Goal: Transaction & Acquisition: Purchase product/service

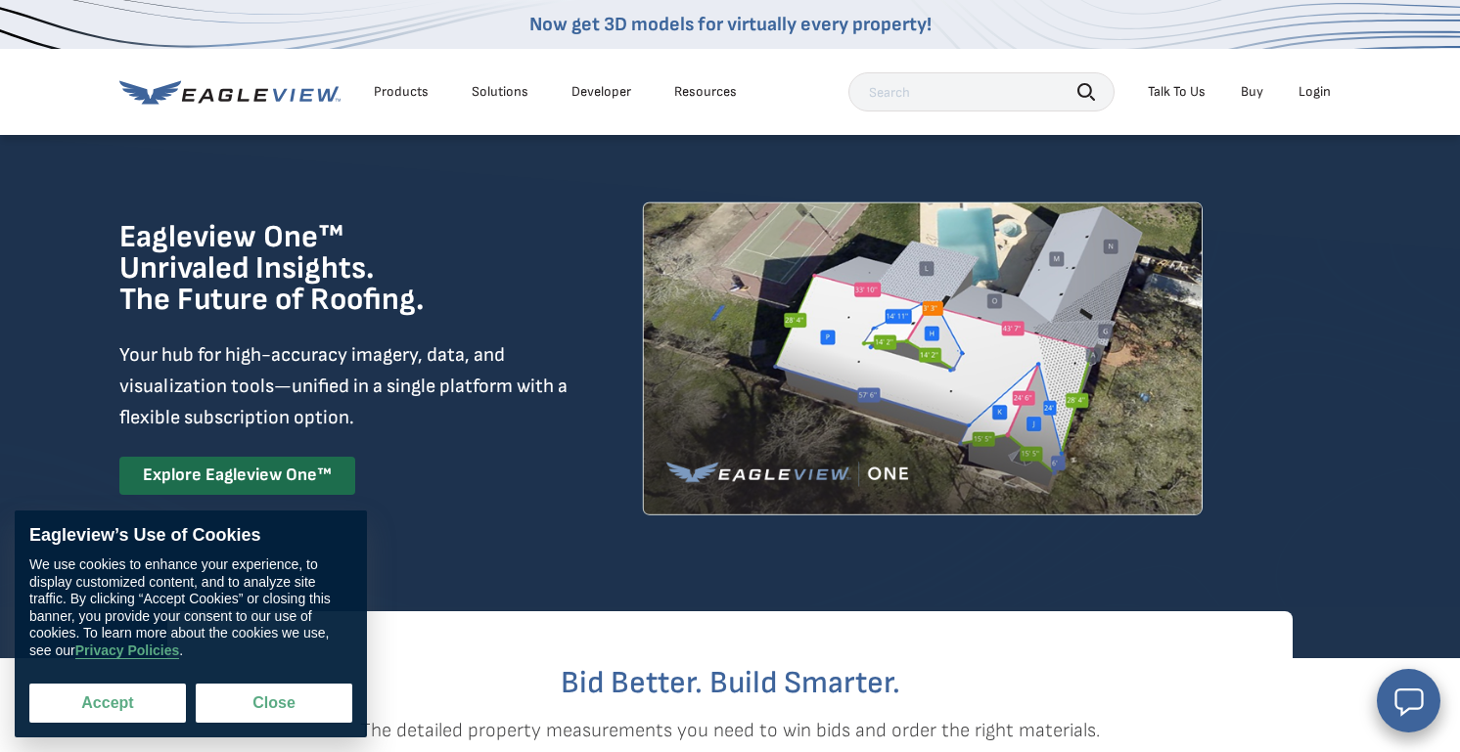
click at [125, 698] on button "Accept" at bounding box center [107, 703] width 157 height 39
checkbox input "true"
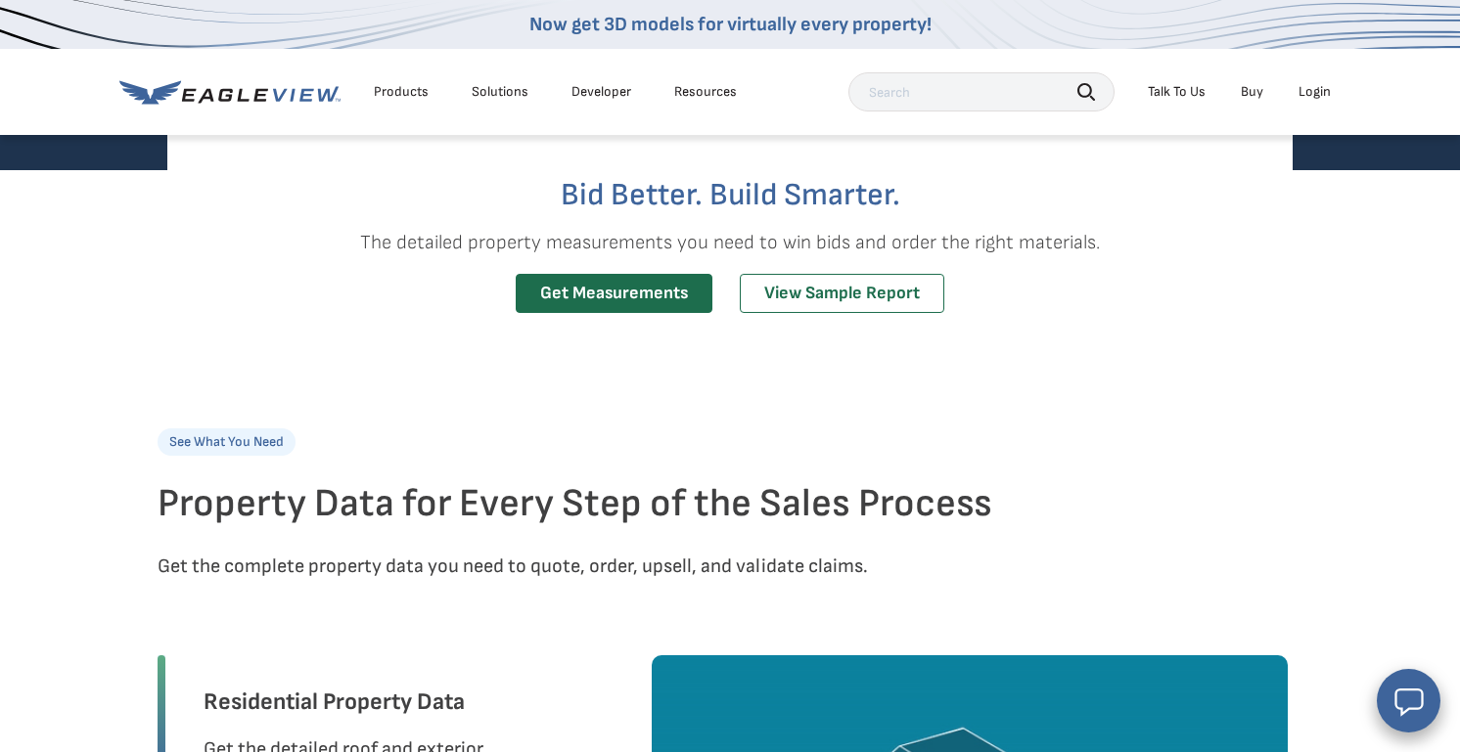
scroll to position [479, 0]
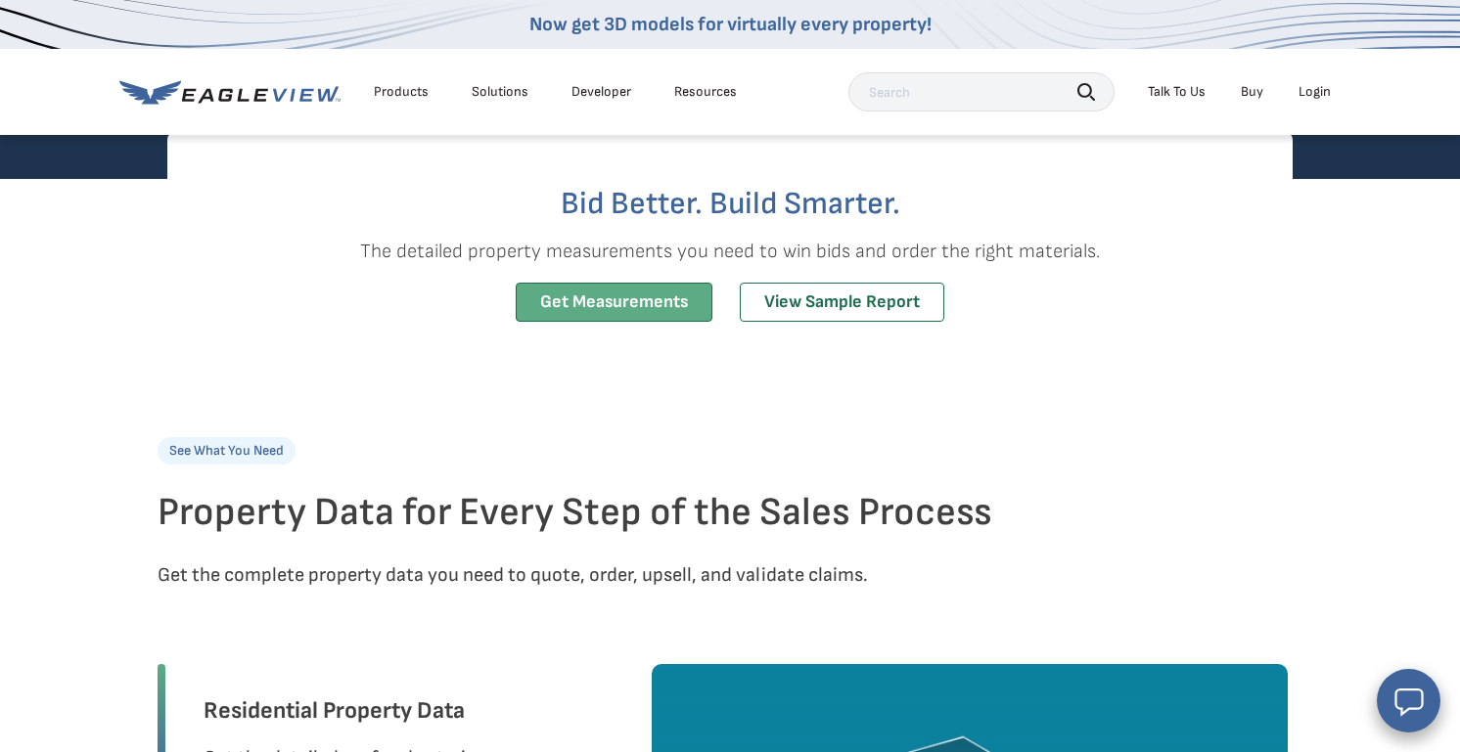
click at [620, 323] on link "Get Measurements" at bounding box center [614, 303] width 197 height 40
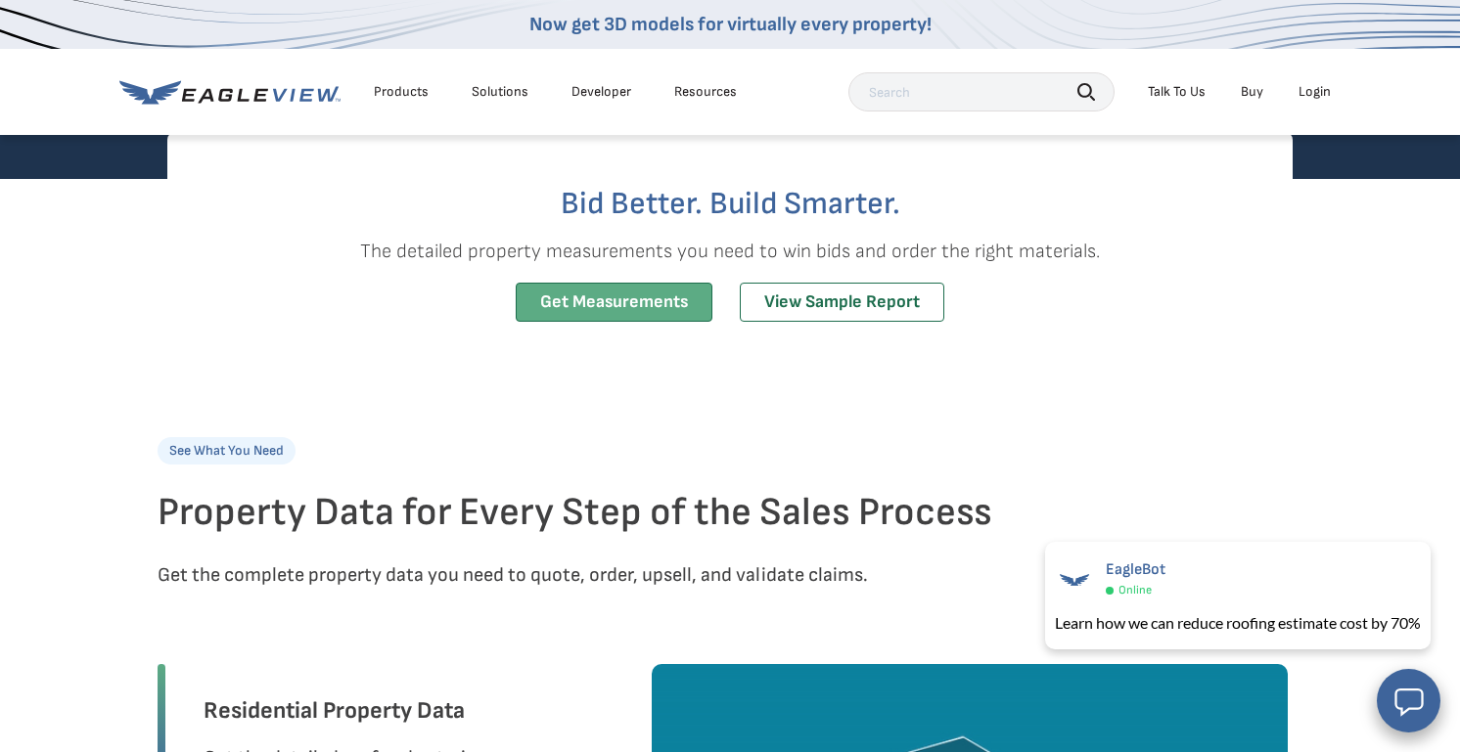
click at [612, 323] on link "Get Measurements" at bounding box center [614, 303] width 197 height 40
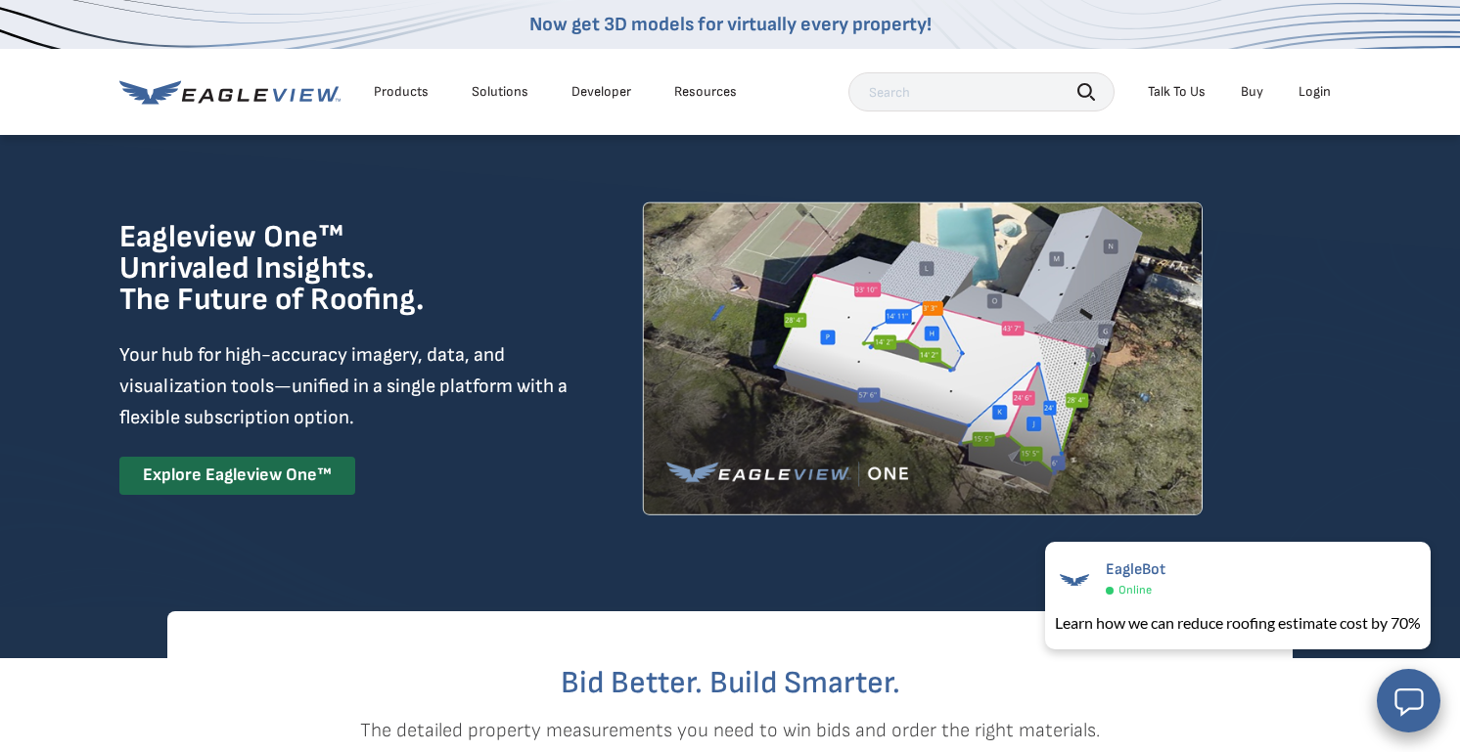
scroll to position [0, 0]
click at [307, 83] on icon at bounding box center [229, 92] width 221 height 24
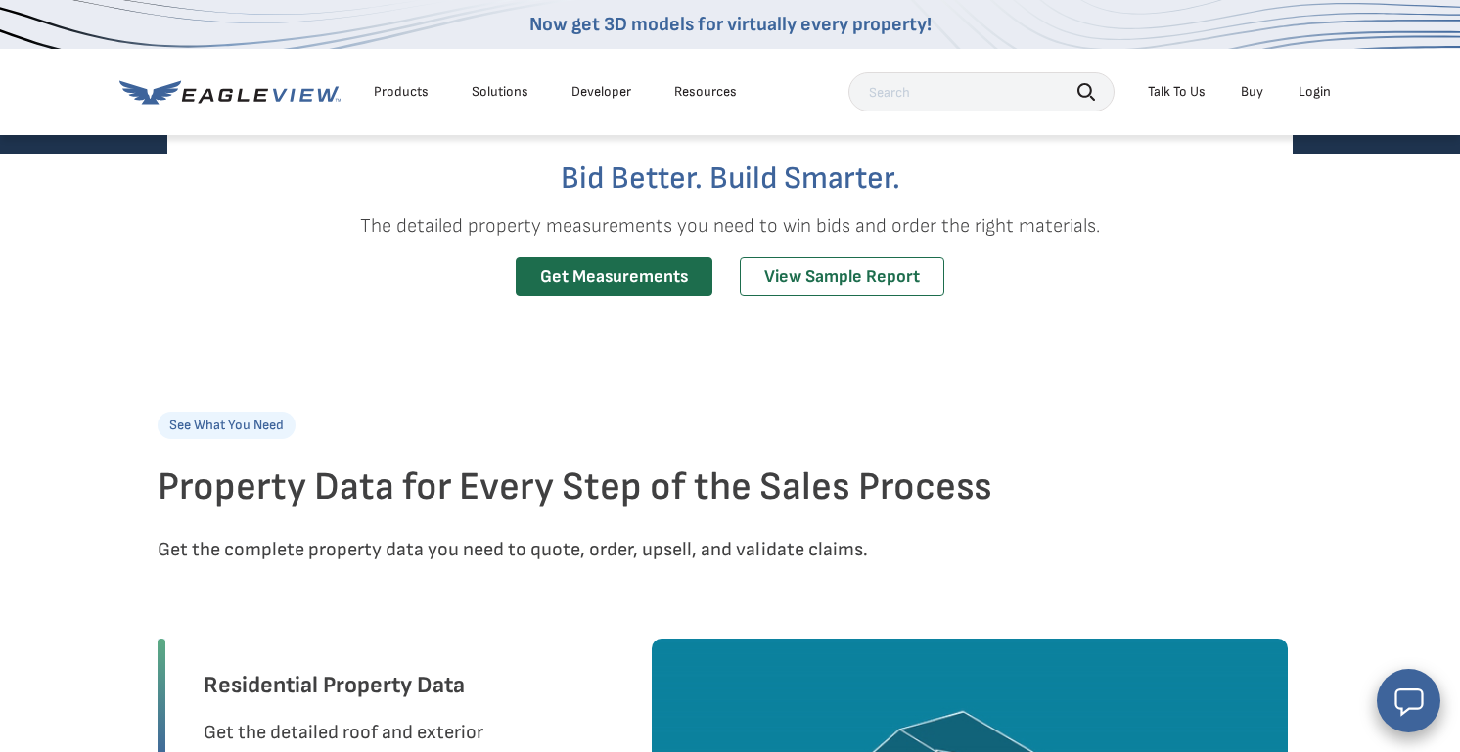
scroll to position [544, 0]
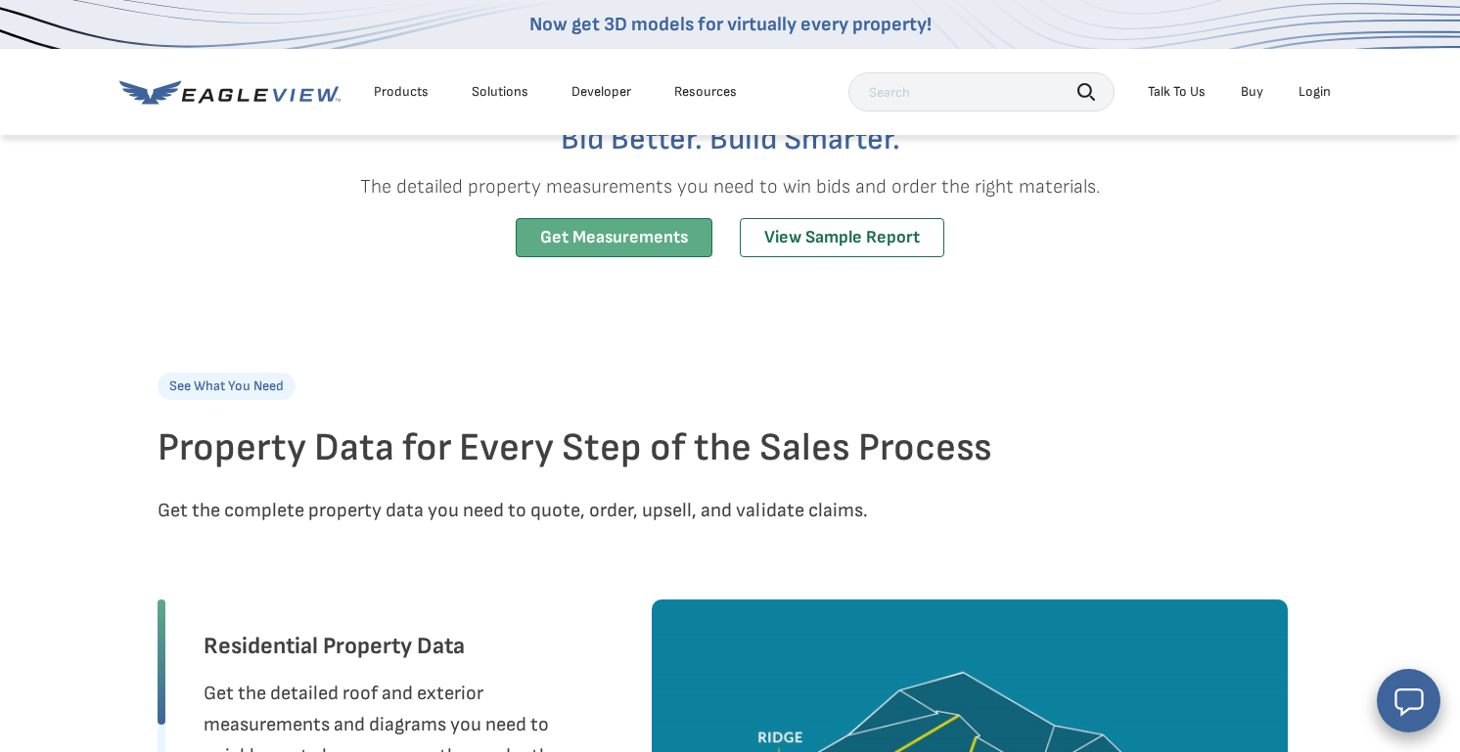
click at [571, 258] on link "Get Measurements" at bounding box center [614, 238] width 197 height 40
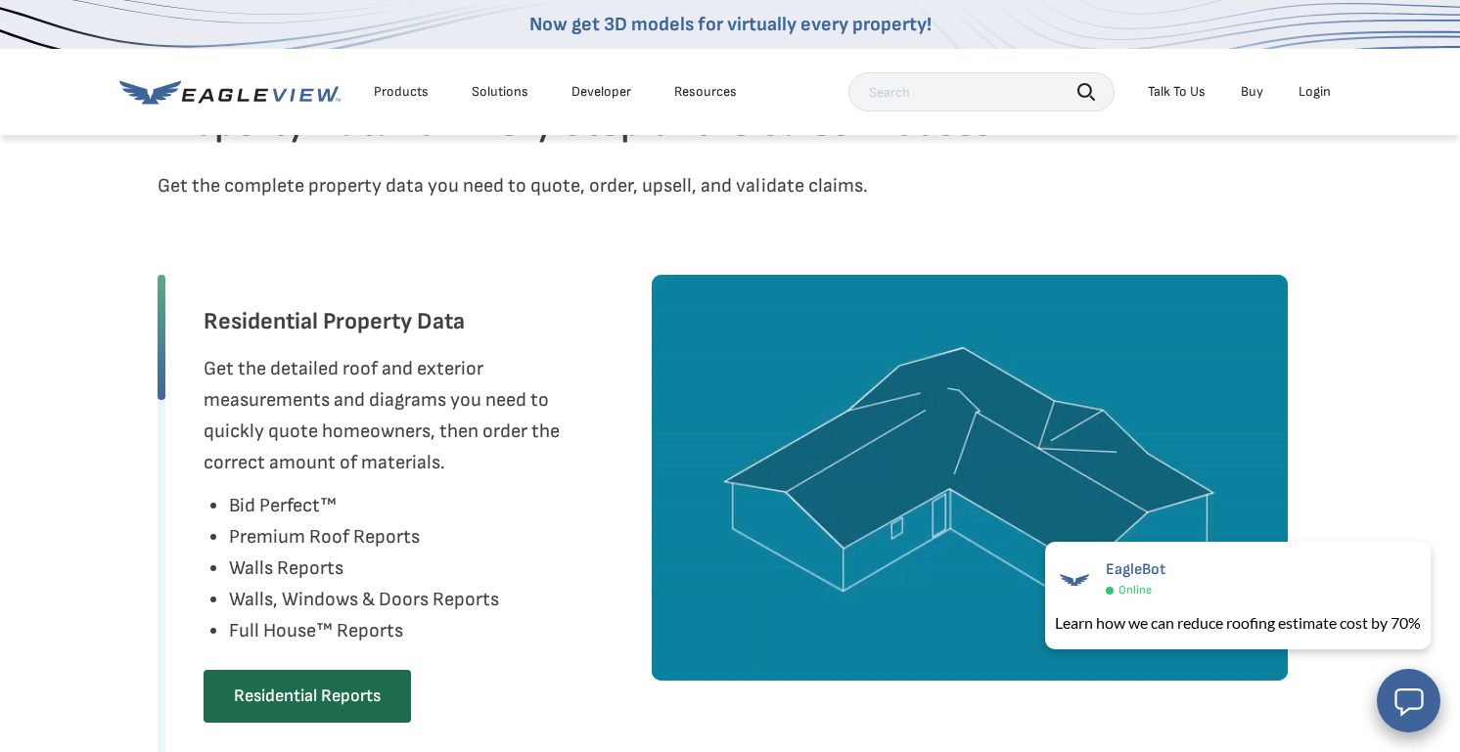
scroll to position [280, 0]
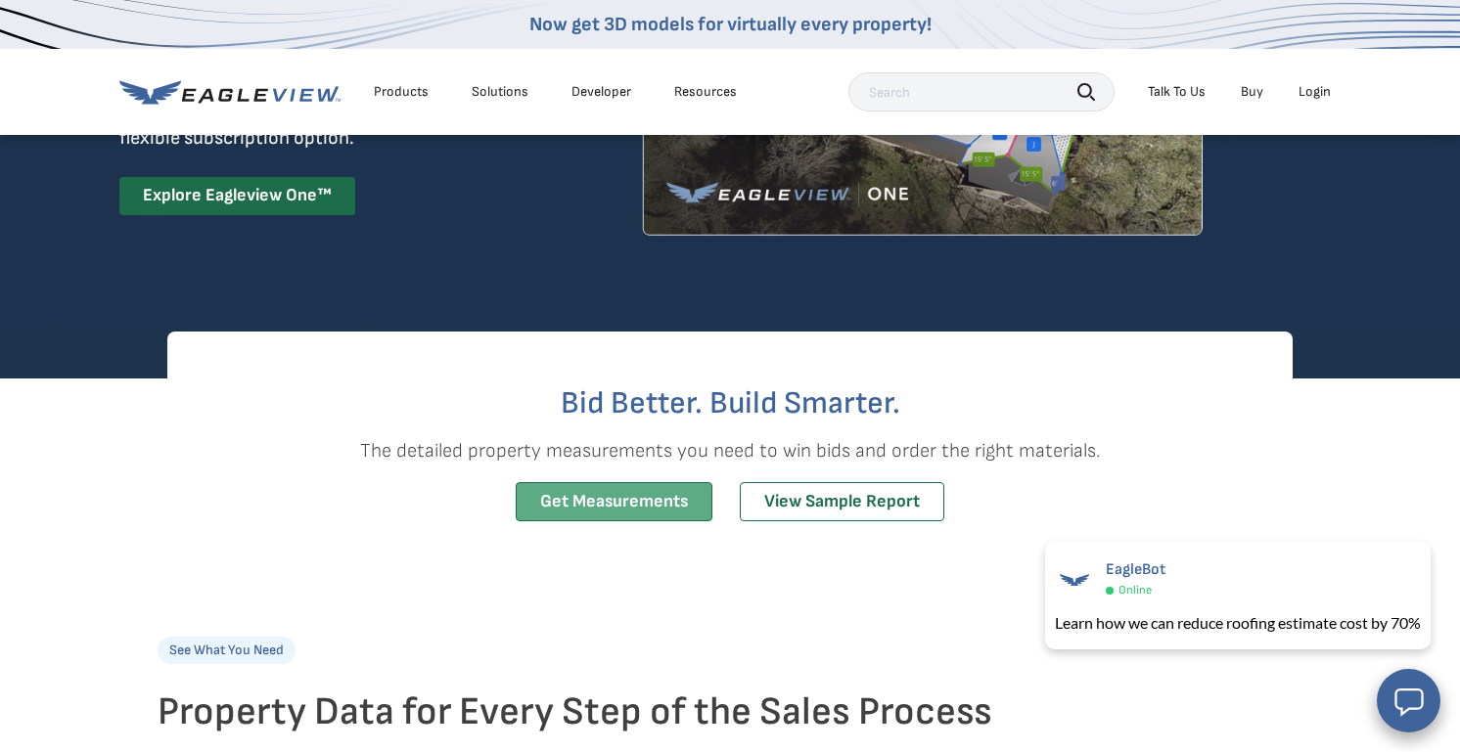
click at [603, 522] on link "Get Measurements" at bounding box center [614, 502] width 197 height 40
click at [605, 522] on link "Get Measurements" at bounding box center [614, 502] width 197 height 40
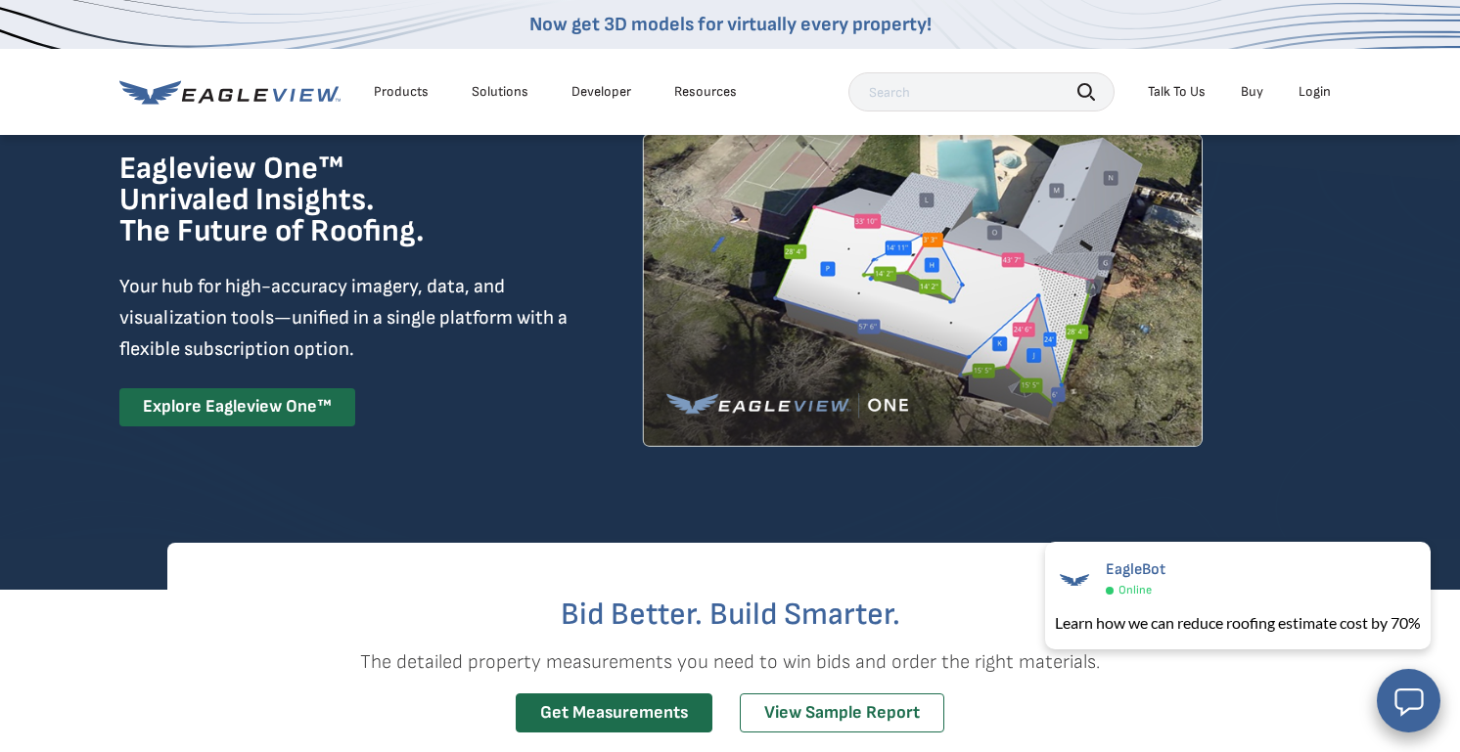
scroll to position [66, 0]
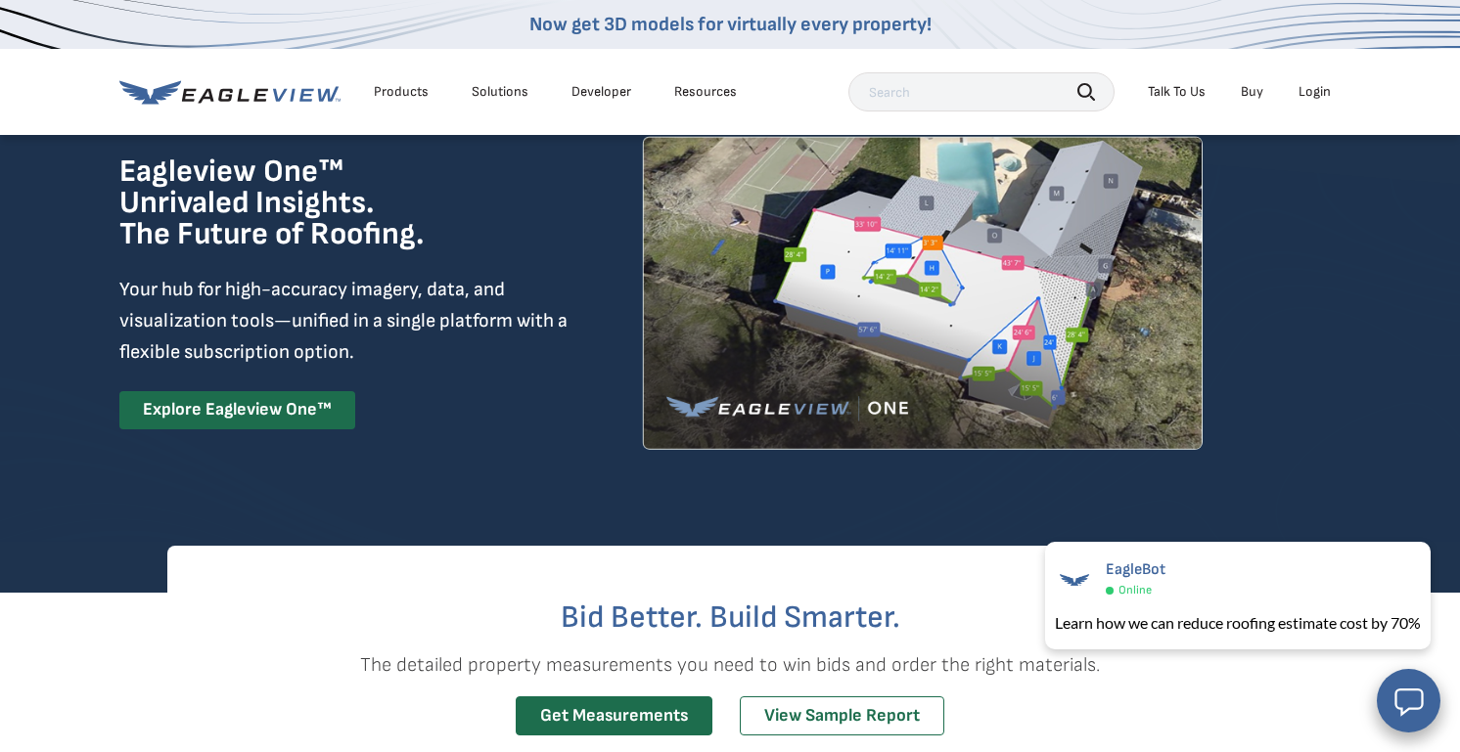
click at [399, 0] on div "Now get 3D models for virtually every property!" at bounding box center [730, 24] width 1460 height 49
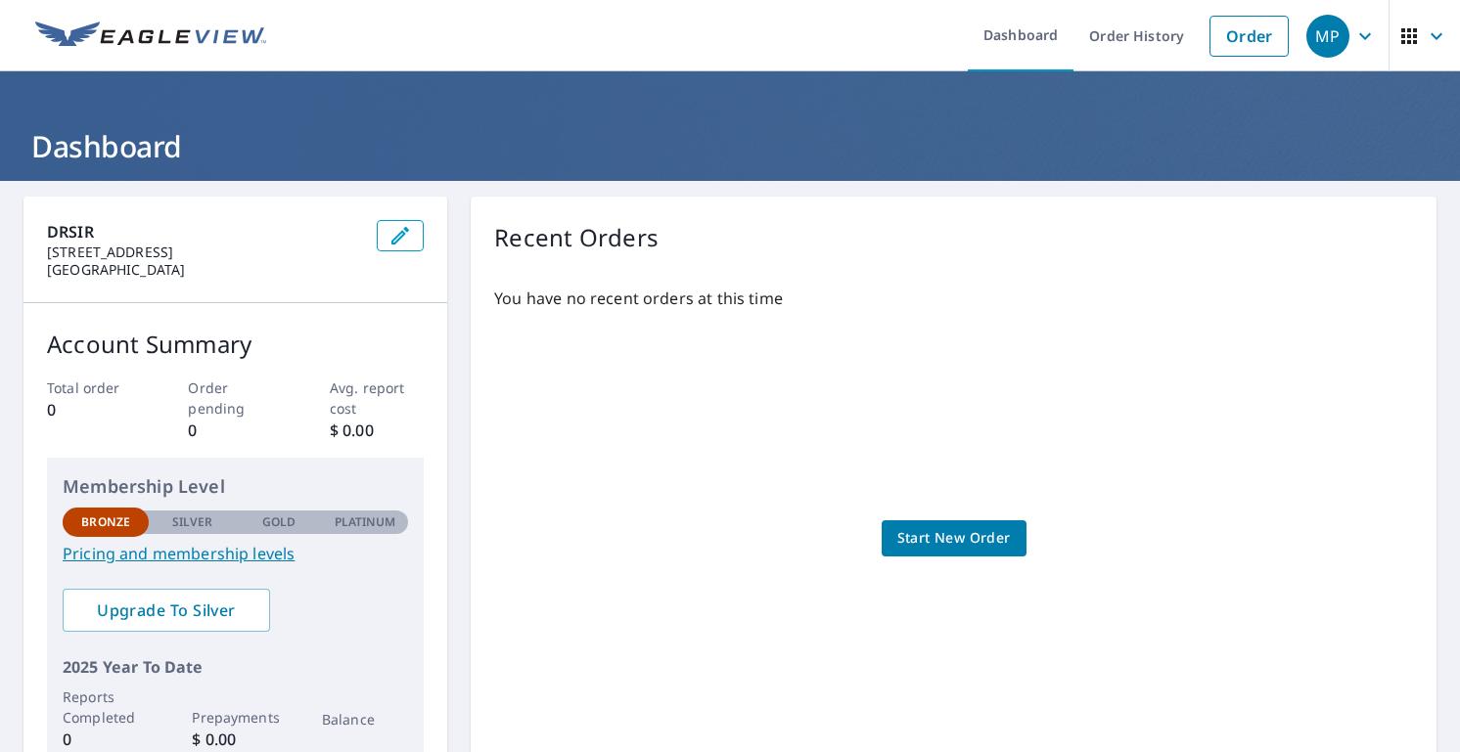
click at [917, 535] on span "Start New Order" at bounding box center [953, 538] width 113 height 24
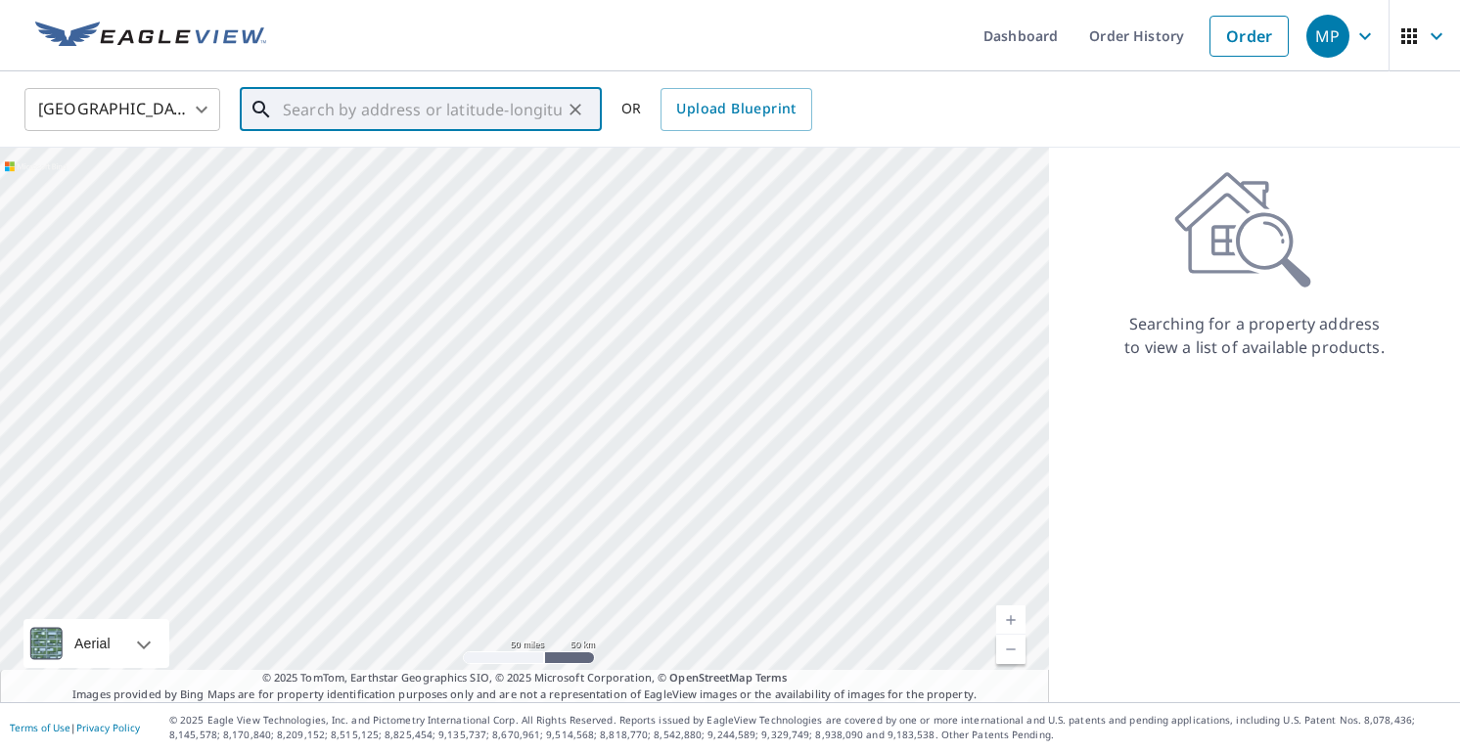
click at [383, 104] on input "text" at bounding box center [422, 109] width 279 height 55
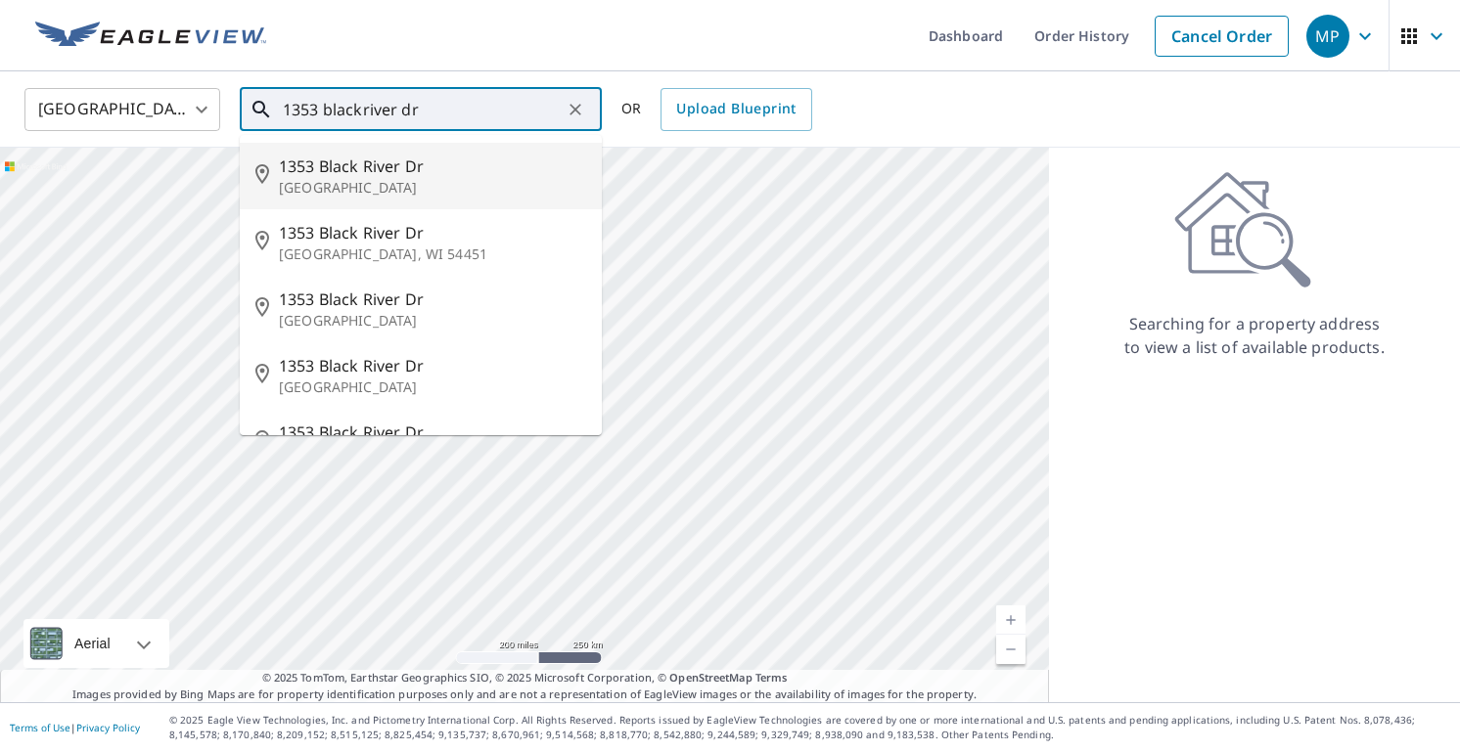
click at [423, 162] on span "1353 Black River Dr" at bounding box center [432, 166] width 307 height 23
type input "1353 Black River Dr Mount Pleasant, SC 29466"
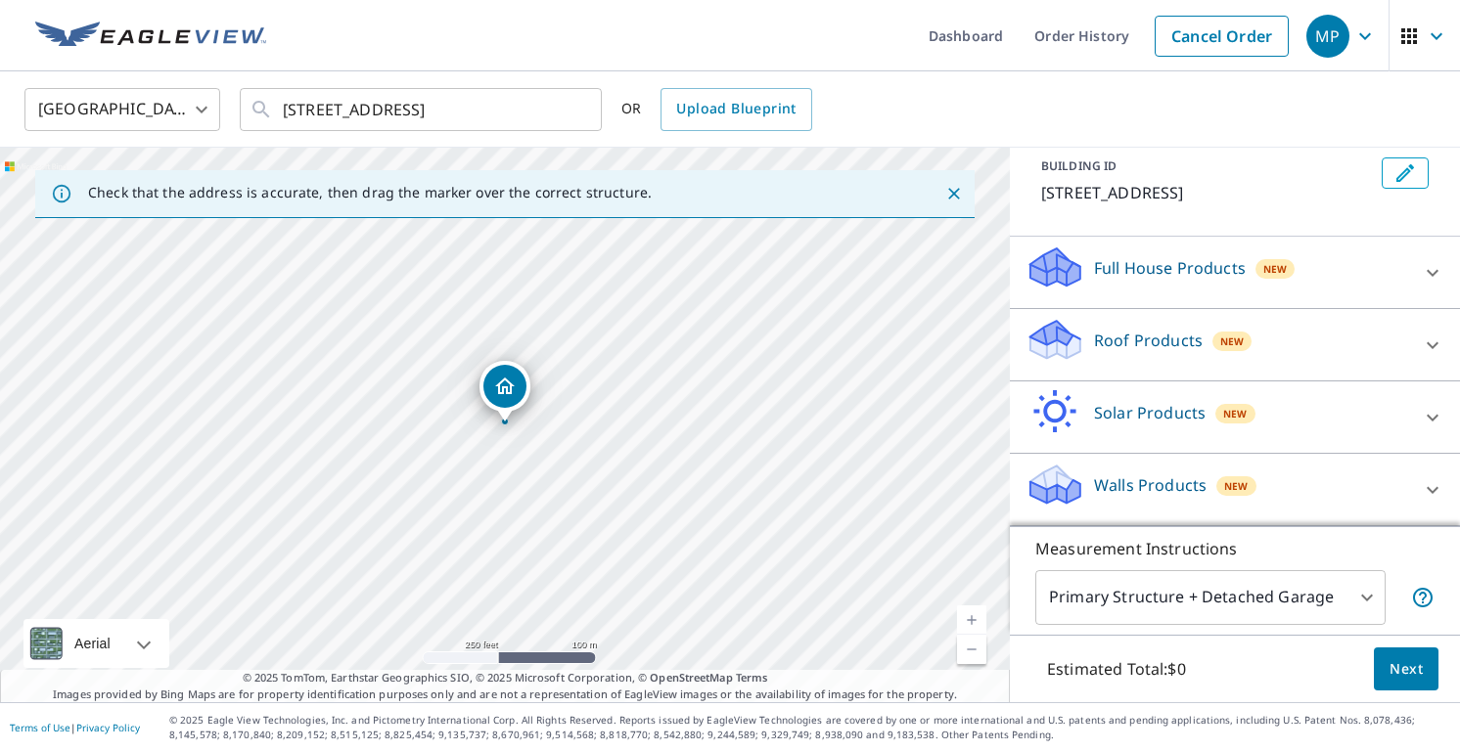
scroll to position [137, 0]
click at [1256, 362] on div "Roof Products New" at bounding box center [1217, 345] width 384 height 56
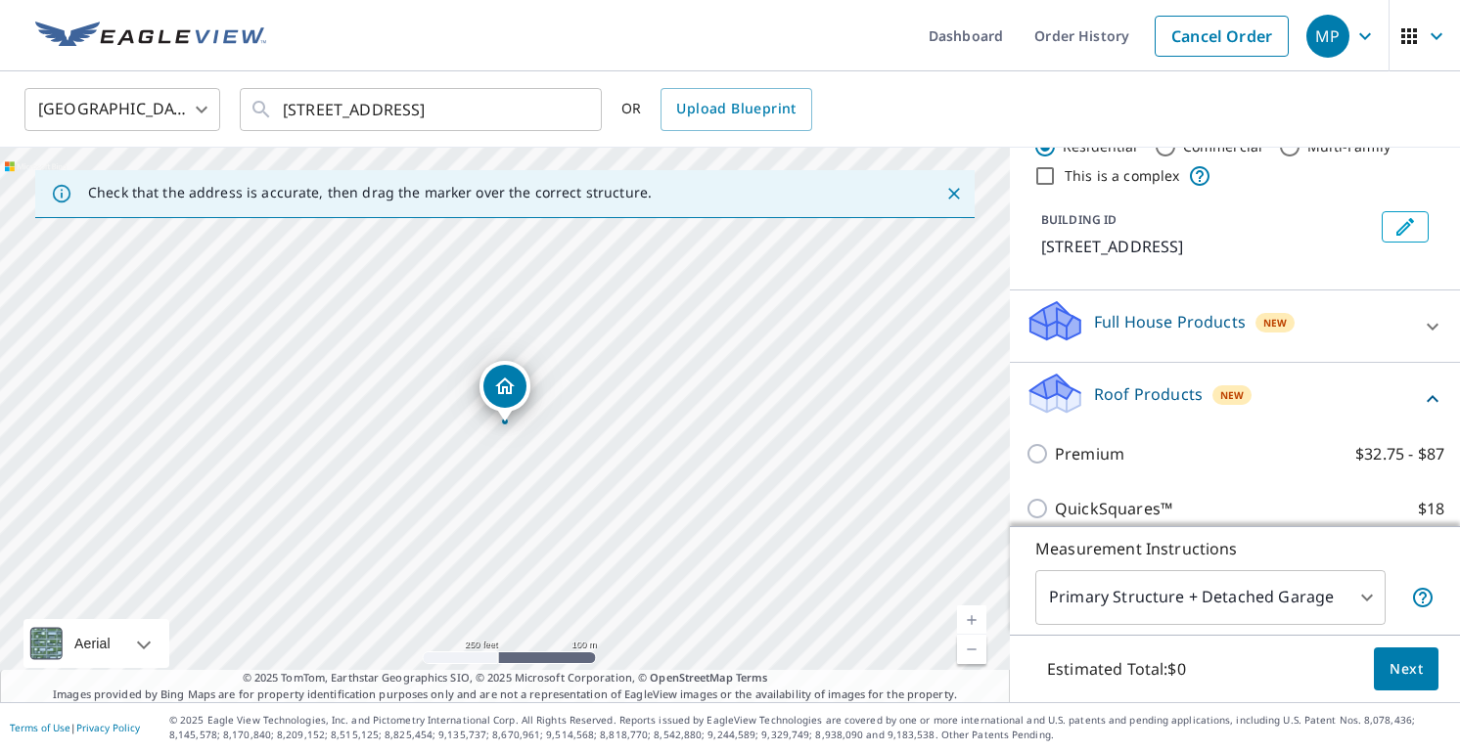
scroll to position [76, 0]
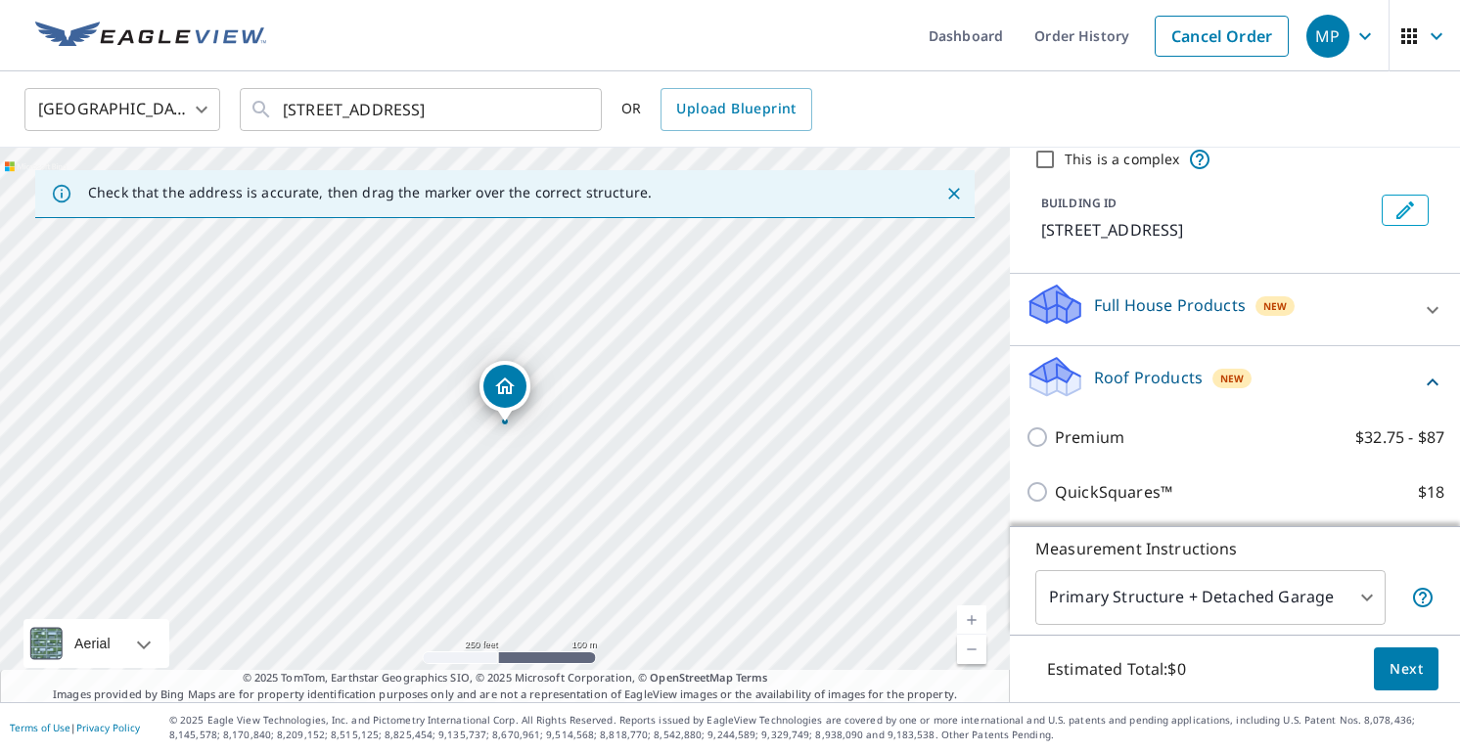
click at [1193, 317] on p "Full House Products" at bounding box center [1170, 305] width 152 height 23
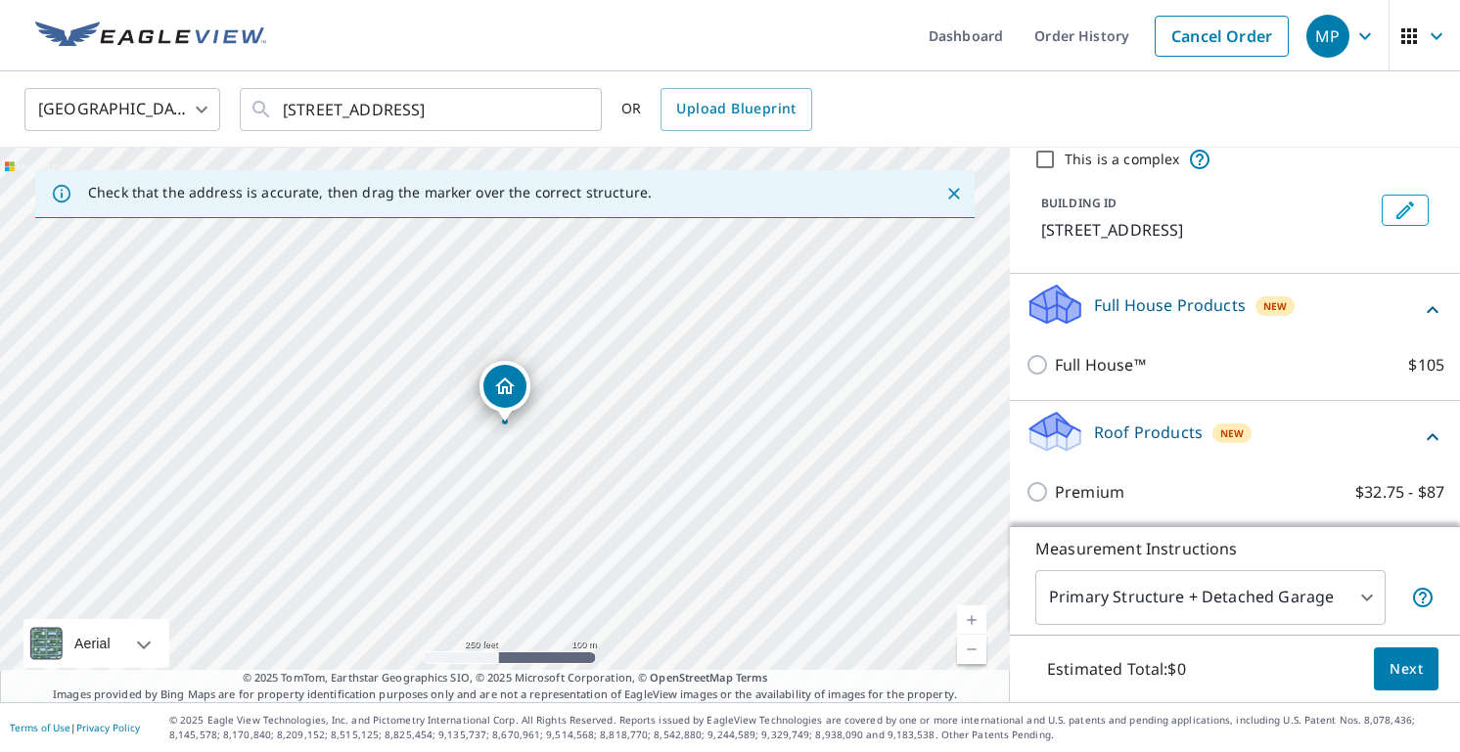
click at [1175, 317] on p "Full House Products" at bounding box center [1170, 305] width 152 height 23
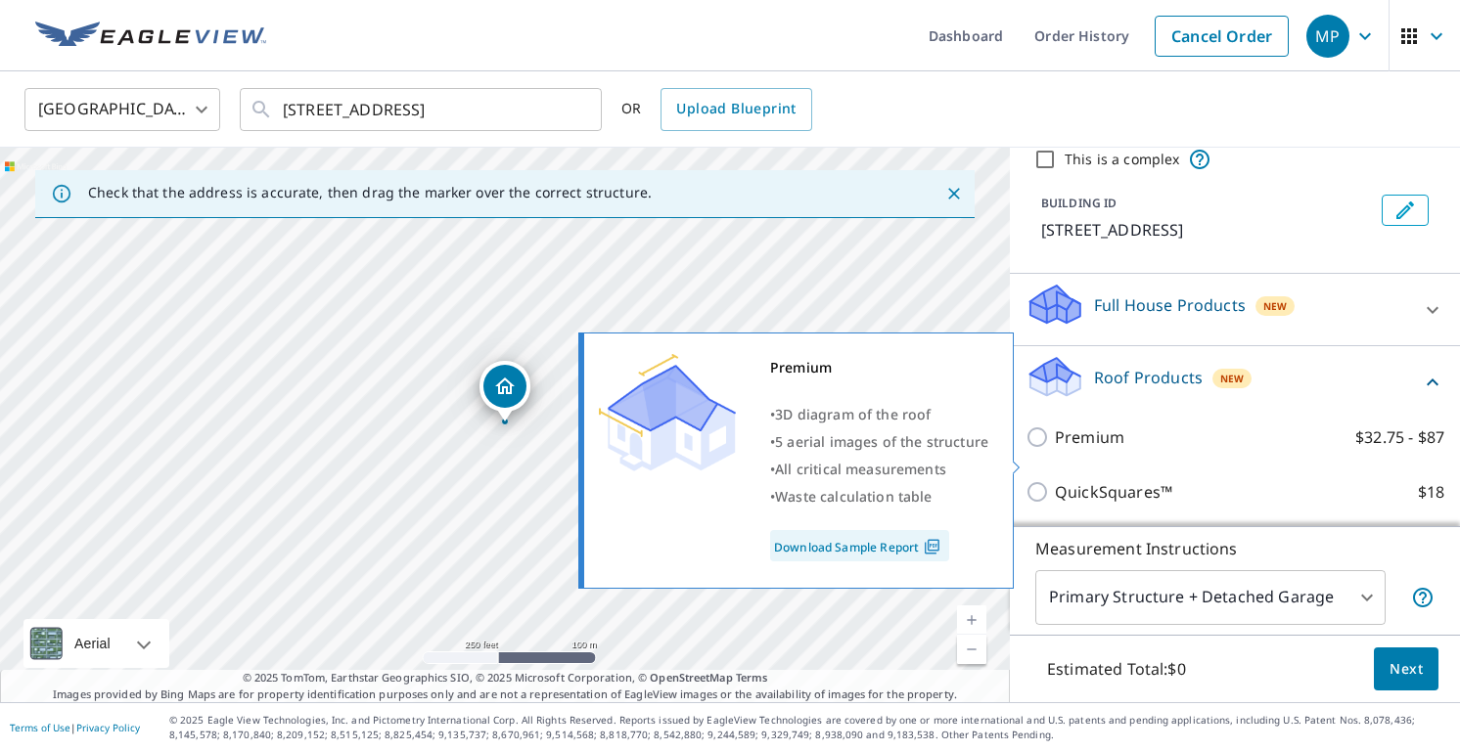
click at [1037, 449] on input "Premium $32.75 - $87" at bounding box center [1039, 437] width 29 height 23
checkbox input "true"
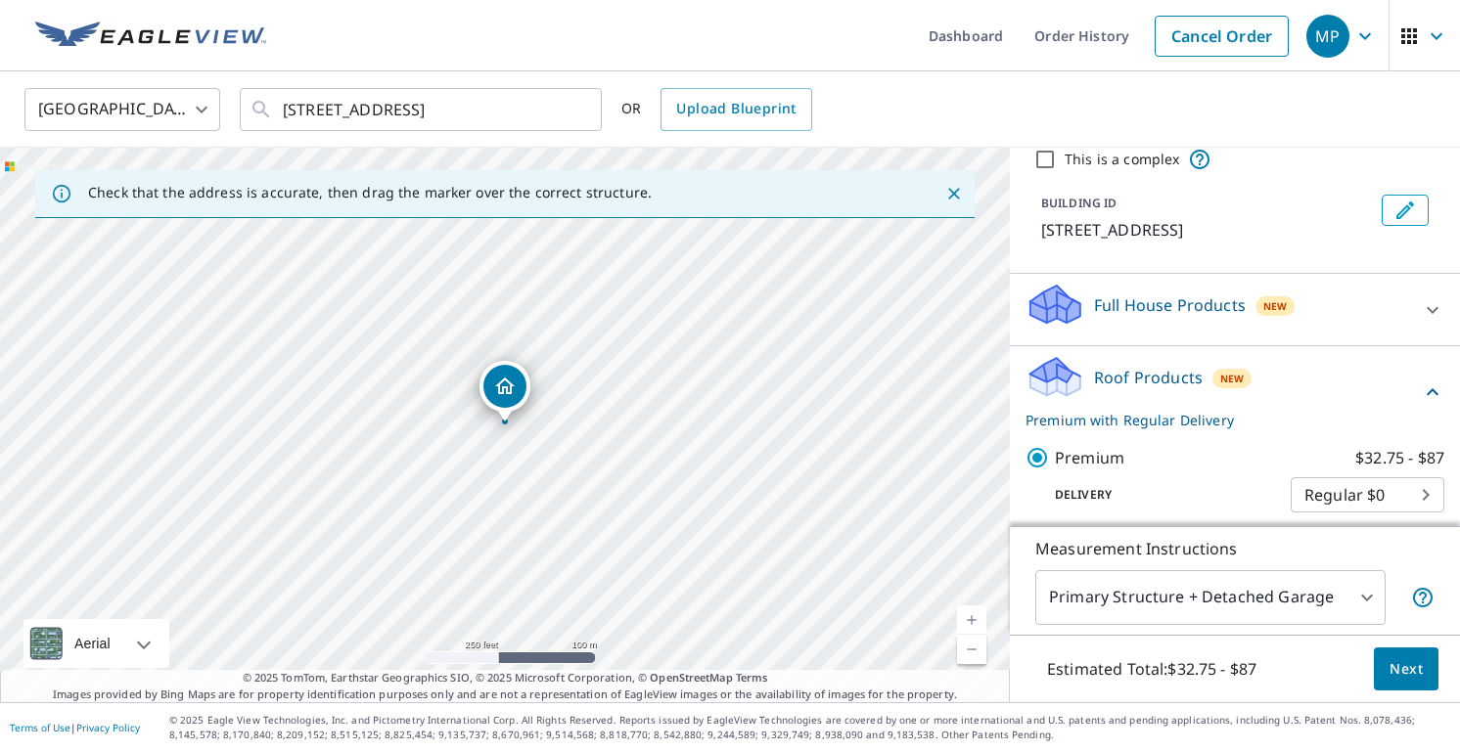
scroll to position [201, 0]
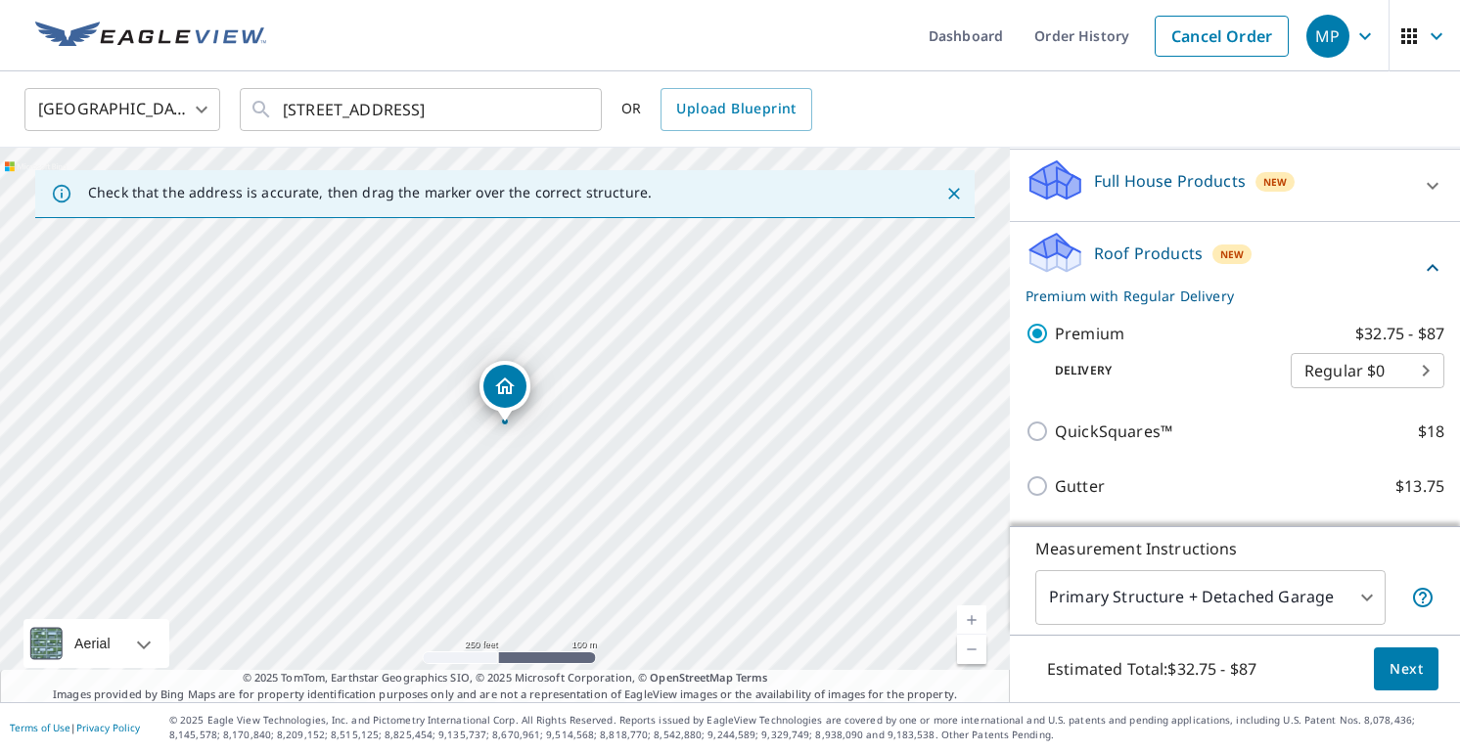
click at [1341, 402] on body "MP MP Dashboard Order History Cancel Order MP United States US ​ 1353 Black Riv…" at bounding box center [730, 376] width 1460 height 752
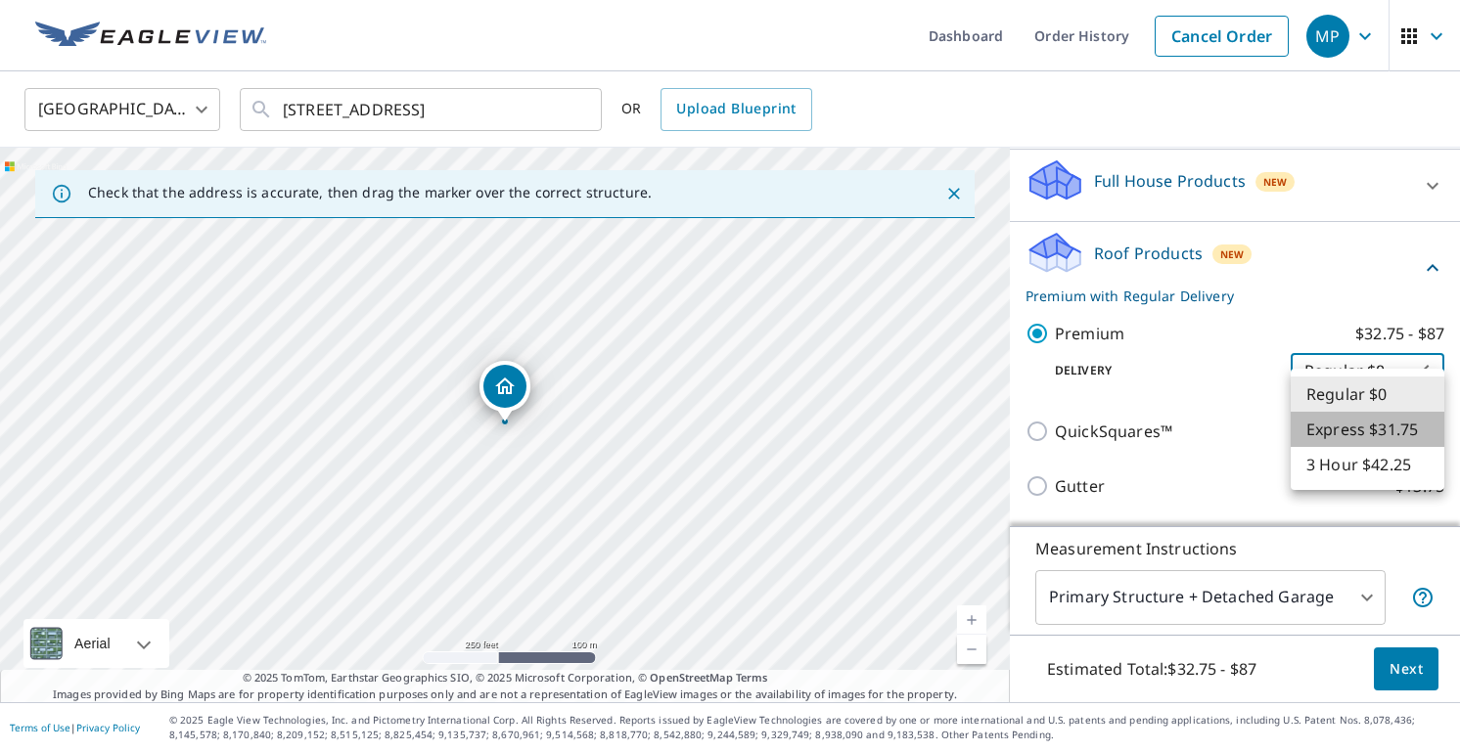
click at [1374, 422] on li "Express $31.75" at bounding box center [1367, 429] width 154 height 35
type input "4"
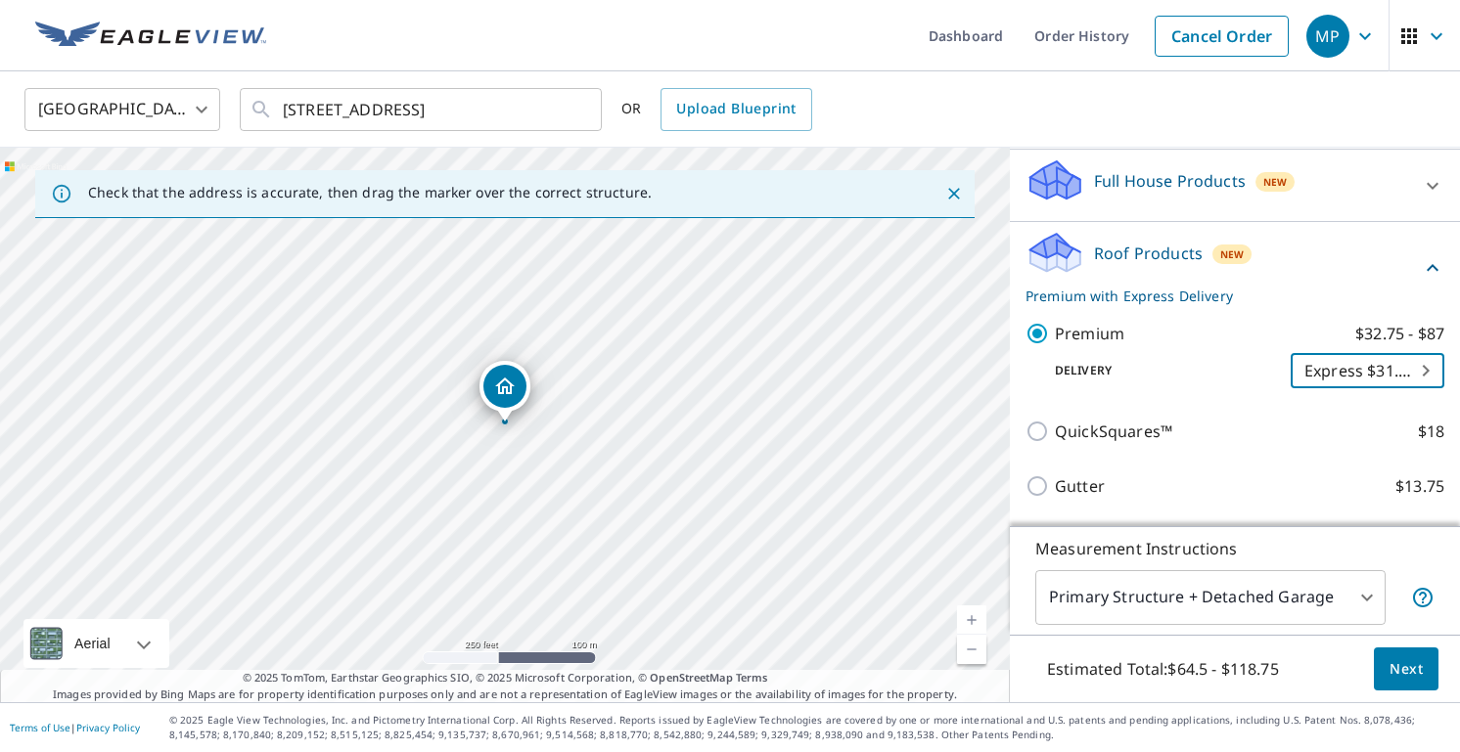
click at [1367, 407] on body "MP MP Dashboard Order History Cancel Order MP United States US ​ 1353 Black Riv…" at bounding box center [730, 376] width 1460 height 752
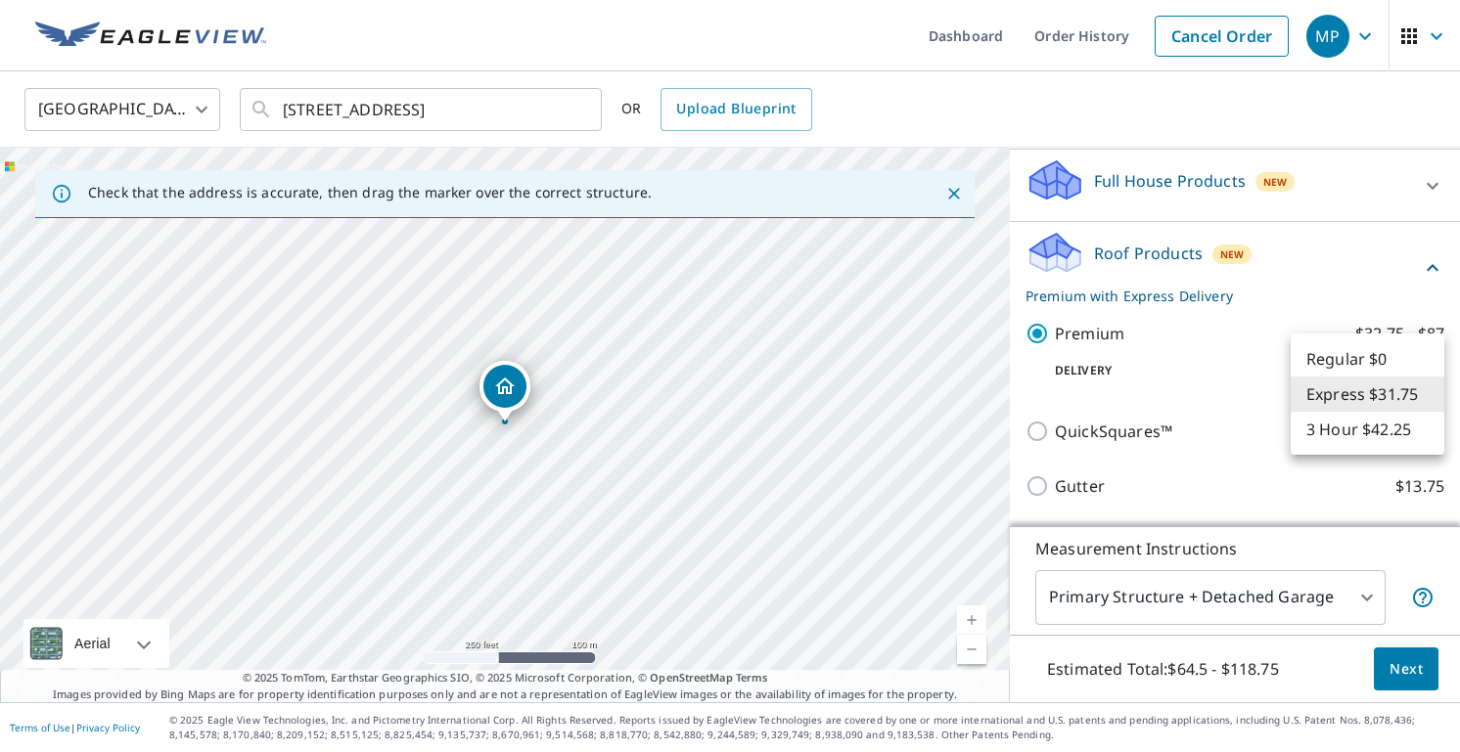
click at [1319, 405] on li "Express $31.75" at bounding box center [1367, 394] width 154 height 35
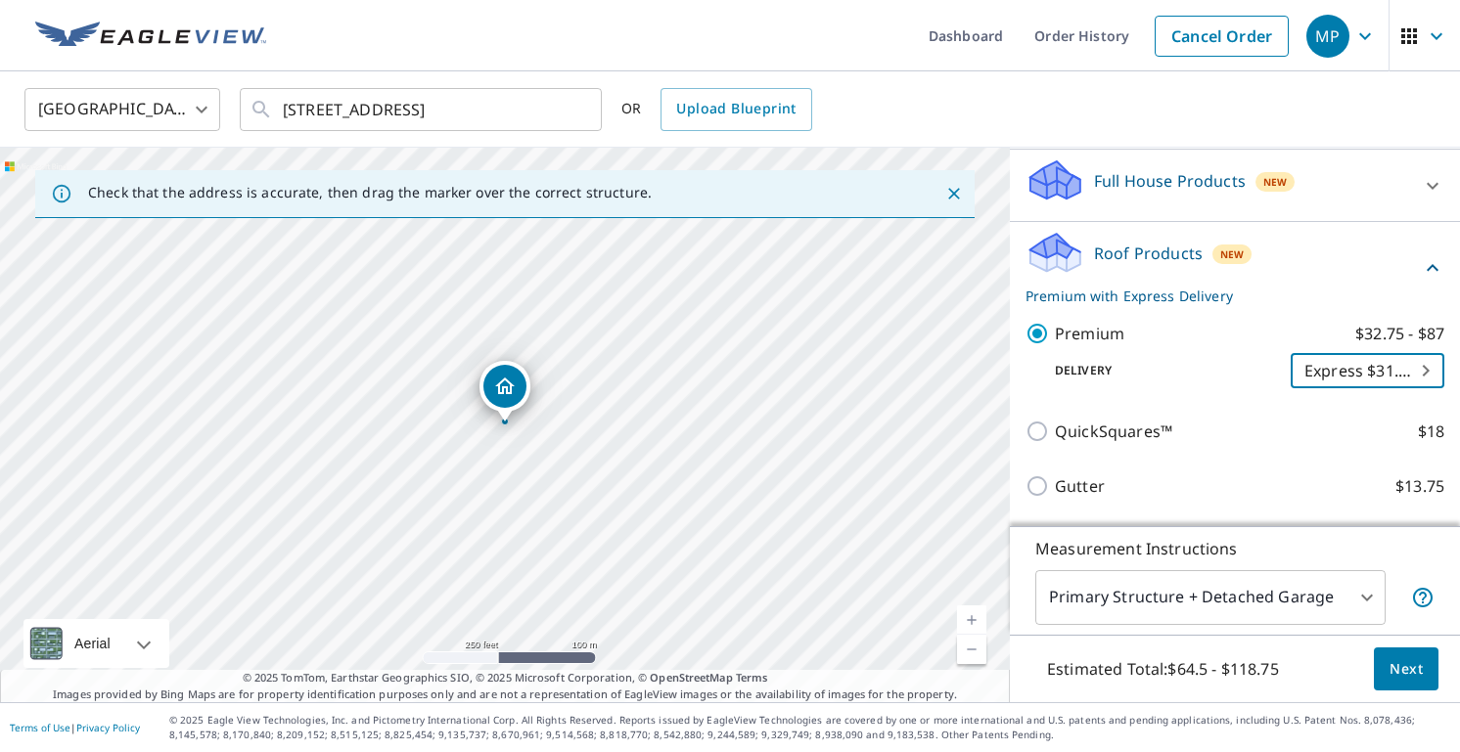
click at [1247, 459] on div "QuickSquares™ $18" at bounding box center [1234, 431] width 419 height 55
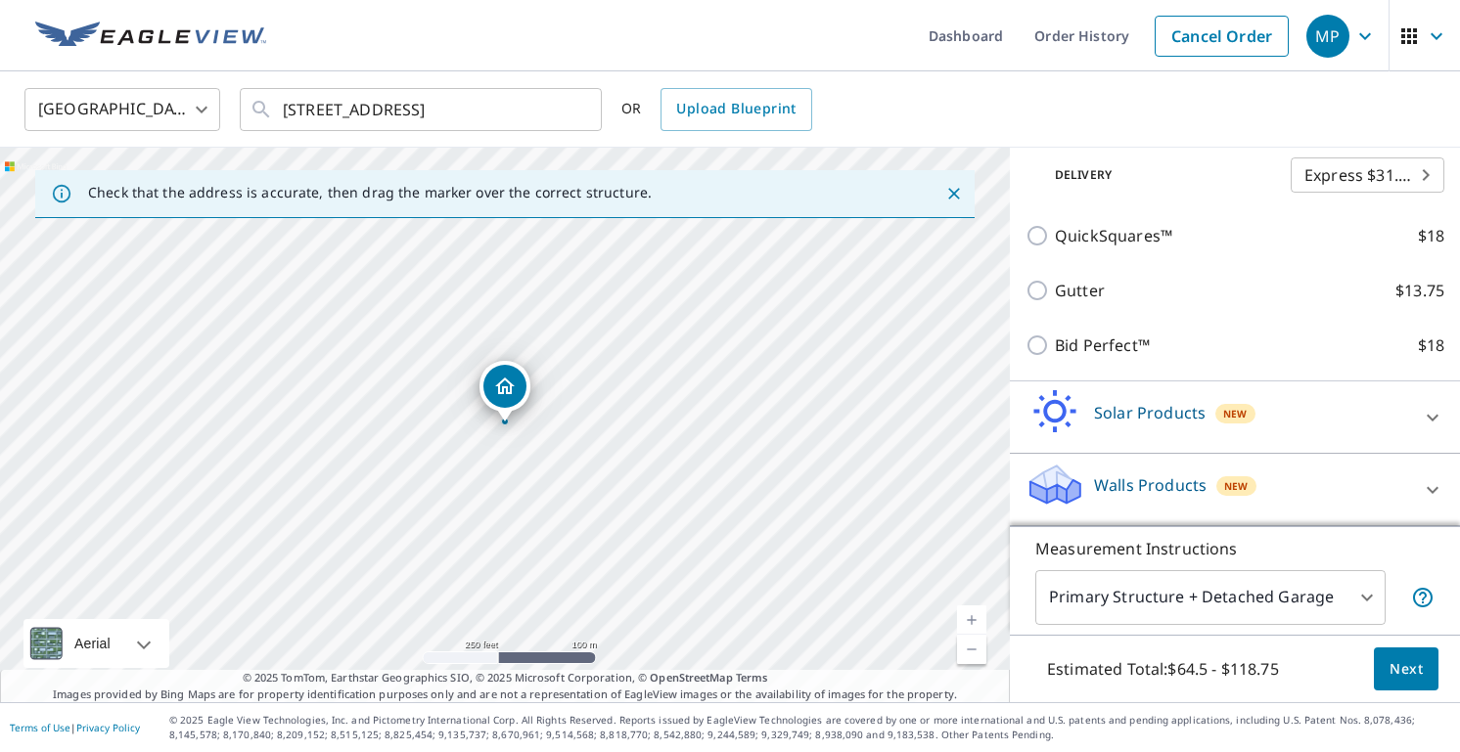
scroll to position [420, 0]
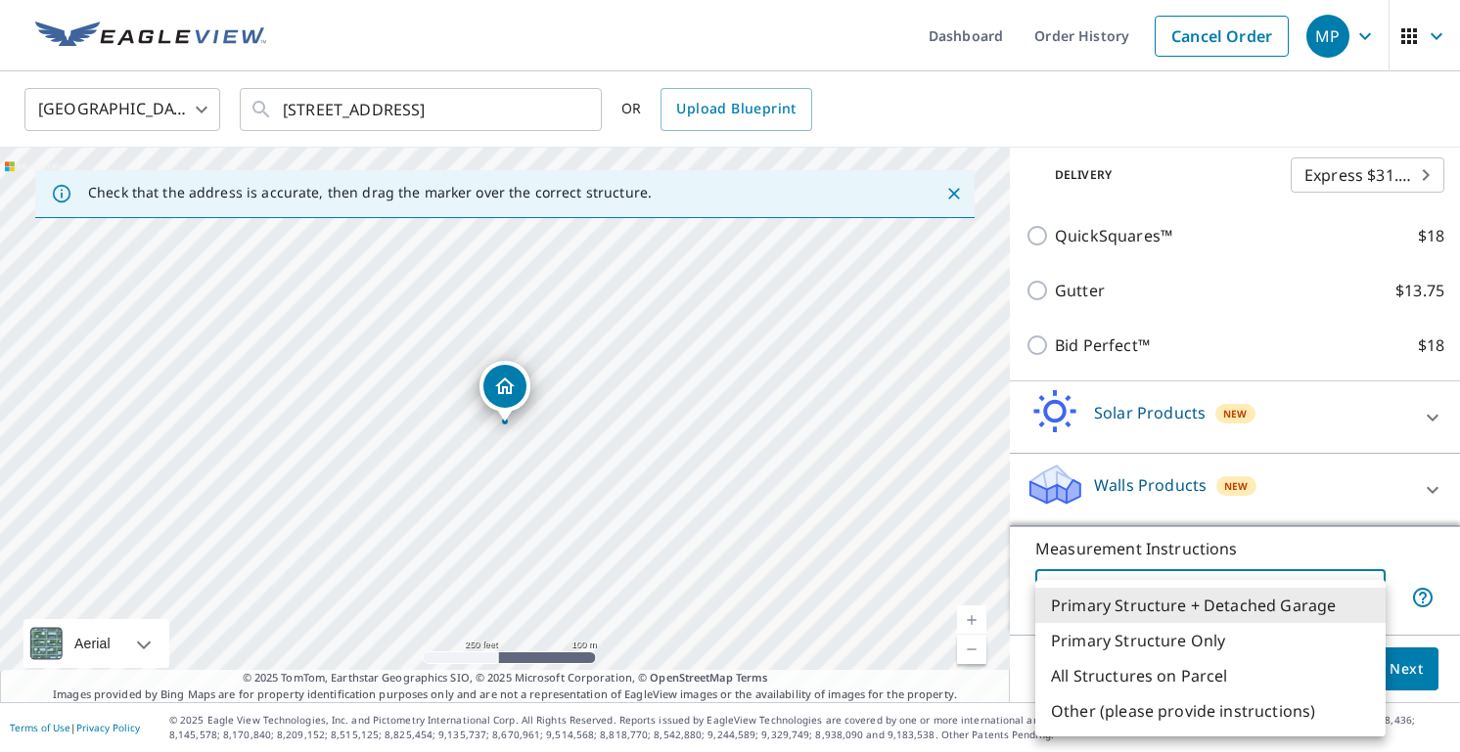
click at [1314, 589] on body "MP MP Dashboard Order History Cancel Order MP United States US ​ 1353 Black Riv…" at bounding box center [730, 376] width 1460 height 752
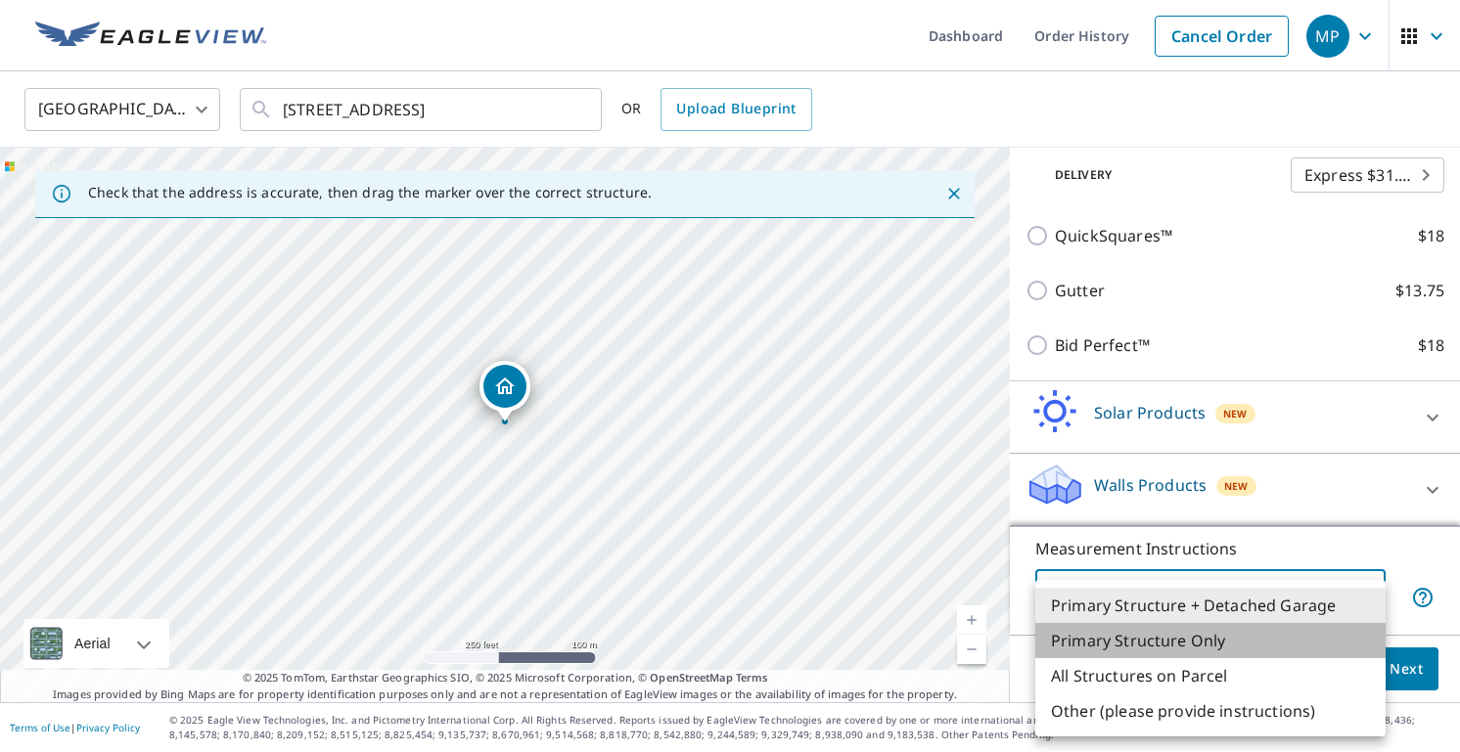
click at [1274, 634] on li "Primary Structure Only" at bounding box center [1210, 640] width 350 height 35
type input "2"
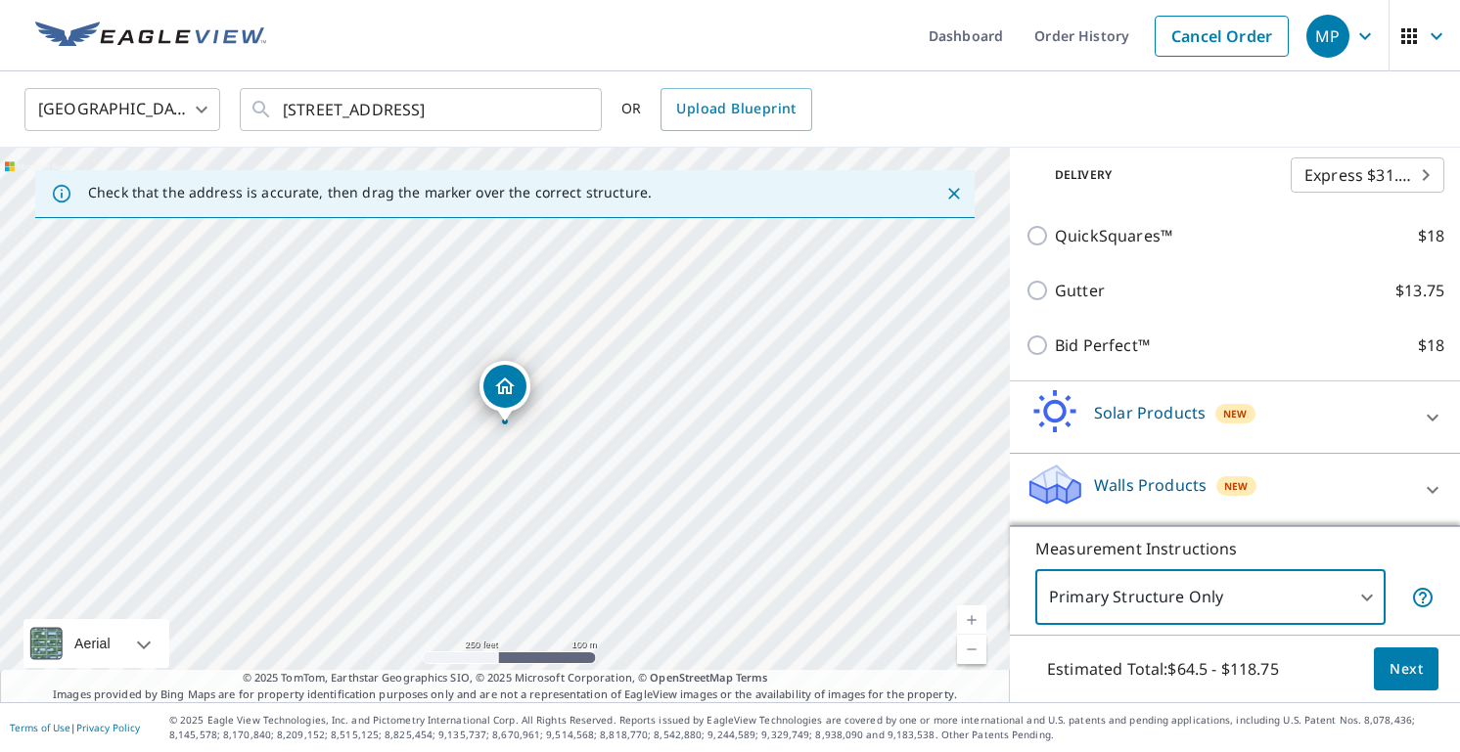
click at [1271, 537] on p "Measurement Instructions" at bounding box center [1234, 548] width 399 height 23
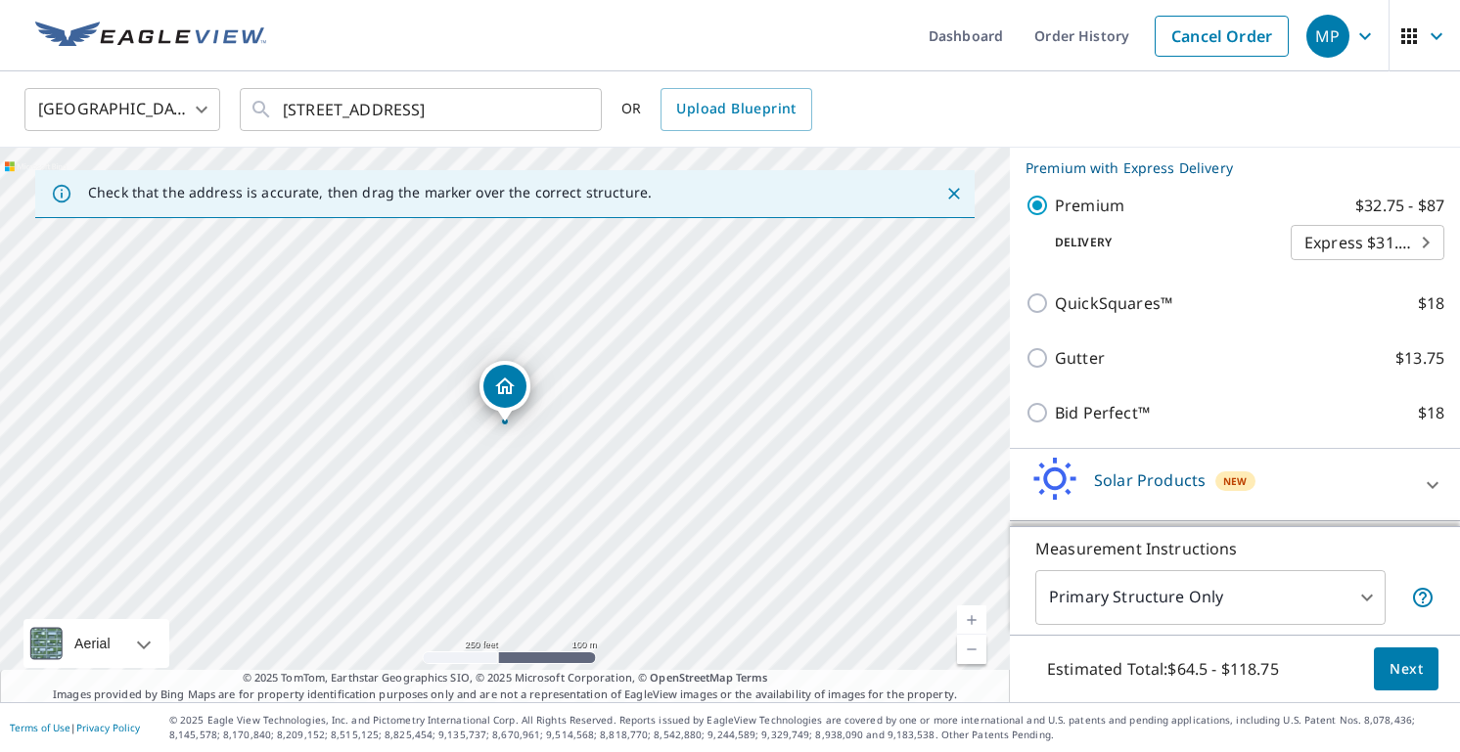
scroll to position [336, 0]
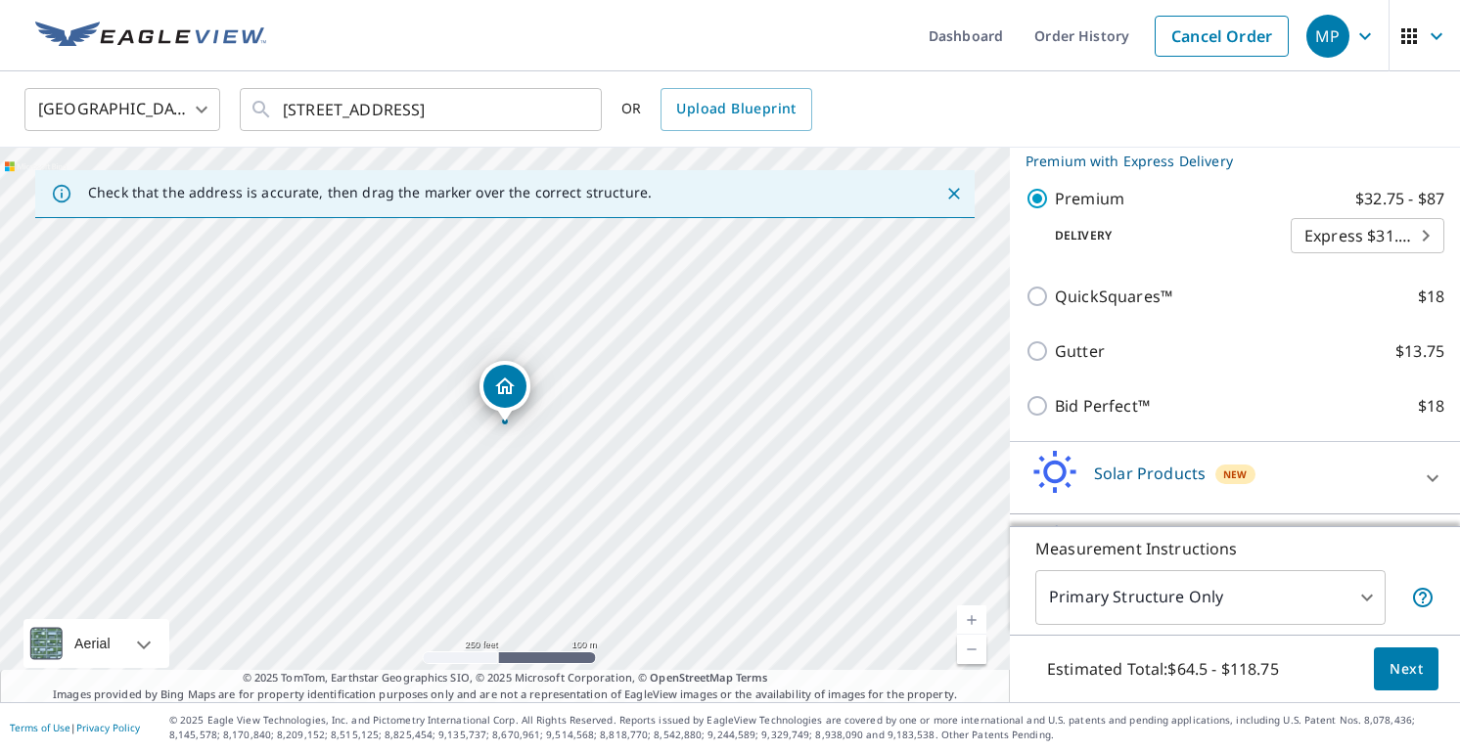
drag, startPoint x: 1405, startPoint y: 676, endPoint x: 1360, endPoint y: 454, distance: 226.6
click at [1360, 454] on div "PROPERTY TYPE Residential Commercial Multi-Family This is a complex BUILDING ID…" at bounding box center [1235, 425] width 450 height 555
click at [1428, 660] on button "Next" at bounding box center [1406, 670] width 65 height 44
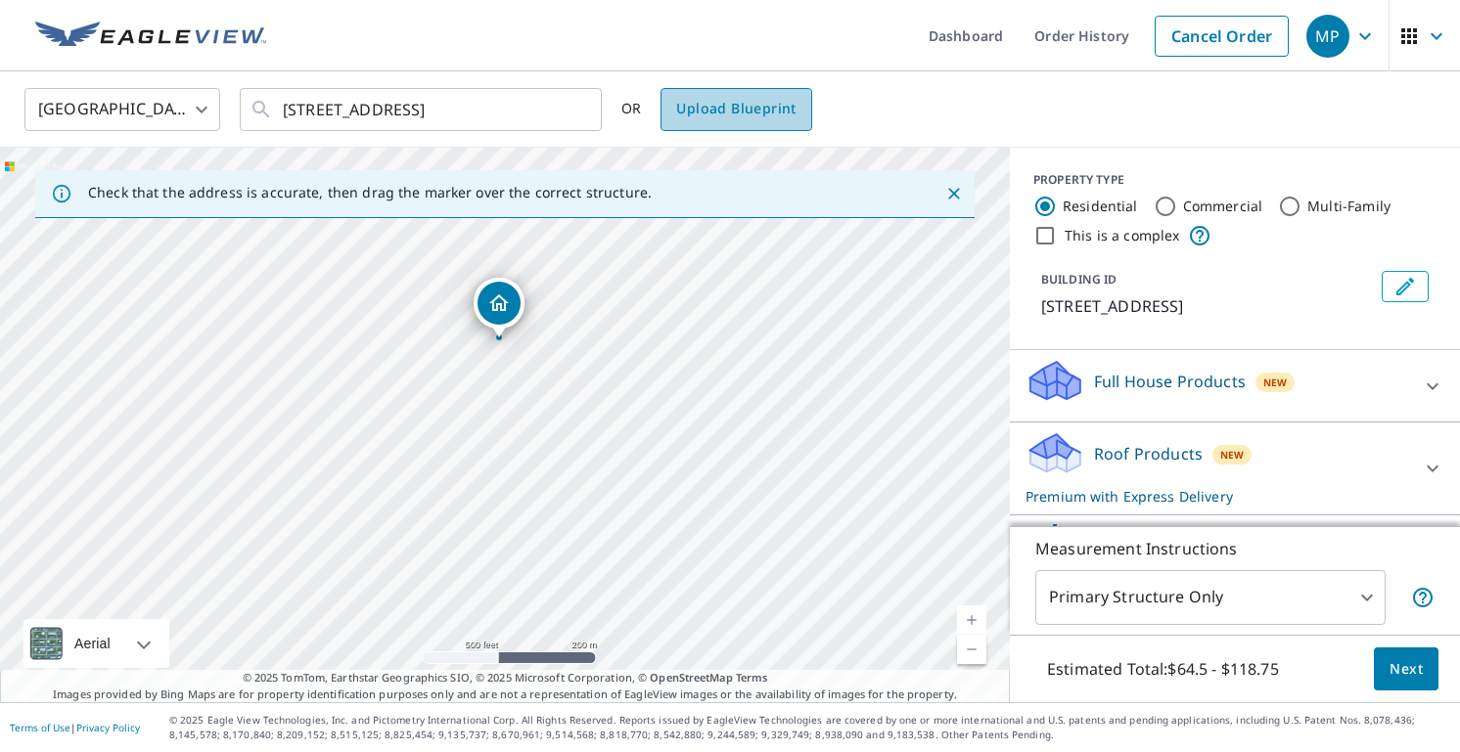
click at [740, 101] on span "Upload Blueprint" at bounding box center [735, 109] width 119 height 24
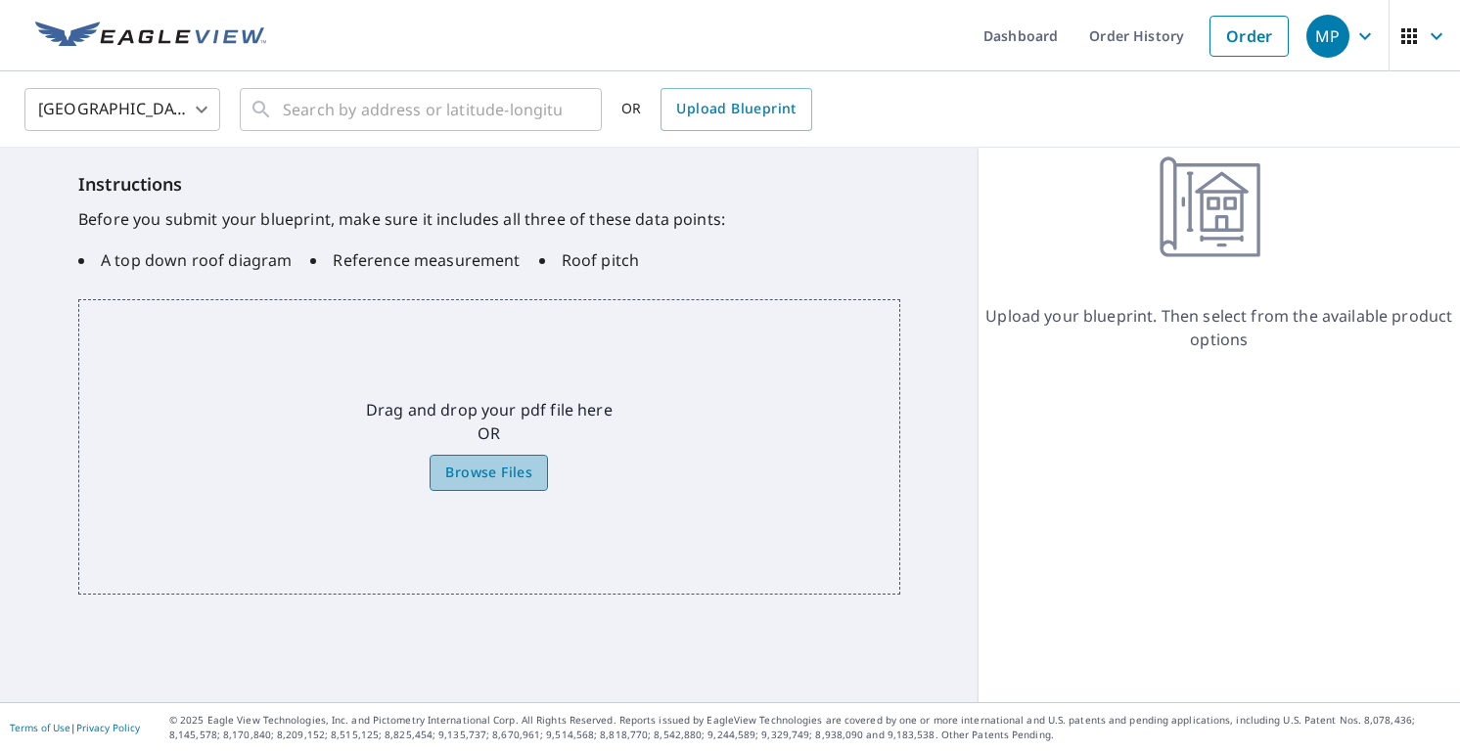
click at [512, 478] on span "Browse Files" at bounding box center [488, 473] width 87 height 24
click at [0, 0] on input "Browse Files" at bounding box center [0, 0] width 0 height 0
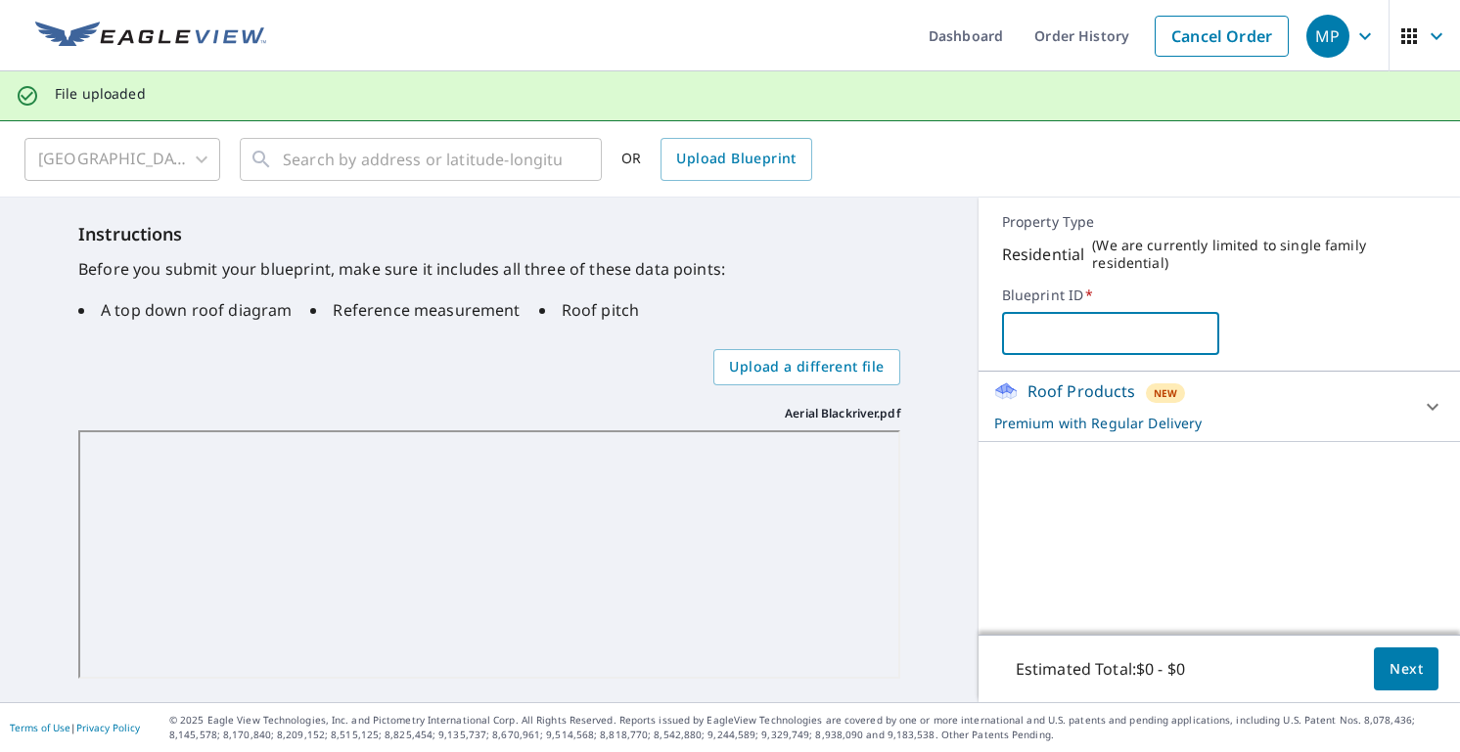
click at [1054, 306] on input "text" at bounding box center [1110, 333] width 217 height 55
click at [1289, 413] on p "Premium with Regular Delivery" at bounding box center [1201, 423] width 415 height 21
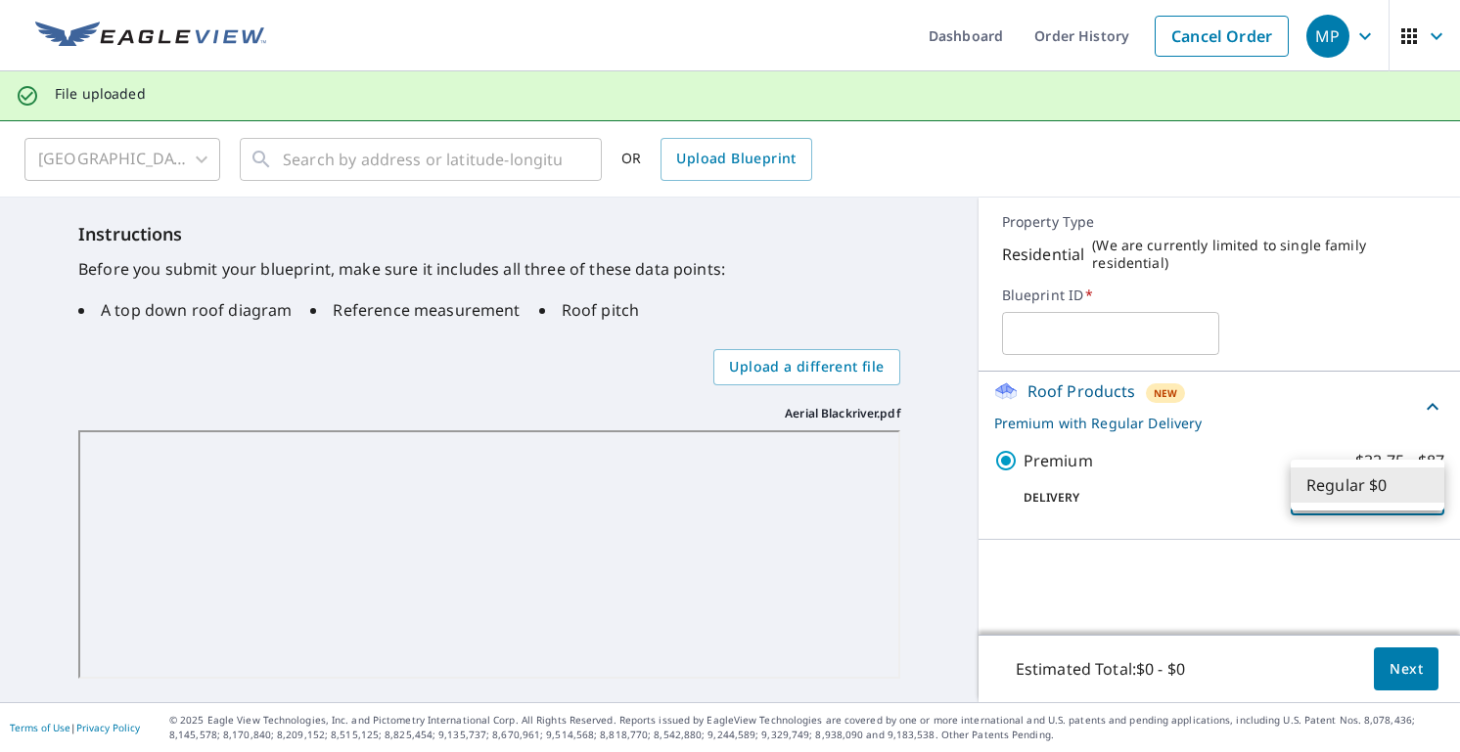
click at [1326, 478] on body "MP MP Dashboard Order History Cancel Order MP File uploaded United States US ​ …" at bounding box center [730, 376] width 1460 height 752
click at [1351, 451] on div at bounding box center [730, 376] width 1460 height 752
click at [861, 319] on ul "A top down roof diagram Reference measurement Roof pitch" at bounding box center [489, 310] width 822 height 39
click at [1359, 469] on body "MP MP Dashboard Order History Cancel Order MP File uploaded United States US ​ …" at bounding box center [730, 376] width 1460 height 752
click at [1350, 484] on li "Regular $0" at bounding box center [1367, 486] width 154 height 35
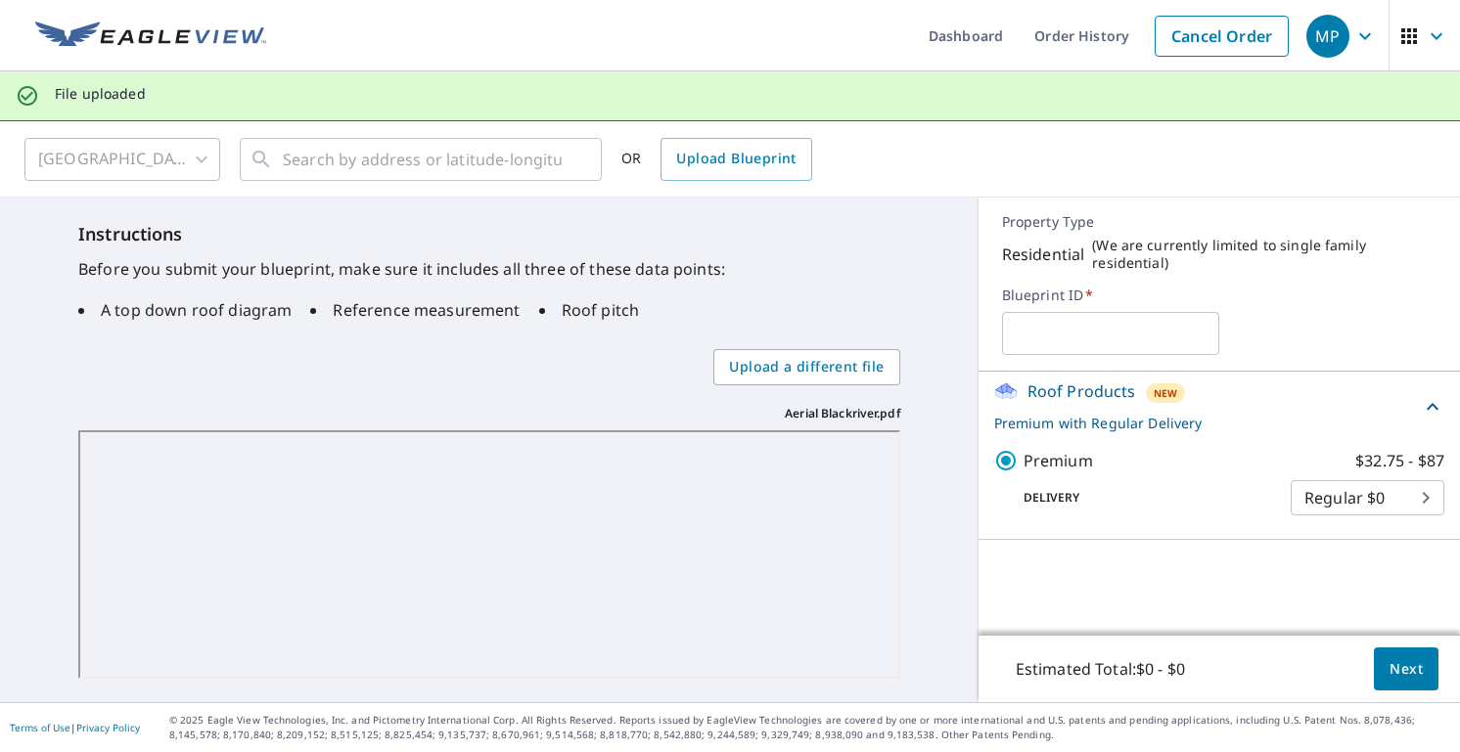
click at [707, 268] on p "Before you submit your blueprint, make sure it includes all three of these data…" at bounding box center [489, 268] width 822 height 23
click at [1405, 655] on button "Next" at bounding box center [1406, 670] width 65 height 44
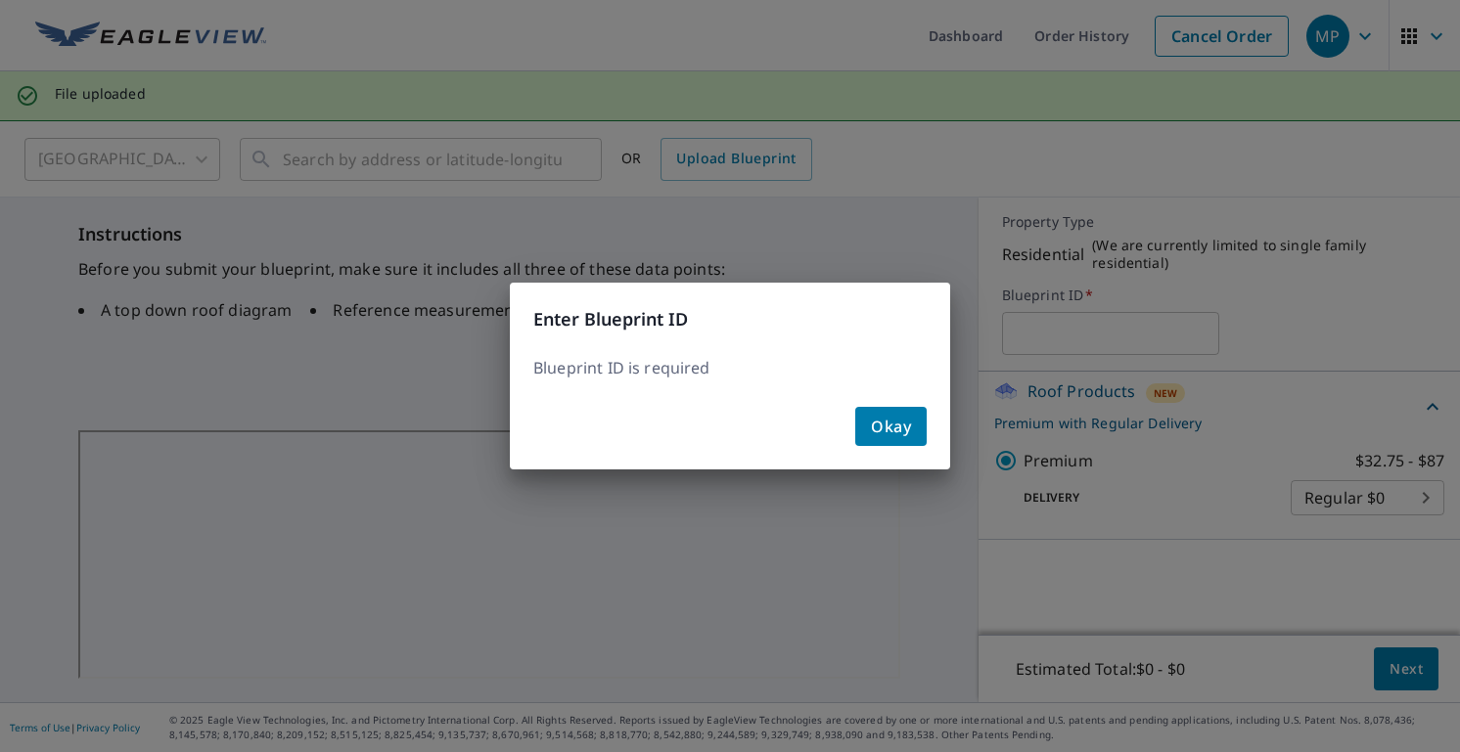
click at [929, 438] on div "Okay" at bounding box center [730, 434] width 440 height 70
click at [916, 428] on button "Okay" at bounding box center [890, 426] width 71 height 39
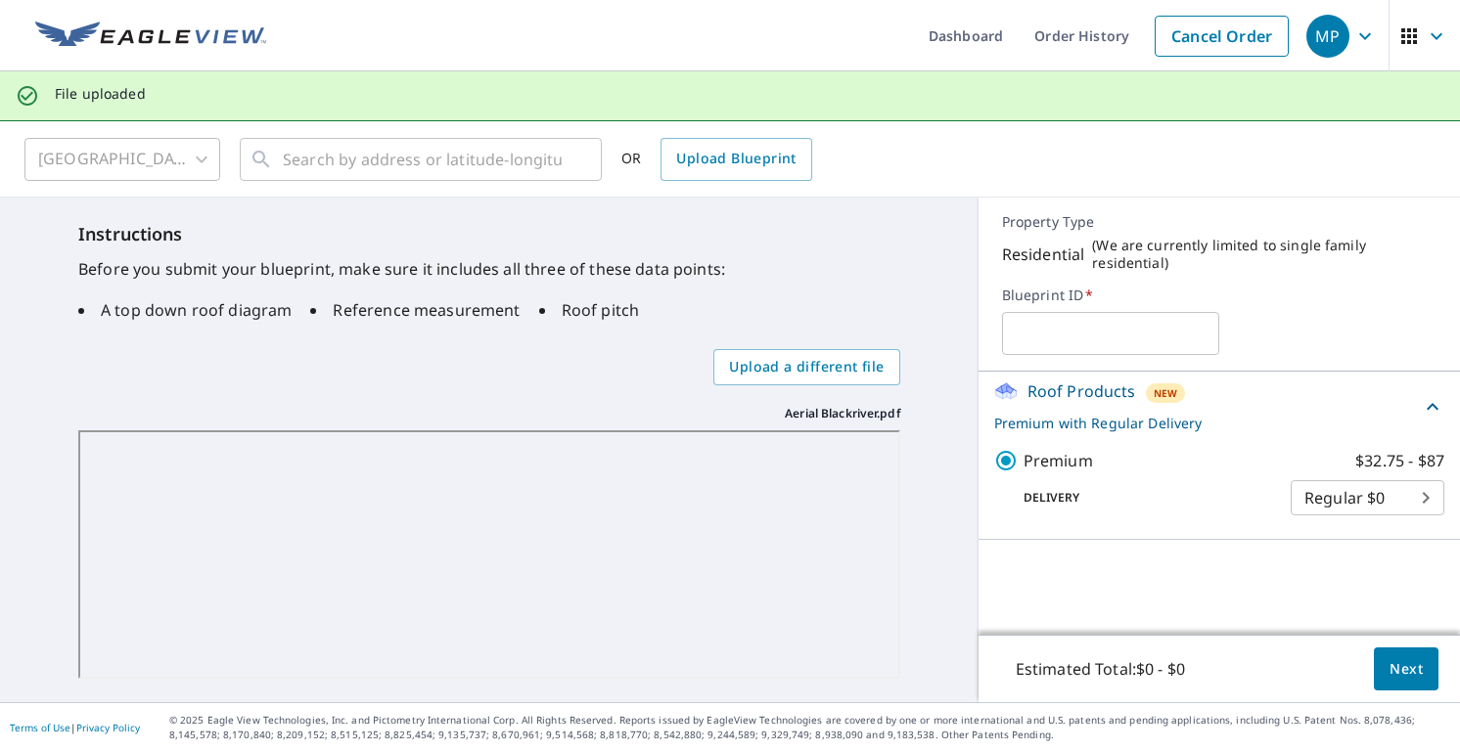
click at [1092, 332] on input "text" at bounding box center [1110, 333] width 217 height 55
paste input "25023514"
type input "25023514"
click at [1286, 336] on div "25023514 ​" at bounding box center [1219, 333] width 434 height 43
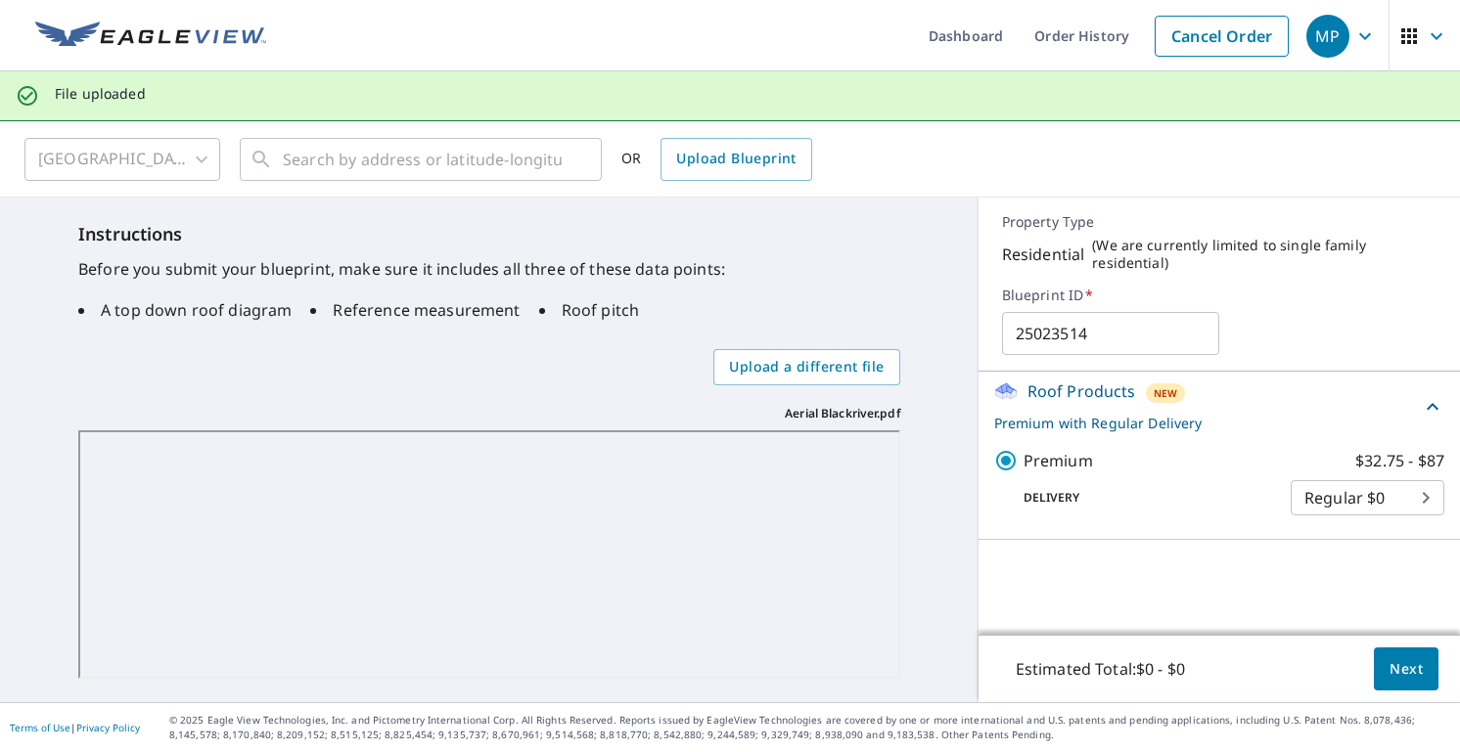
scroll to position [0, 0]
click at [1402, 681] on button "Next" at bounding box center [1406, 670] width 65 height 44
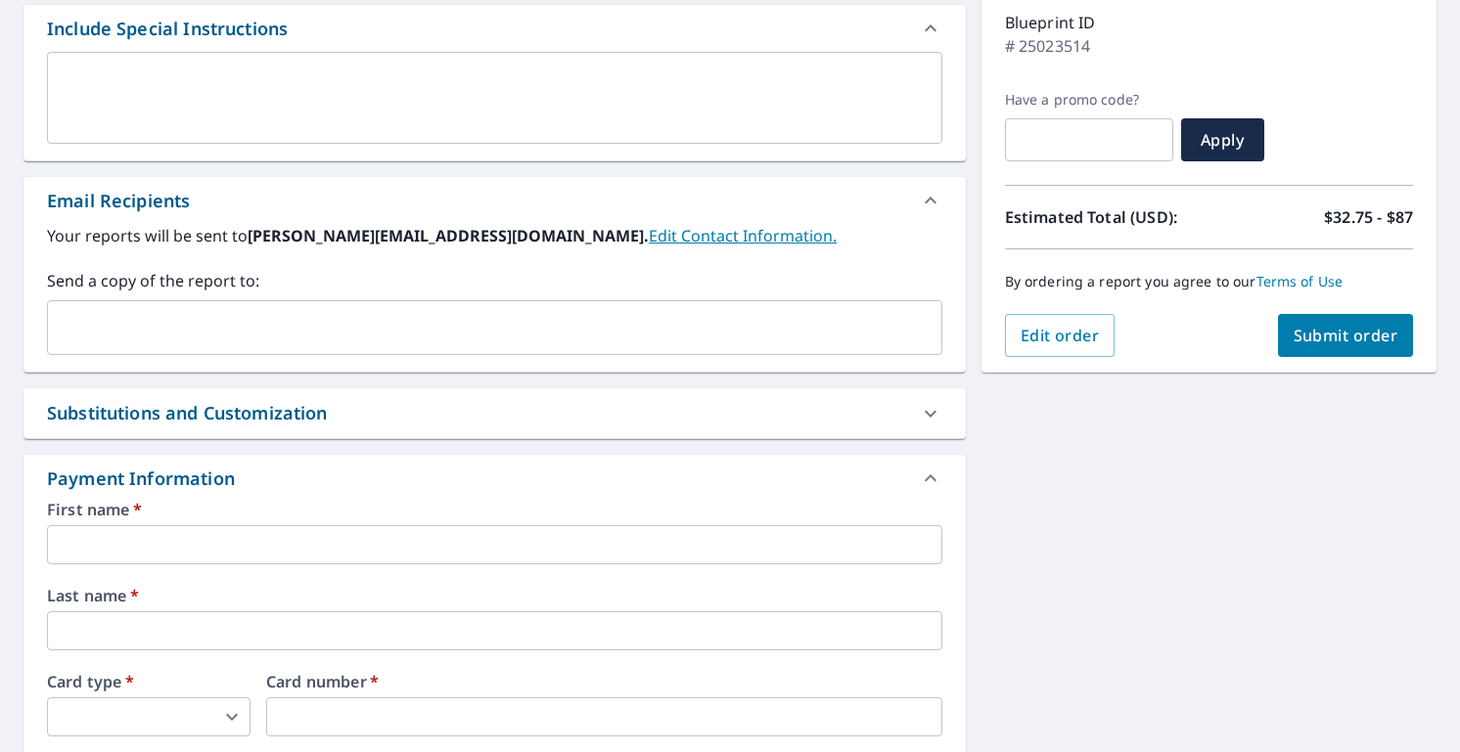
scroll to position [505, 0]
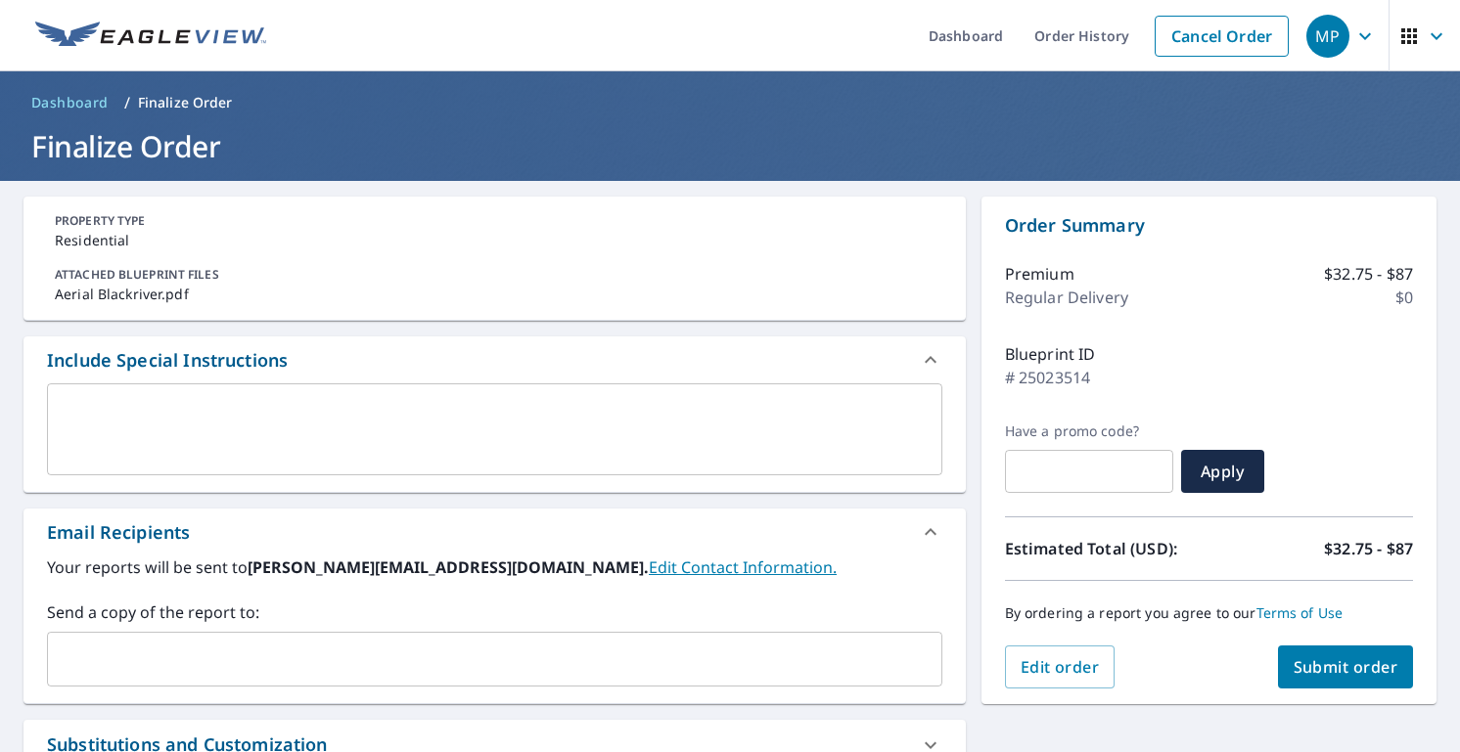
click at [401, 393] on div "x ​" at bounding box center [494, 430] width 895 height 92
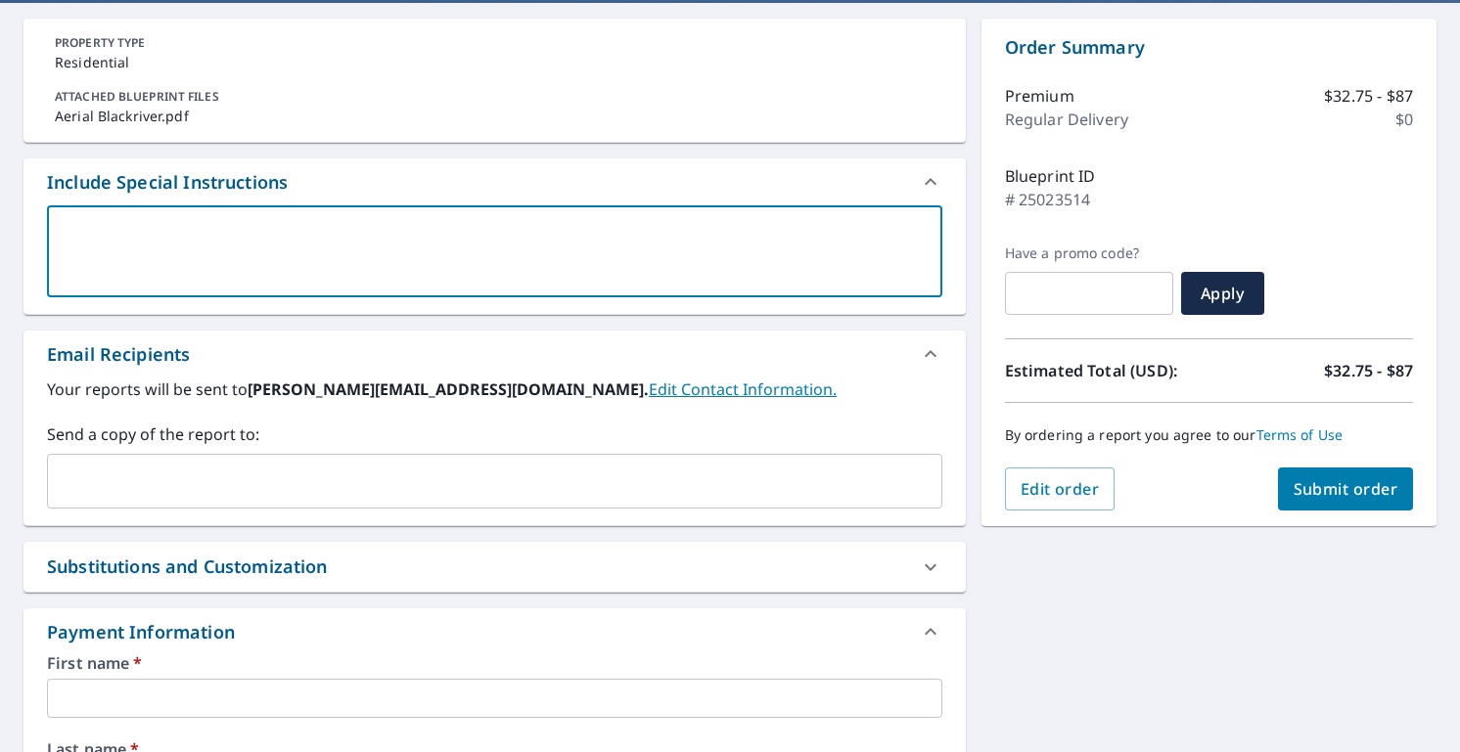
scroll to position [207, 0]
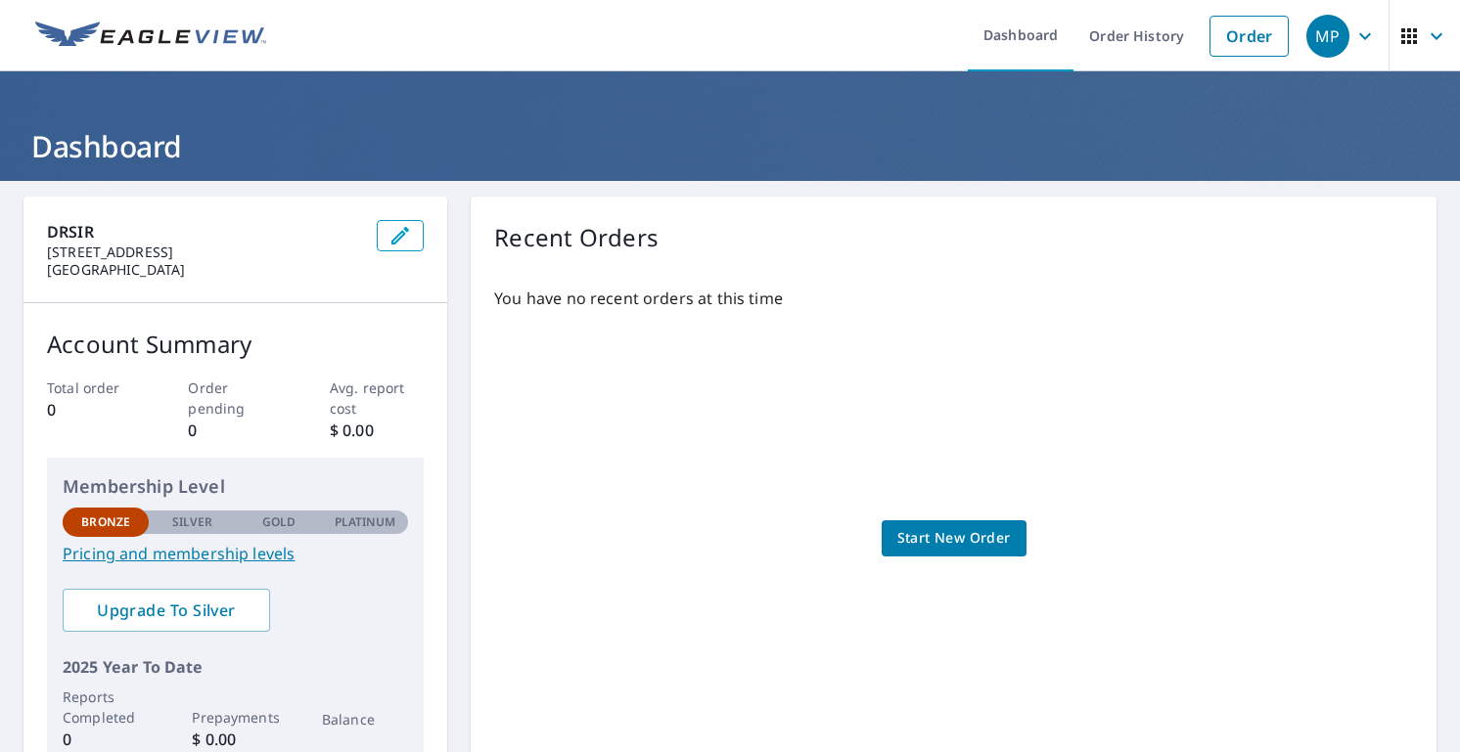
scroll to position [100, 0]
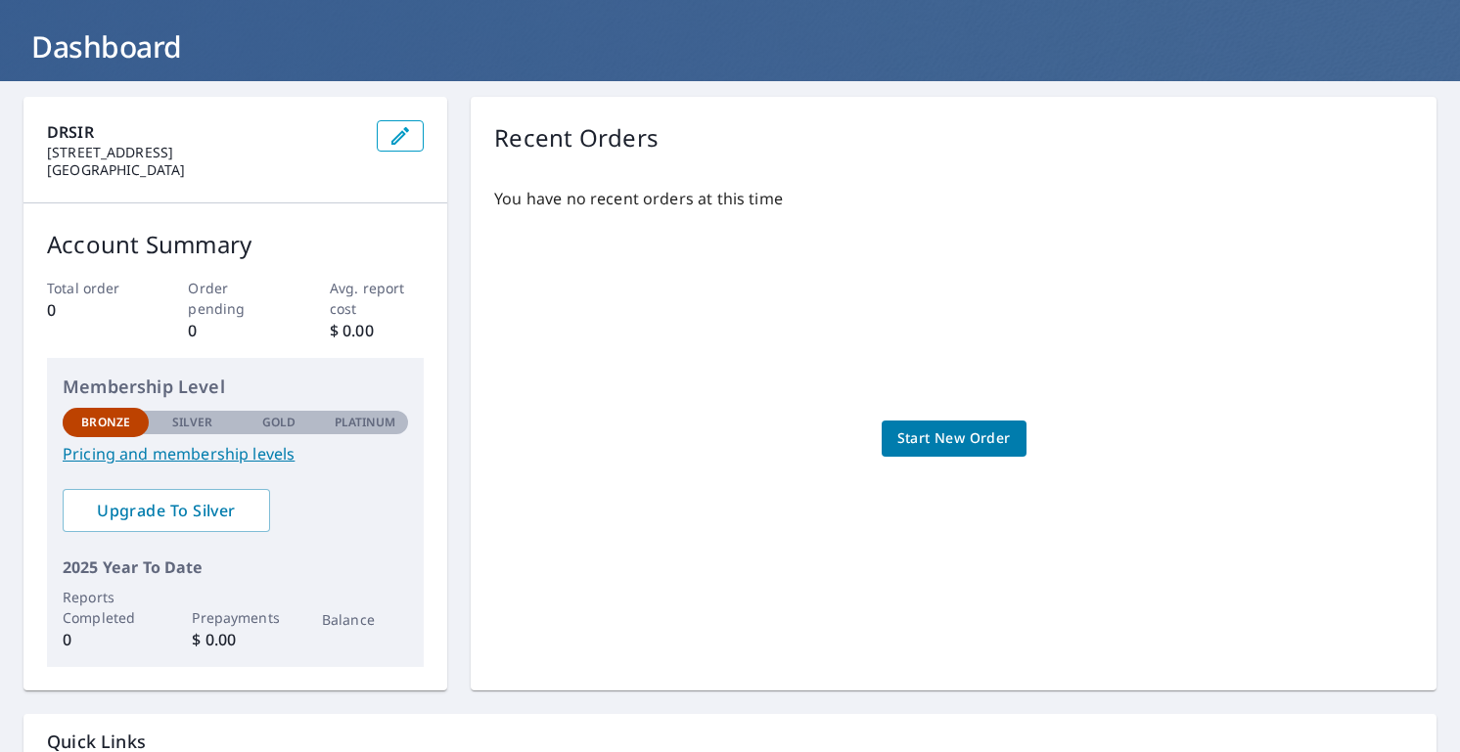
click at [962, 466] on div "You have no recent orders at this time Start New Order" at bounding box center [953, 419] width 919 height 496
click at [962, 454] on link "Start New Order" at bounding box center [953, 439] width 145 height 36
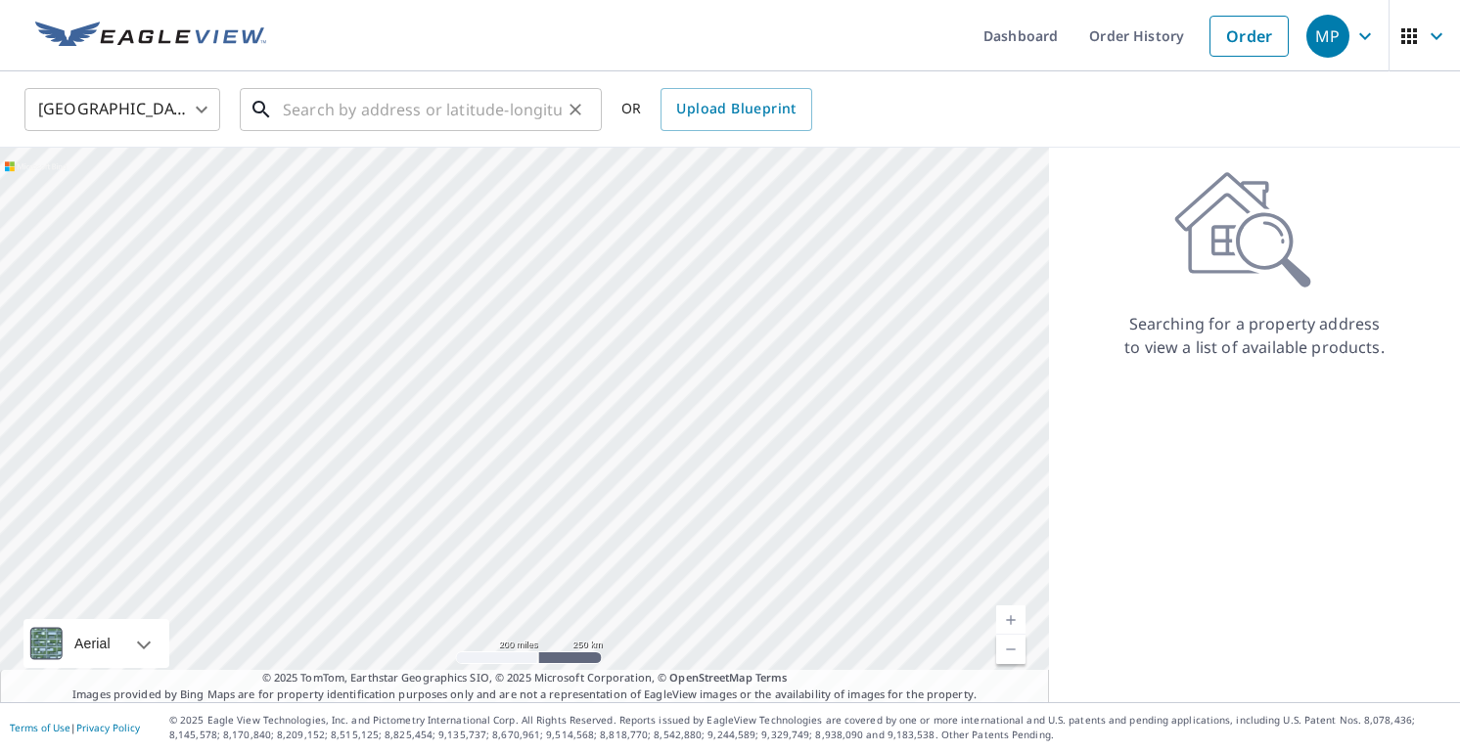
click at [401, 121] on input "text" at bounding box center [422, 109] width 279 height 55
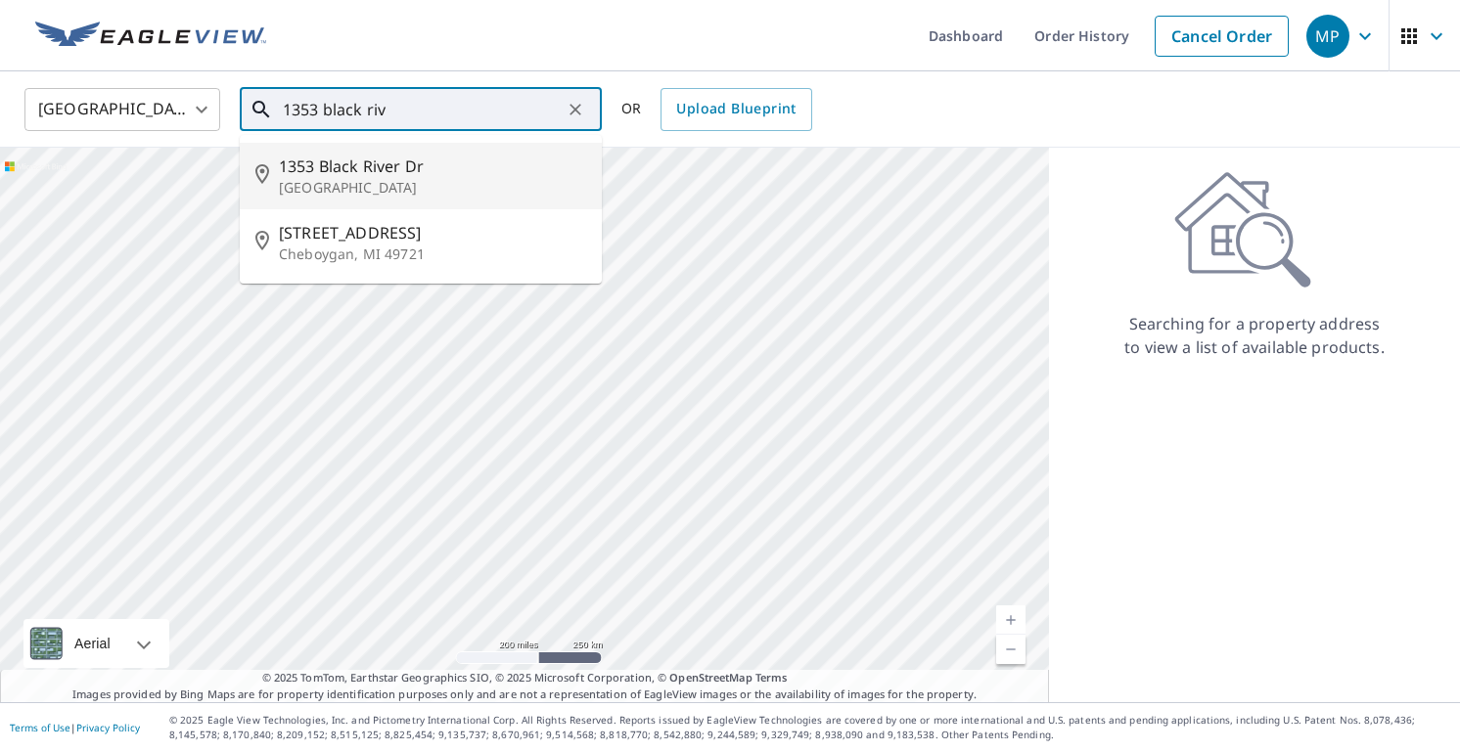
click at [429, 153] on li "1353 Black River Dr Mount Pleasant, SC 29466" at bounding box center [421, 176] width 362 height 67
type input "1353 Black River Dr Mount Pleasant, SC 29466"
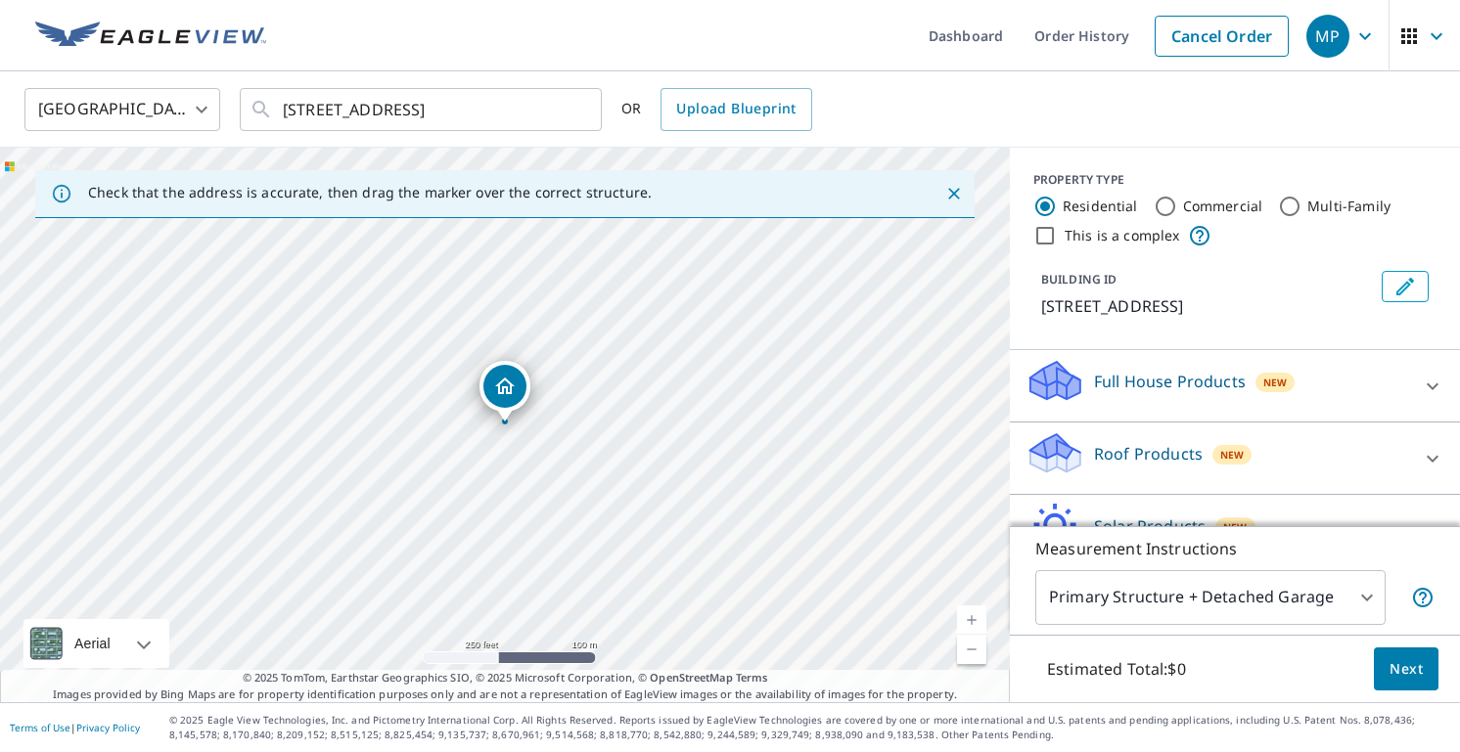
click at [1214, 393] on p "Full House Products" at bounding box center [1170, 381] width 152 height 23
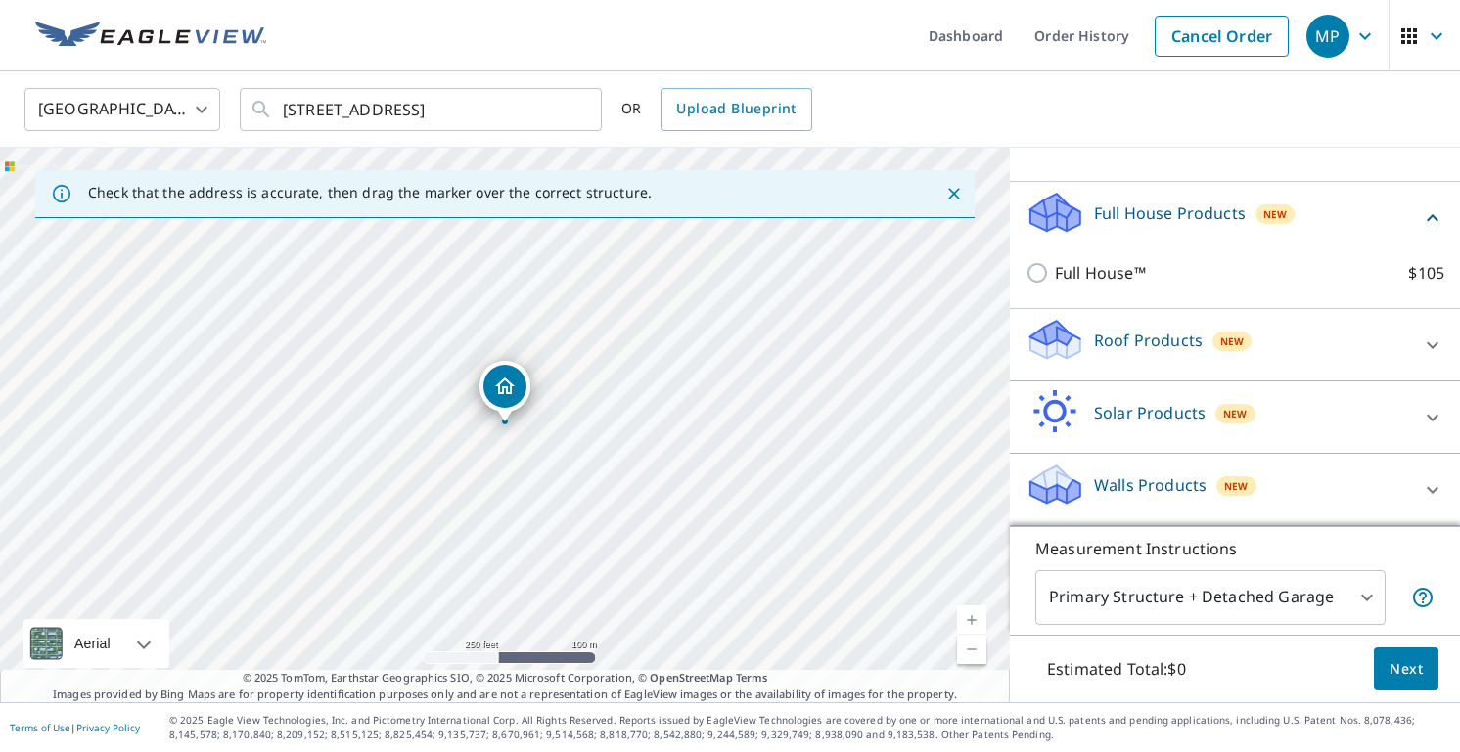
scroll to position [192, 0]
click at [1293, 337] on div "Roof Products New" at bounding box center [1217, 345] width 384 height 56
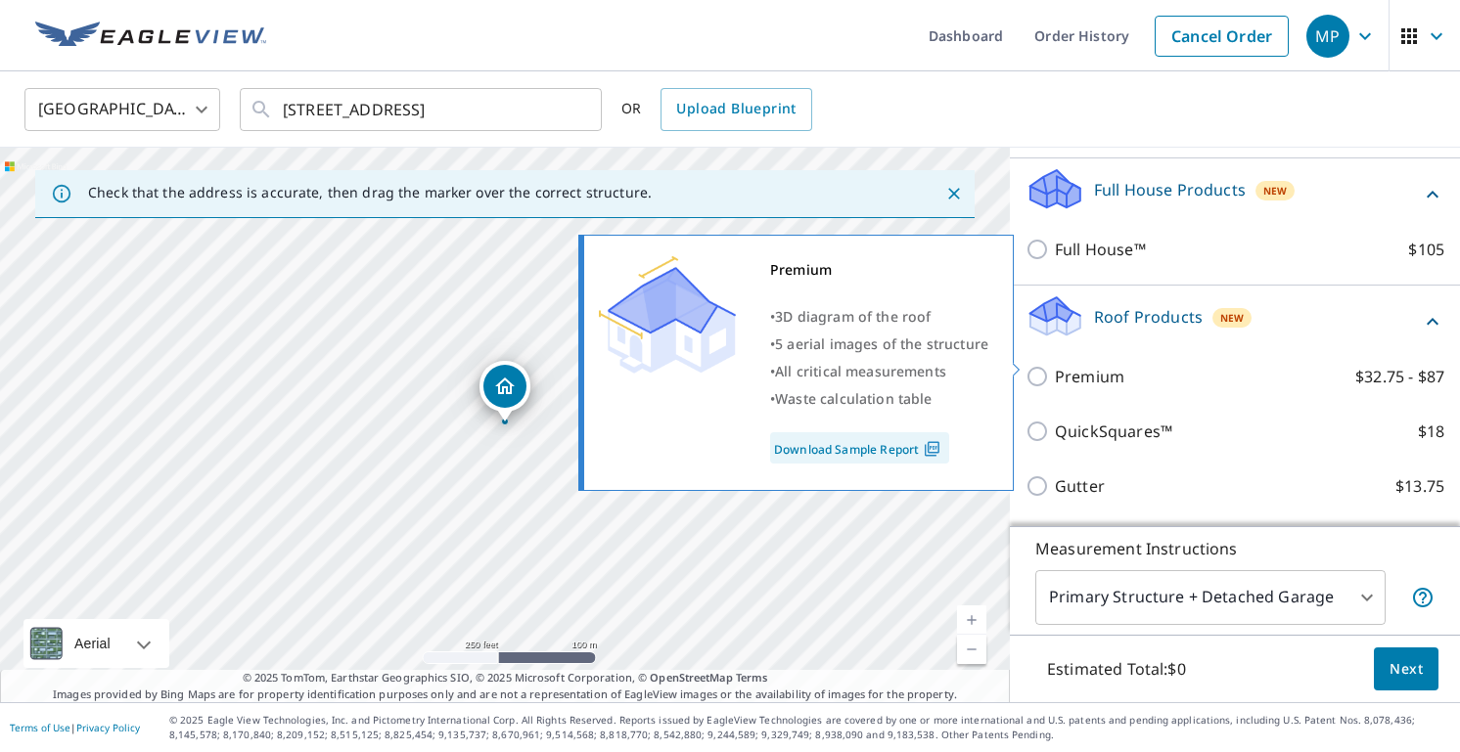
scroll to position [242, 0]
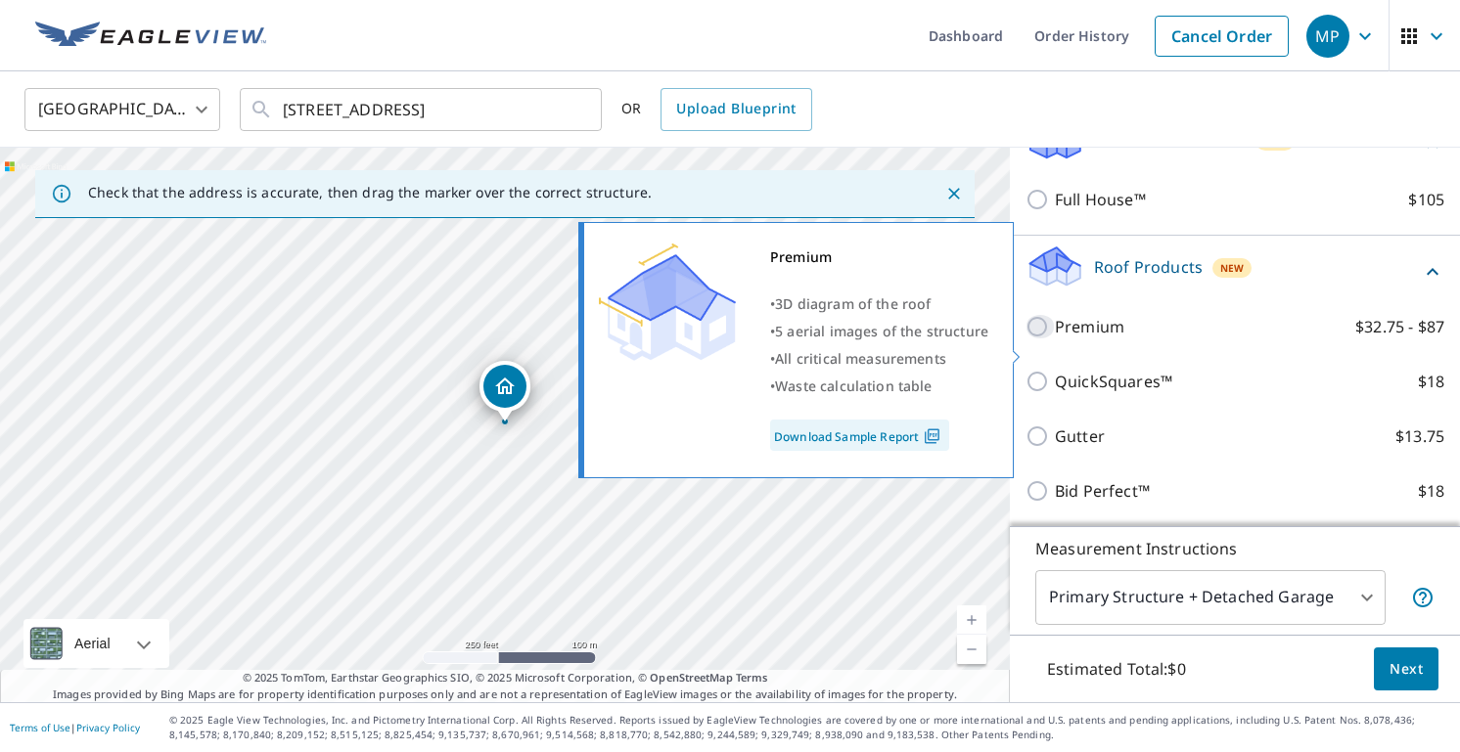
click at [1043, 339] on input "Premium $32.75 - $87" at bounding box center [1039, 326] width 29 height 23
checkbox input "true"
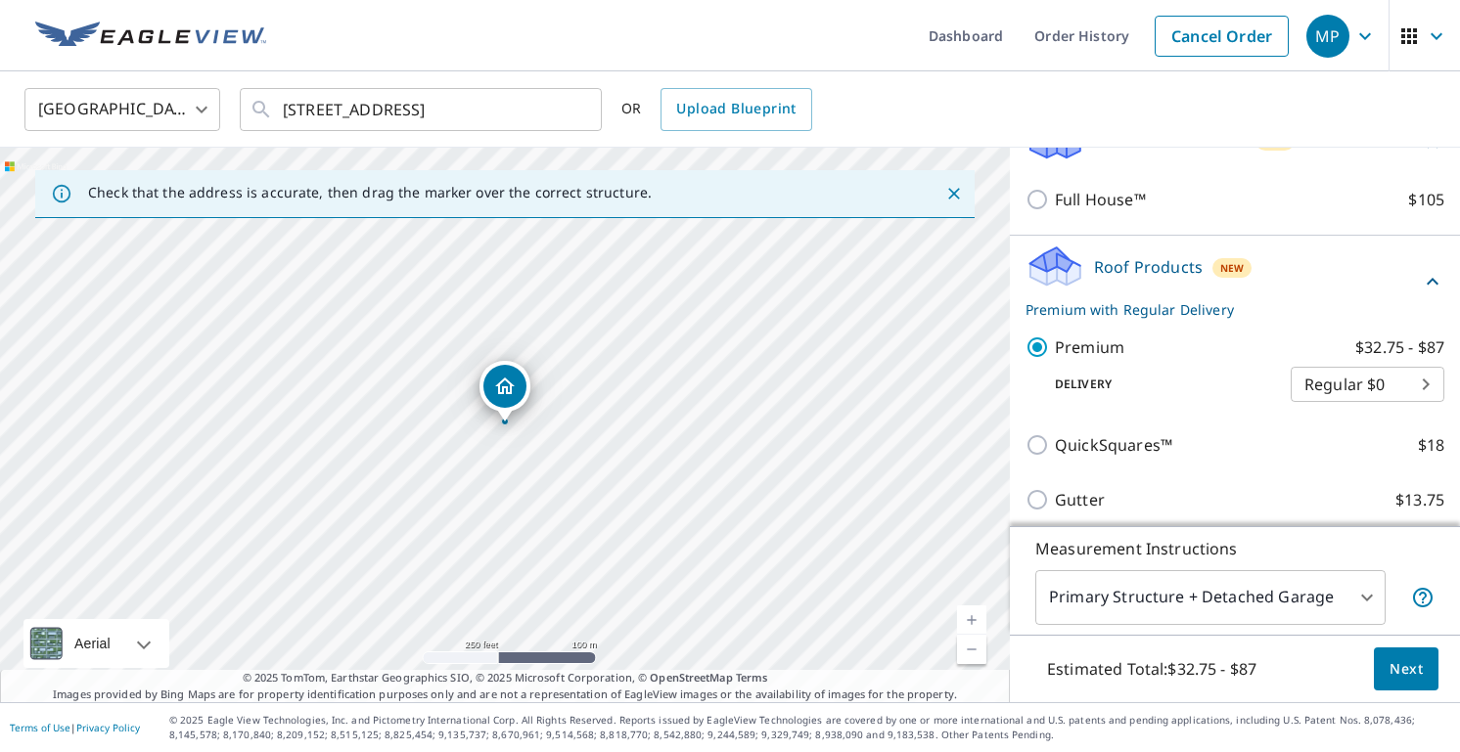
scroll to position [326, 0]
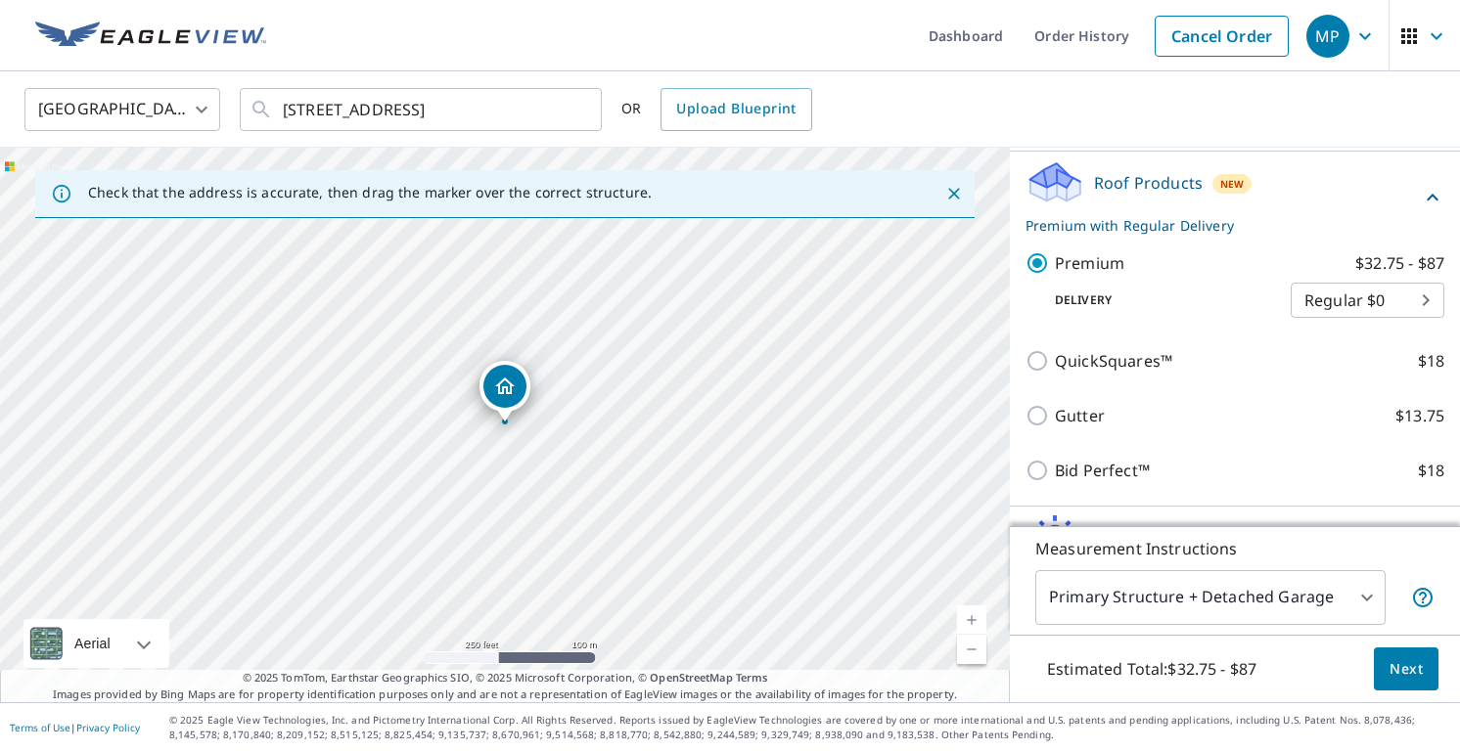
click at [1388, 331] on body "MP MP Dashboard Order History Cancel Order MP United States US ​ 1353 Black Riv…" at bounding box center [730, 376] width 1460 height 752
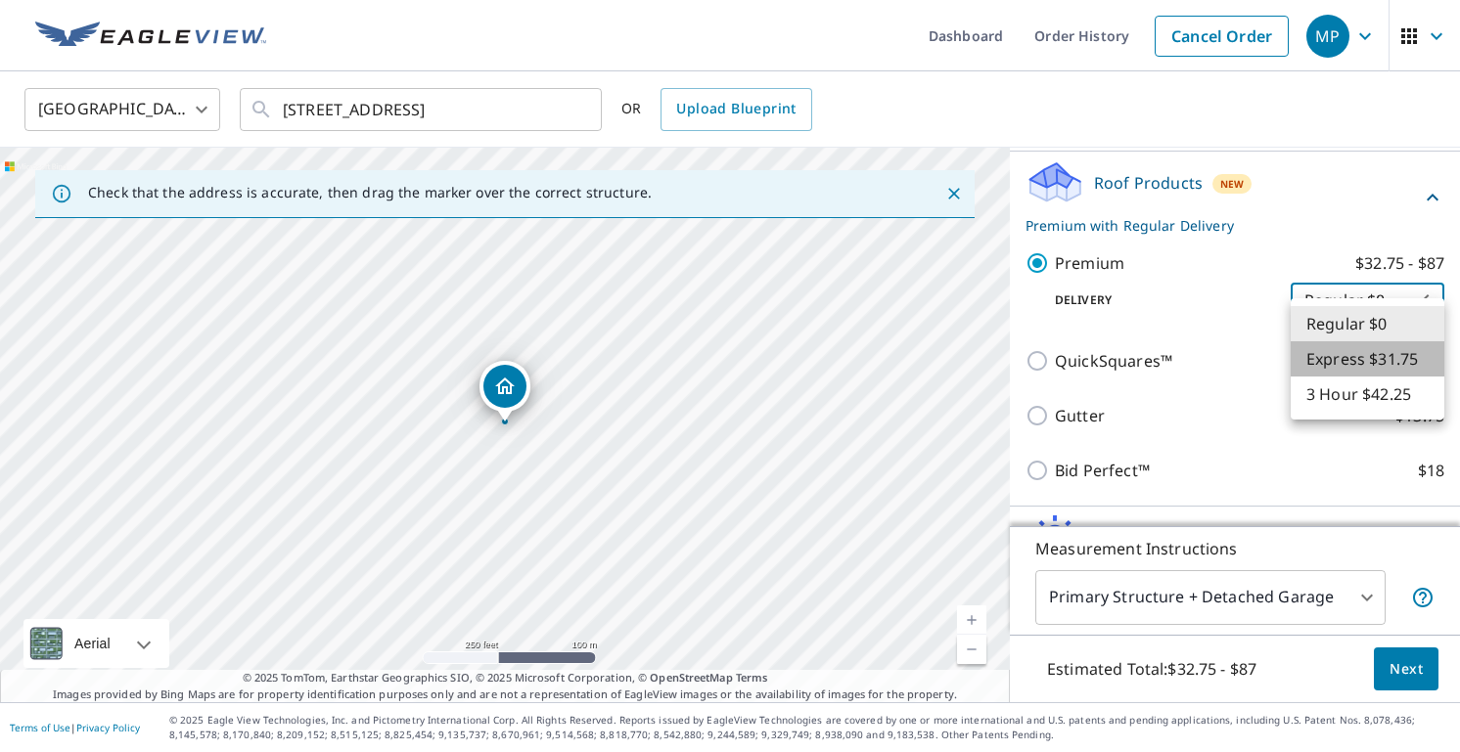
click at [1373, 368] on li "Express $31.75" at bounding box center [1367, 358] width 154 height 35
type input "4"
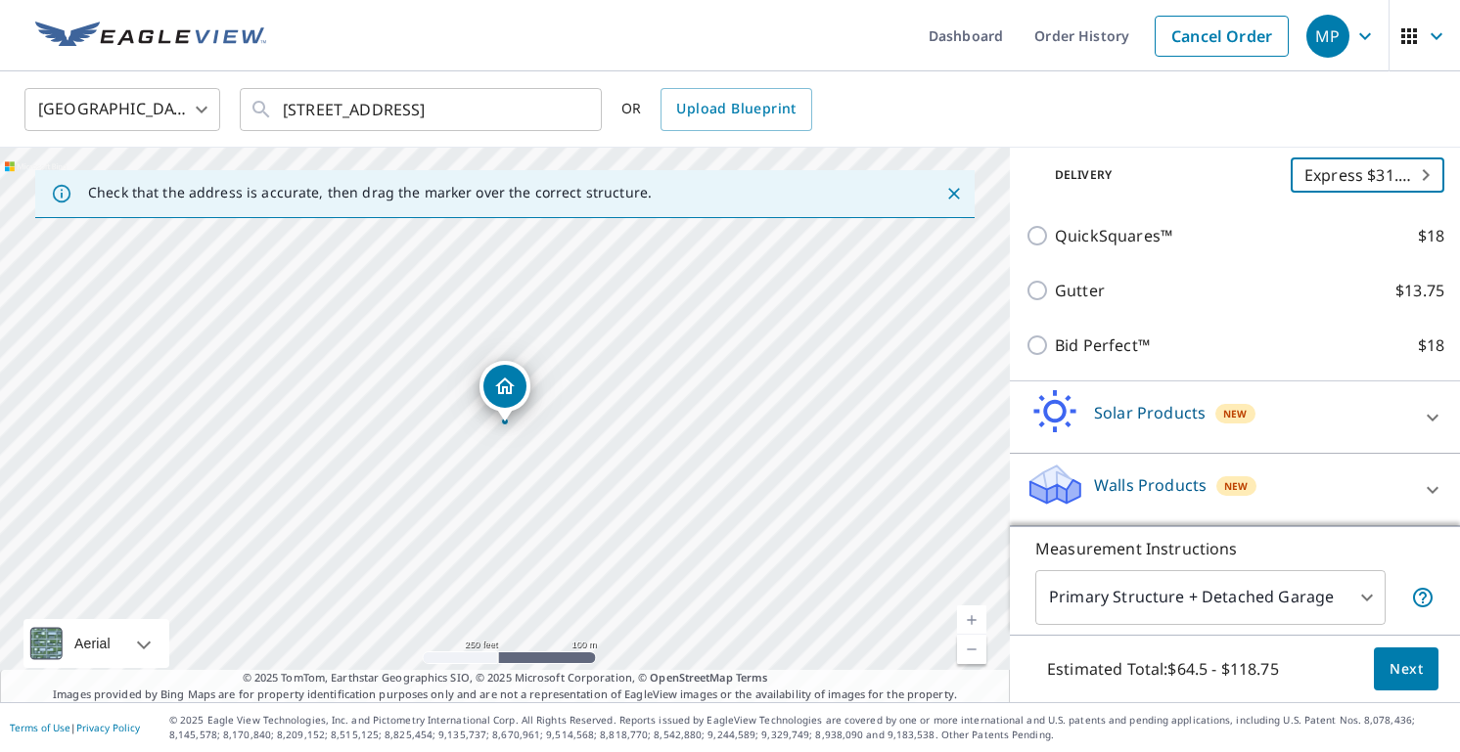
scroll to position [474, 0]
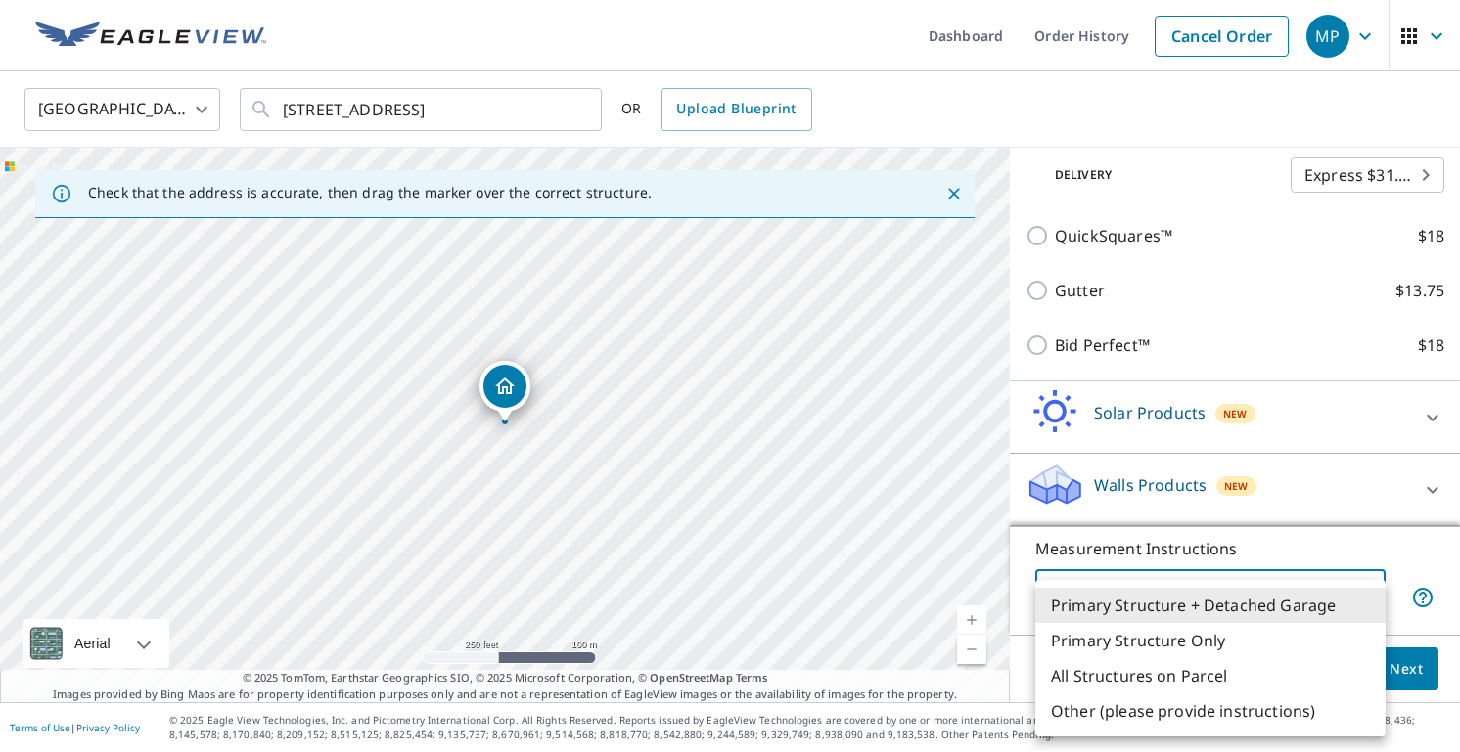
click at [1352, 610] on body "MP MP Dashboard Order History Cancel Order MP United States US ​ 1353 Black Riv…" at bounding box center [730, 376] width 1460 height 752
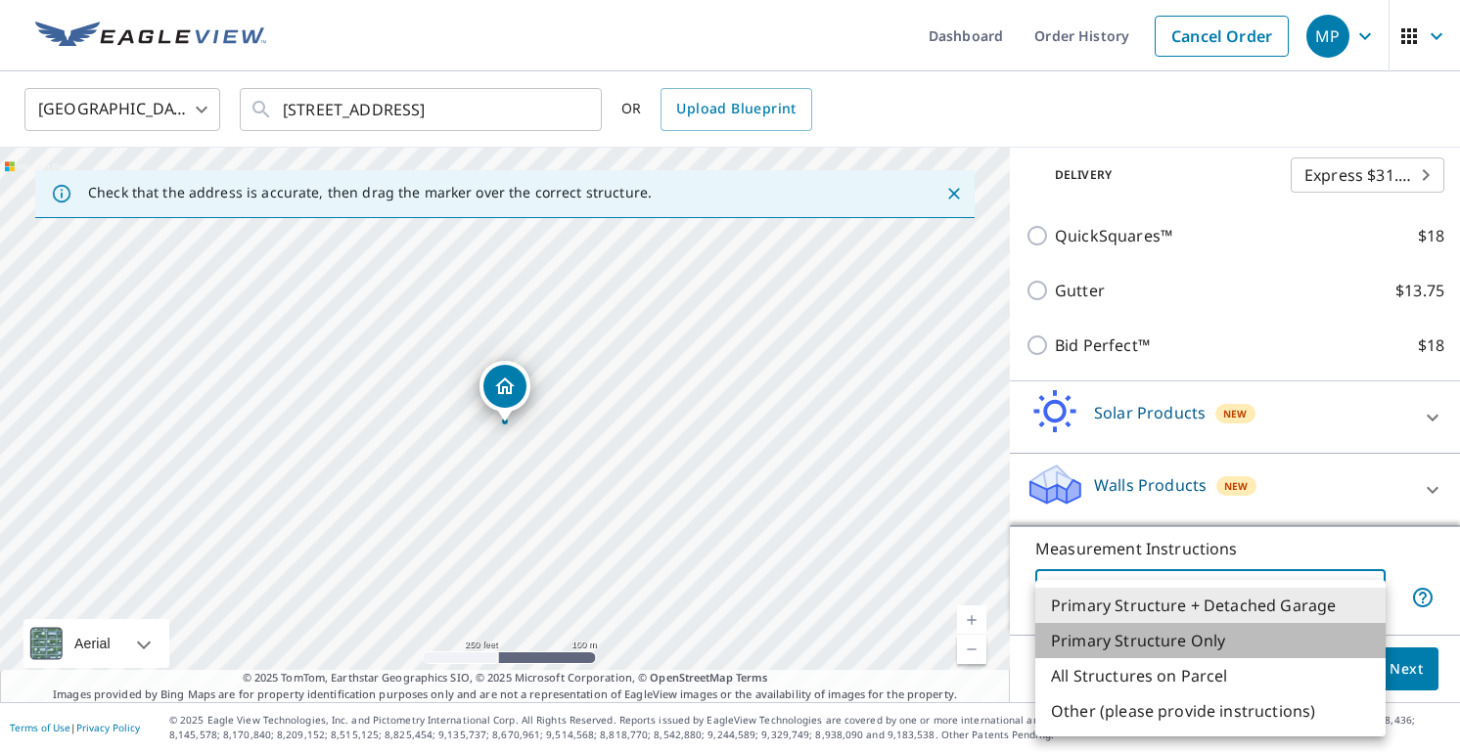
click at [1242, 632] on li "Primary Structure Only" at bounding box center [1210, 640] width 350 height 35
type input "2"
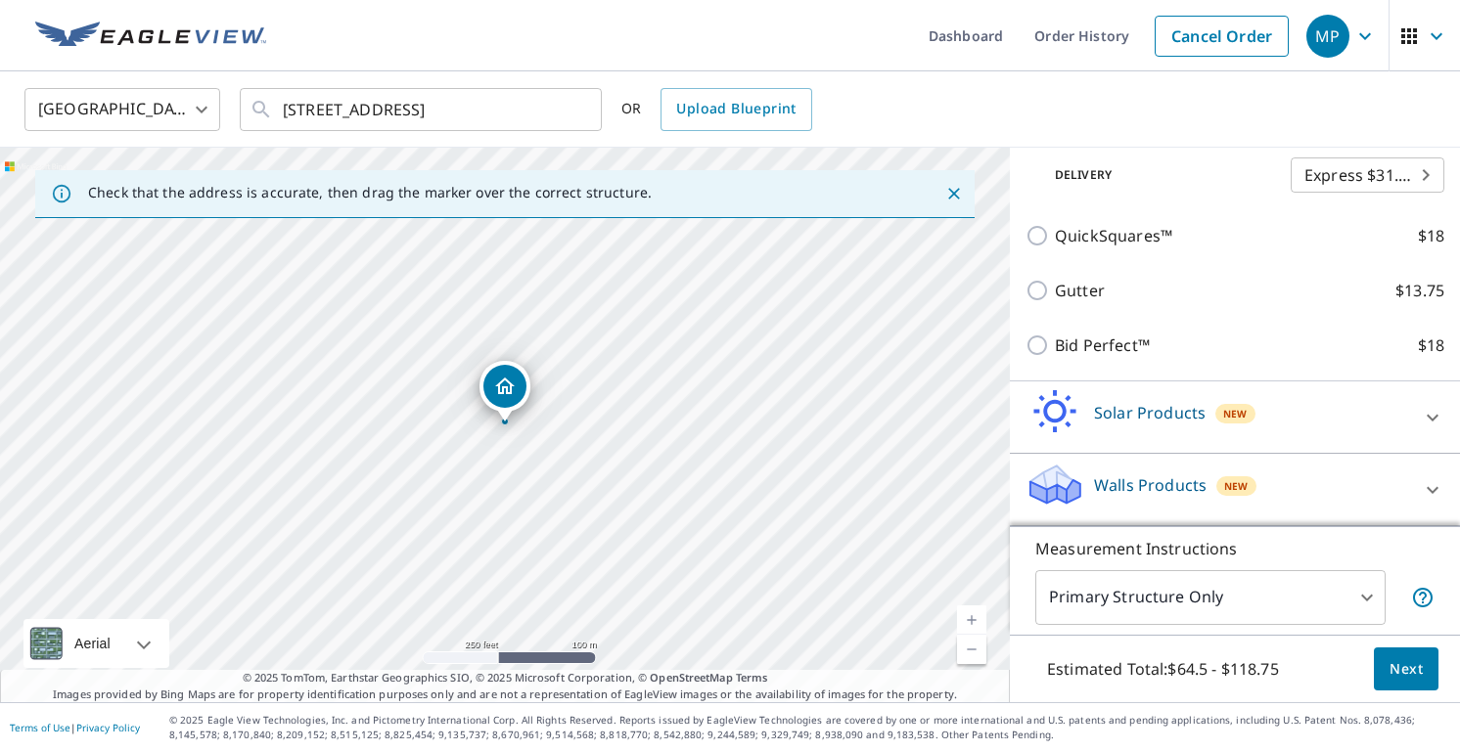
click at [1373, 679] on div "Estimated Total: $64.5 - $118.75 Next" at bounding box center [1235, 669] width 450 height 68
click at [1388, 677] on button "Next" at bounding box center [1406, 670] width 65 height 44
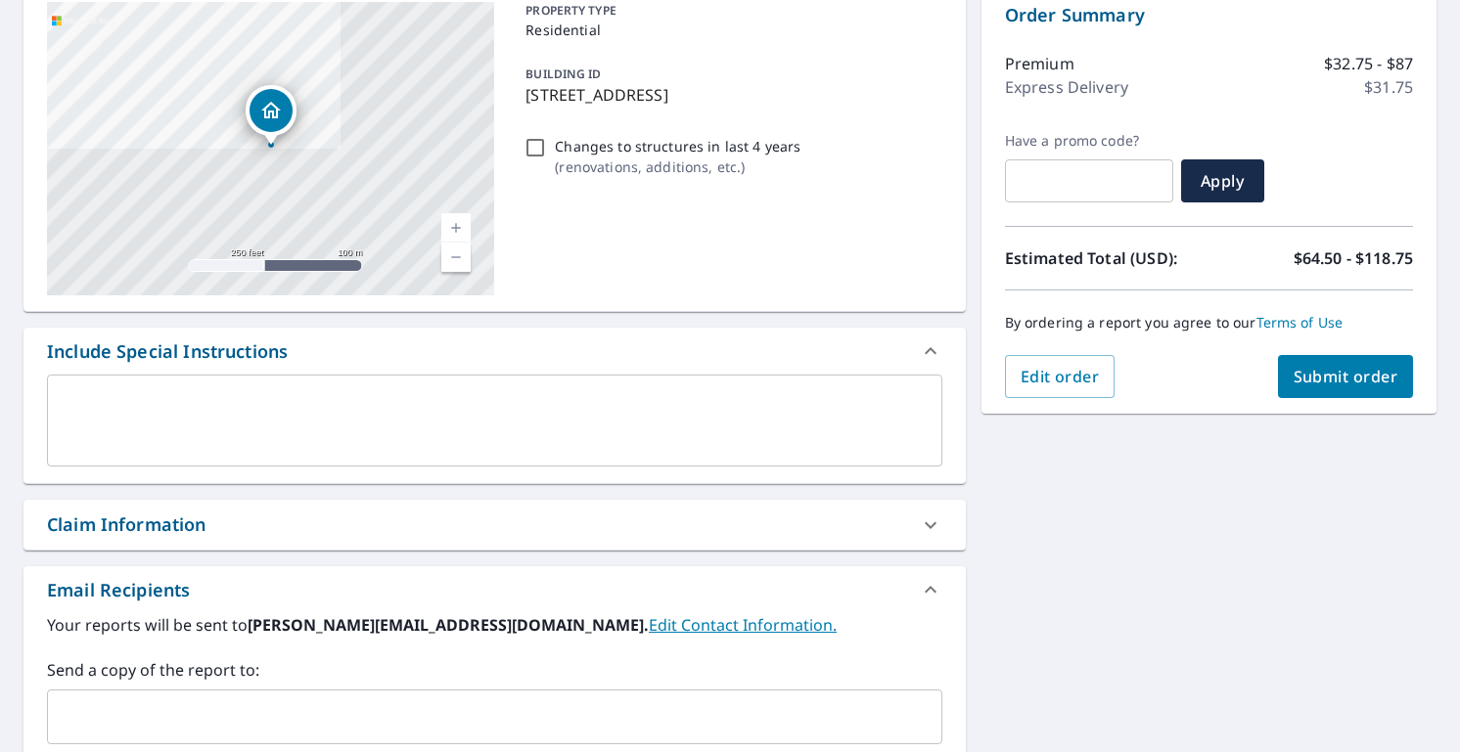
click at [752, 508] on div "Claim Information" at bounding box center [494, 525] width 942 height 50
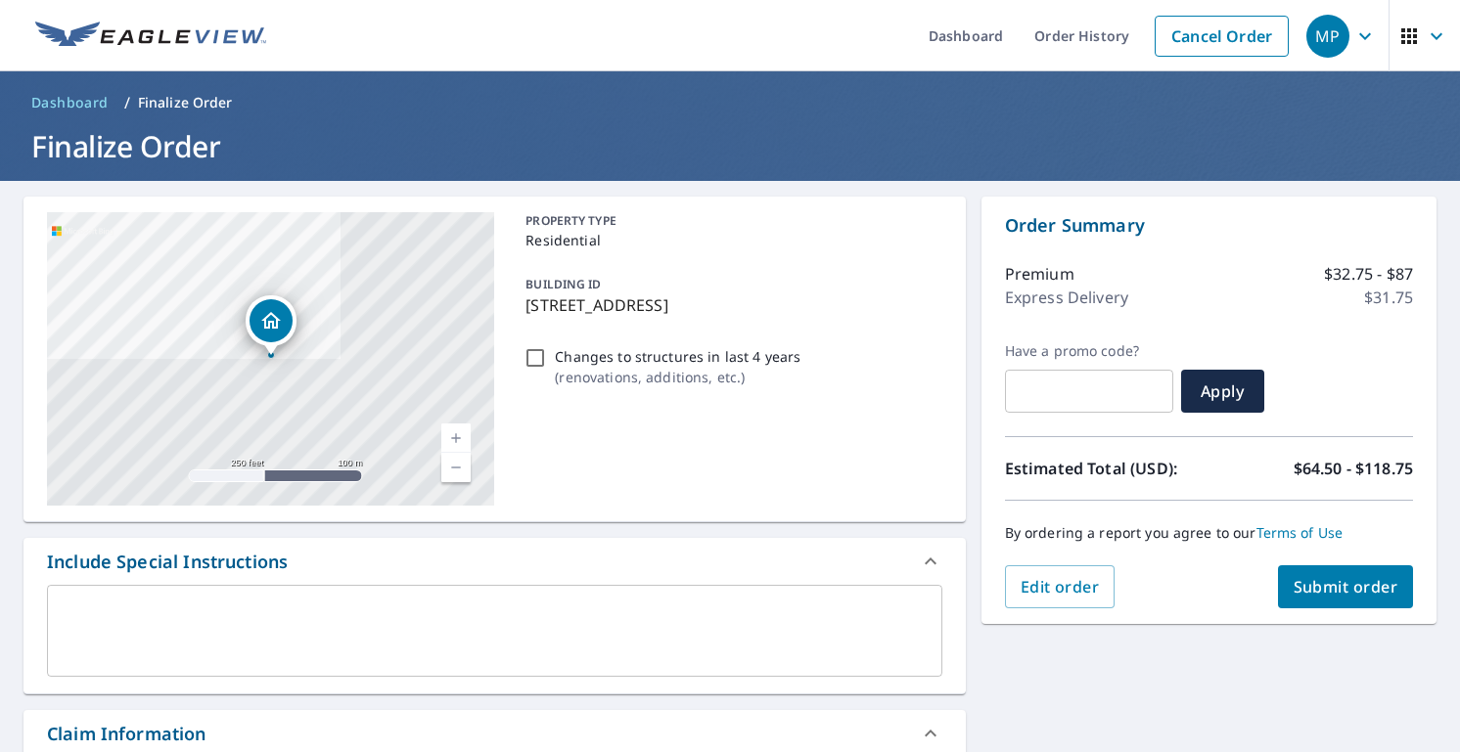
type input "amytempleton@danielravenelsir.com"
click at [450, 431] on link "Current Level 17, Zoom In" at bounding box center [455, 438] width 29 height 29
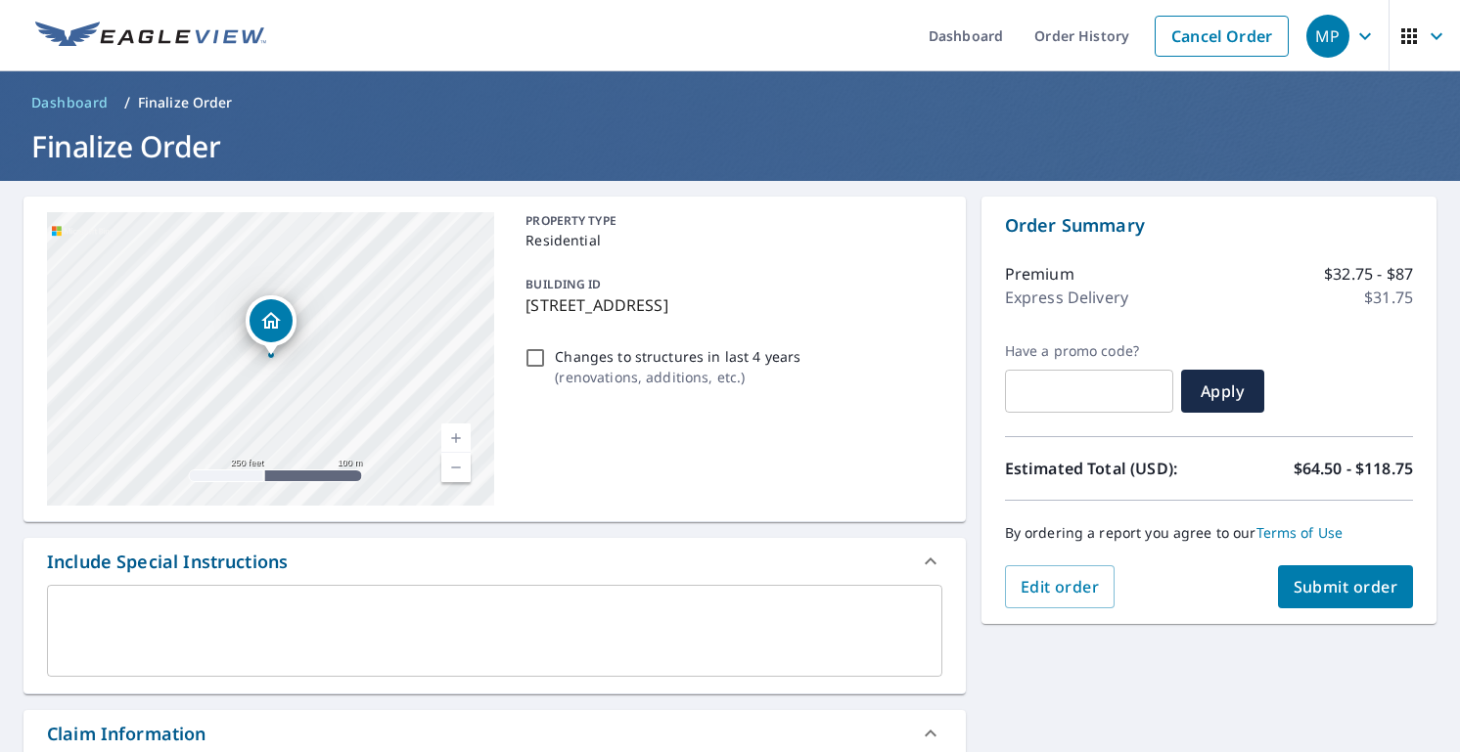
click at [450, 431] on link "Current Level 17, Zoom In" at bounding box center [455, 438] width 29 height 29
click at [450, 431] on link "Current Level 18, Zoom In" at bounding box center [455, 438] width 29 height 29
click at [450, 431] on link "Current Level 18.614108846380674, Zoom In Disabled" at bounding box center [455, 438] width 29 height 29
click at [450, 431] on link "Current Level 20, Zoom In Disabled" at bounding box center [455, 438] width 29 height 29
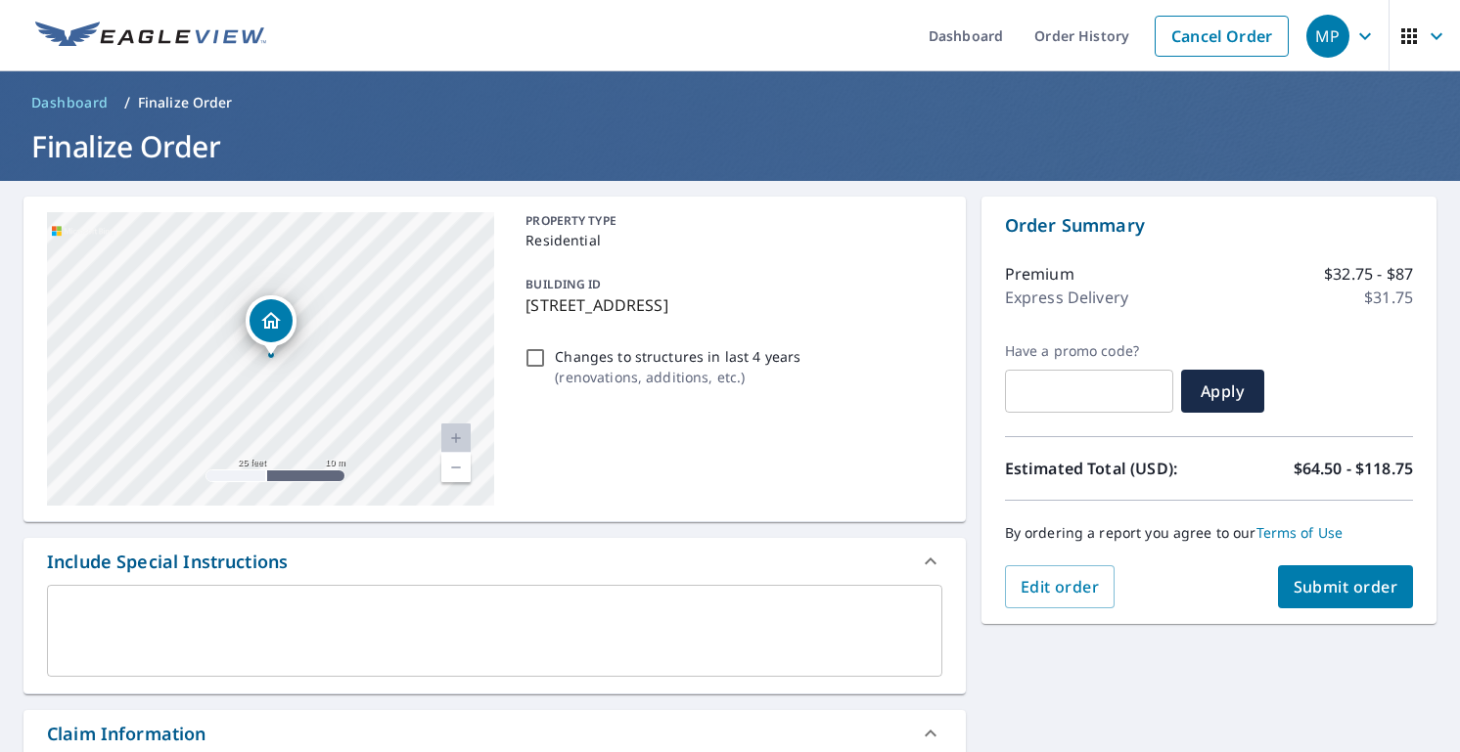
click at [712, 420] on div "PROPERTY TYPE Residential BUILDING ID 1353 Black River Dr, Mount Pleasant, SC, …" at bounding box center [730, 359] width 424 height 294
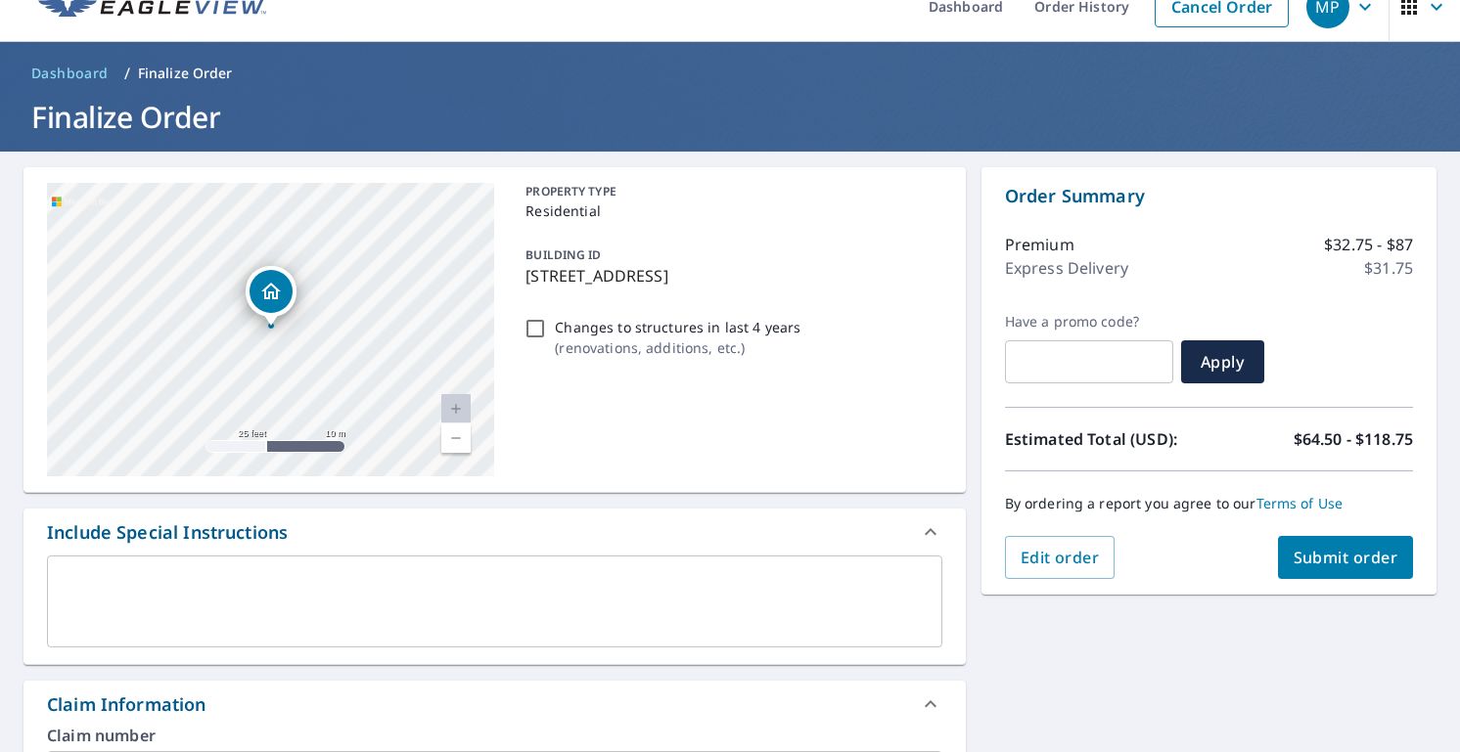
scroll to position [33, 0]
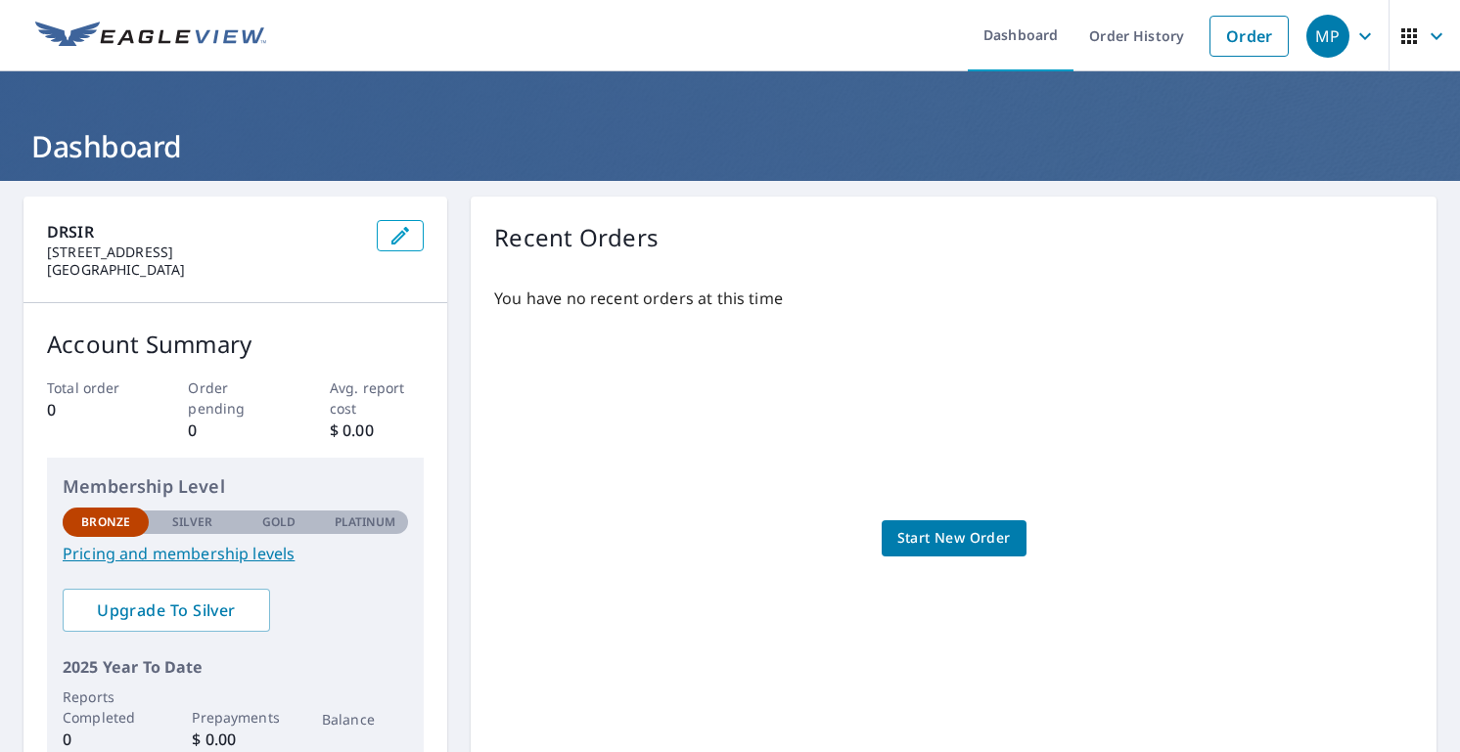
click at [924, 531] on span "Start New Order" at bounding box center [953, 538] width 113 height 24
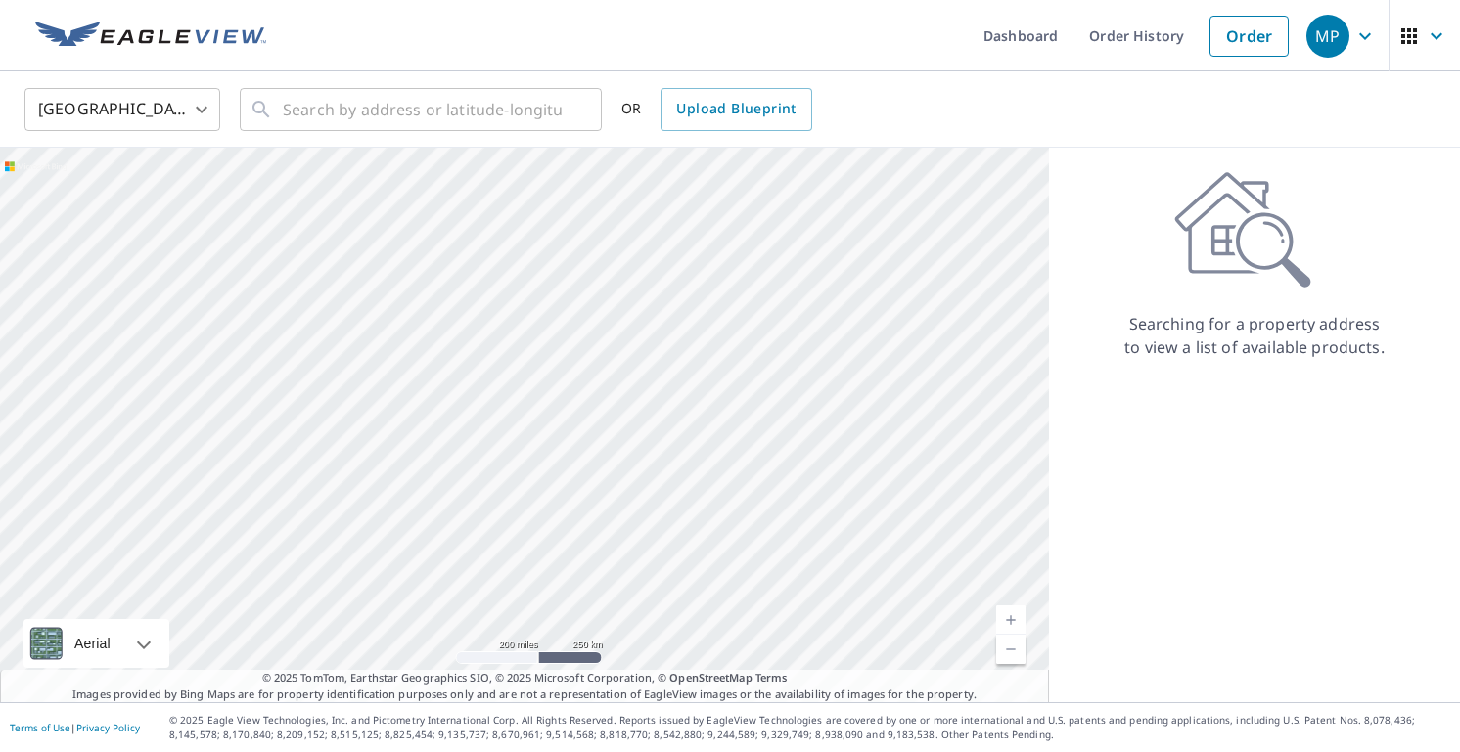
click at [1014, 603] on div at bounding box center [524, 425] width 1049 height 555
click at [1007, 611] on link "Current Level 5, Zoom In" at bounding box center [1010, 620] width 29 height 29
click at [1005, 648] on link "Current Level 7, Zoom Out" at bounding box center [1010, 649] width 29 height 29
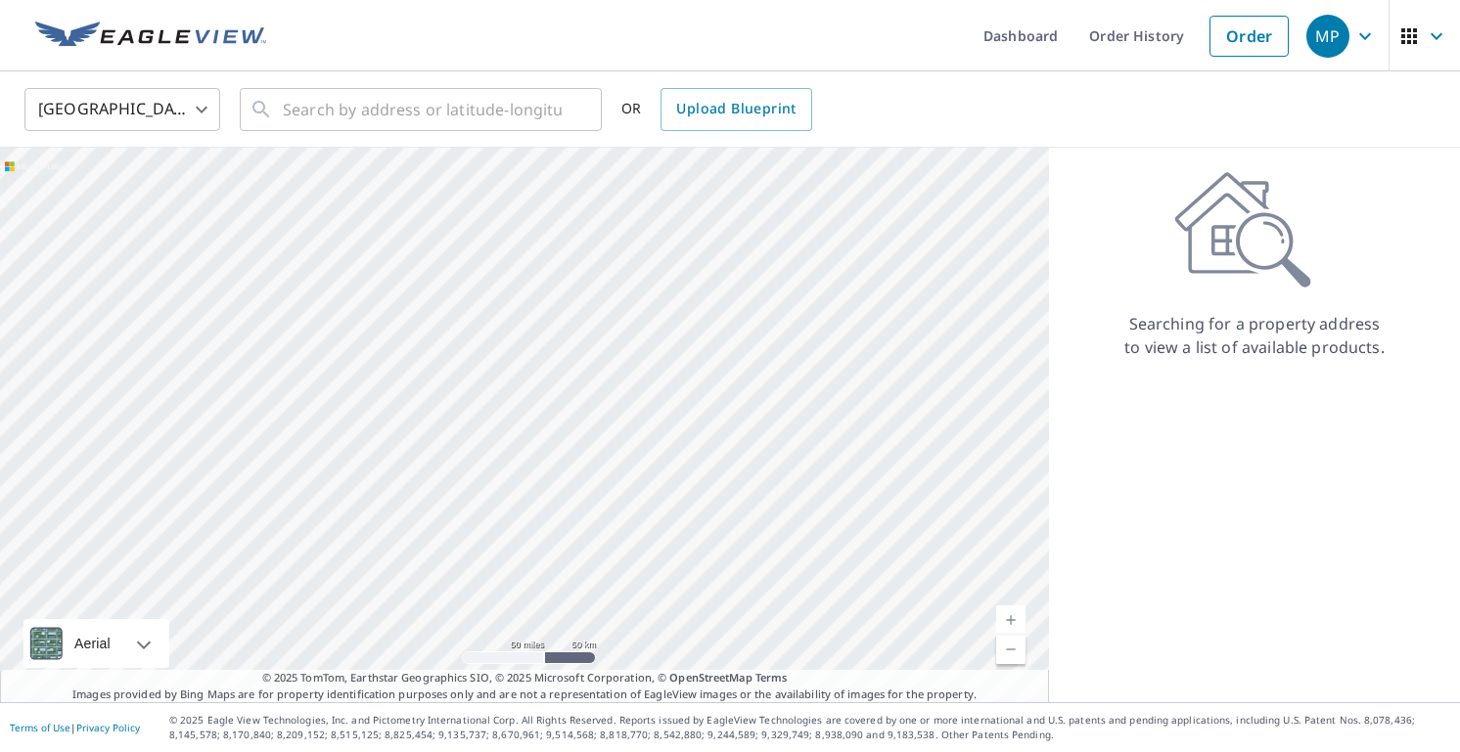
click at [1005, 648] on link "Current Level 7, Zoom Out" at bounding box center [1010, 649] width 29 height 29
click at [432, 95] on input "text" at bounding box center [422, 109] width 279 height 55
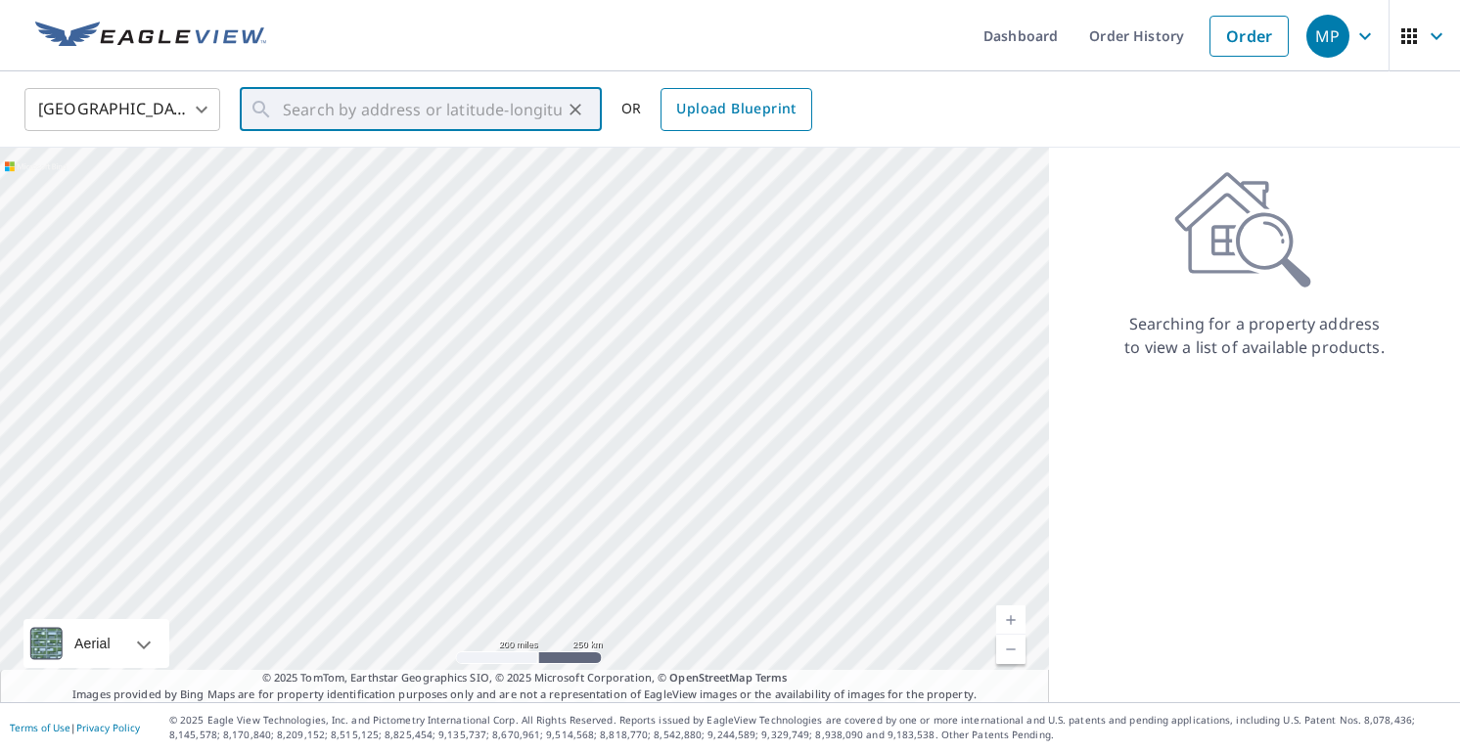
click at [730, 104] on span "Upload Blueprint" at bounding box center [735, 109] width 119 height 24
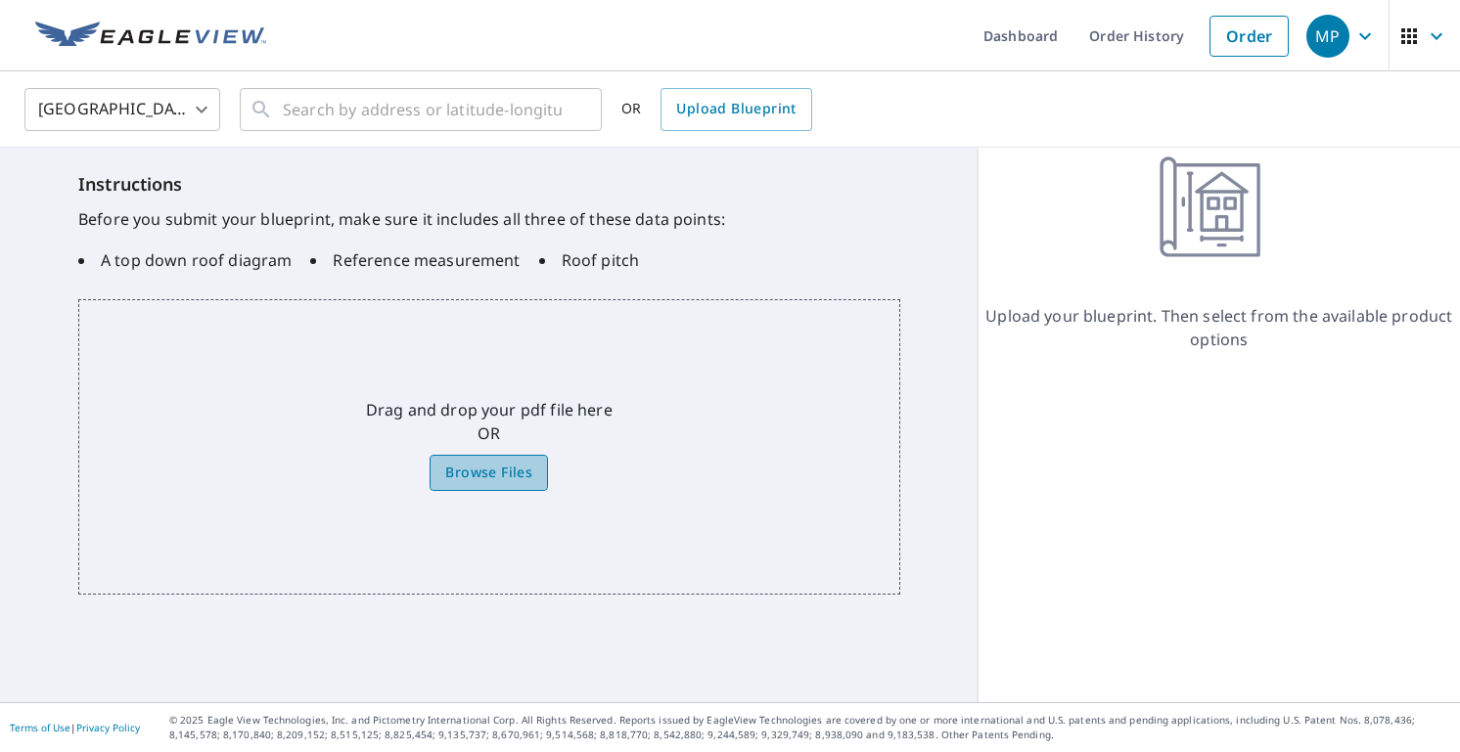
click at [486, 477] on span "Browse Files" at bounding box center [488, 473] width 87 height 24
click at [0, 0] on input "Browse Files" at bounding box center [0, 0] width 0 height 0
click at [202, 48] on img at bounding box center [150, 36] width 231 height 29
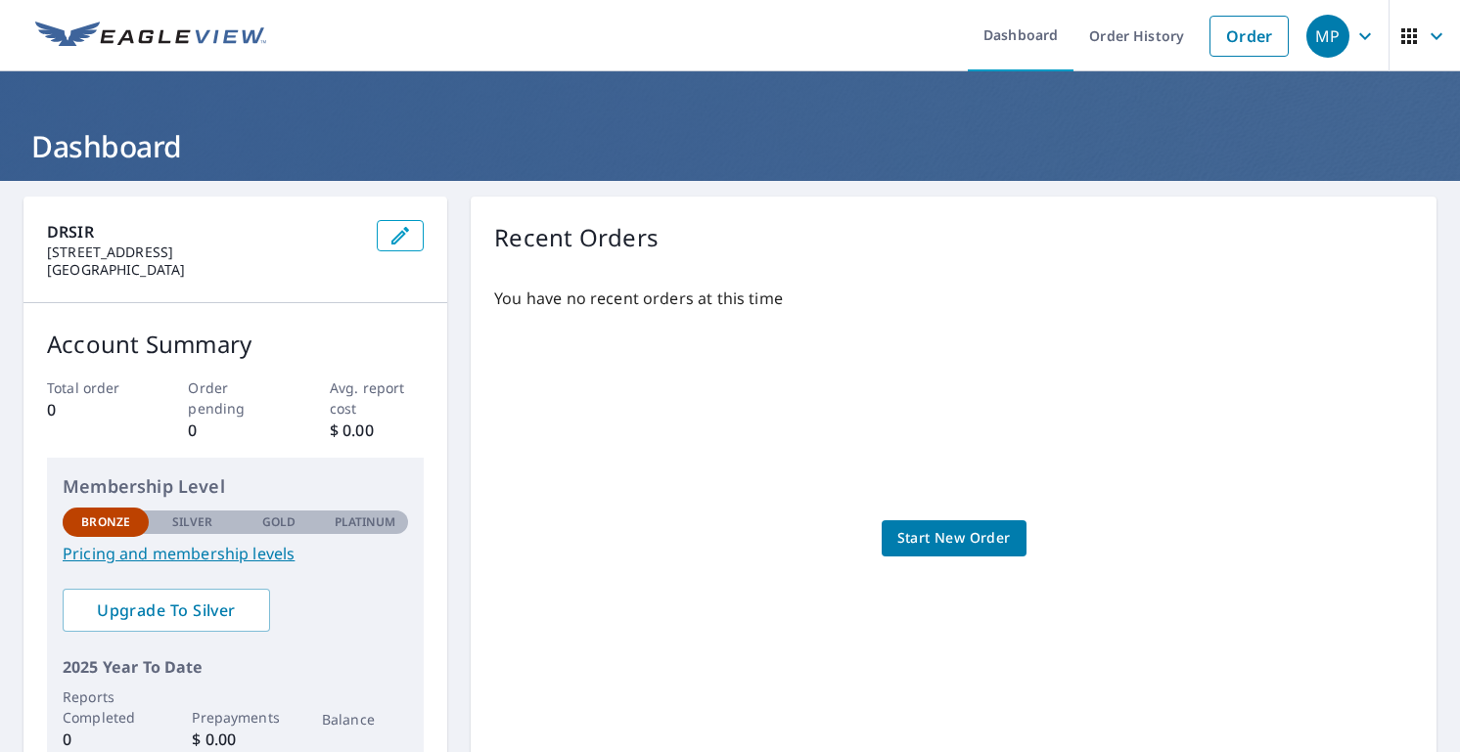
click at [938, 534] on span "Start New Order" at bounding box center [953, 538] width 113 height 24
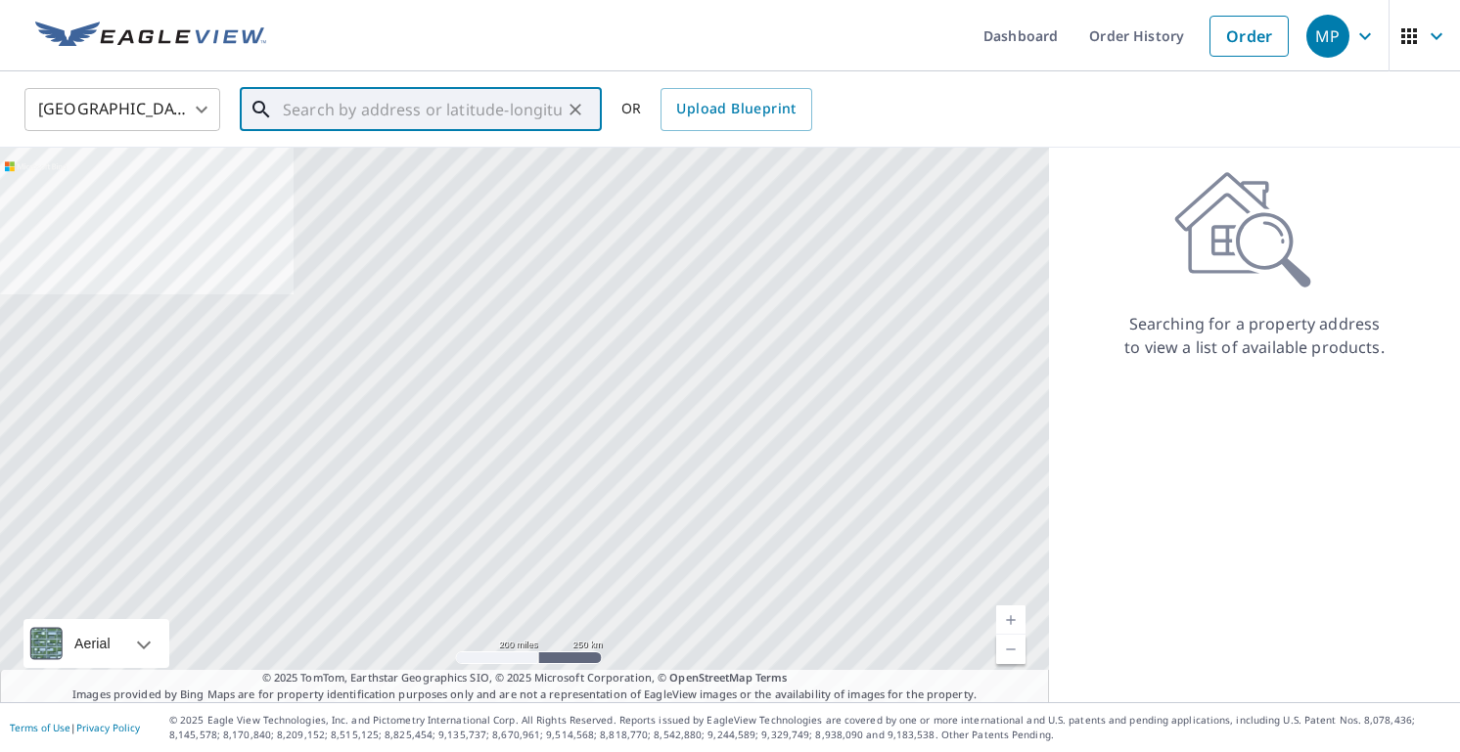
click at [436, 87] on input "text" at bounding box center [422, 109] width 279 height 55
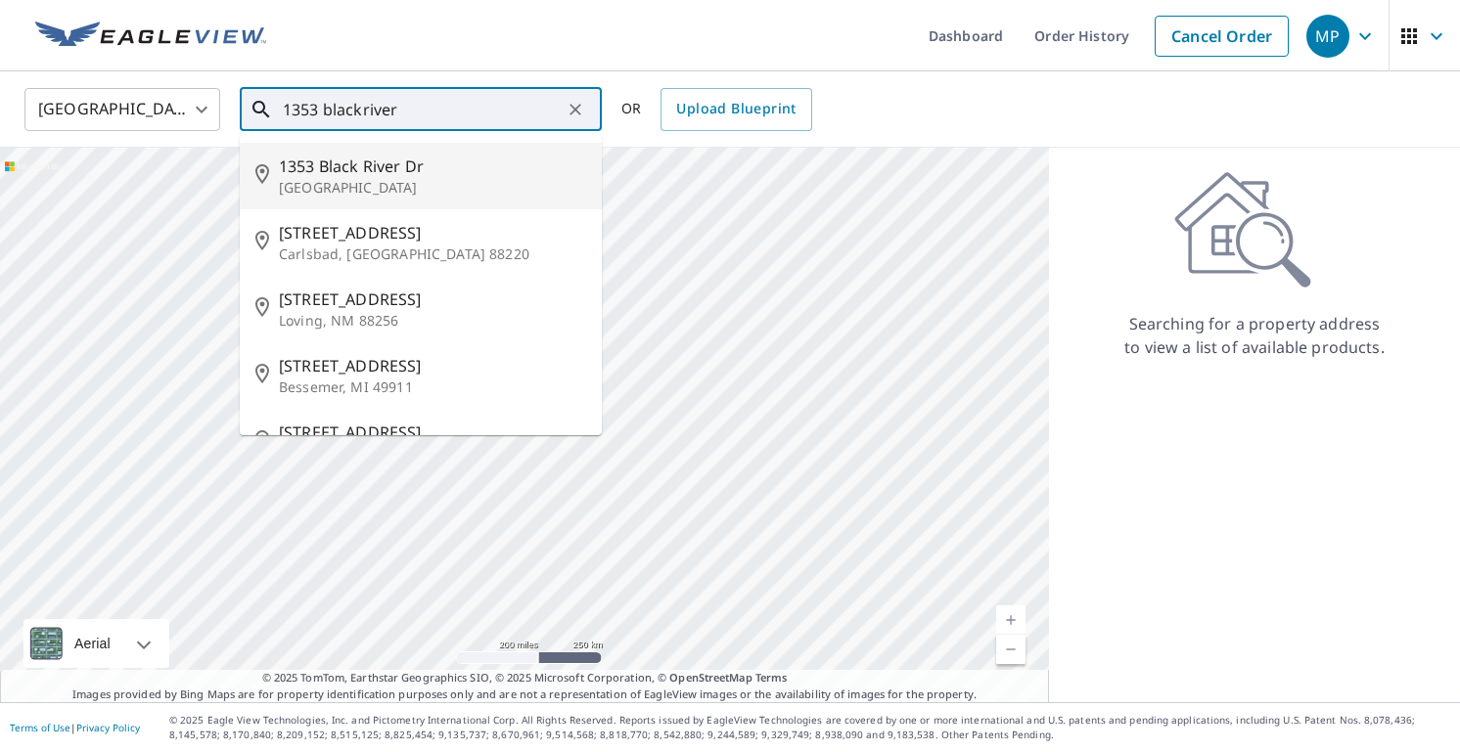
click at [413, 168] on span "1353 Black River Dr" at bounding box center [432, 166] width 307 height 23
type input "1353 Black River Dr Mount Pleasant, SC 29466"
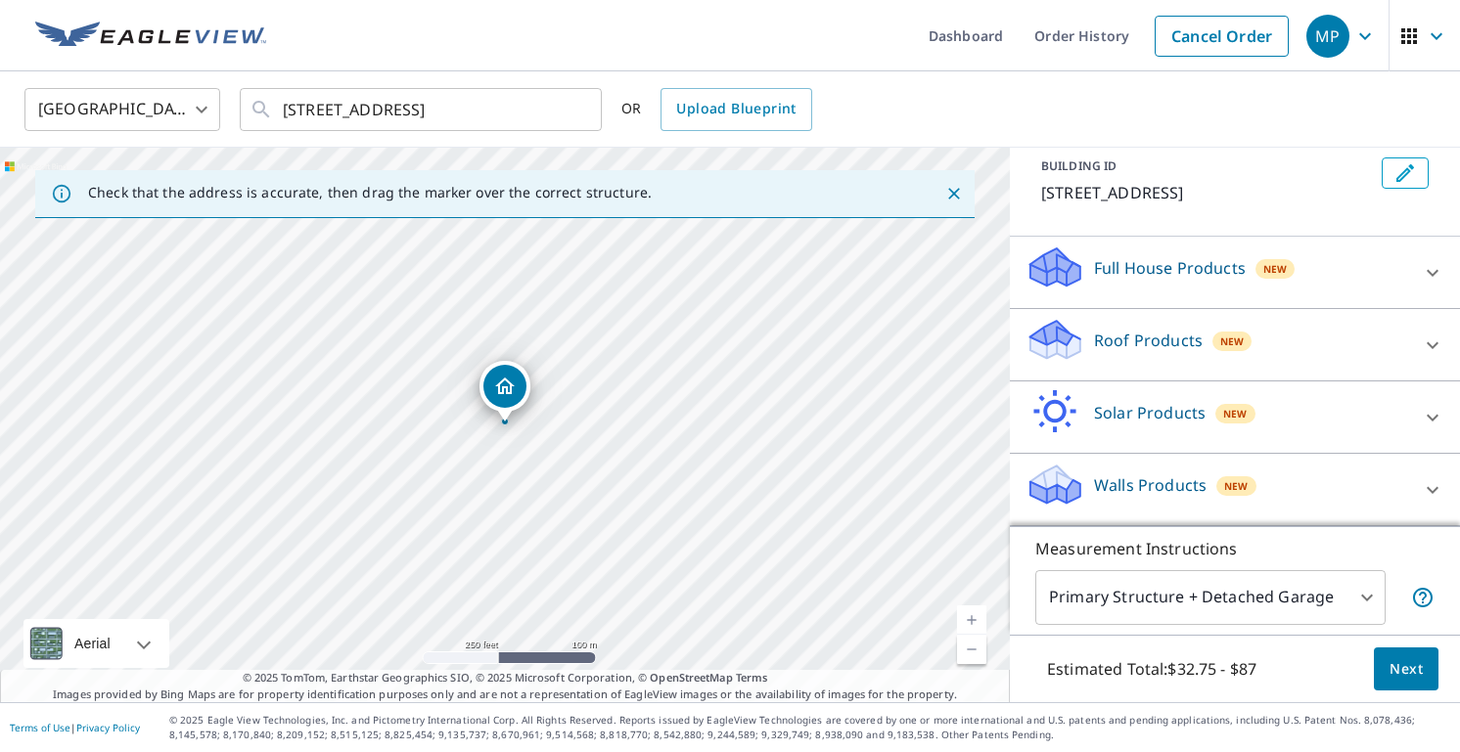
click at [1336, 332] on div "Roof Products New" at bounding box center [1217, 345] width 384 height 56
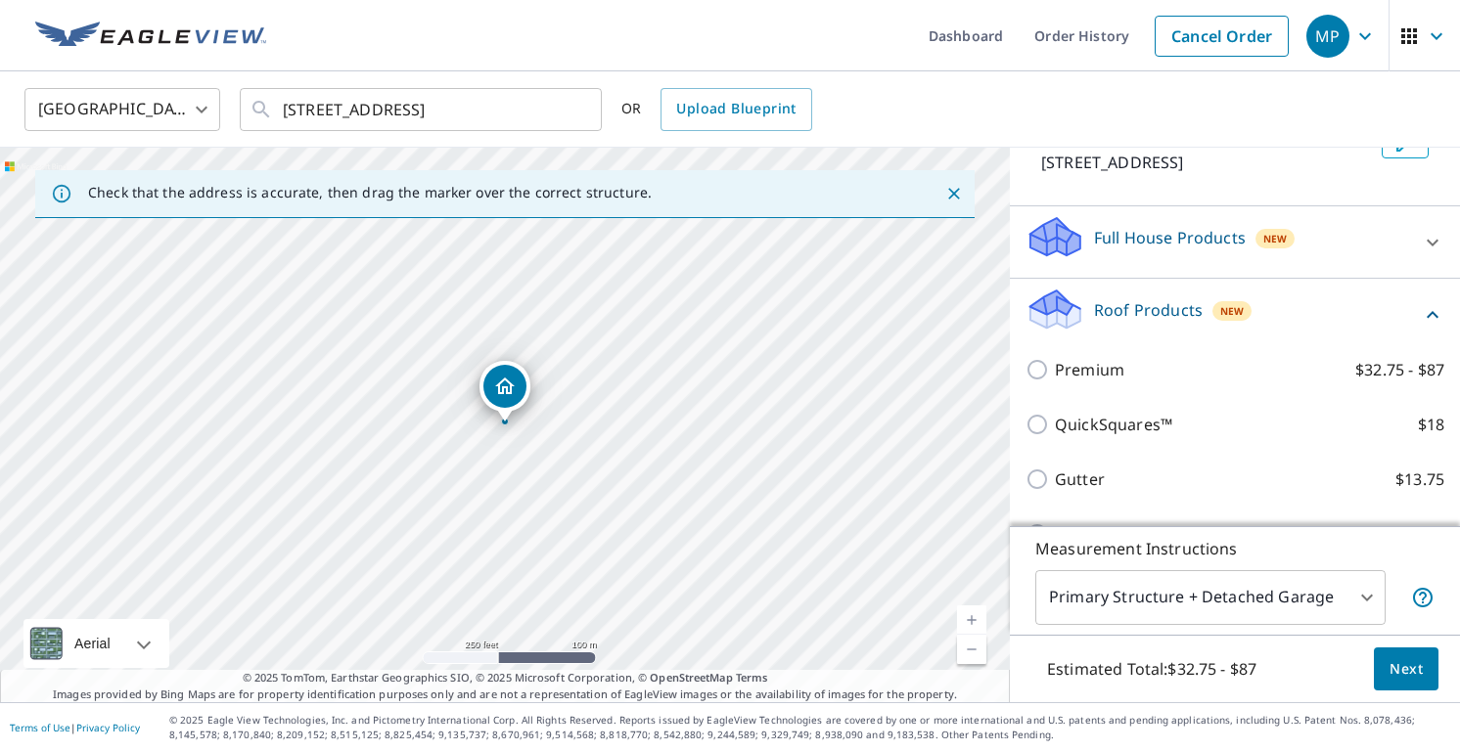
scroll to position [143, 0]
click at [1220, 320] on span "New" at bounding box center [1231, 312] width 23 height 16
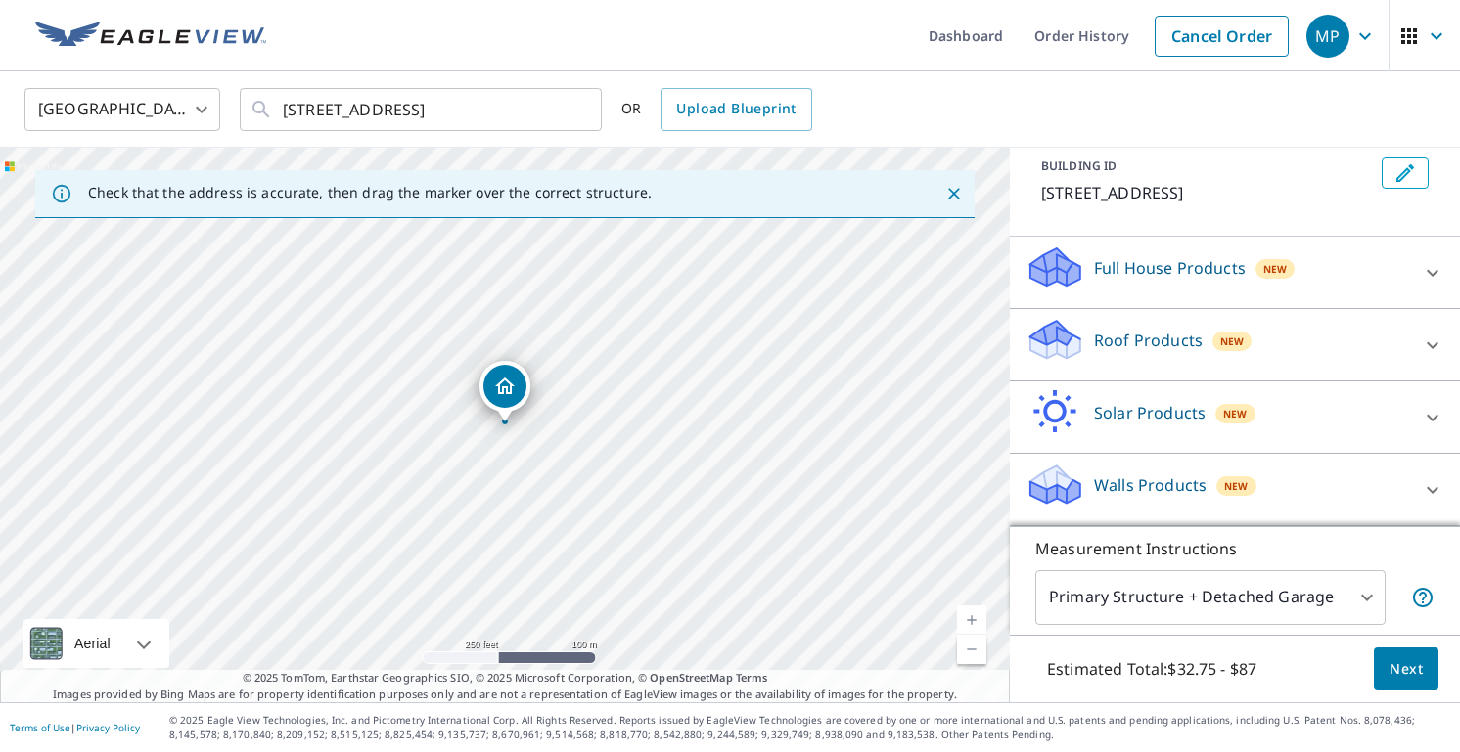
scroll to position [137, 0]
click at [1431, 345] on icon at bounding box center [1432, 344] width 12 height 7
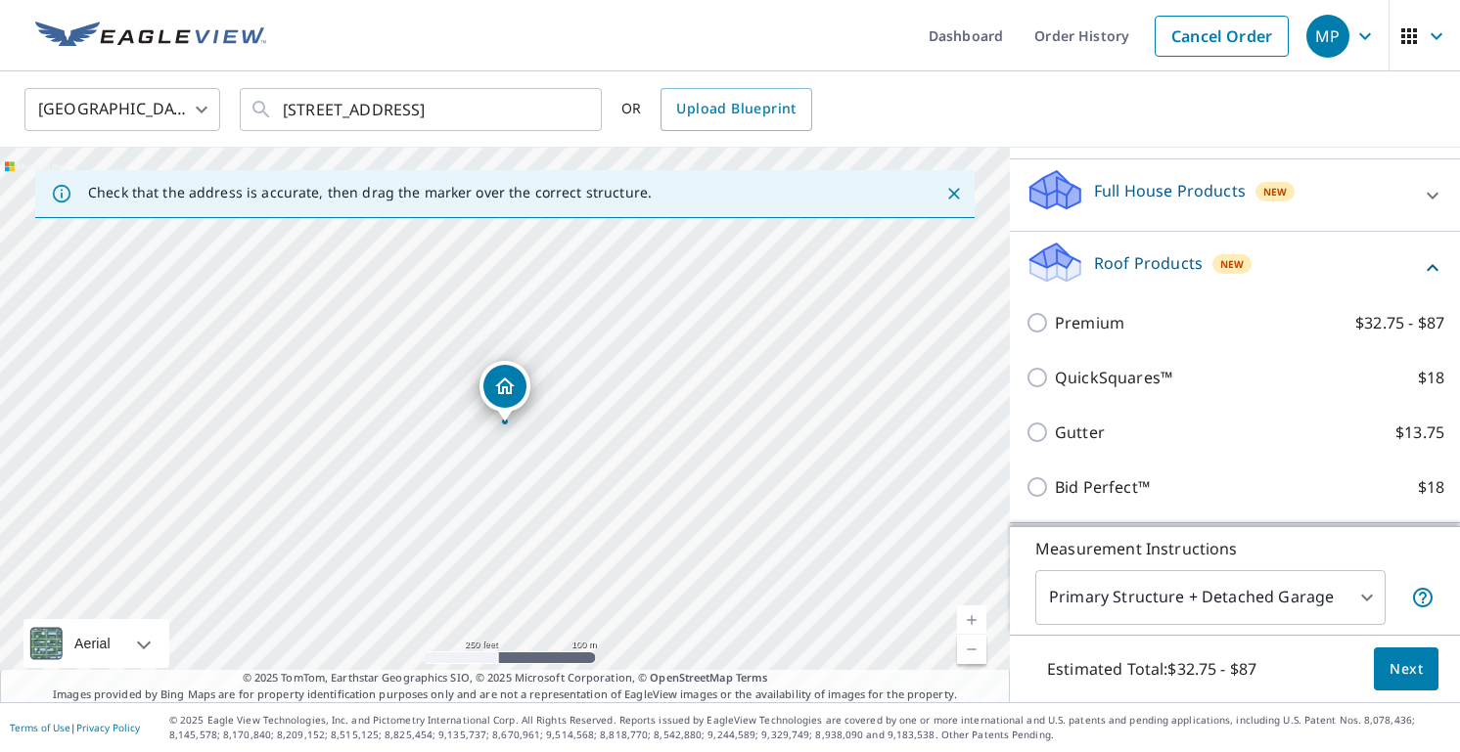
scroll to position [195, 0]
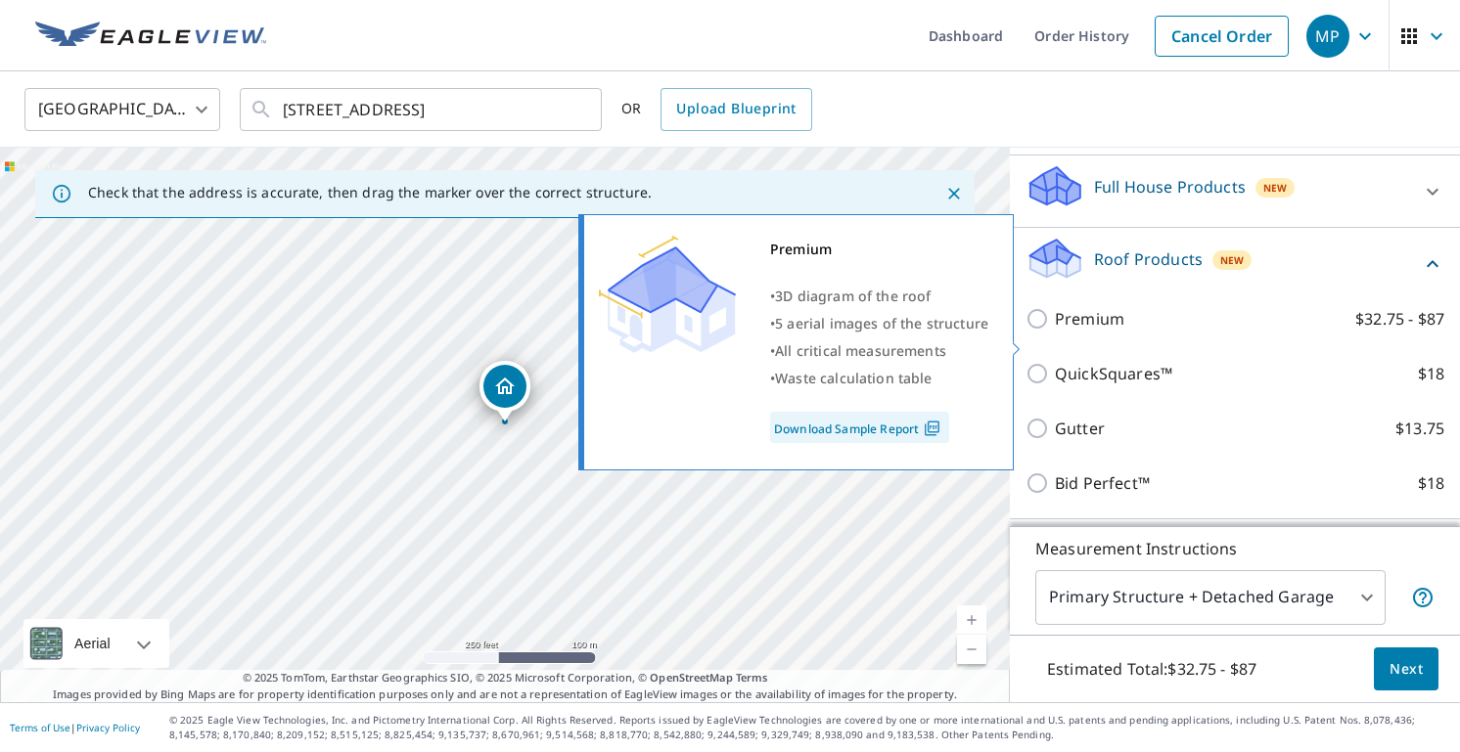
click at [1111, 331] on p "Premium" at bounding box center [1089, 318] width 69 height 23
click at [1055, 331] on input "Premium $32.75 - $87" at bounding box center [1039, 318] width 29 height 23
checkbox input "true"
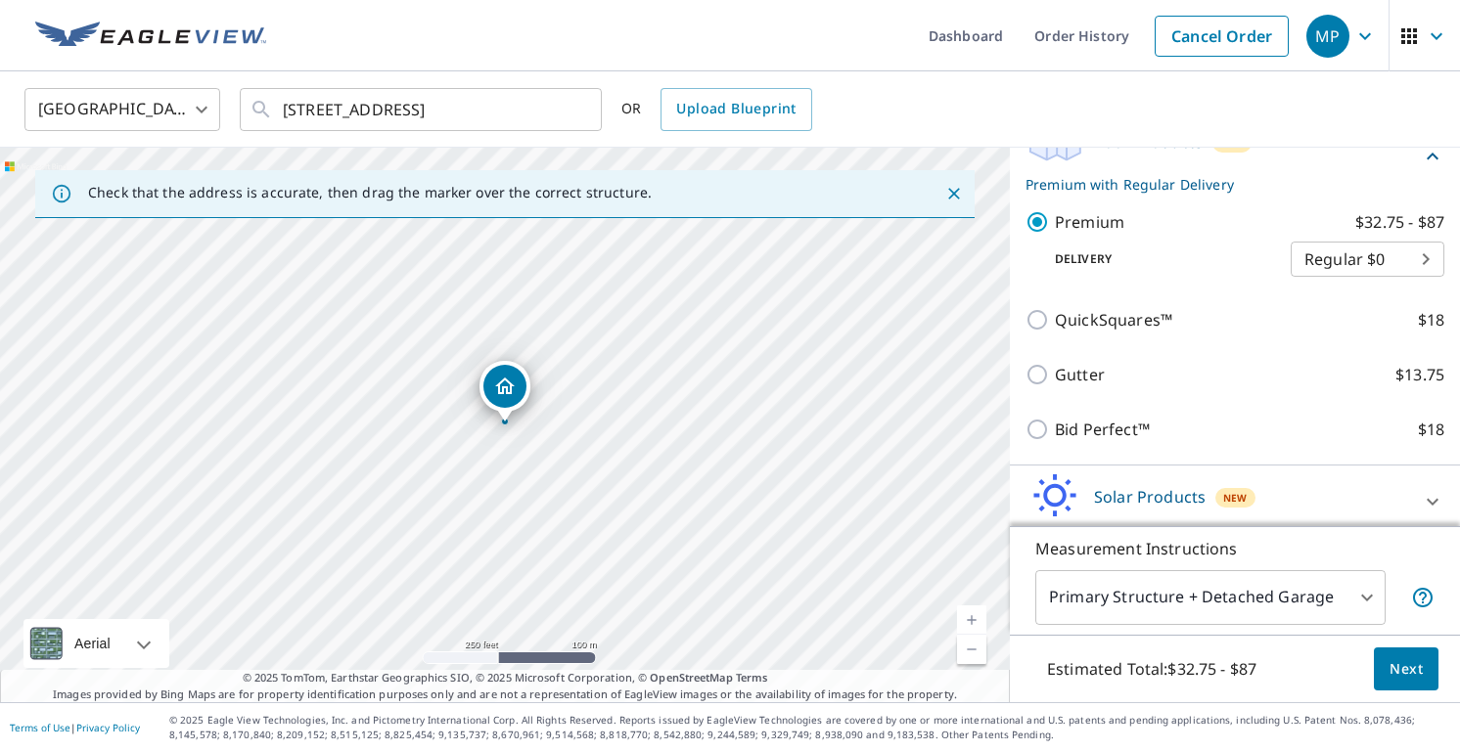
scroll to position [331, 0]
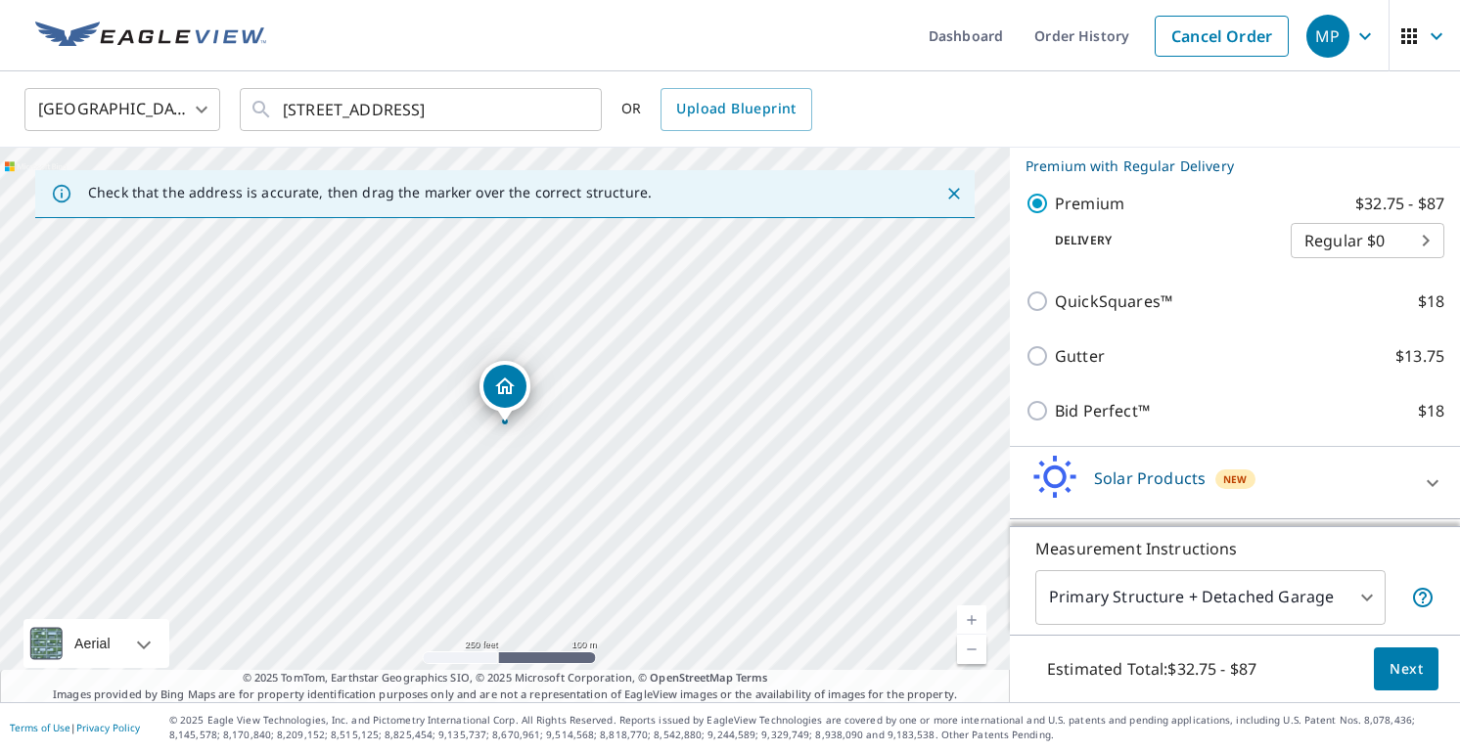
click at [1415, 274] on body "MP MP Dashboard Order History Cancel Order MP United States US ​ 1353 Black Riv…" at bounding box center [730, 376] width 1460 height 752
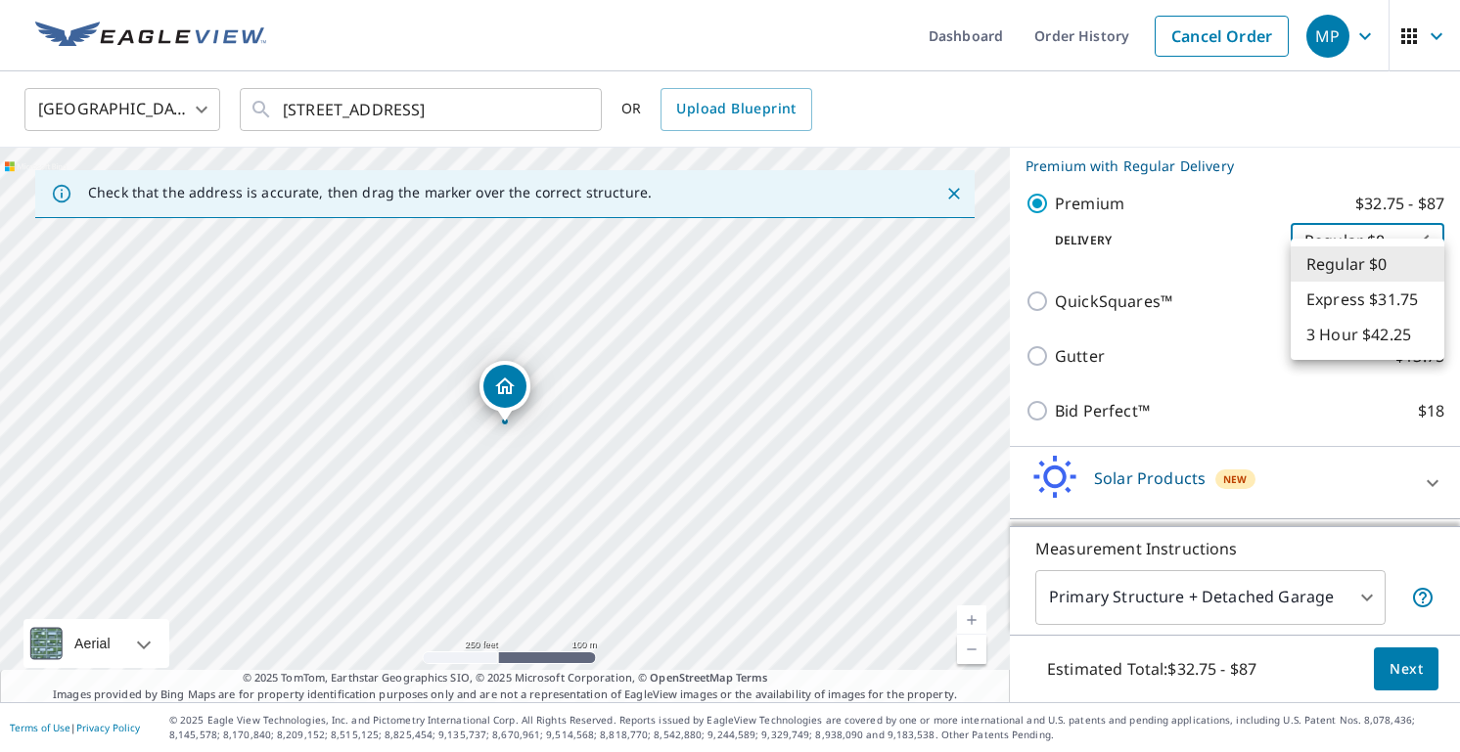
click at [1379, 314] on li "Express $31.75" at bounding box center [1367, 299] width 154 height 35
type input "4"
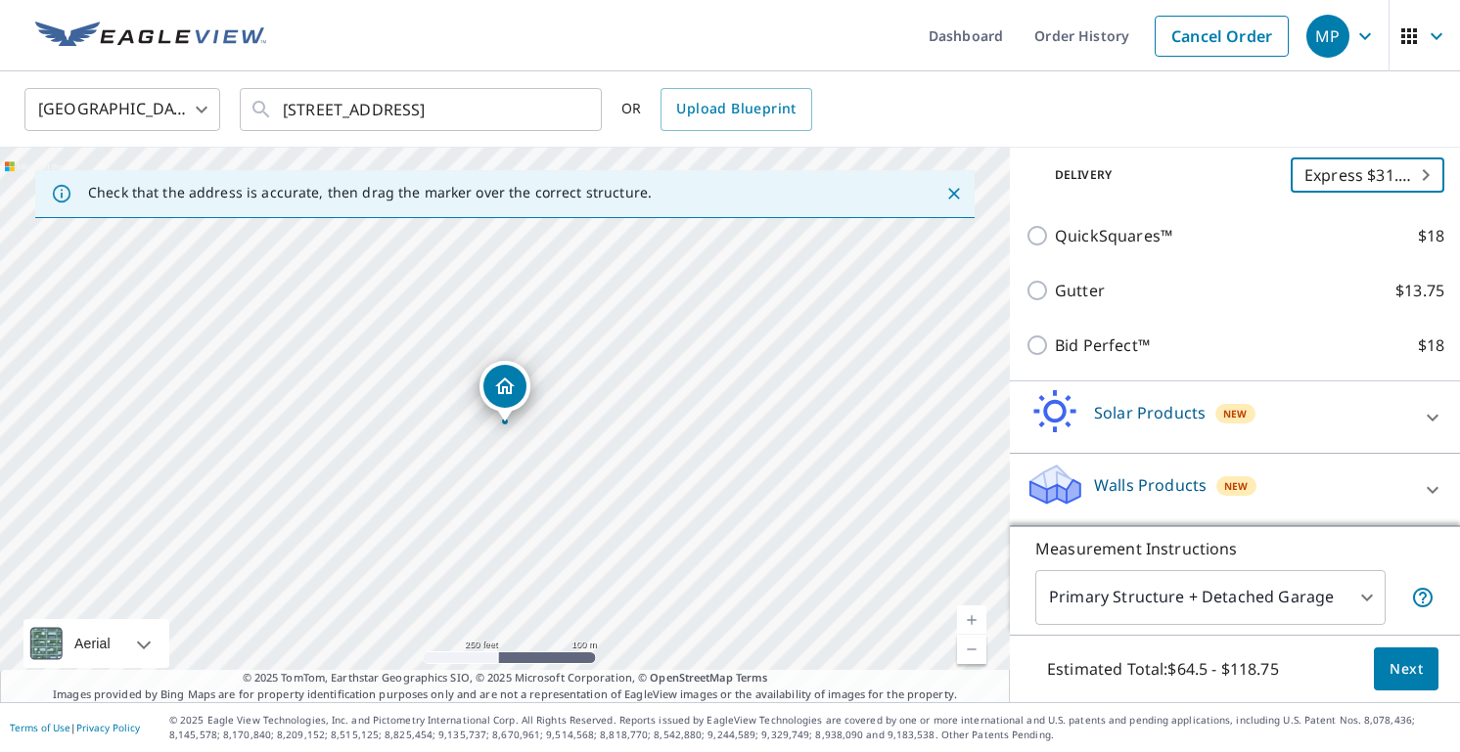
scroll to position [420, 0]
click at [1241, 612] on body "MP MP Dashboard Order History Cancel Order MP United States US ​ 1353 Black Riv…" at bounding box center [730, 376] width 1460 height 752
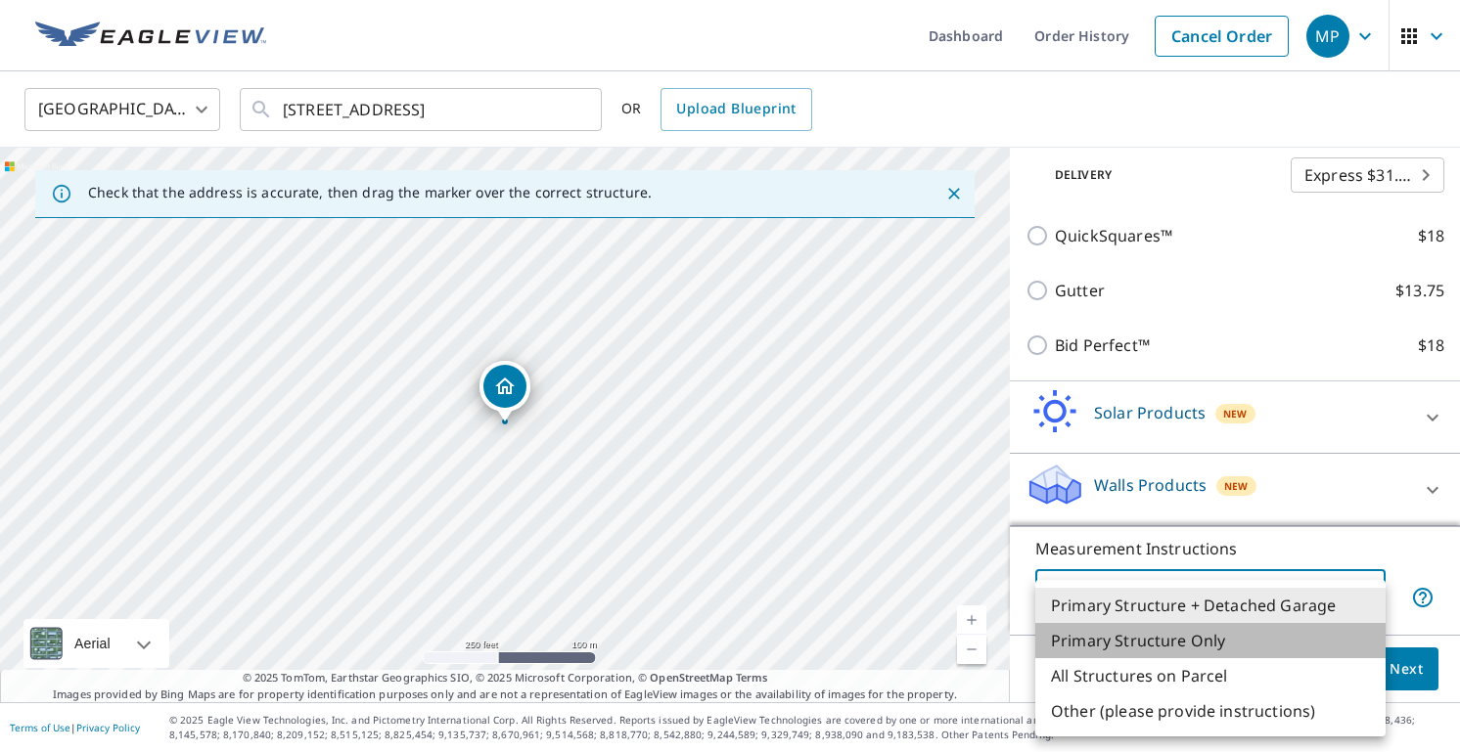
click at [1222, 637] on li "Primary Structure Only" at bounding box center [1210, 640] width 350 height 35
type input "2"
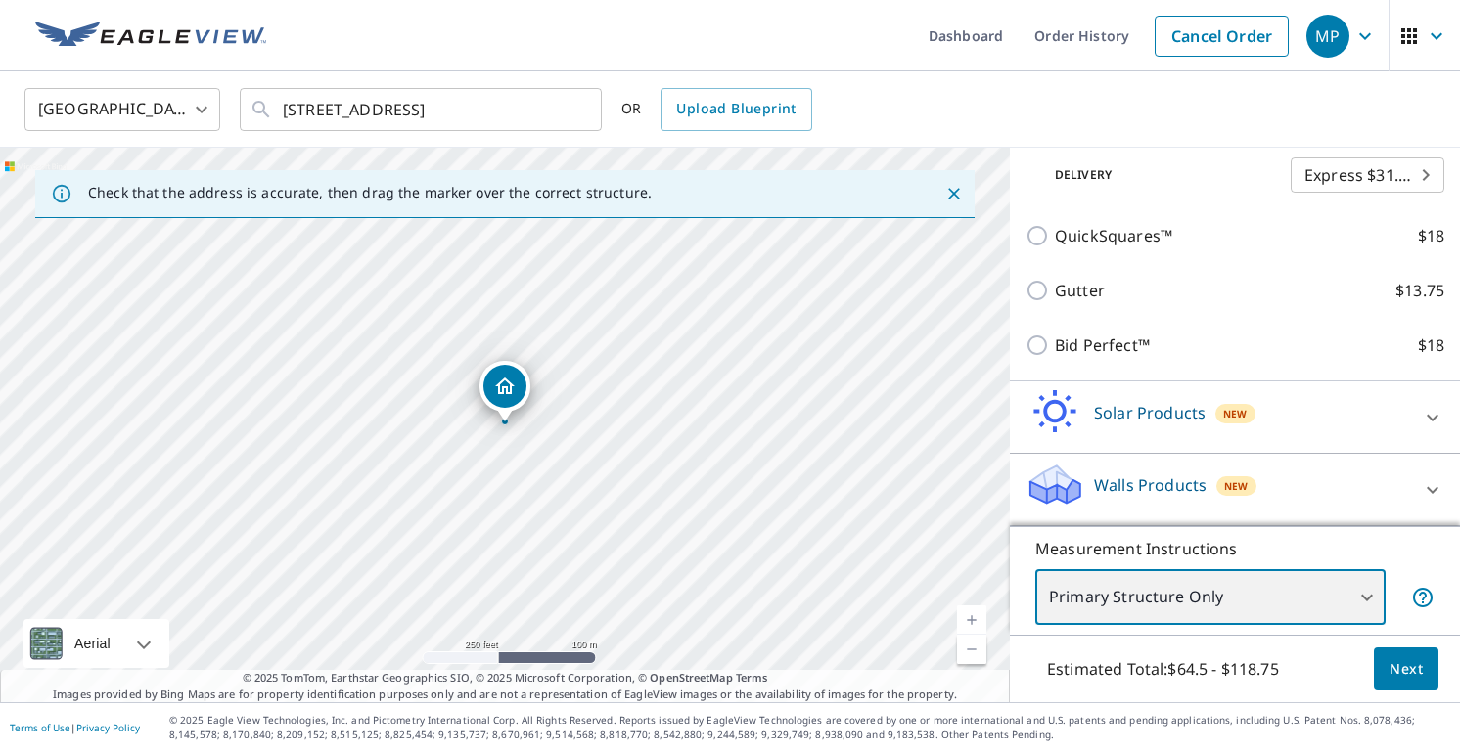
scroll to position [0, 0]
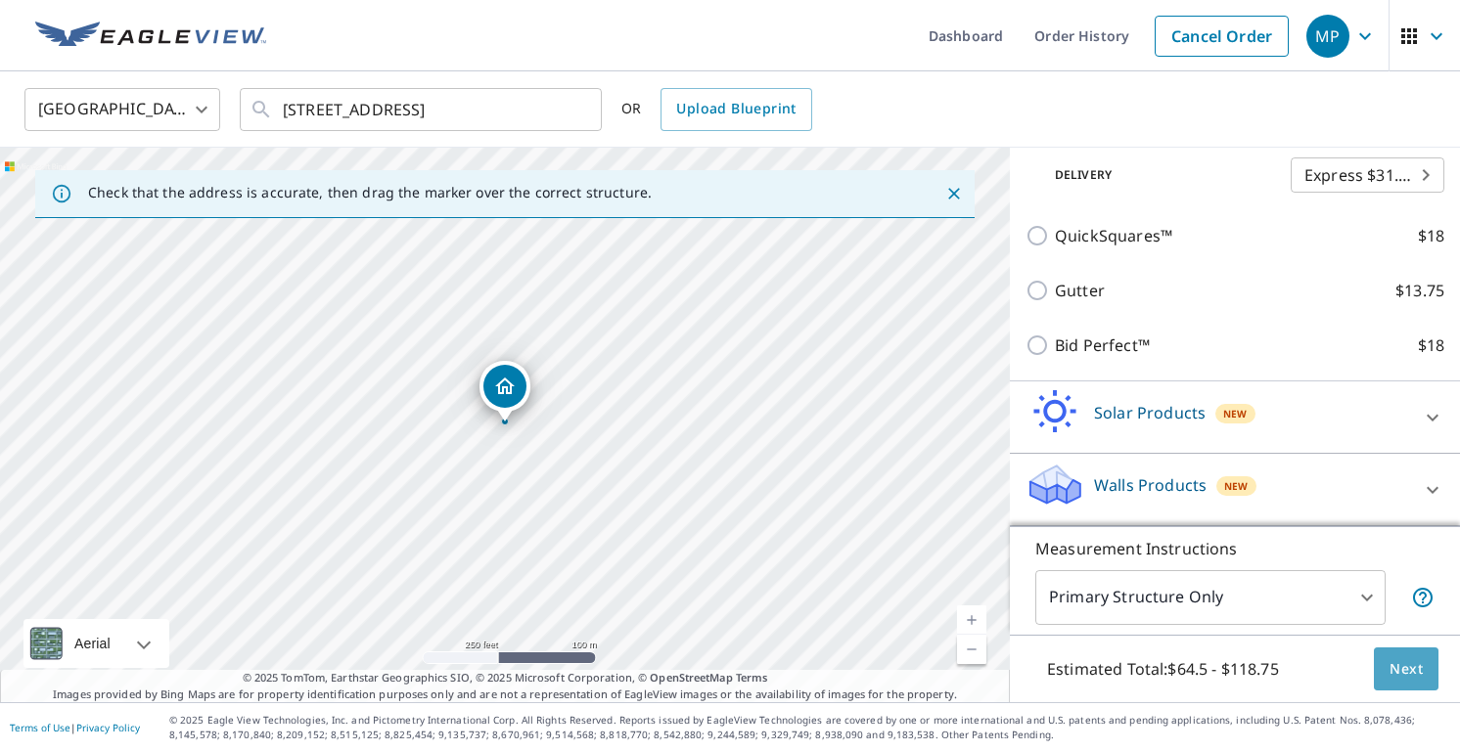
click at [1410, 671] on span "Next" at bounding box center [1405, 669] width 33 height 24
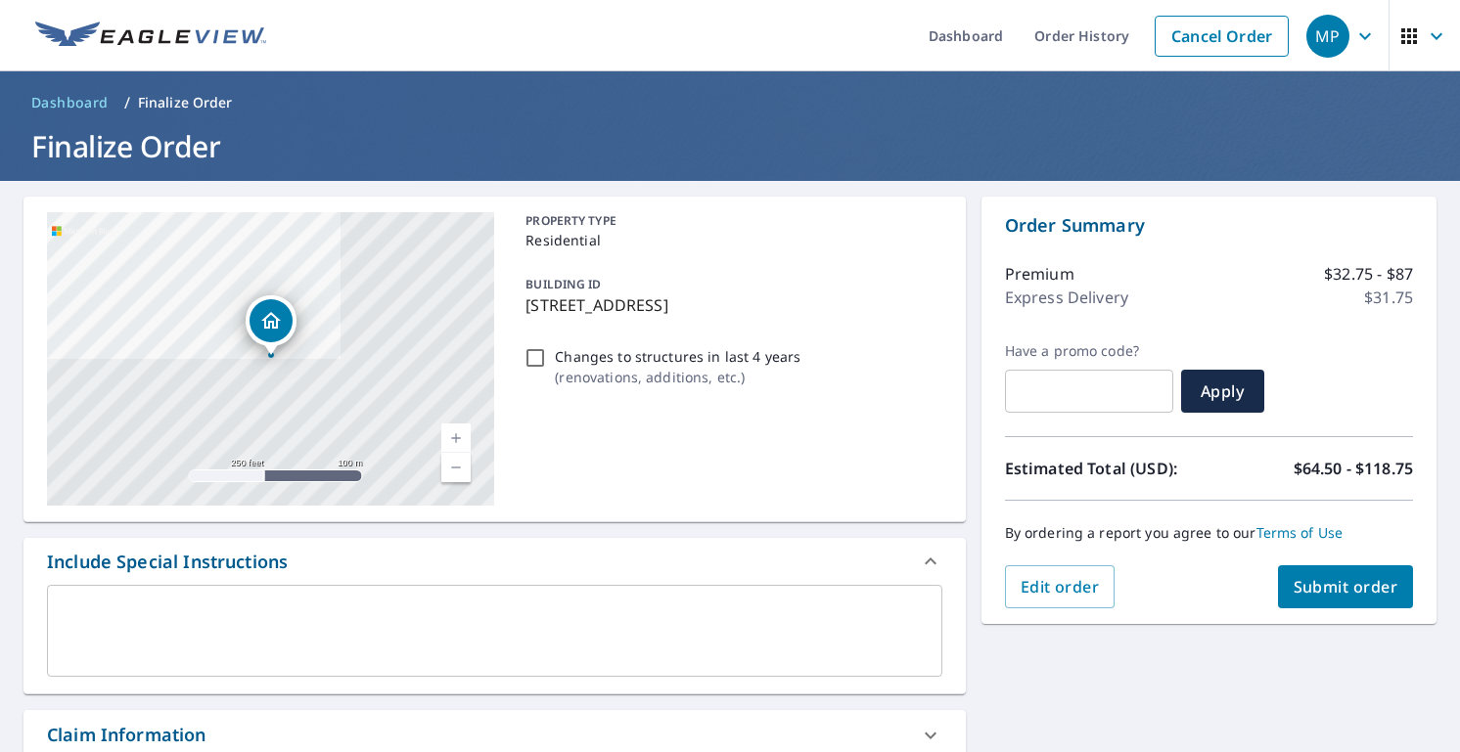
click at [459, 426] on link "Current Level 17, Zoom In" at bounding box center [455, 438] width 29 height 29
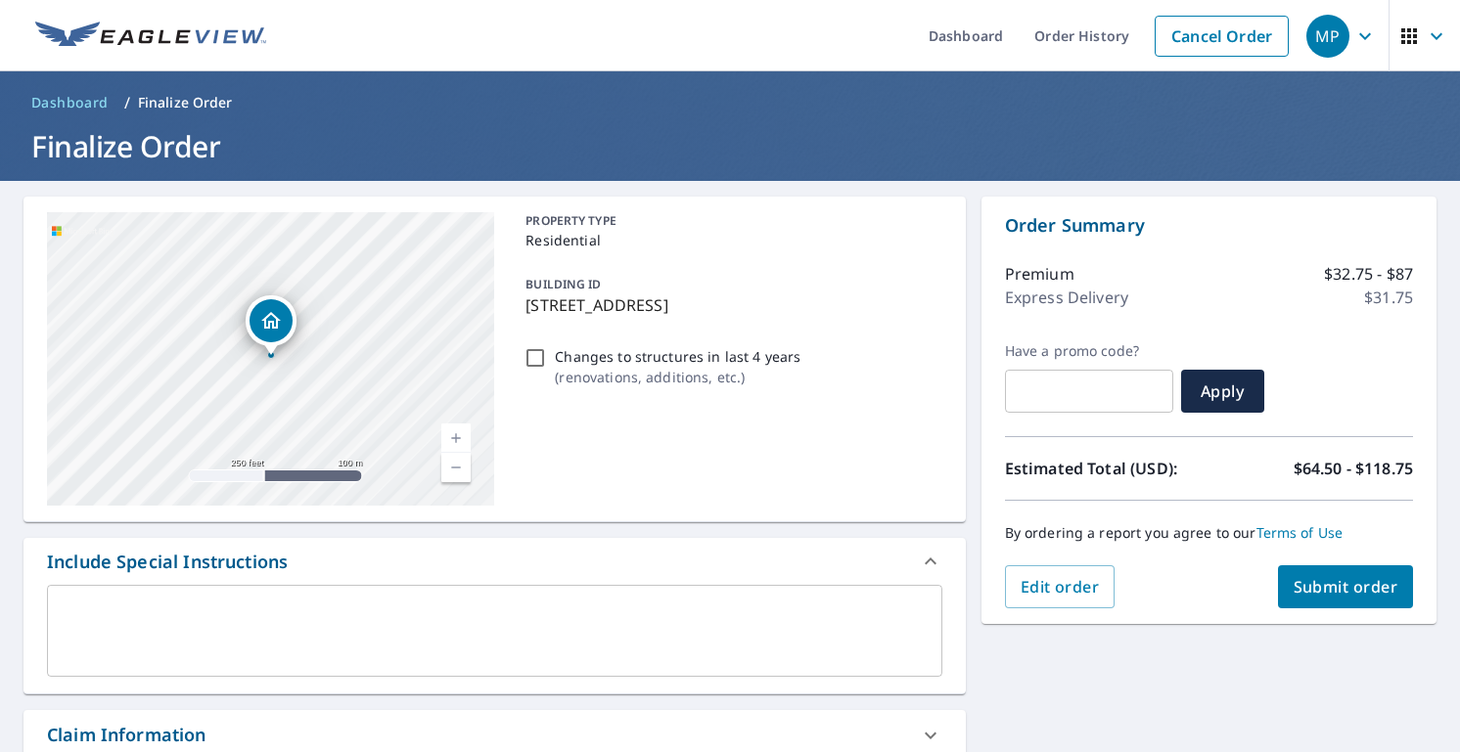
click at [459, 426] on link "Current Level 17, Zoom In" at bounding box center [455, 438] width 29 height 29
click at [459, 426] on link "Current Level 17.69484011849353, Zoom In" at bounding box center [455, 438] width 29 height 29
click at [459, 426] on link "Current Level 20, Zoom In Disabled" at bounding box center [455, 438] width 29 height 29
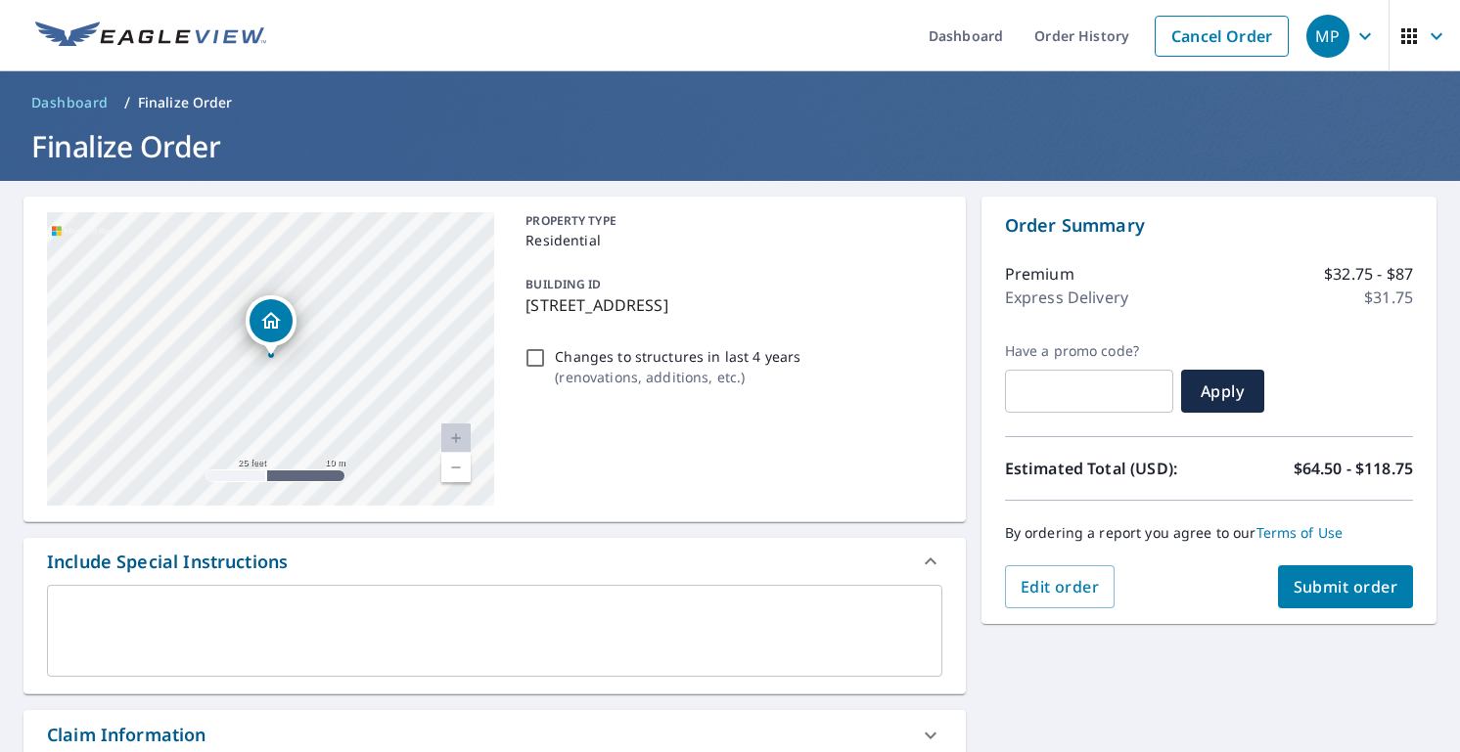
click at [531, 351] on input "Changes to structures in last 4 years ( renovations, additions, etc. )" at bounding box center [534, 357] width 23 height 23
checkbox input "true"
click at [393, 592] on div "x ​" at bounding box center [494, 631] width 895 height 92
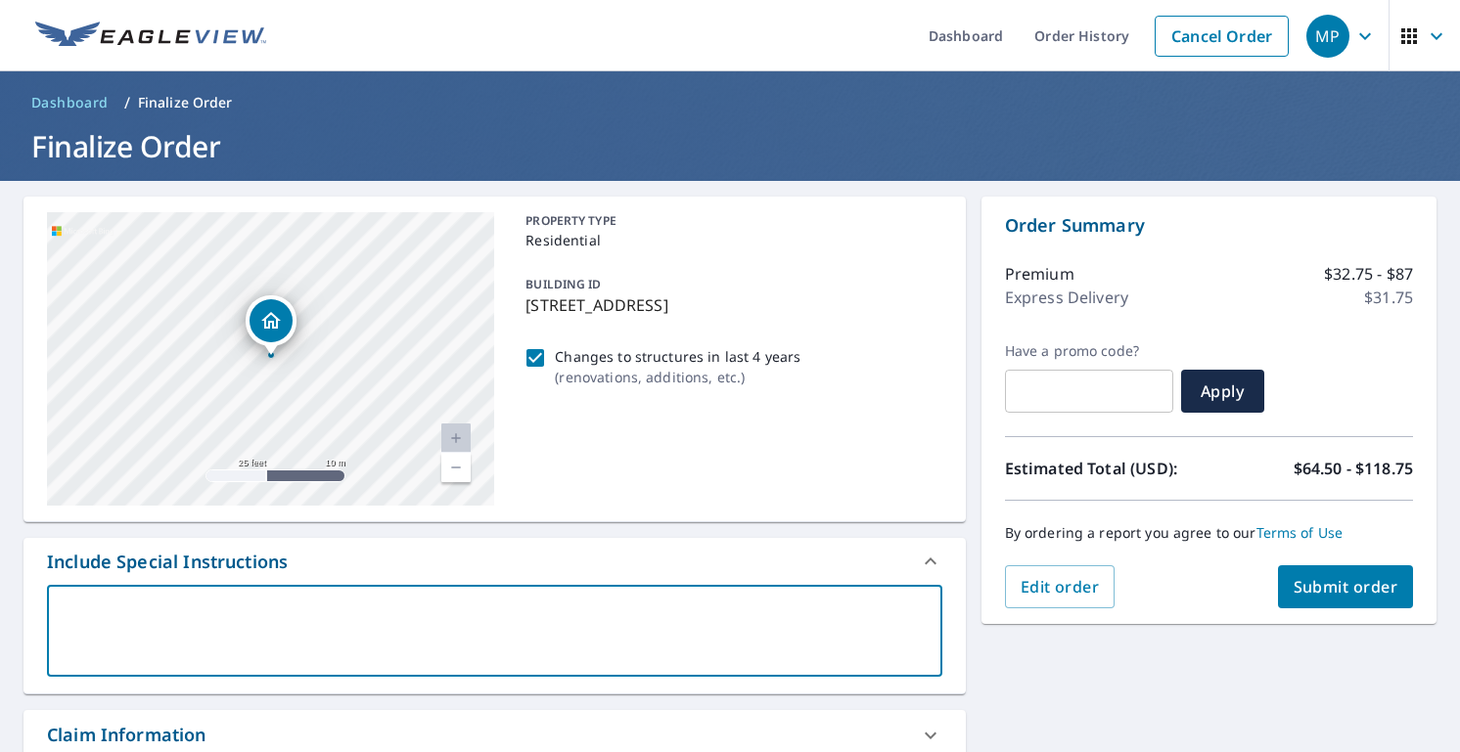
type textarea "A"
type textarea "x"
type textarea "A"
type textarea "x"
type textarea "A p"
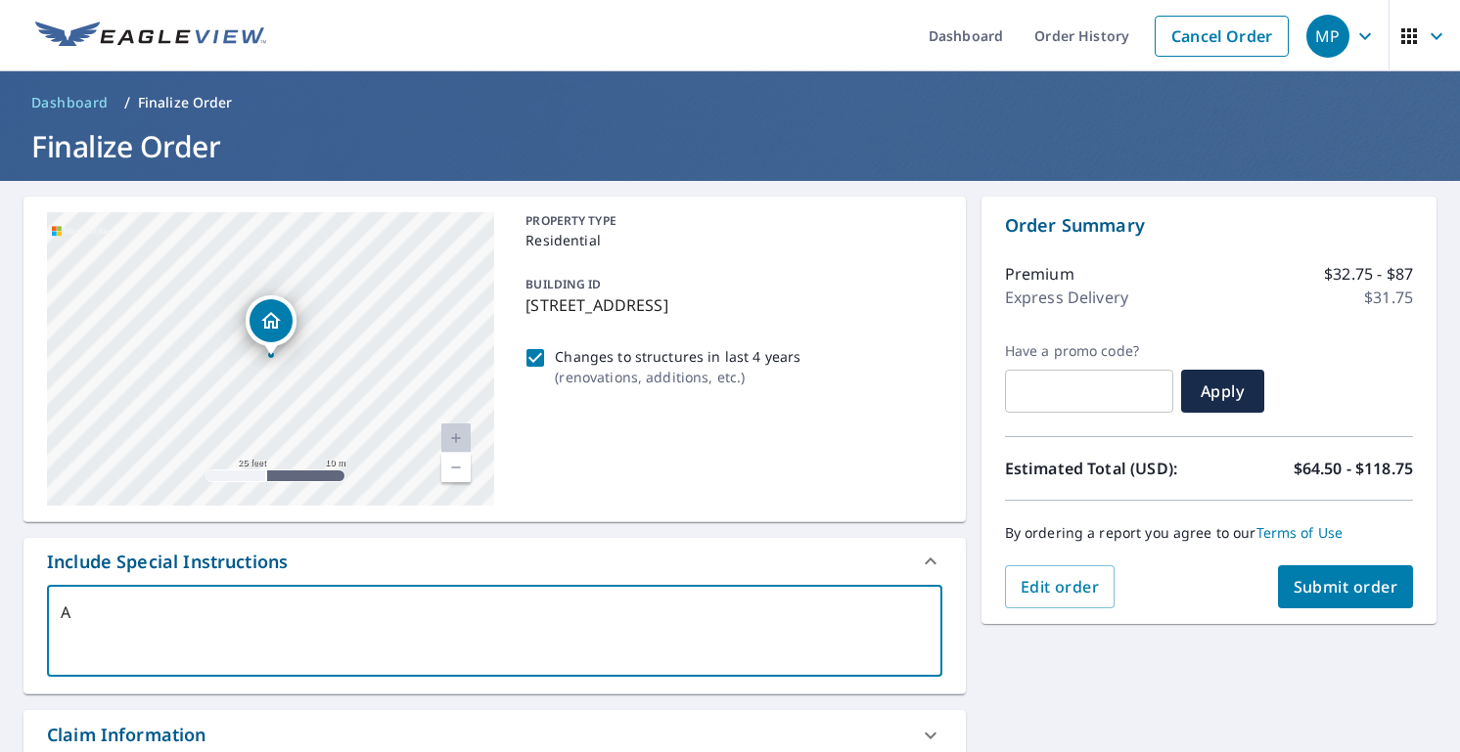
type textarea "x"
type textarea "A po"
type textarea "x"
type textarea "A poo"
type textarea "x"
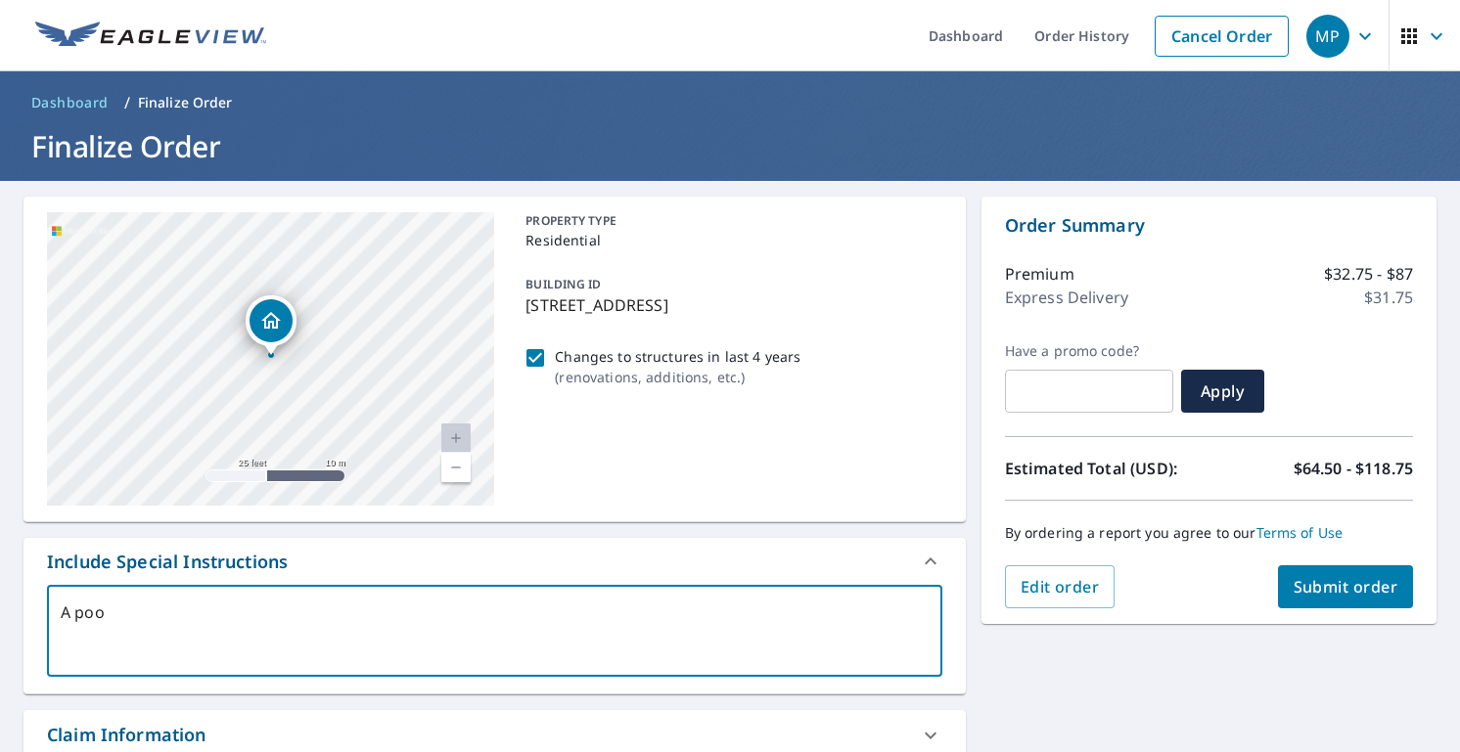
type textarea "A pool"
type textarea "x"
type textarea "A pool"
type textarea "x"
type textarea "A pool h"
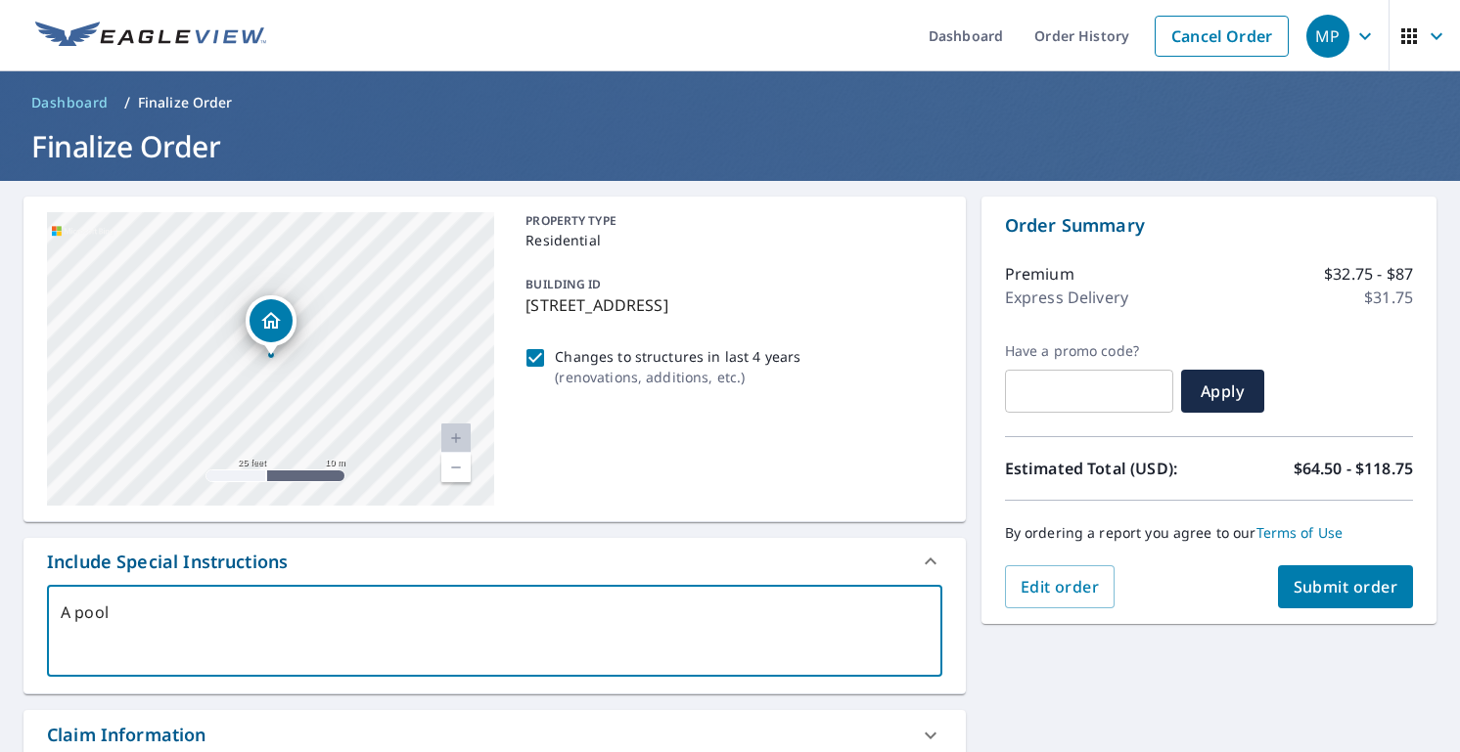
type textarea "x"
type textarea "A pool ha"
type textarea "x"
type textarea "A pool has"
type textarea "x"
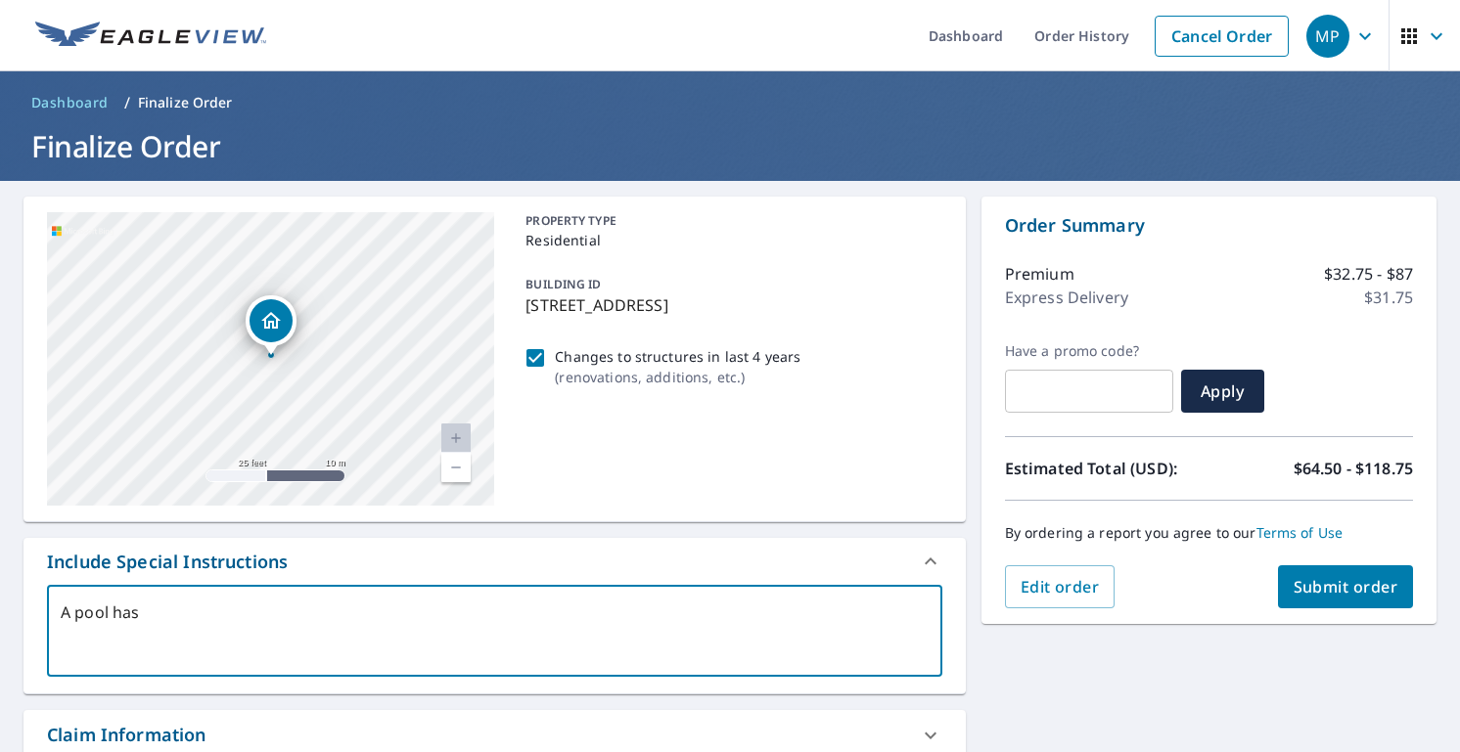
type textarea "A pool has"
type textarea "x"
type textarea "A pool has b"
type textarea "x"
type textarea "A pool has"
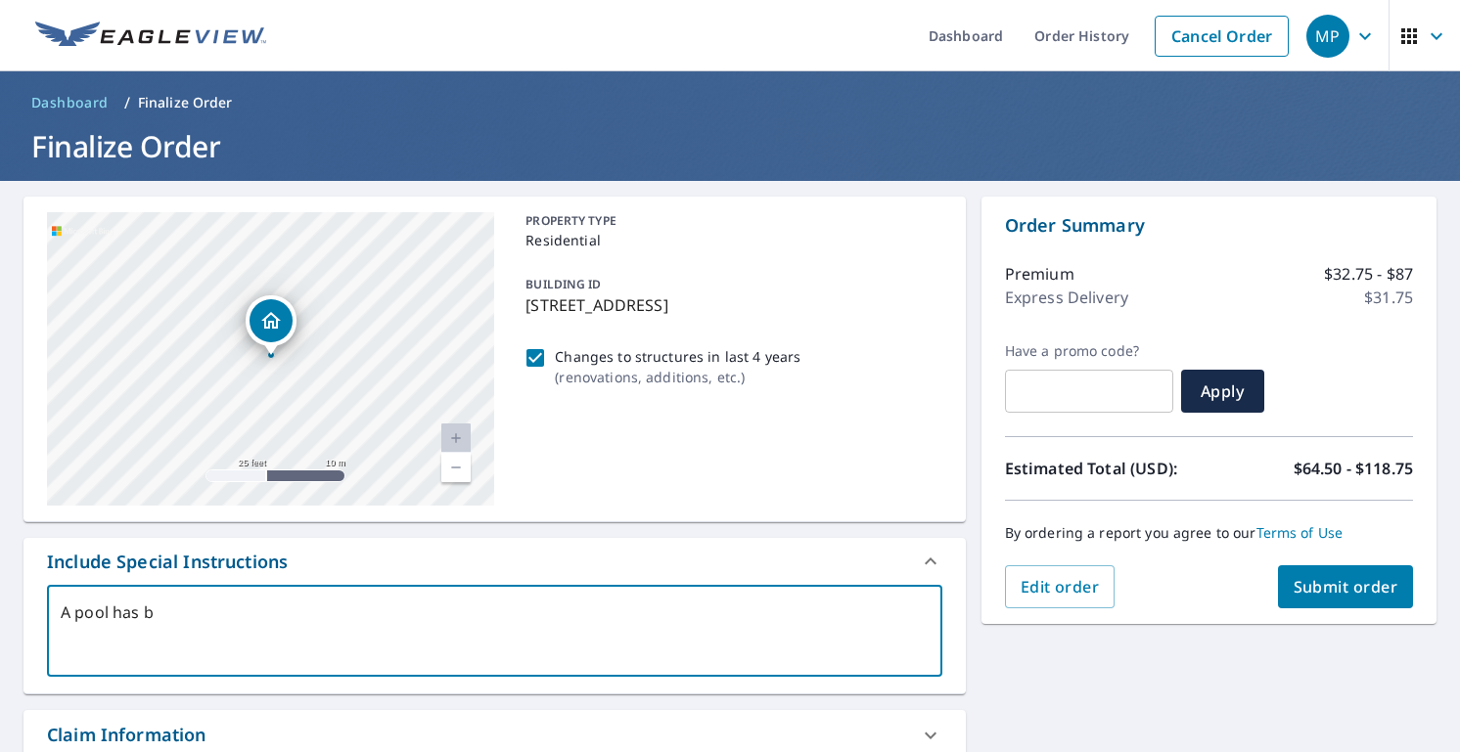
type textarea "x"
type textarea "A pool has e"
type textarea "x"
type textarea "A pool has ee"
type textarea "x"
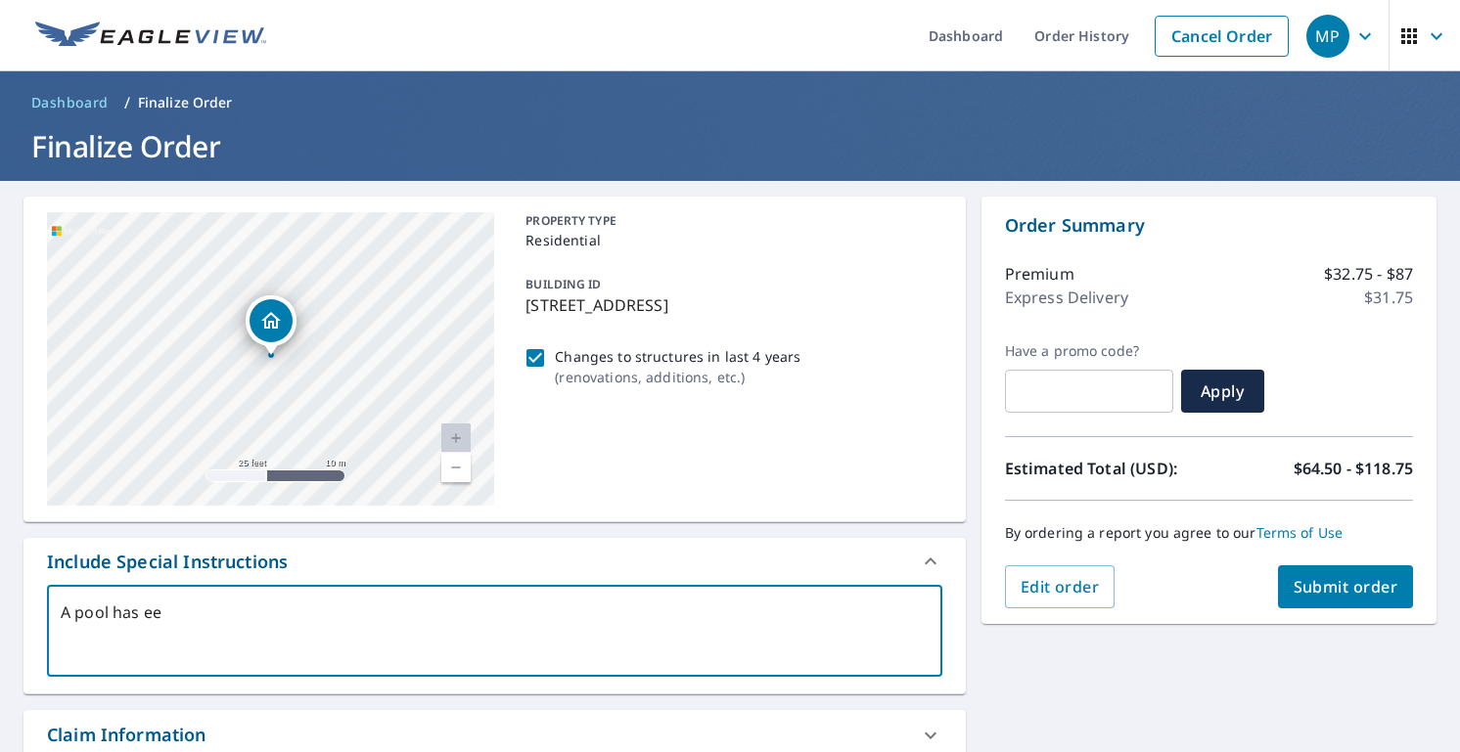
type textarea "A pool has een"
type textarea "x"
type textarea "A pool has been"
type textarea "x"
type textarea "A pool has been"
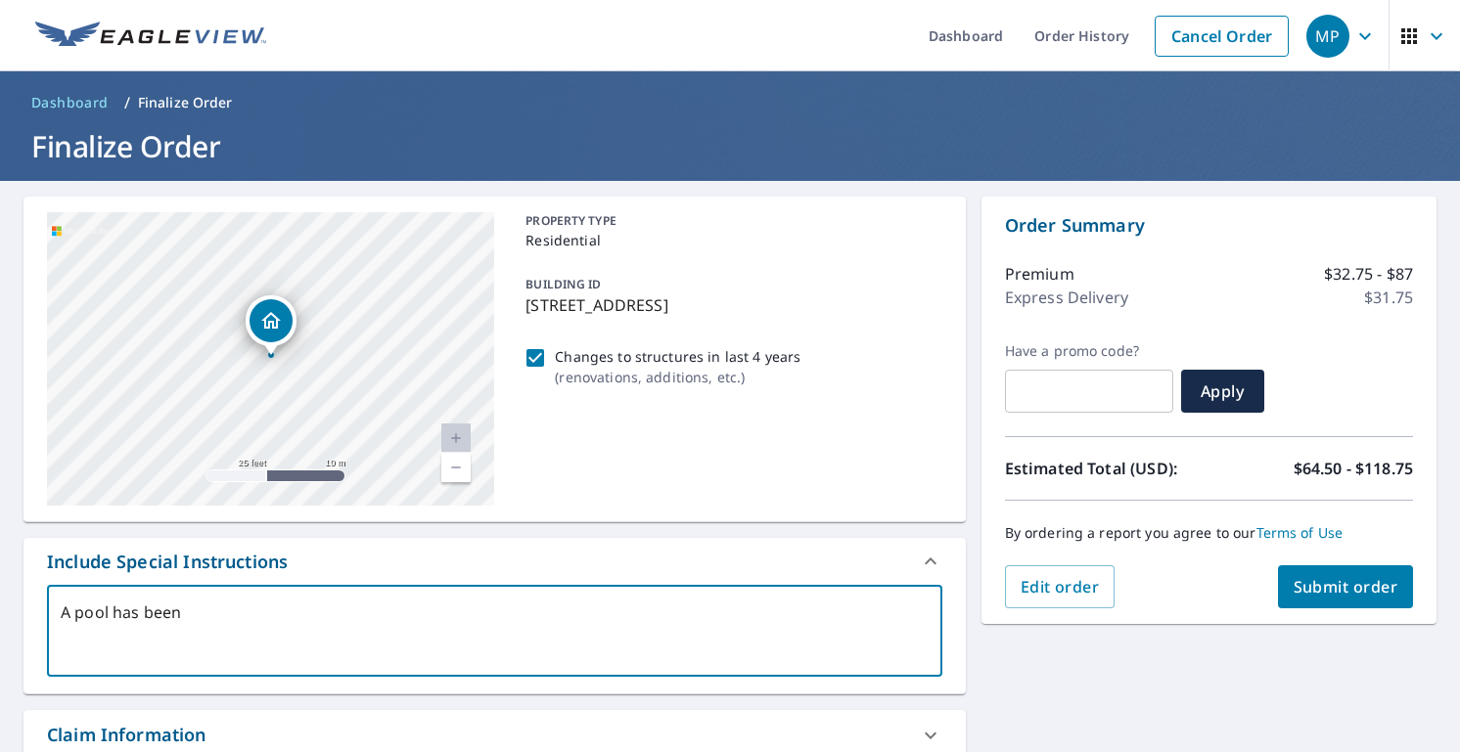
type textarea "x"
type textarea "A pool has bee"
type textarea "x"
type textarea "A pool has bee"
type textarea "x"
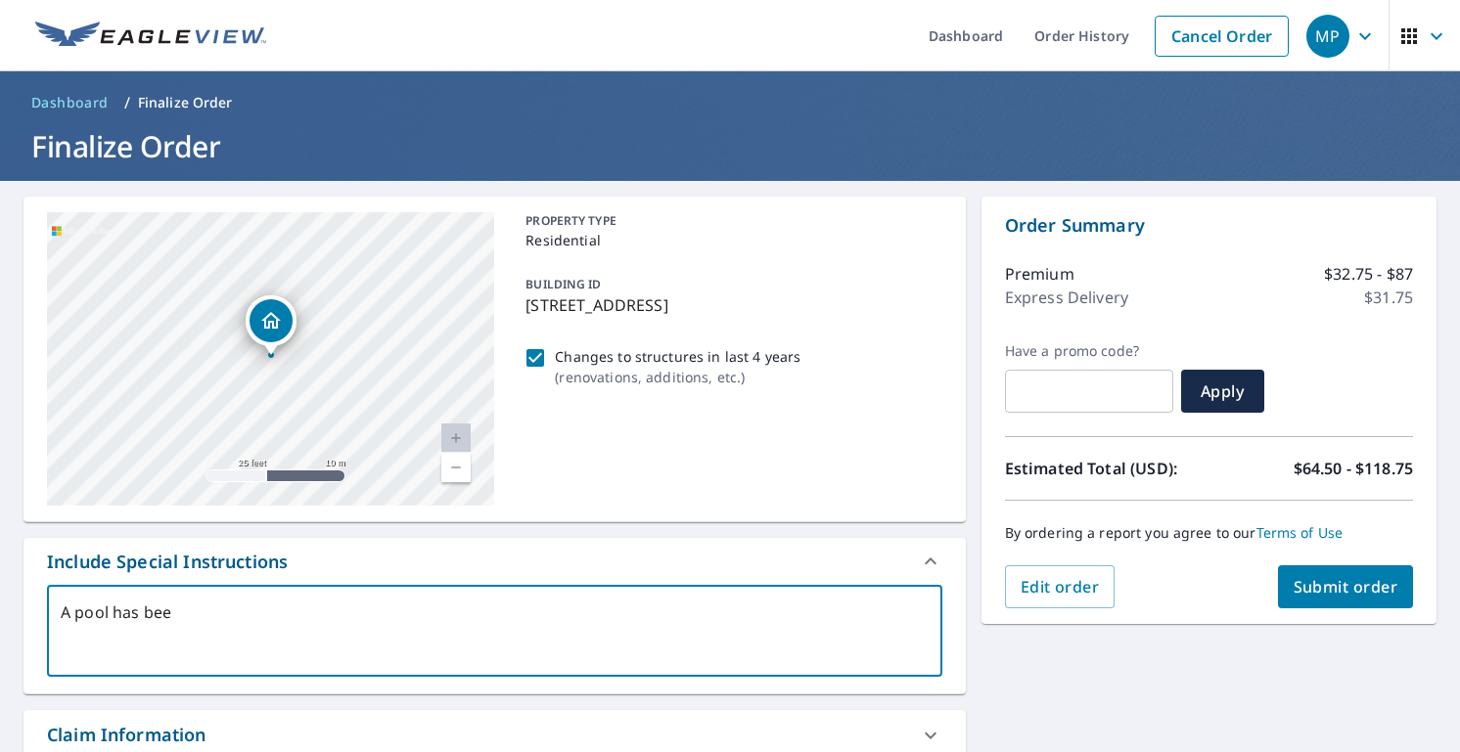
type textarea "A pool has bee"
type textarea "x"
type textarea "A pool has been"
type textarea "x"
type textarea "A pool has been"
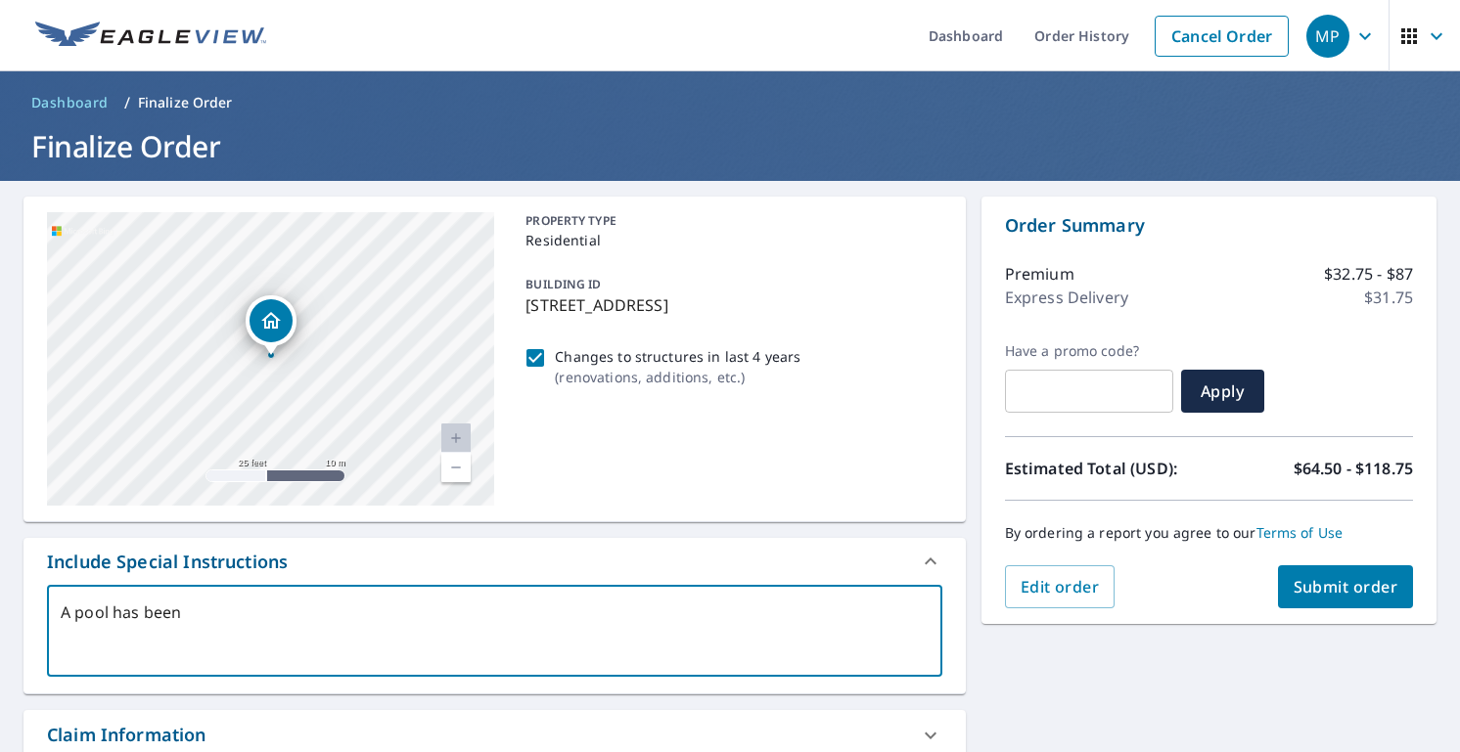
type textarea "x"
type textarea "A pool has been a"
type textarea "x"
type textarea "A pool has been ad"
type textarea "x"
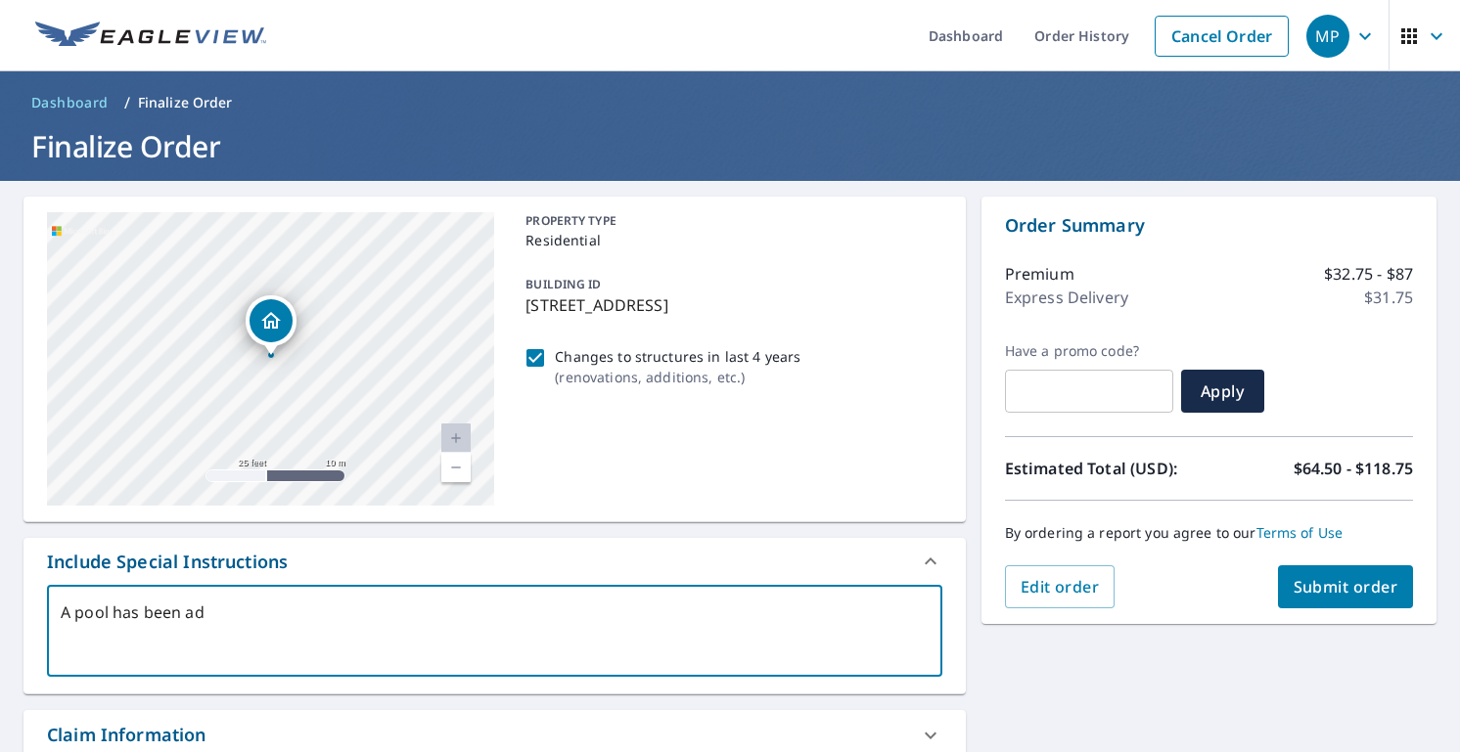
type textarea "A pool has been add"
type textarea "x"
type textarea "A pool has been addi"
type textarea "x"
type textarea "A pool has been addit"
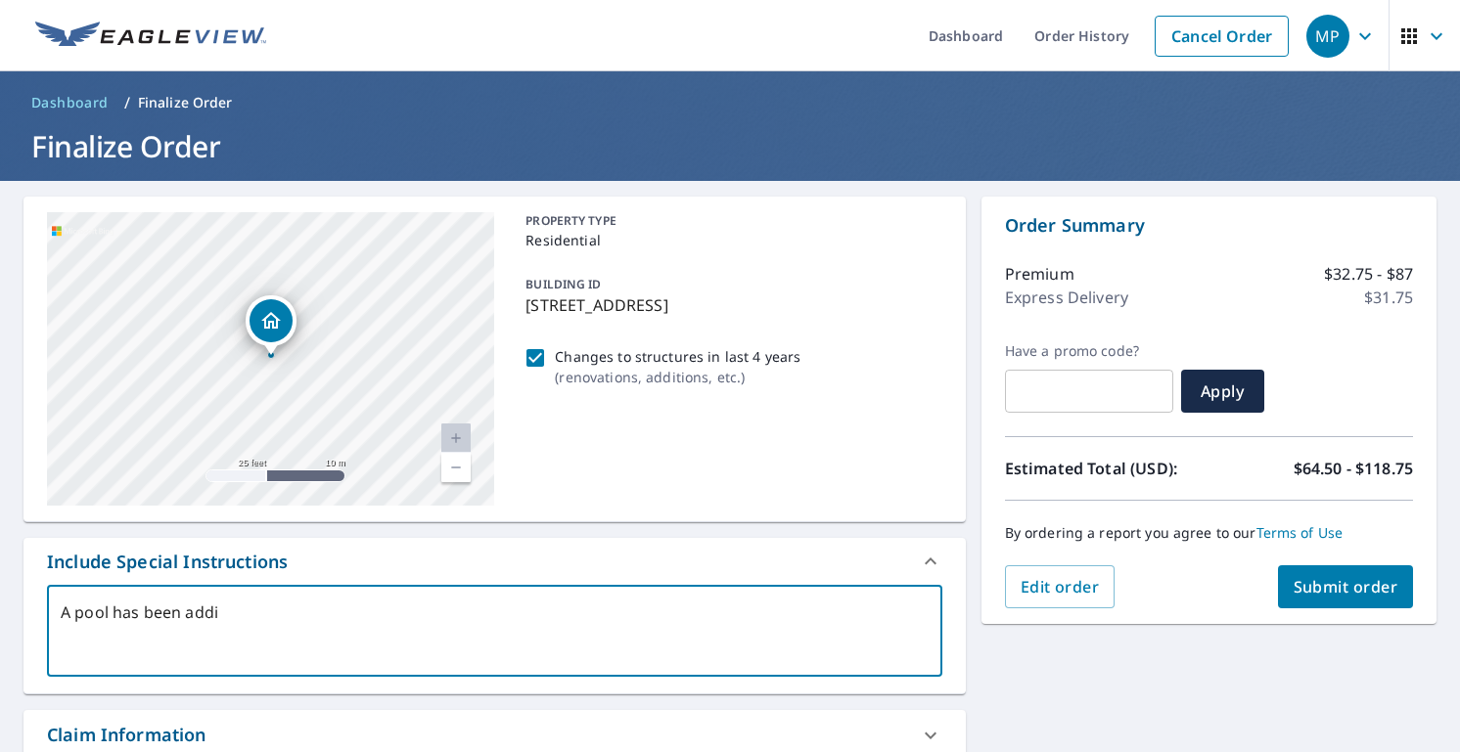
type textarea "x"
type textarea "A pool has been addi"
type textarea "x"
type textarea "A pool has been add"
type textarea "x"
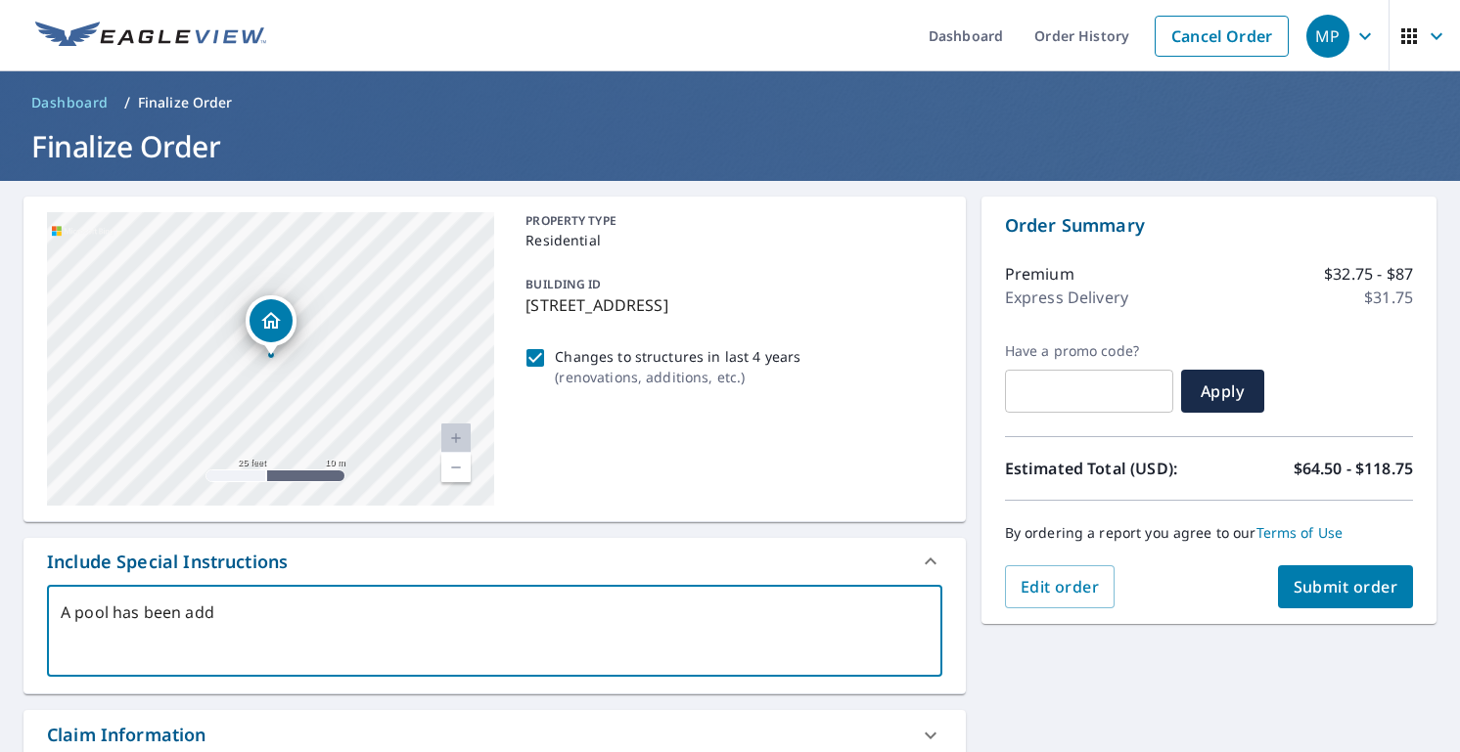
type textarea "A pool has been adde"
type textarea "x"
type textarea "A pool has been added"
type textarea "x"
type textarea "A pool has been added"
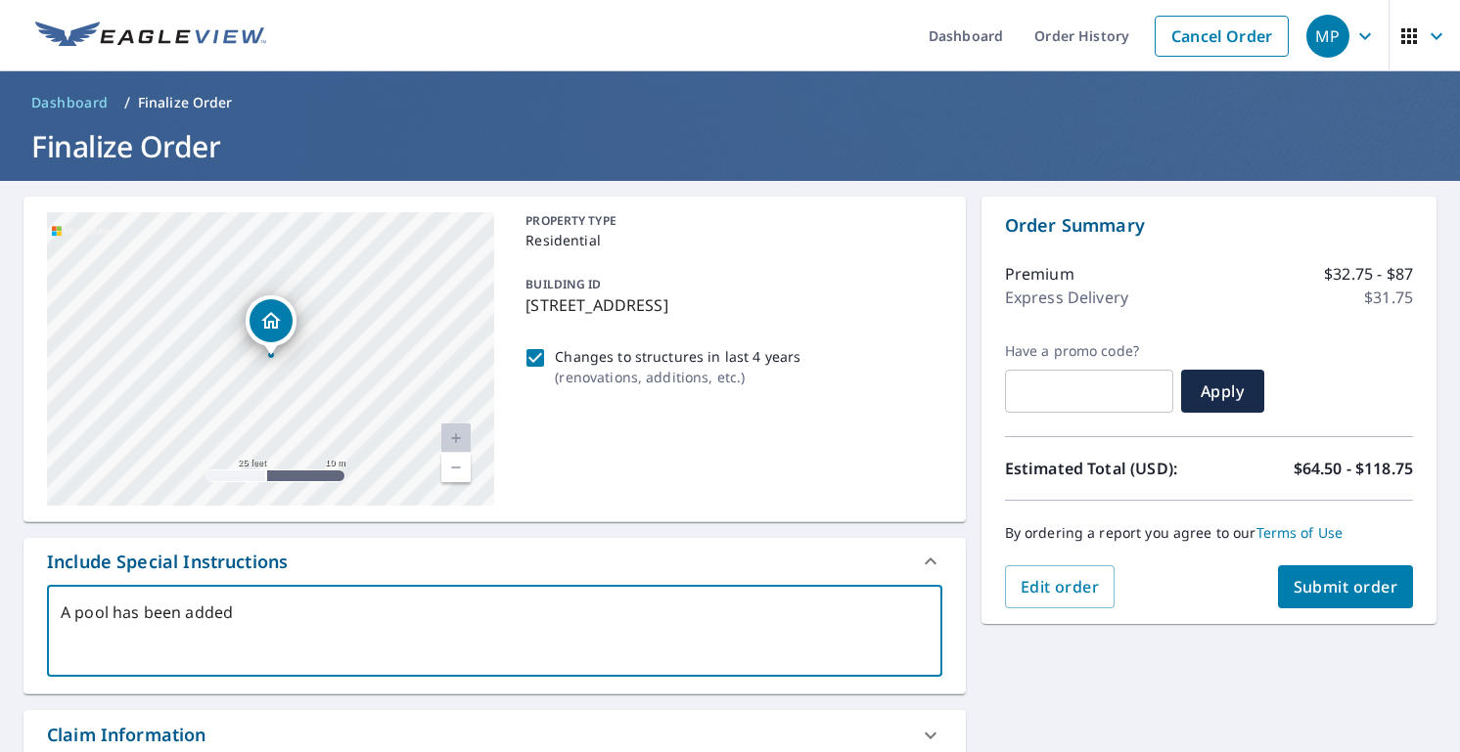
type textarea "x"
type textarea "A pool has been added i"
type textarea "x"
type textarea "A pool has been added in"
type textarea "x"
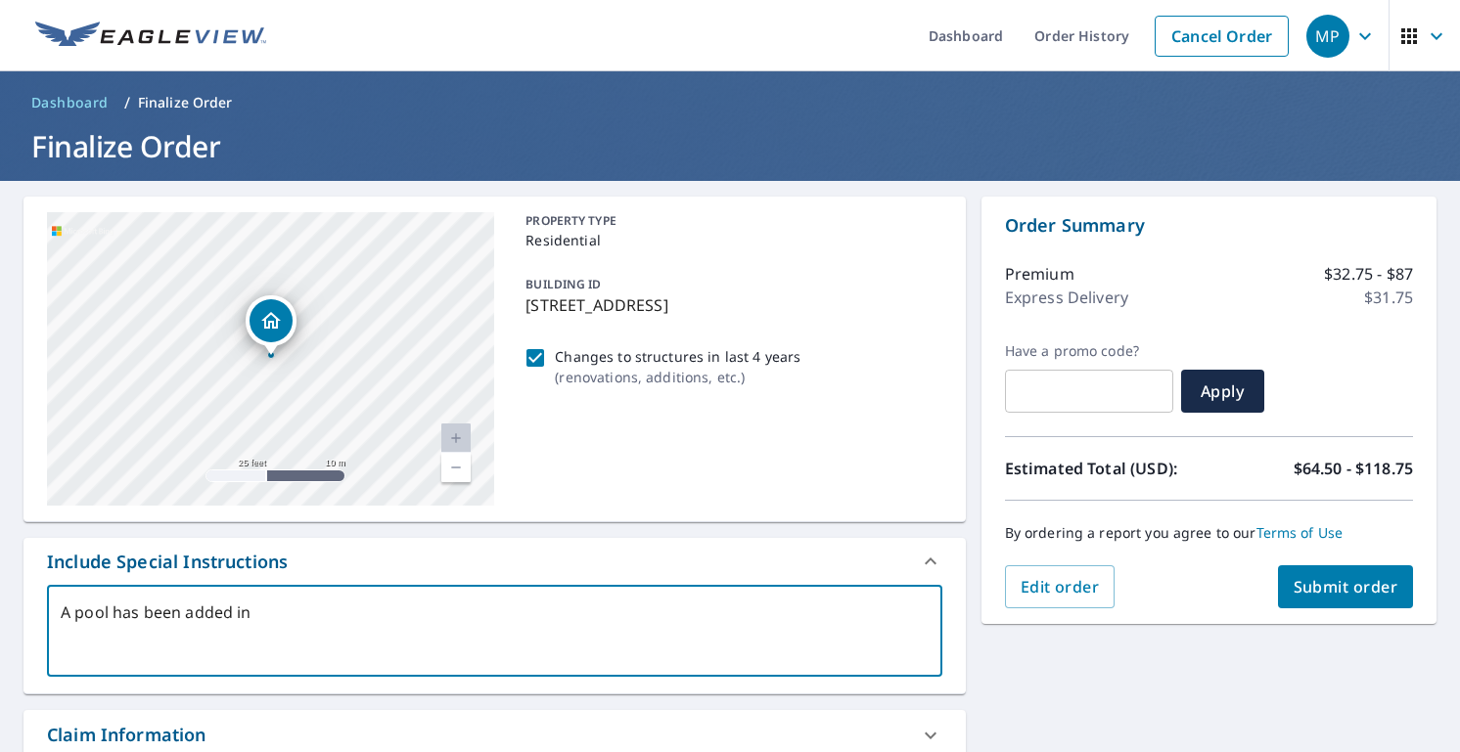
type textarea "A pool has been added in"
type textarea "x"
type textarea "A pool has been added in t"
type textarea "x"
type textarea "A pool has been added in th"
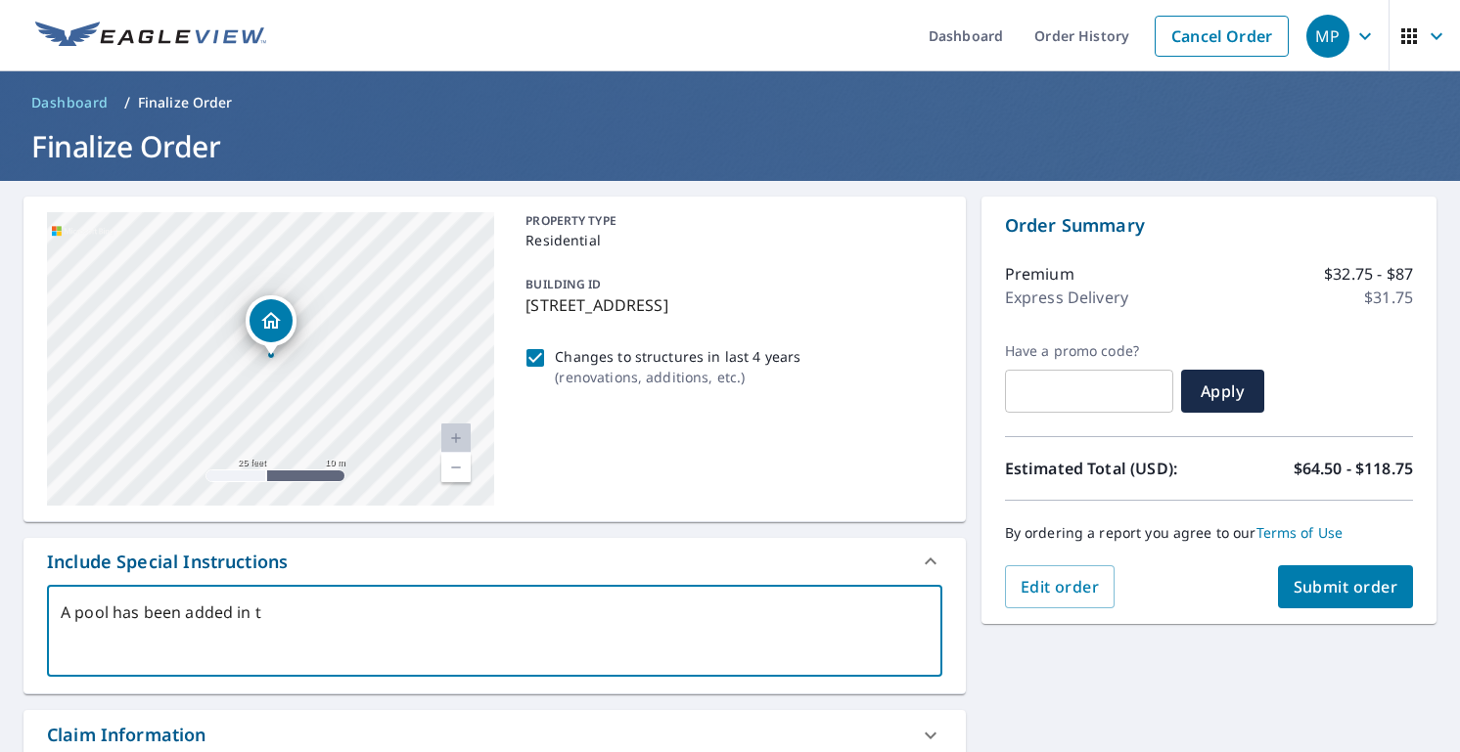
type textarea "x"
type textarea "A pool has been added in the"
type textarea "x"
type textarea "A pool has been added in the"
type textarea "x"
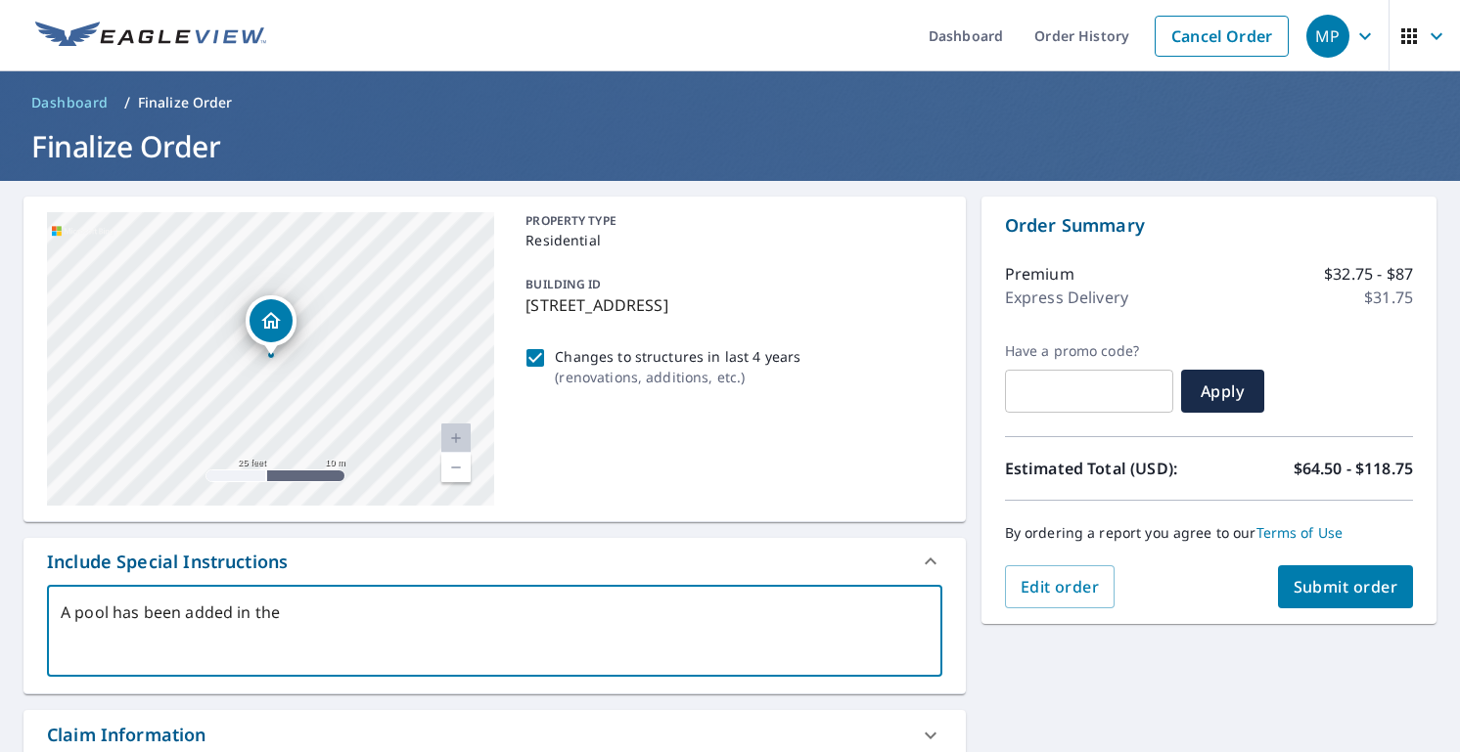
type textarea "A pool has been added in the b"
type textarea "x"
type textarea "A pool has been added in the"
type textarea "x"
type textarea "A pool has been added in the b"
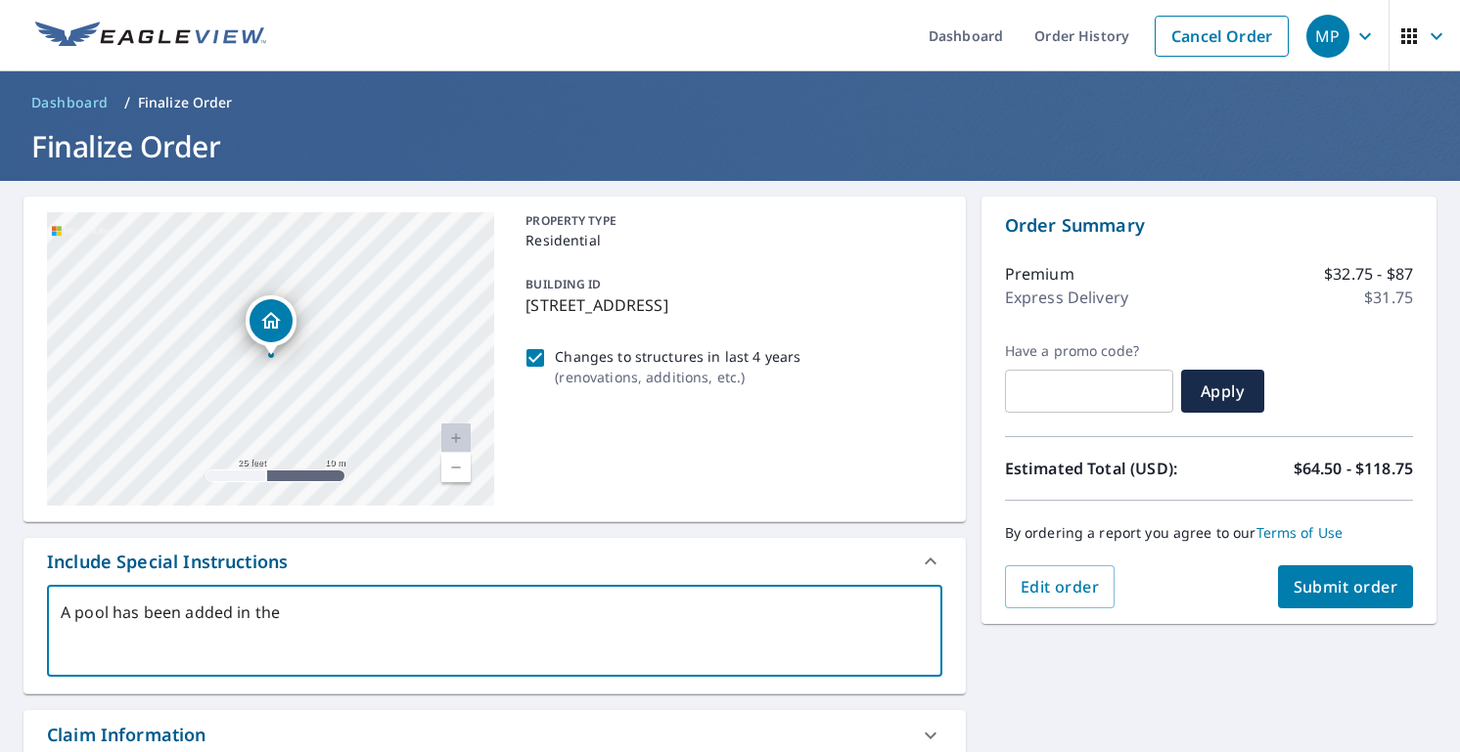
type textarea "x"
type textarea "A pool has been added in the ba"
type textarea "x"
type textarea "A pool has been added in the bac"
type textarea "x"
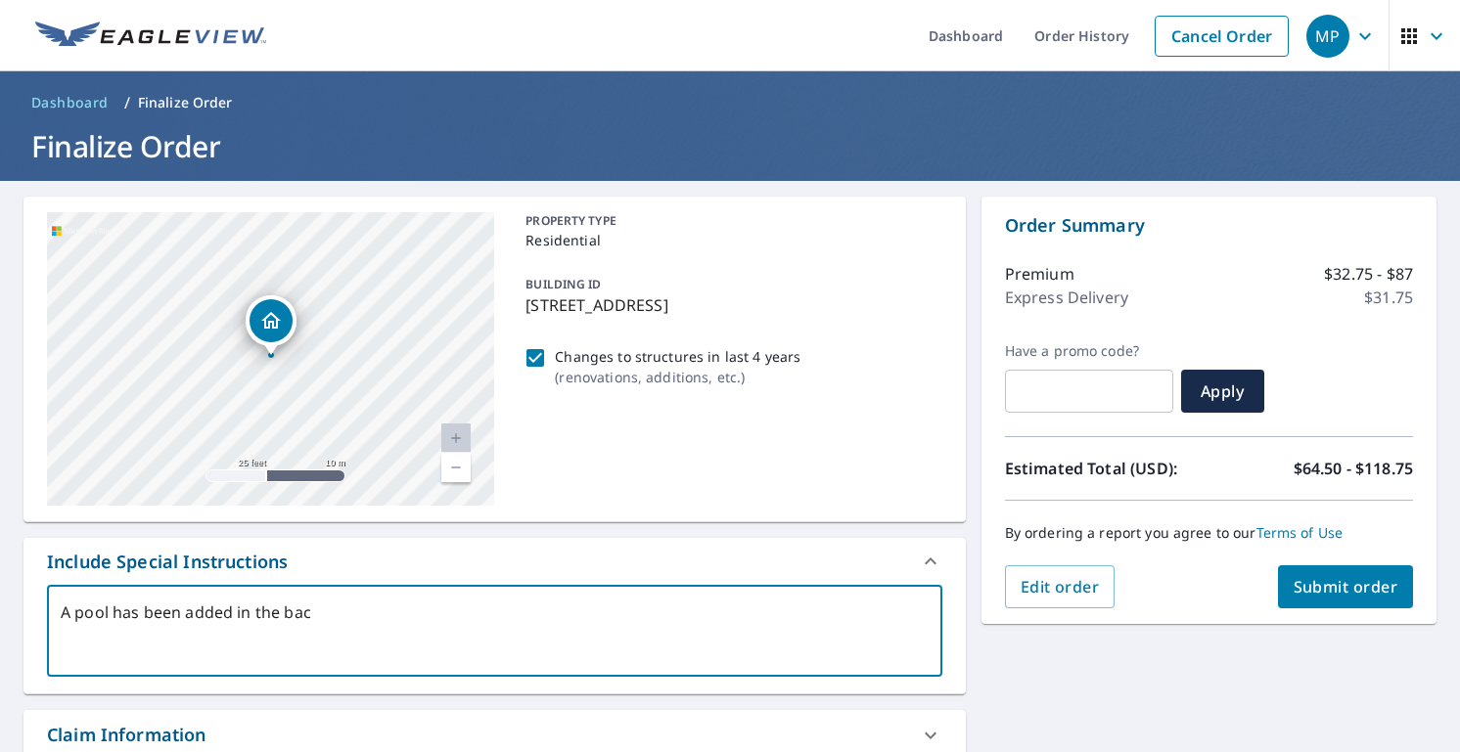
type textarea "A pool has been added in the back"
type textarea "x"
type textarea "A pool has been added in the back"
type textarea "x"
type textarea "A pool has been added in the back"
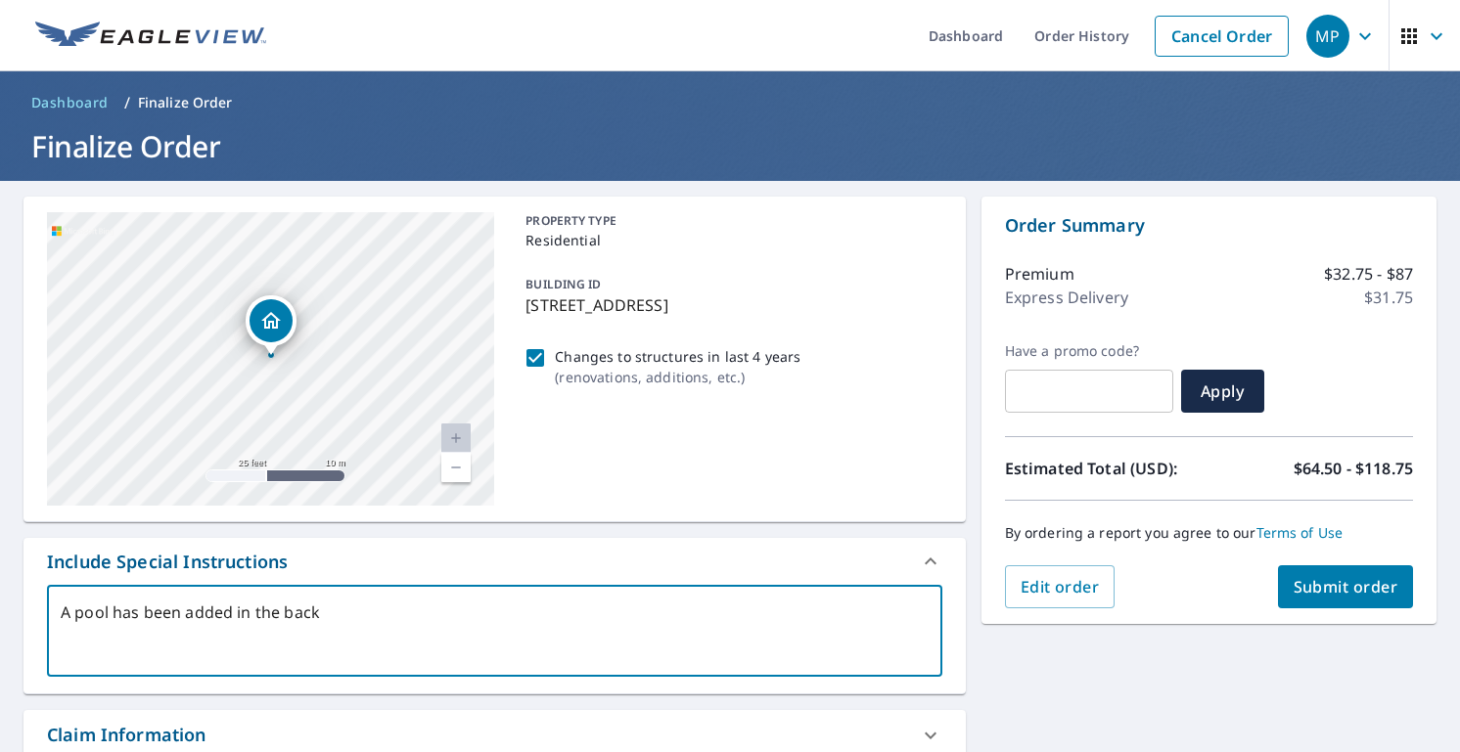
type textarea "x"
type textarea "A pool has been added in the backy"
type textarea "x"
type textarea "A pool has been added in the backya"
type textarea "x"
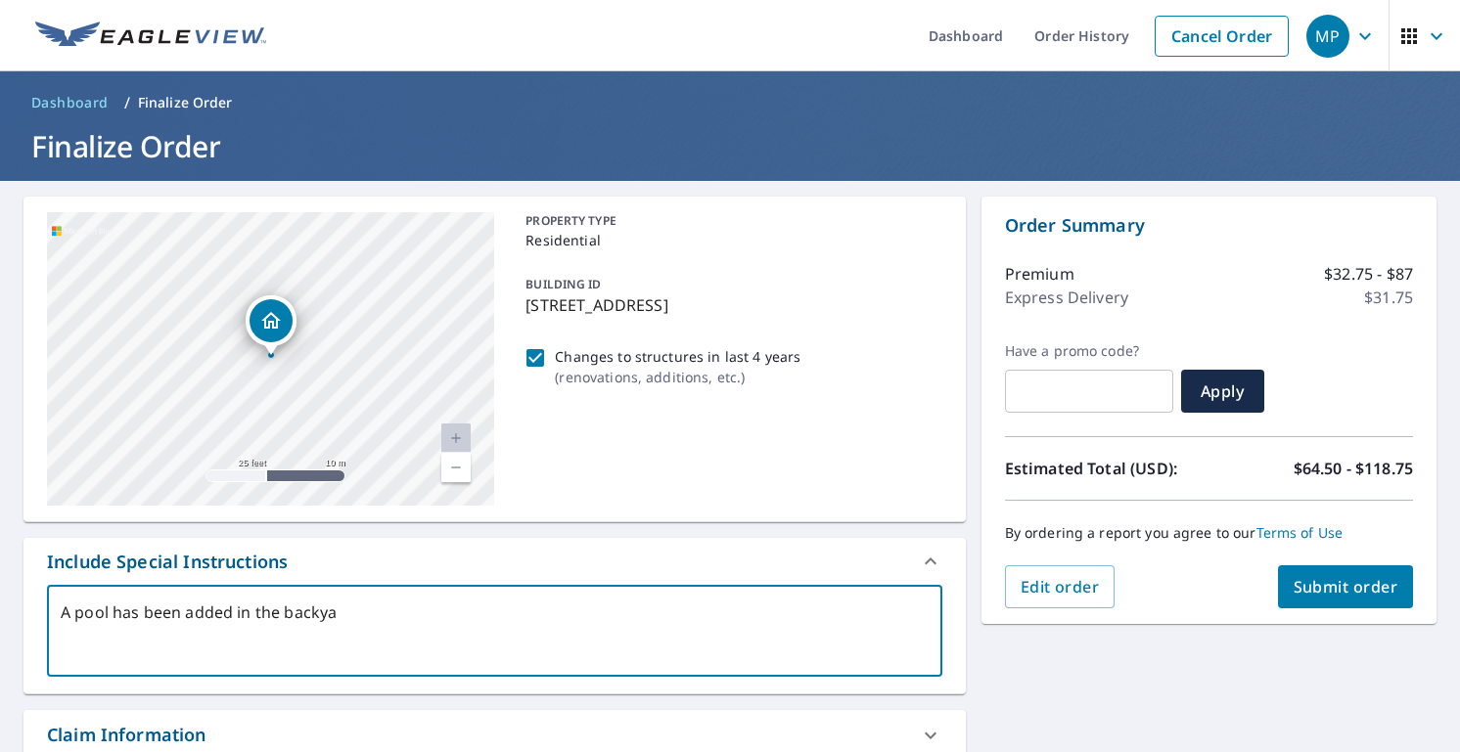
type textarea "A pool has been added in the backyar"
type textarea "x"
type textarea "A pool has been added in the backyard"
type textarea "x"
type textarea "A pool has been added in the backyard"
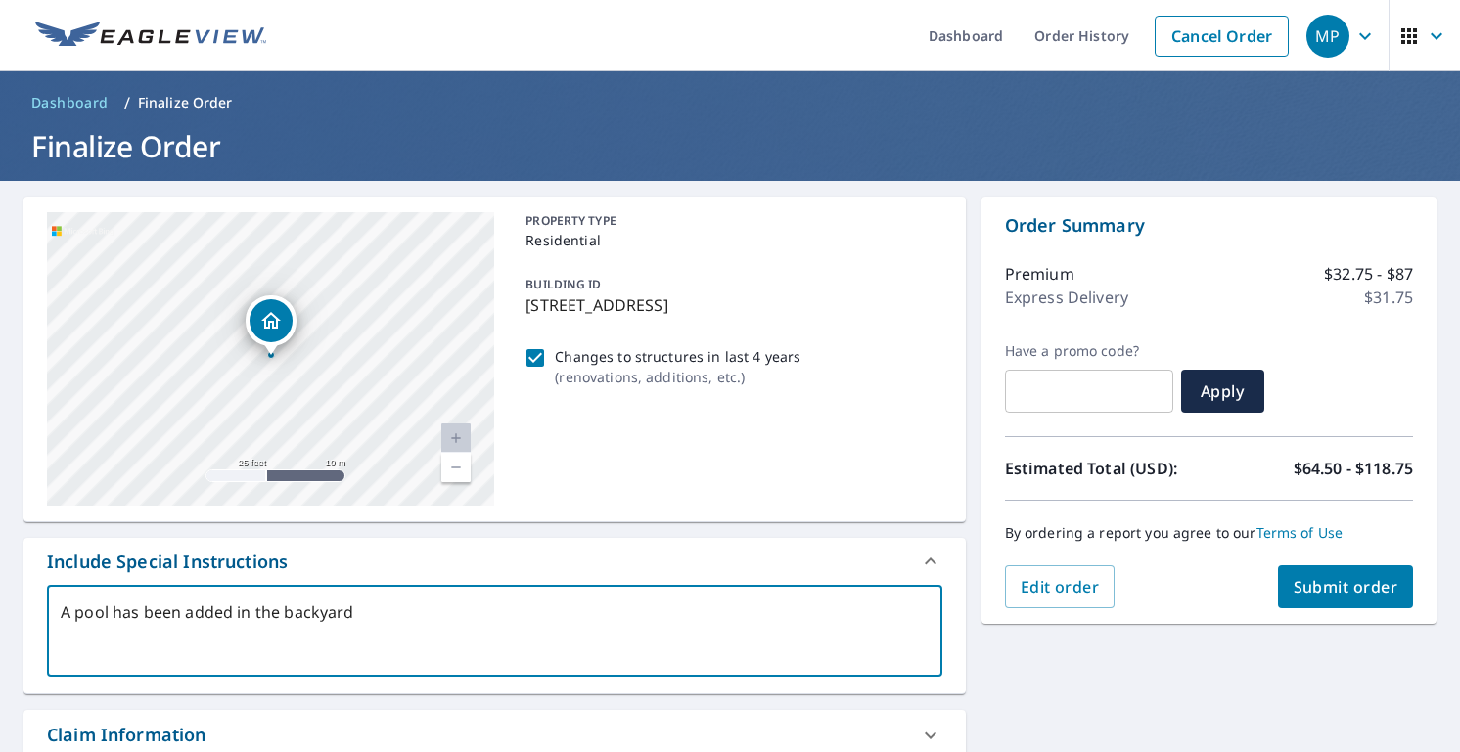
type textarea "x"
type textarea "A pool has been added in the backyard s"
type textarea "x"
type textarea "A pool has been added in the backyard se"
type textarea "x"
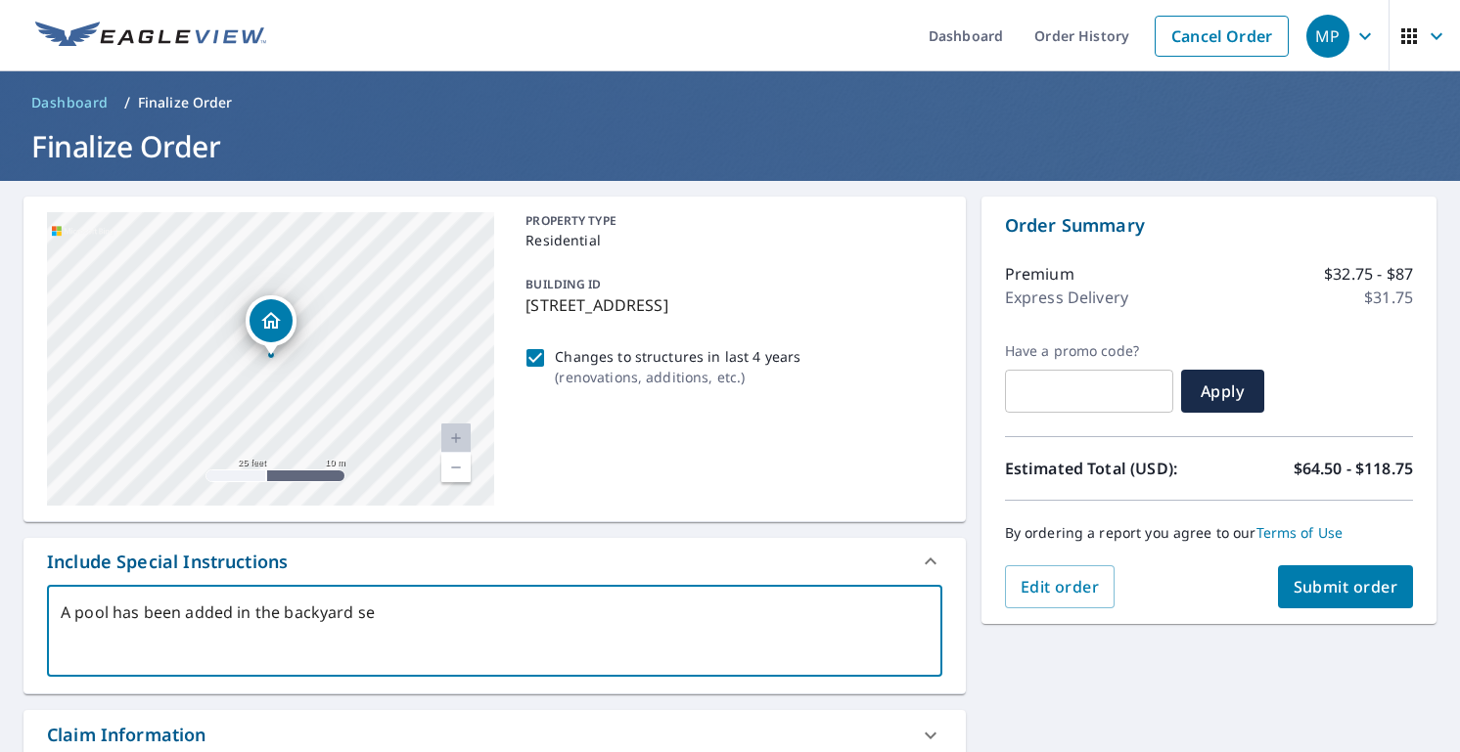
type textarea "A pool has been added in the backyard s"
type textarea "x"
type textarea "A pool has been added in the backyard si"
type textarea "x"
type textarea "A pool has been added in the backyard sis"
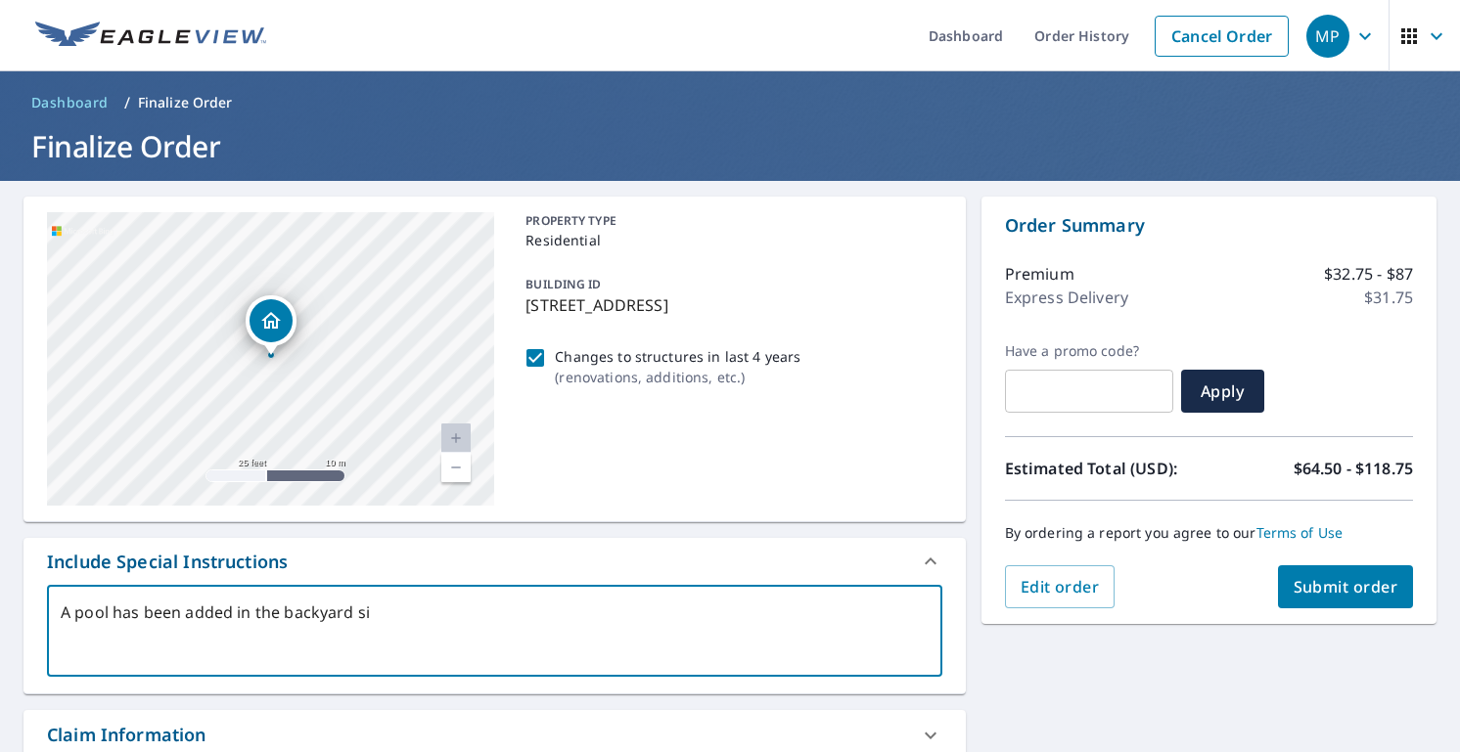
type textarea "x"
type textarea "A pool has been added in the backyard sisn"
type textarea "x"
type textarea "A pool has been added in the backyard sis"
type textarea "x"
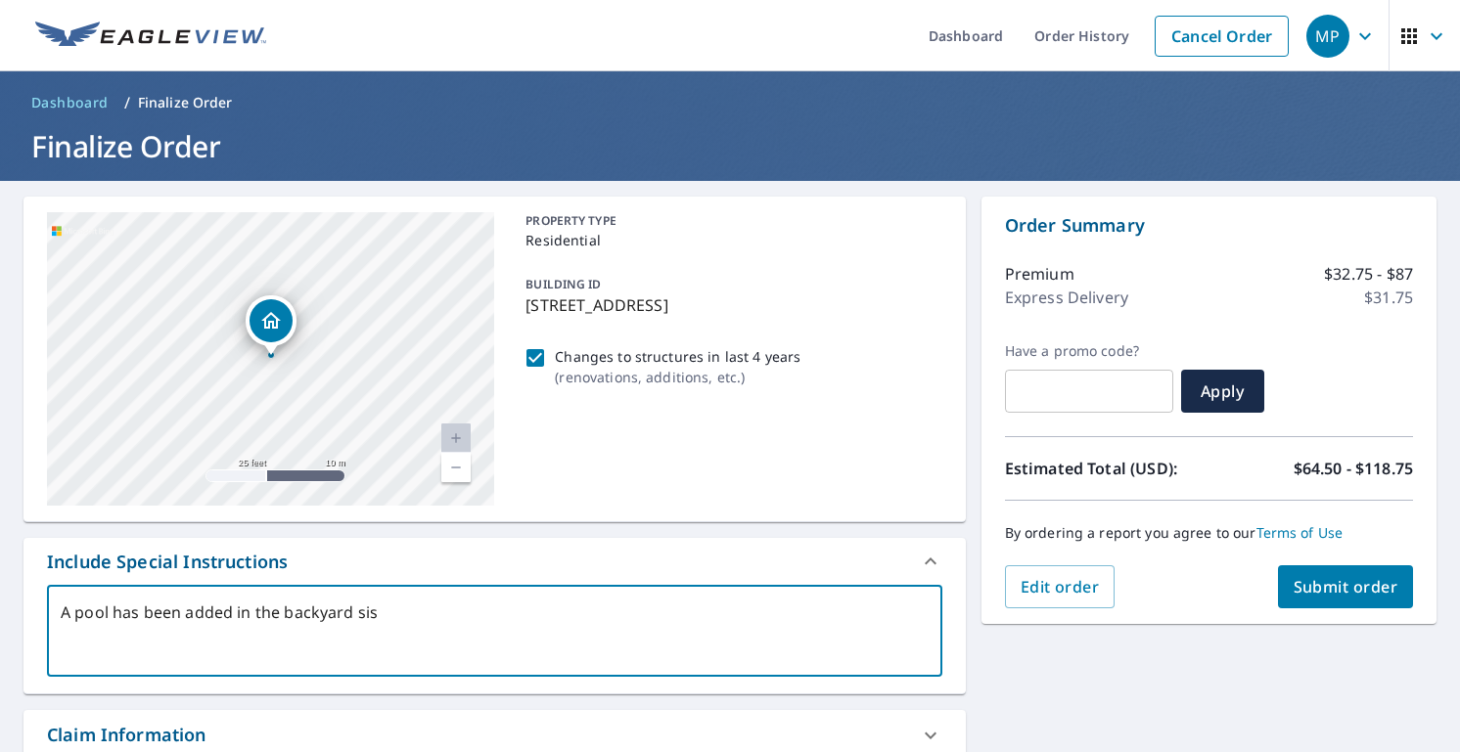
type textarea "A pool has been added in the backyard si"
type textarea "x"
type textarea "A pool has been added in the backyard sin"
type textarea "x"
type textarea "A pool has been added in the backyard sins"
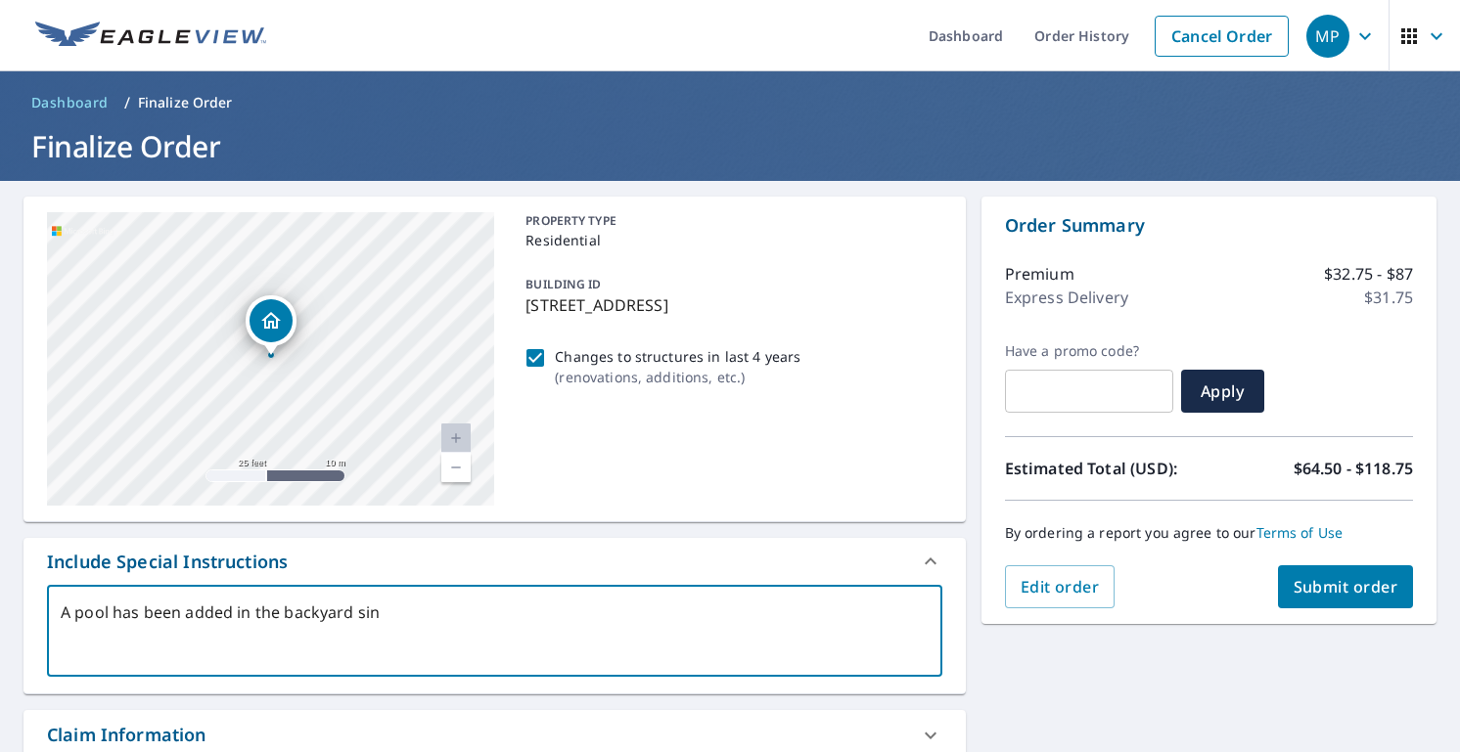
type textarea "x"
type textarea "A pool has been added in the backyard sinsc"
type textarea "x"
type textarea "A pool has been added in the backyard sinsce"
type textarea "x"
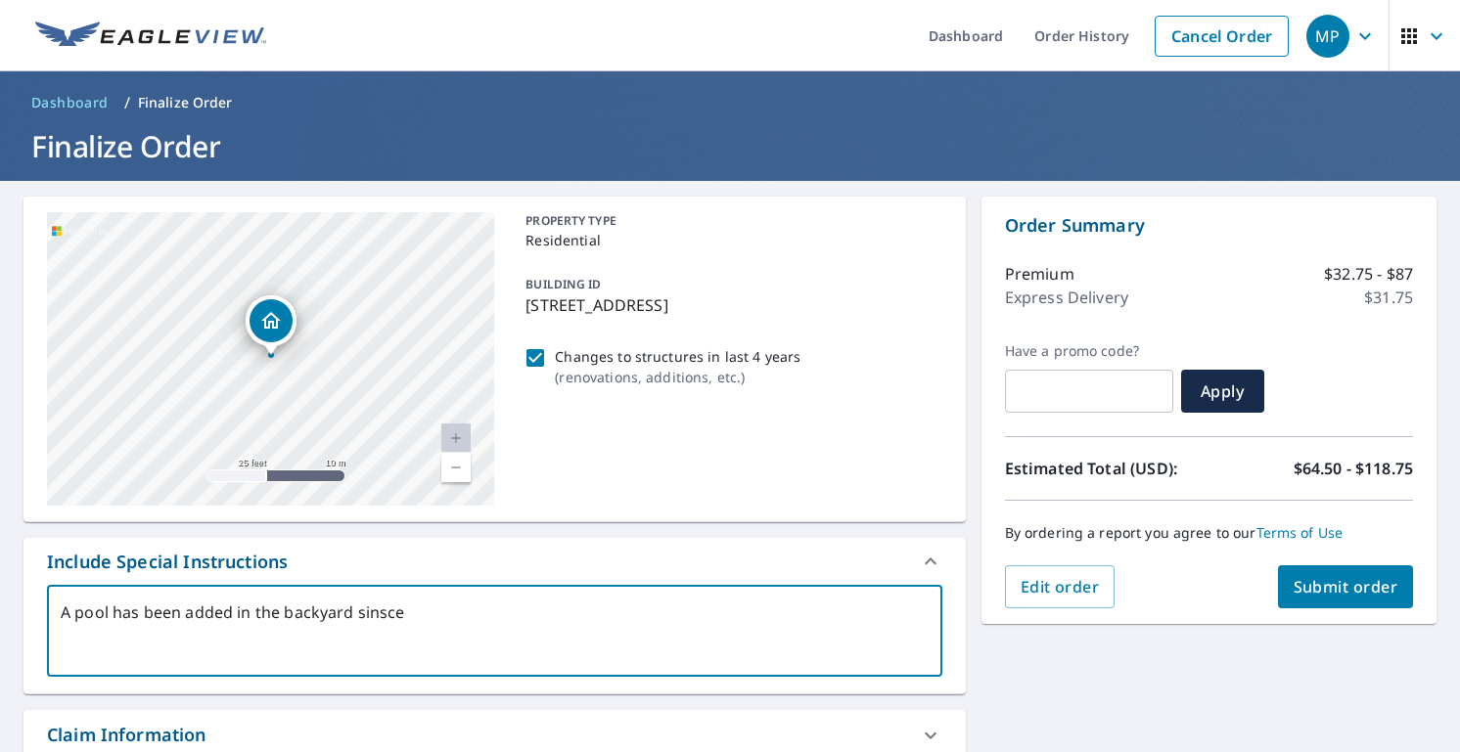
type textarea "A pool has been added in the backyard since,"
type textarea "x"
type textarea "A pool has been added in the backyard since"
type textarea "x"
type textarea "A pool has been added in the backyard sinc"
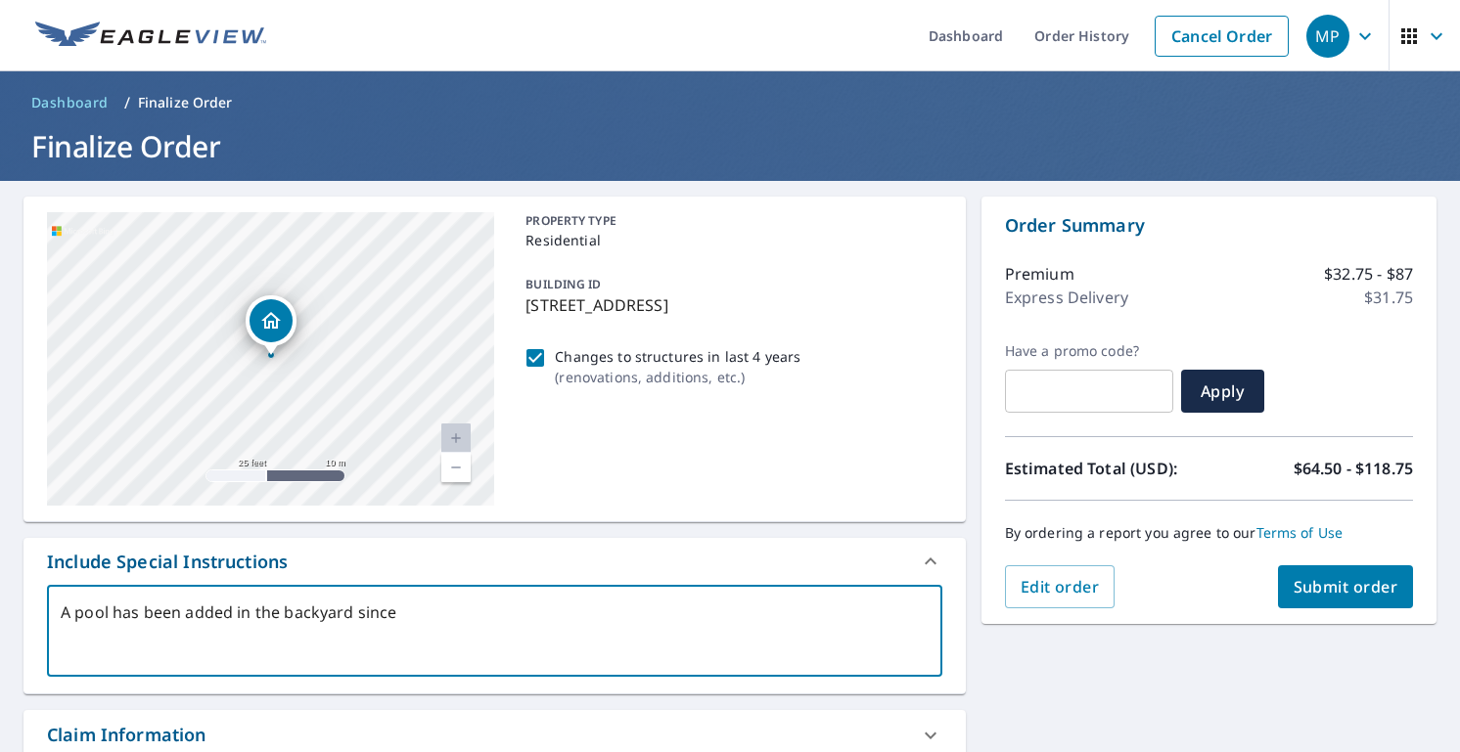
type textarea "x"
type textarea "A pool has been added in the backyard sincc"
type textarea "x"
type textarea "A pool has been added in the backyard sincce"
type textarea "x"
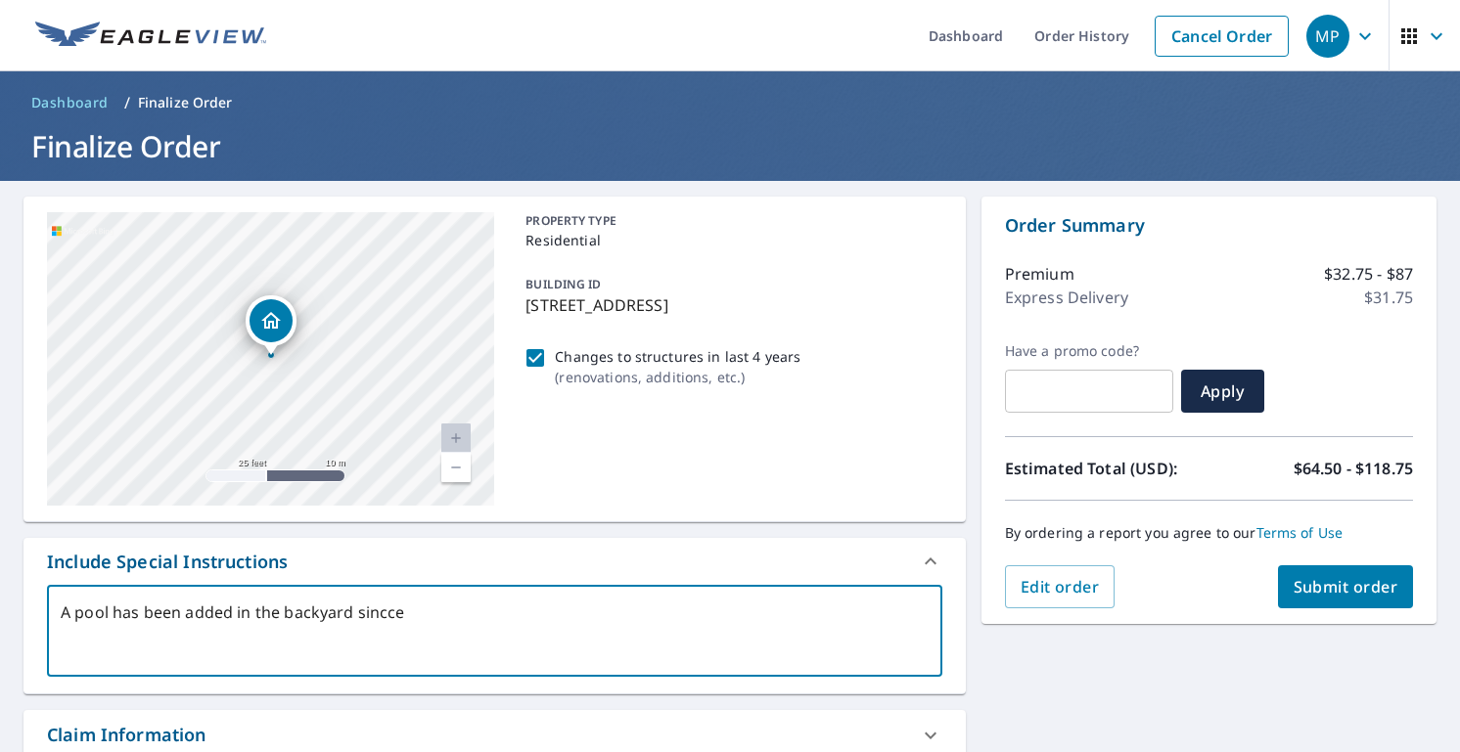
type textarea "A pool has been added in the backyard sincce,"
type textarea "x"
type textarea "A pool has been added in the backyard sincce,"
type textarea "x"
type textarea "A pool has been added in the backyard sincce,"
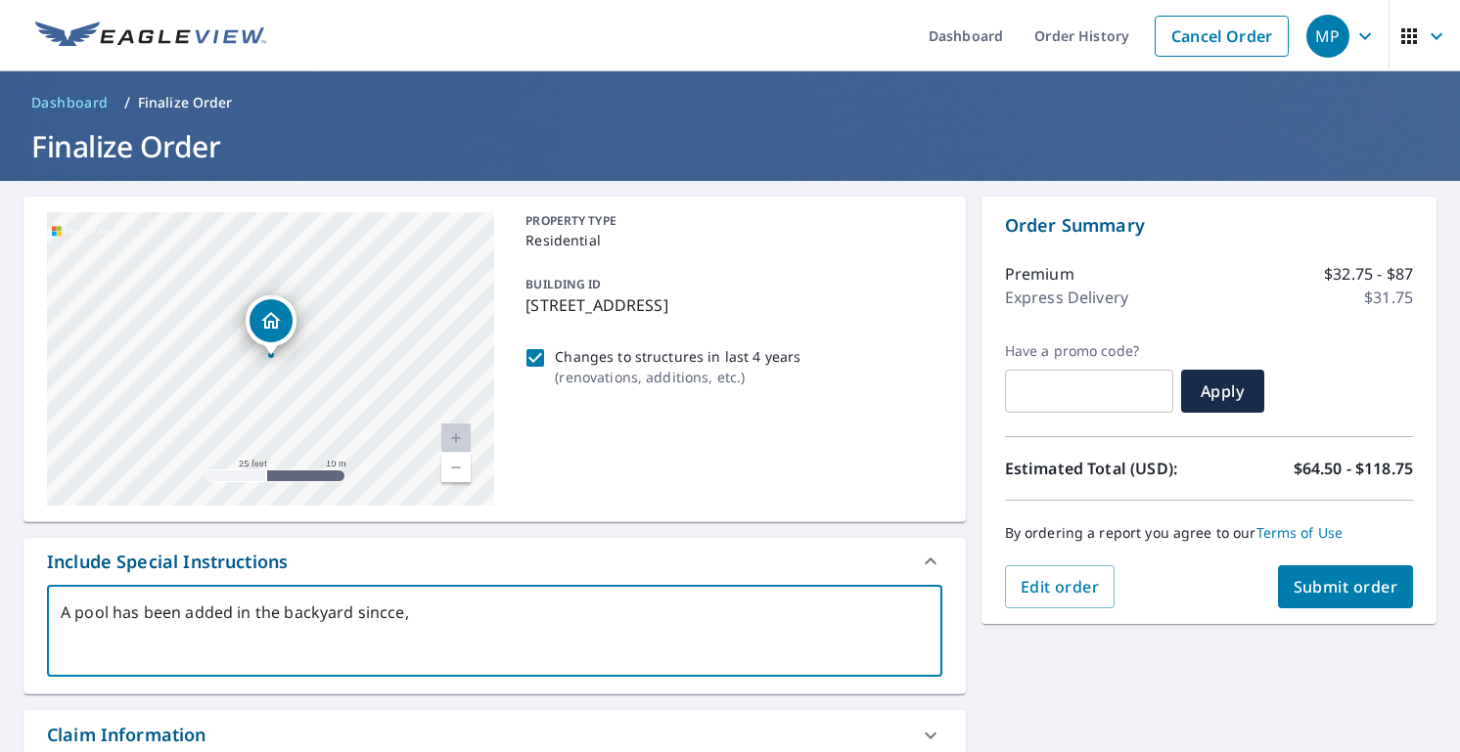
type textarea "x"
type textarea "A pool has been added in the backyard sincce"
type textarea "x"
type textarea "A pool has been added in the backyard sincc"
type textarea "x"
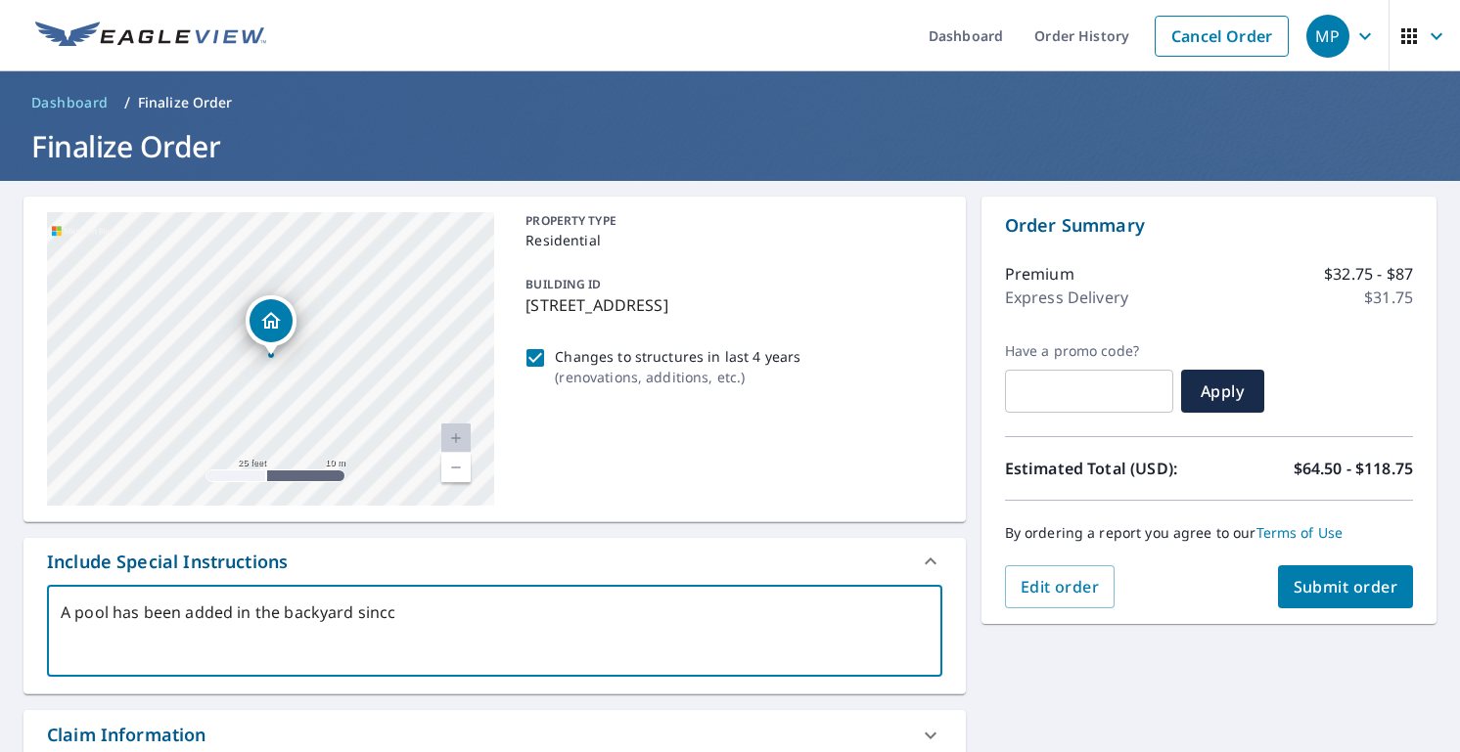
type textarea "A pool has been added in the backyard sincce"
type textarea "x"
type textarea "A pool has been added in the backyard sincce,"
type textarea "x"
type textarea "A pool has been added in the backyard sincce,"
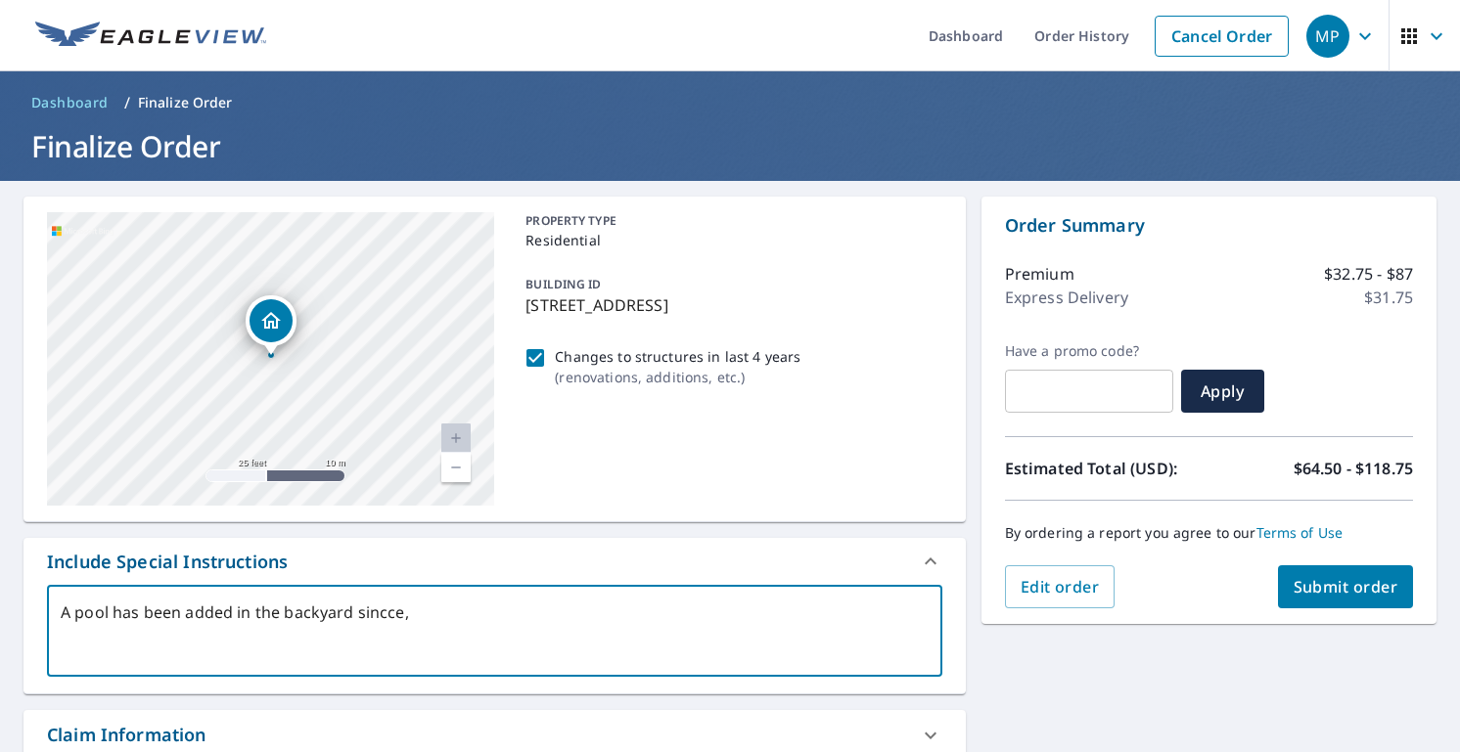
type textarea "x"
type textarea "A pool has been added in the backyard sincce, w"
type textarea "x"
type textarea "A pool has been added in the backyard sincce, we"
type textarea "x"
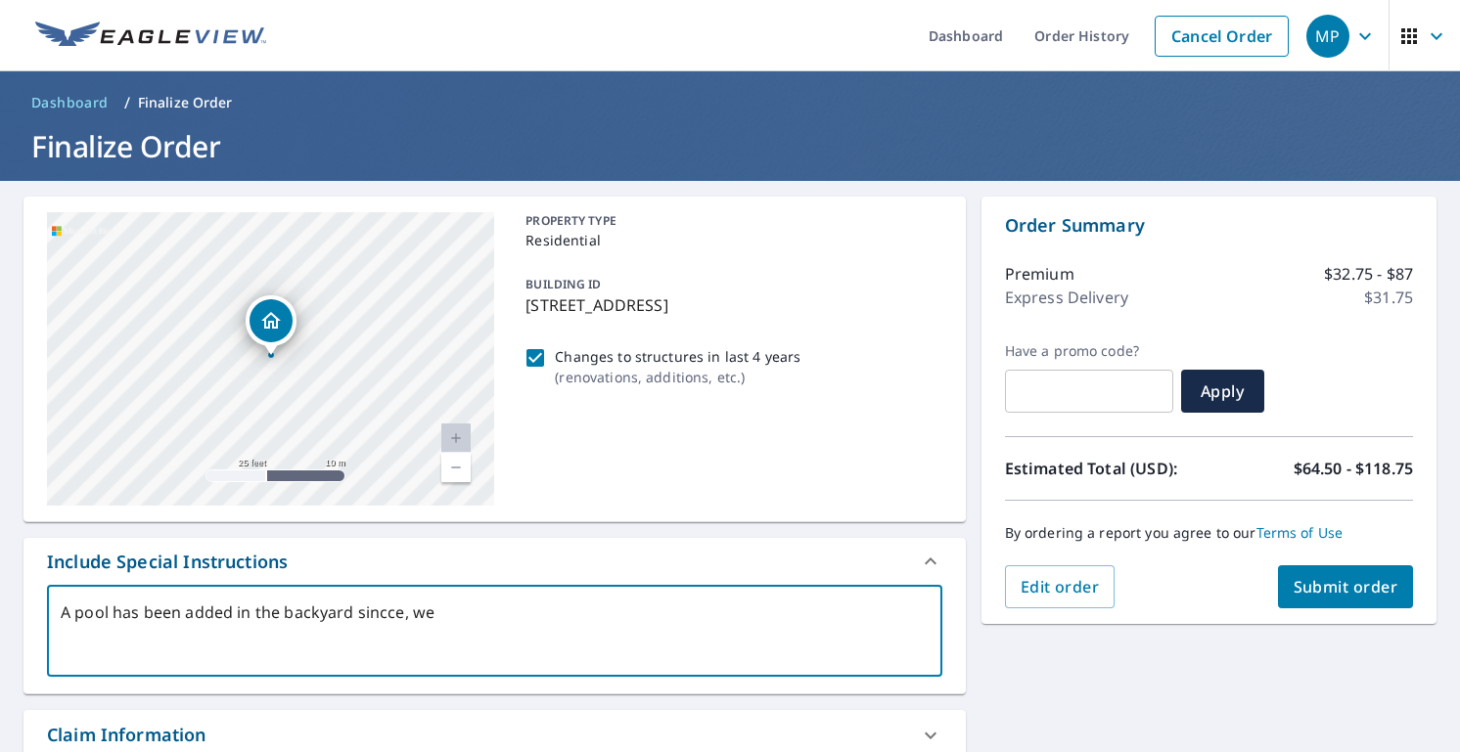
type textarea "A pool has been added in the backyard sincce, we"
type textarea "x"
type textarea "A pool has been added in the backyard sincce, we"
type textarea "x"
type textarea "A pool has been added in the backyard sincce, w"
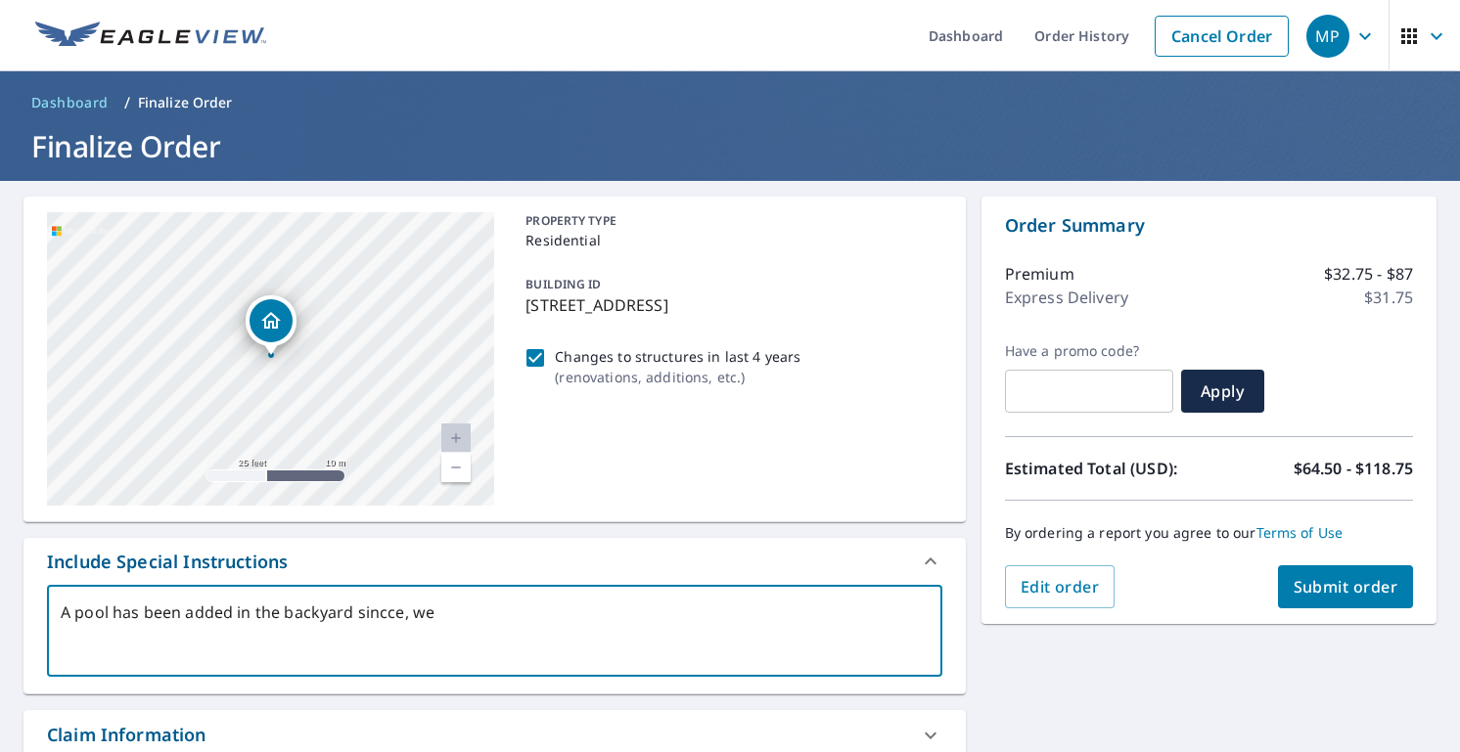
type textarea "x"
type textarea "A pool has been added in the backyard sincce,"
type textarea "x"
type textarea "A pool has been added in the backyard sincce,"
type textarea "x"
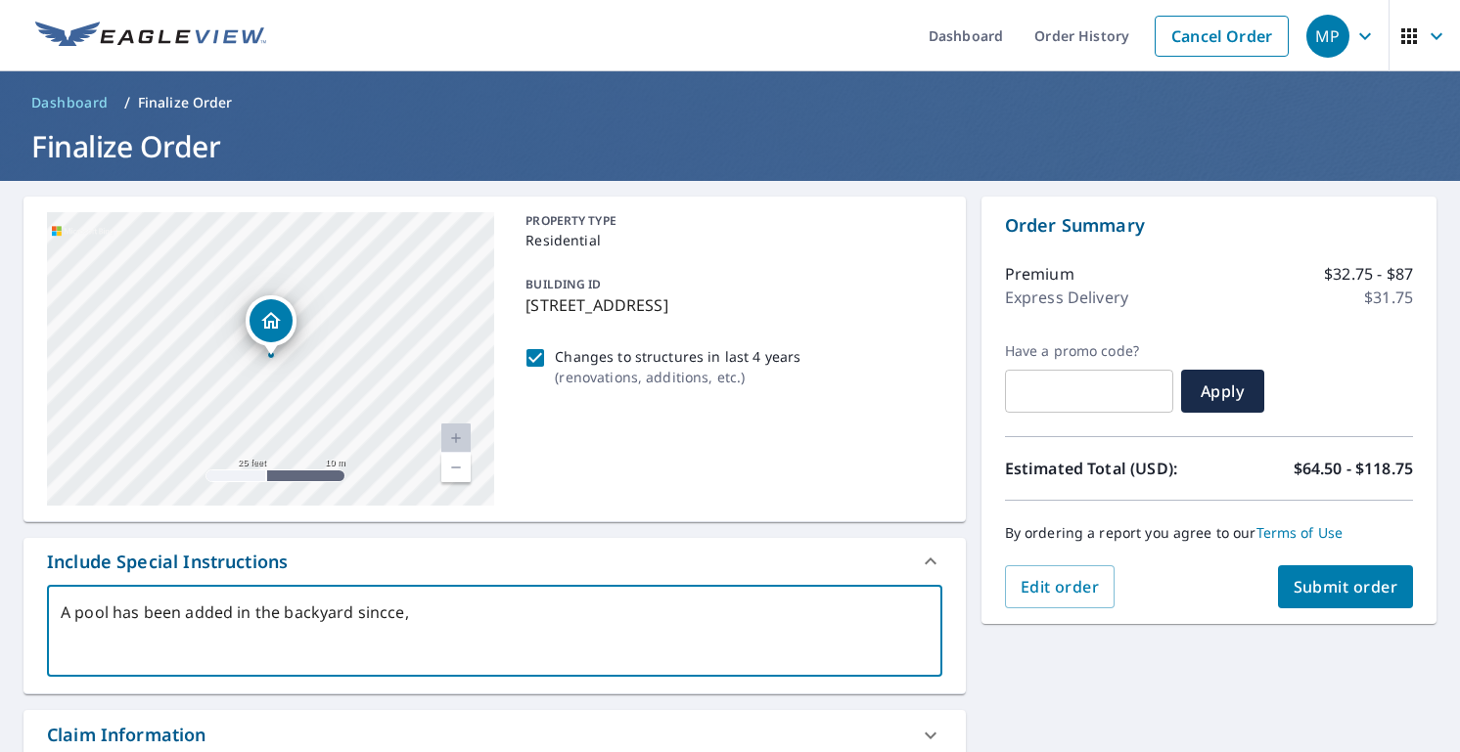
type textarea "A pool has been added in the backyard sincce"
type textarea "x"
type textarea "A pool has been added in the backyard sincc"
type textarea "x"
type textarea "A pool has been added in the backyard sinc"
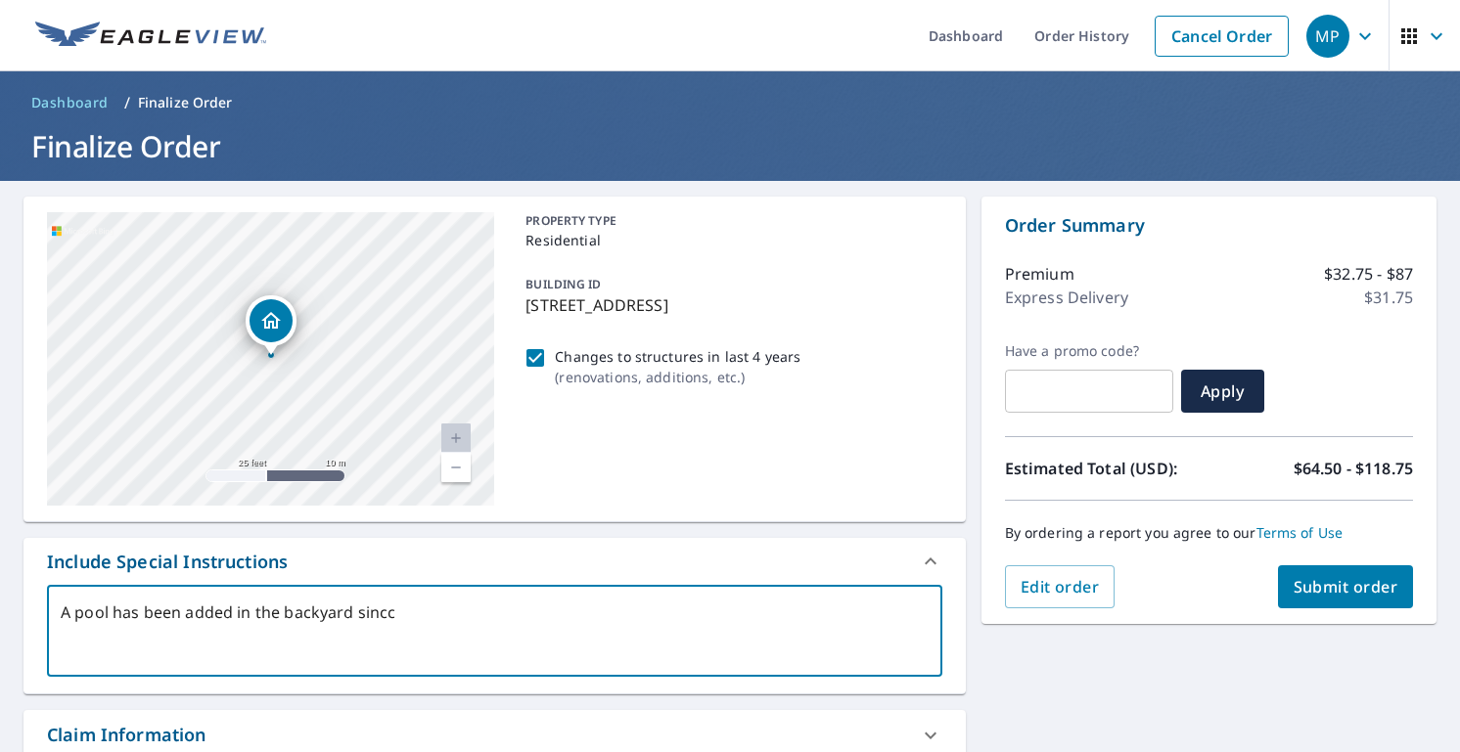
type textarea "x"
type textarea "A pool has been added in the backyard since"
type textarea "x"
type textarea "A pool has been added in the backyard since."
type textarea "x"
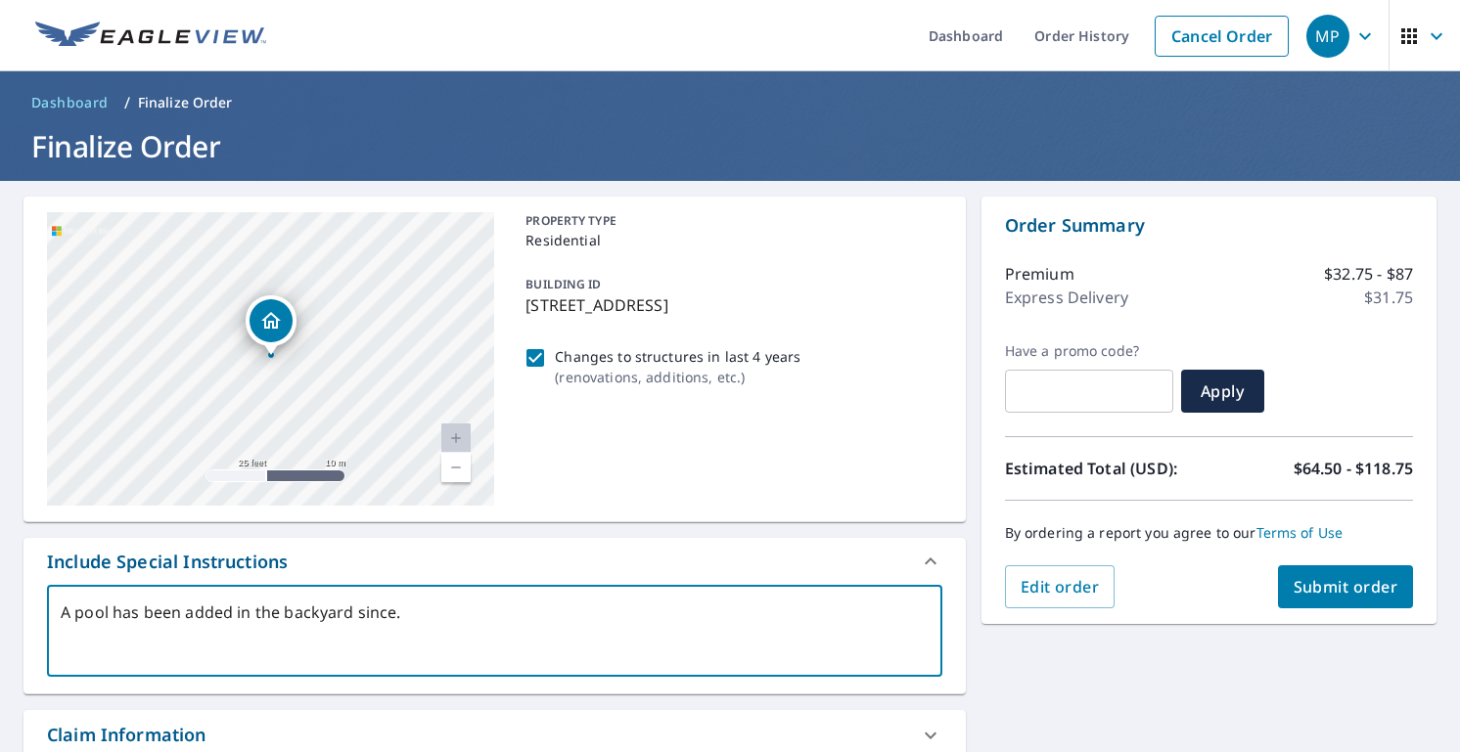
type textarea "A pool has been added in the backyard since."
type textarea "x"
type textarea "A pool has been added in the backyard since. W"
type textarea "x"
type textarea "A pool has been added in the backyard since. We"
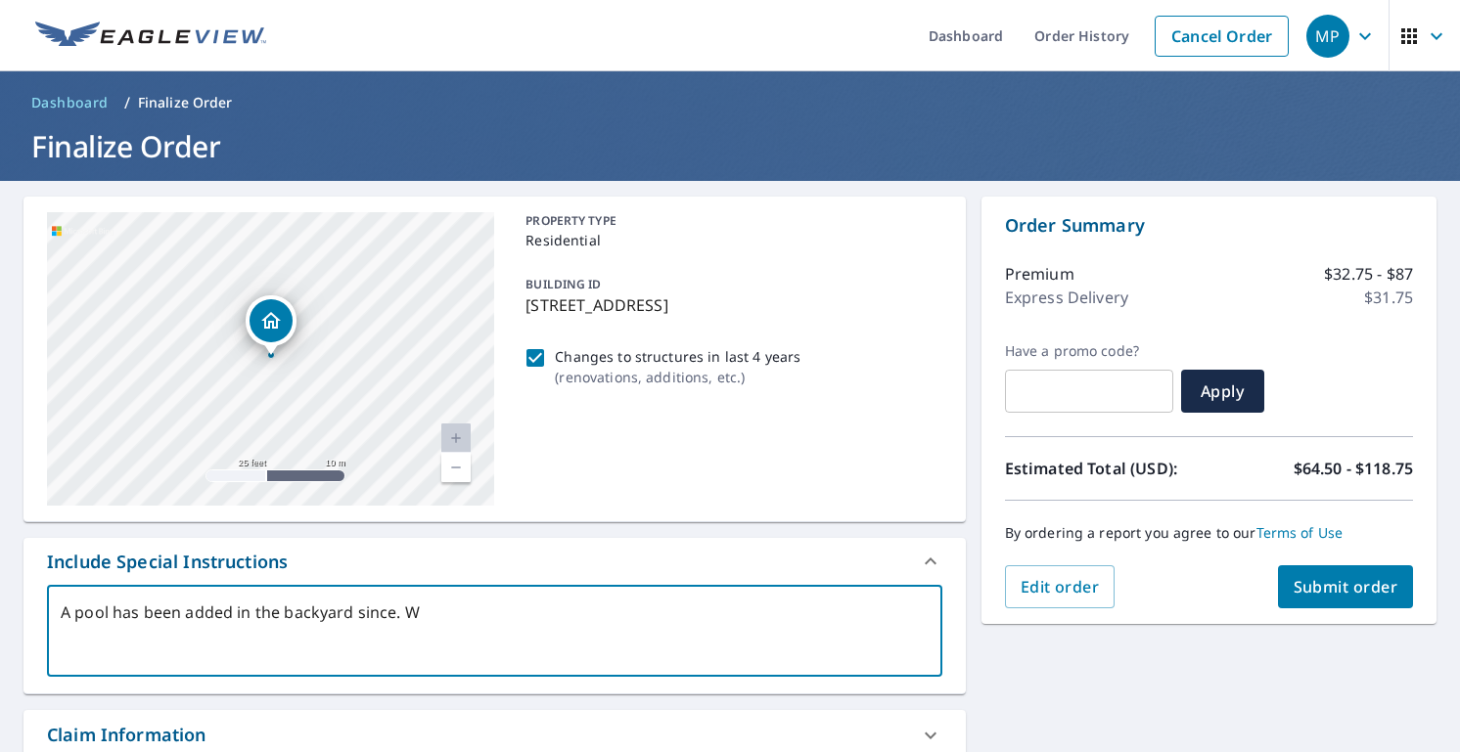
type textarea "x"
type textarea "A pool has been added in the backyard since. W"
type textarea "x"
type textarea "A pool has been added in the backyard since."
type textarea "x"
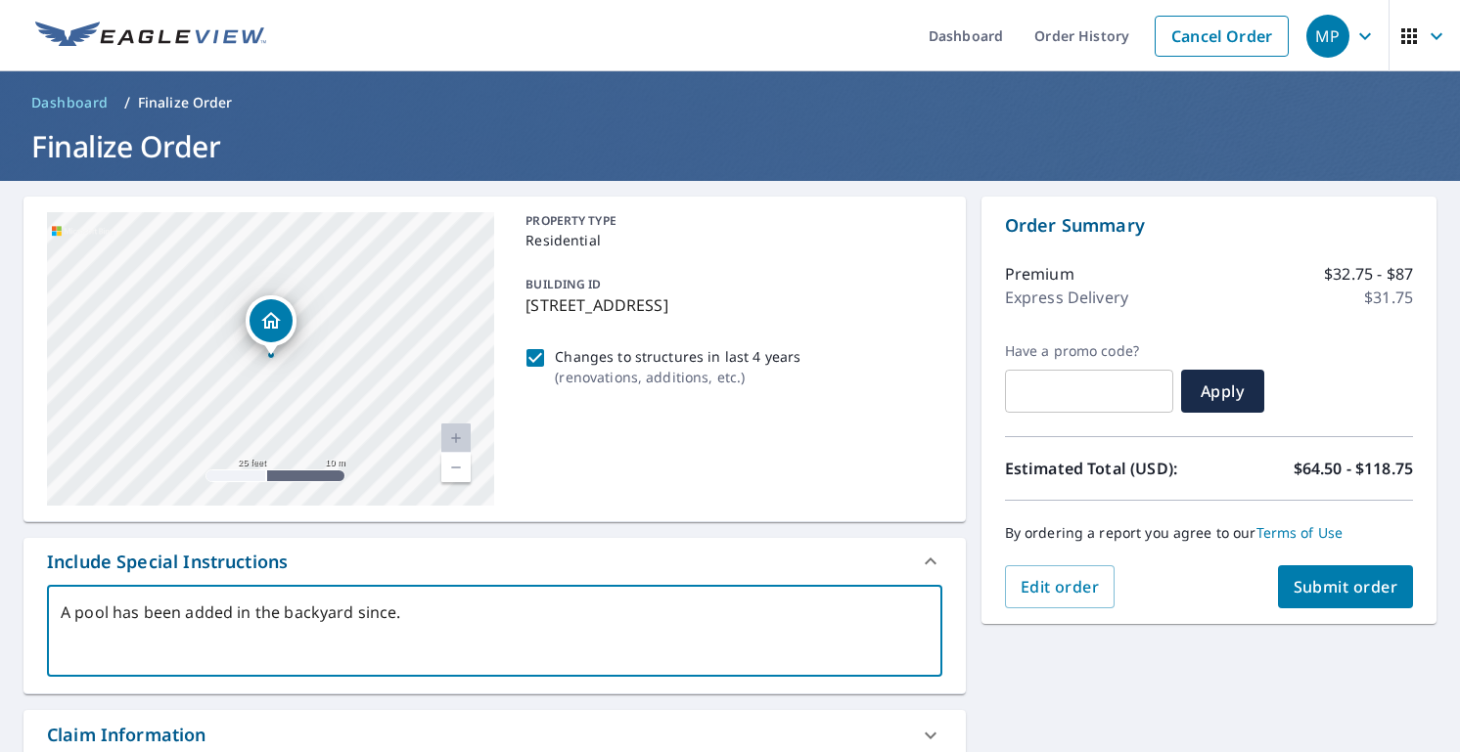
type textarea "A pool has been added in the backyard since."
type textarea "x"
type textarea "A pool has been added in the backyard since"
type textarea "x"
type textarea "A pool has been added in the backyard since"
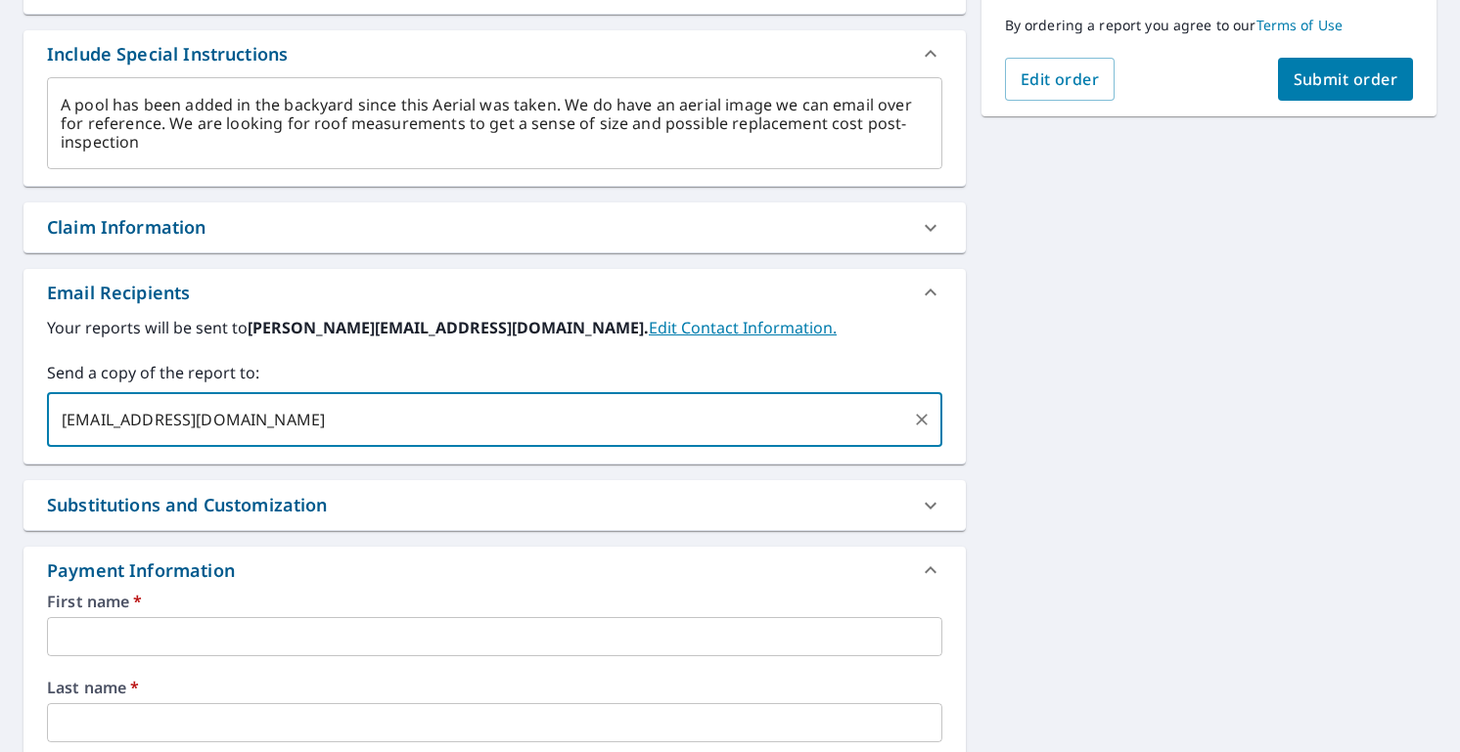
scroll to position [537, 0]
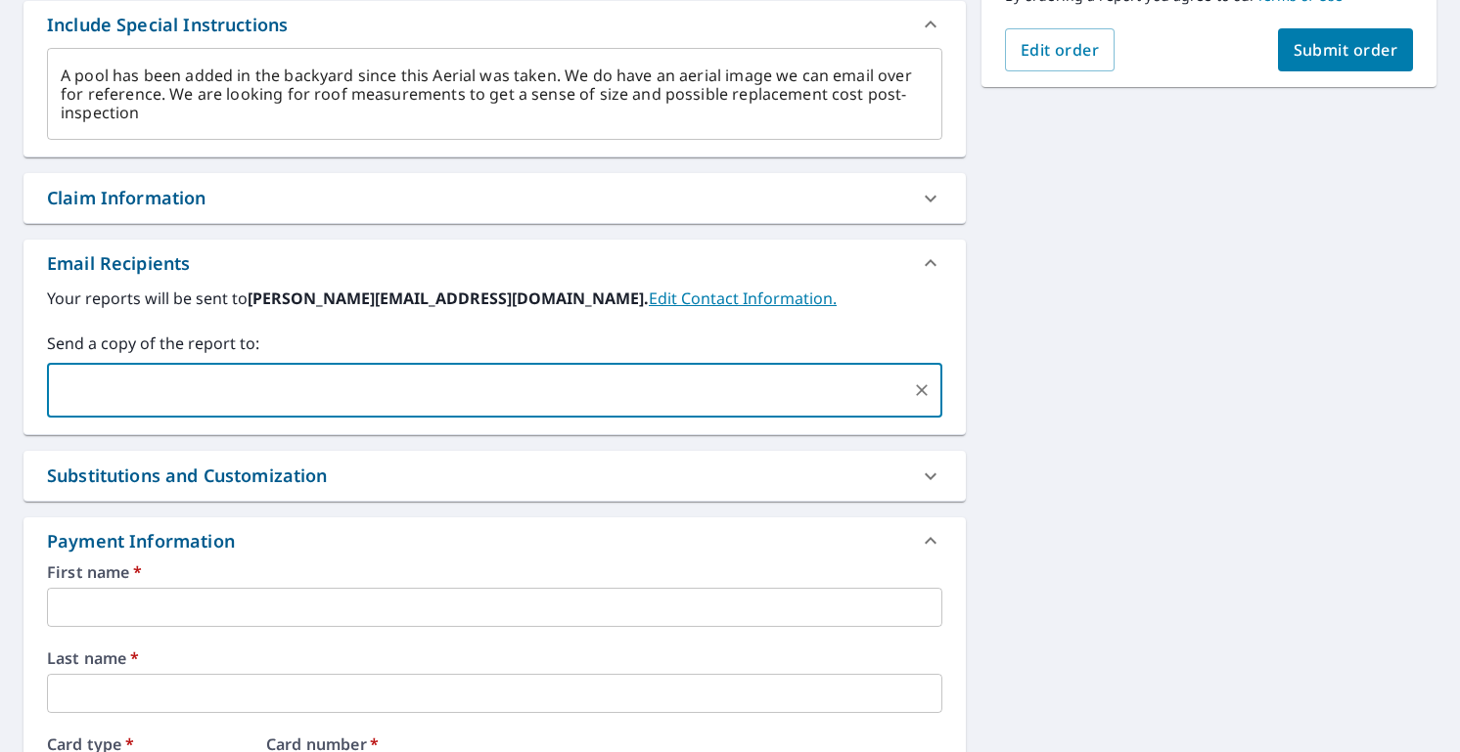
click at [579, 465] on div "Substitutions and Customization" at bounding box center [477, 476] width 860 height 26
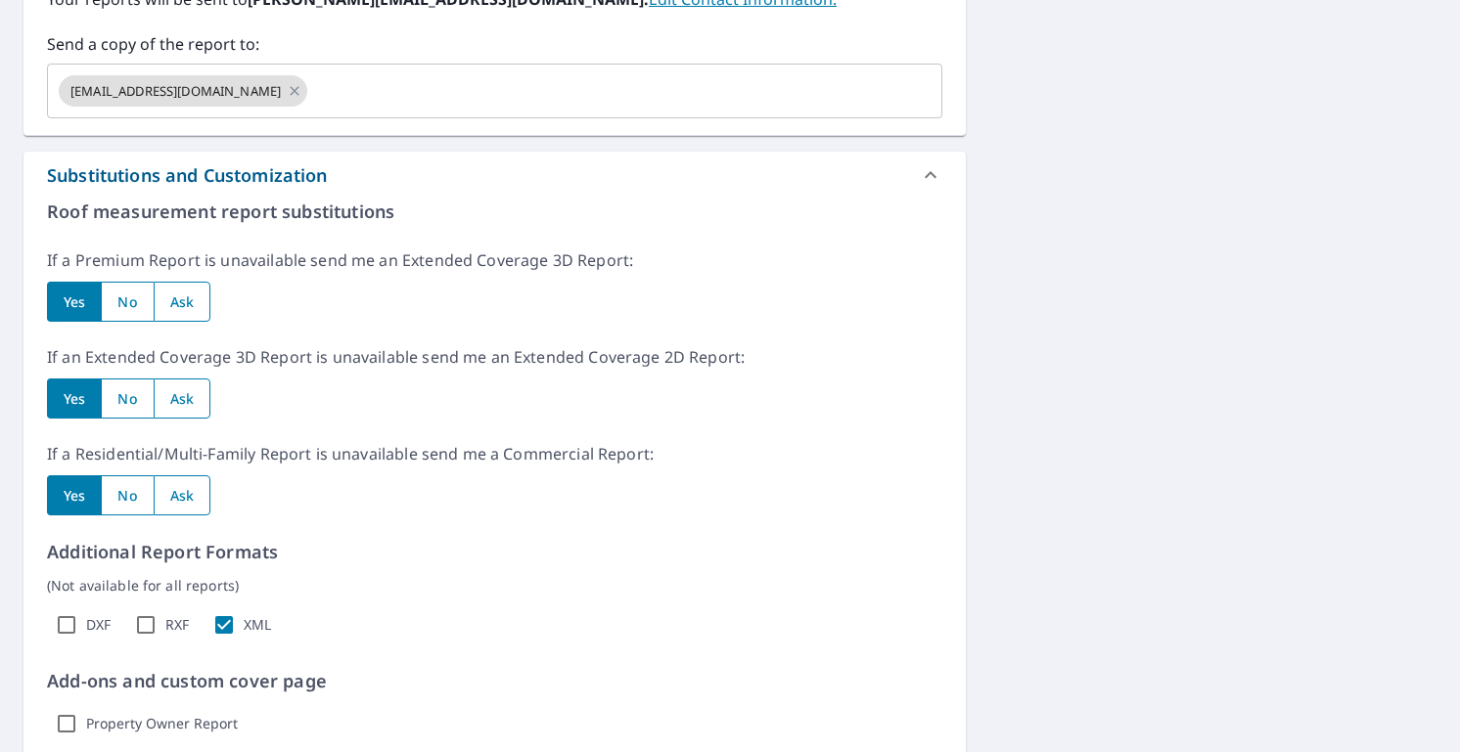
scroll to position [837, 0]
click at [87, 295] on input "radio" at bounding box center [74, 301] width 54 height 40
click at [81, 400] on input "radio" at bounding box center [74, 398] width 54 height 40
click at [80, 493] on input "radio" at bounding box center [74, 494] width 54 height 40
click at [136, 499] on input "radio" at bounding box center [127, 494] width 52 height 40
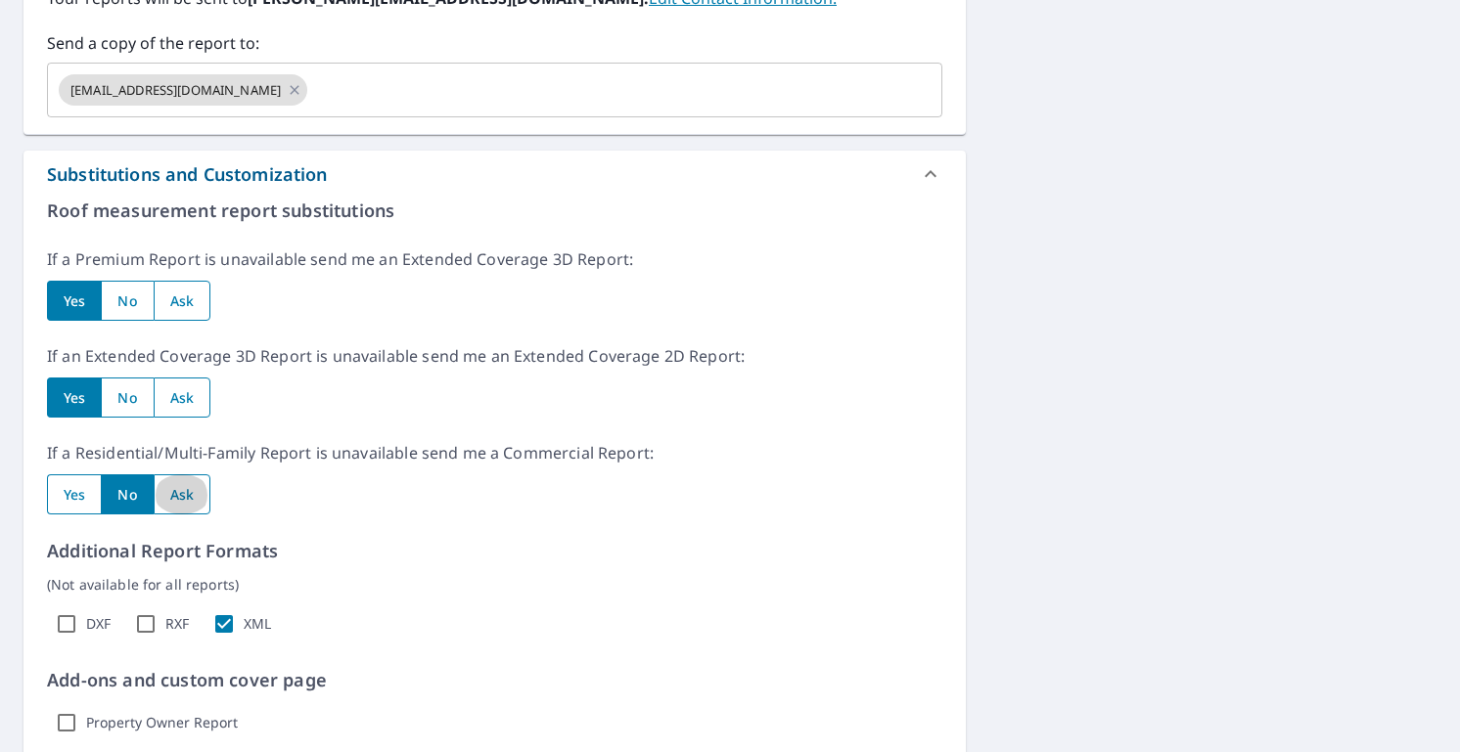
click at [185, 501] on input "radio" at bounding box center [182, 494] width 57 height 40
click at [176, 380] on input "radio" at bounding box center [182, 398] width 57 height 40
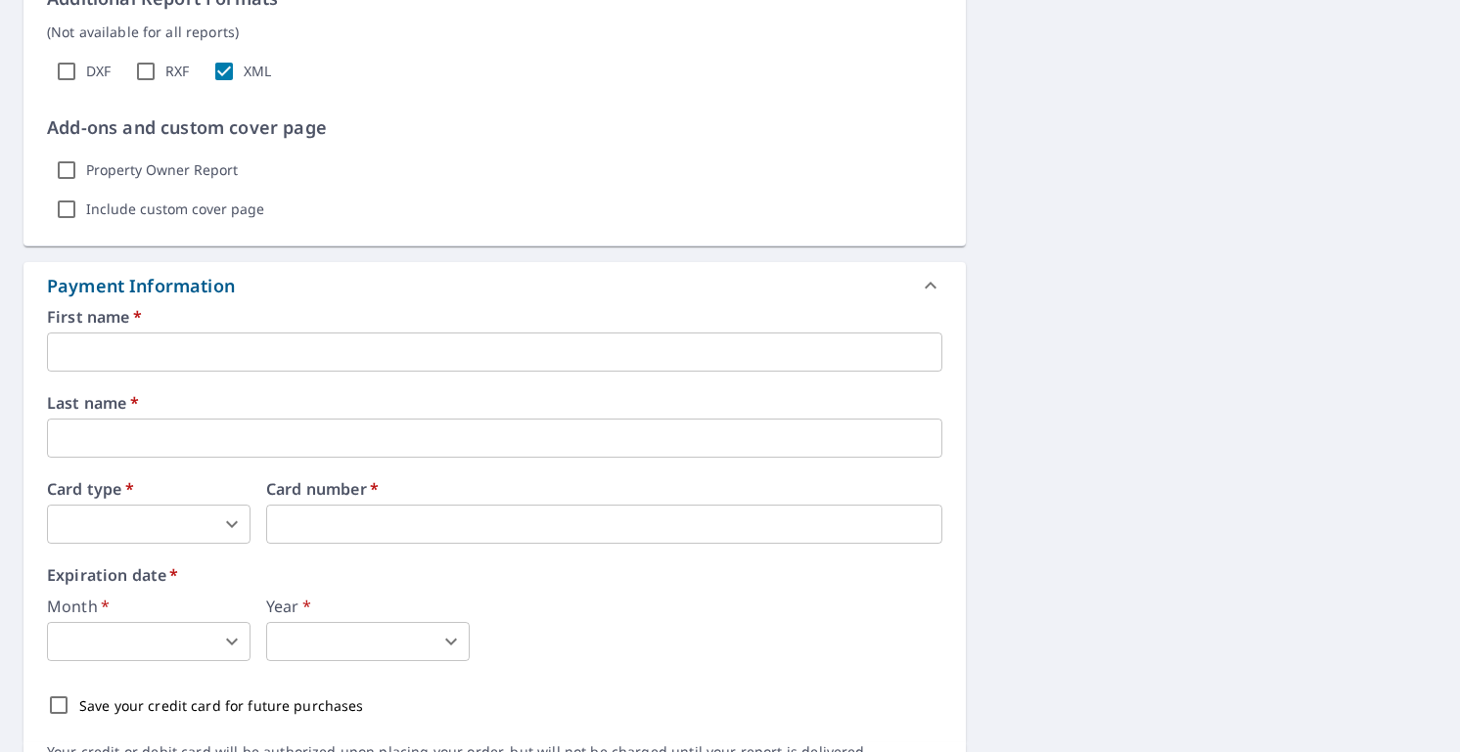
scroll to position [1440, 0]
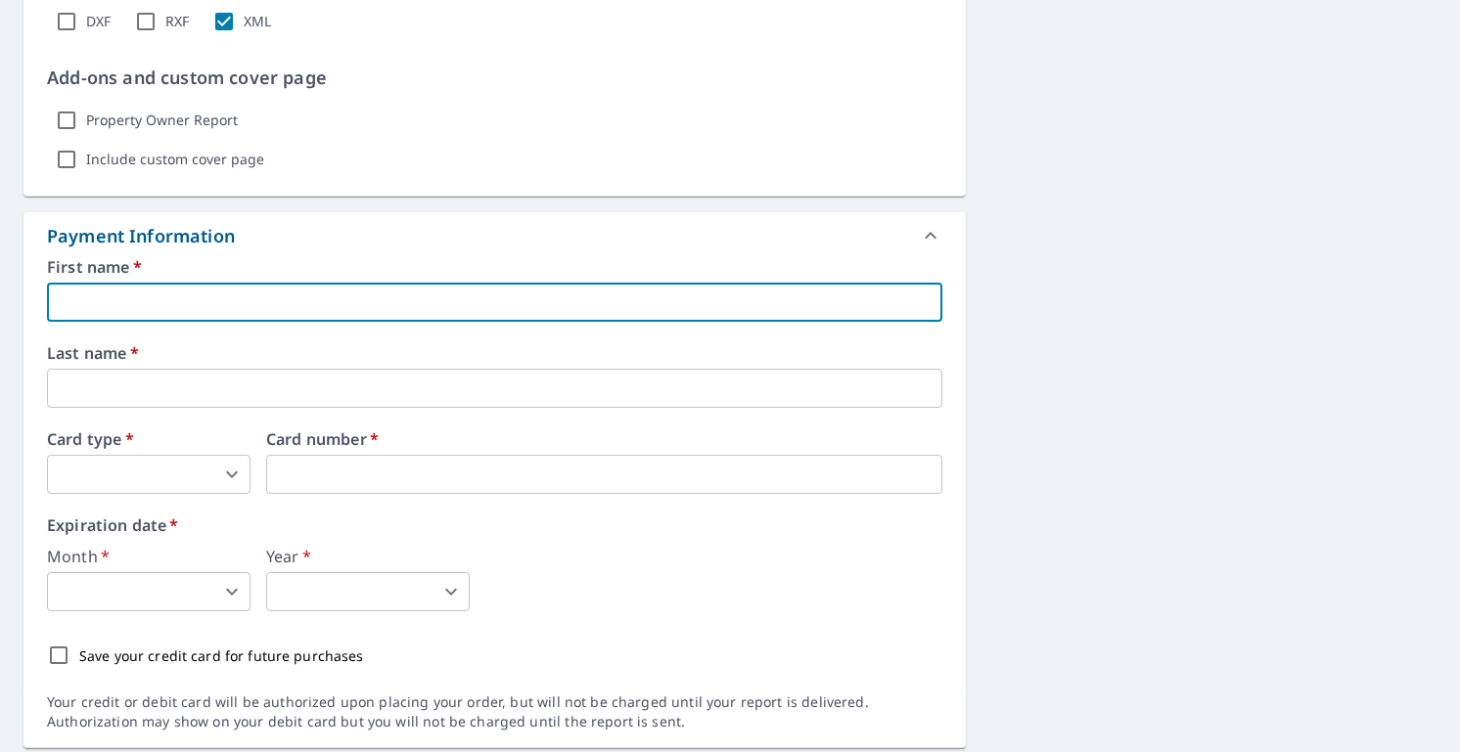
click at [126, 316] on input "text" at bounding box center [494, 302] width 895 height 39
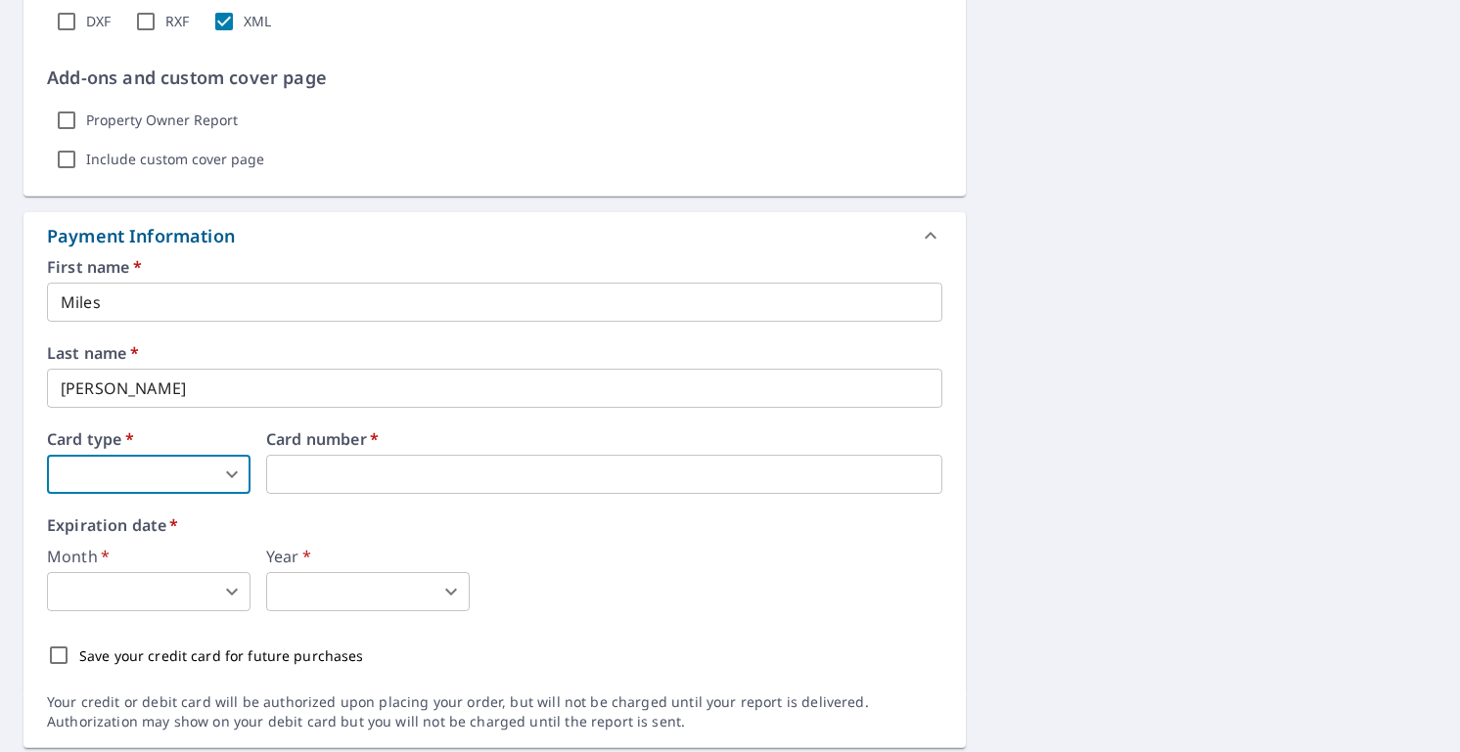
click at [121, 472] on body "MP MP Dashboard Order History Cancel Order MP Dashboard / Finalize Order Finali…" at bounding box center [730, 376] width 1460 height 752
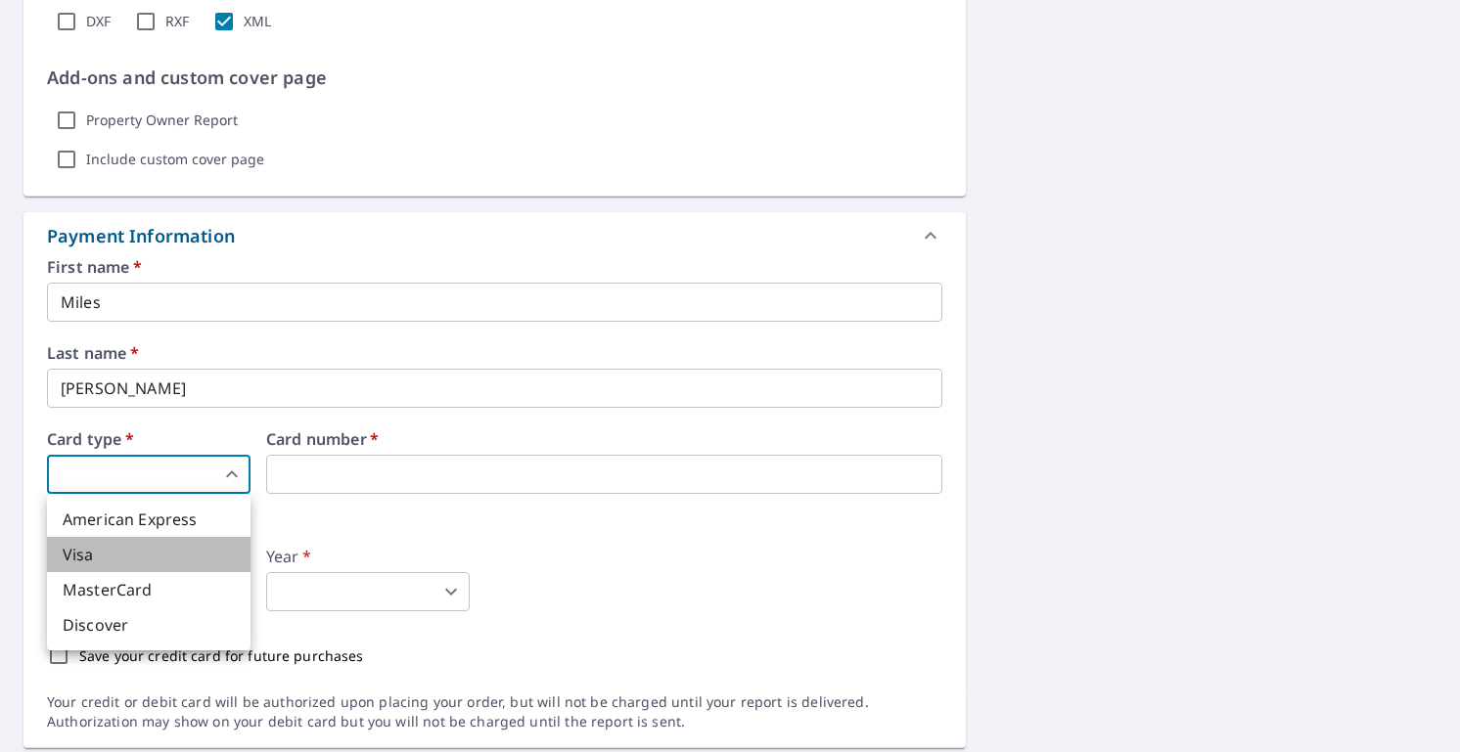
click at [130, 545] on li "Visa" at bounding box center [148, 554] width 203 height 35
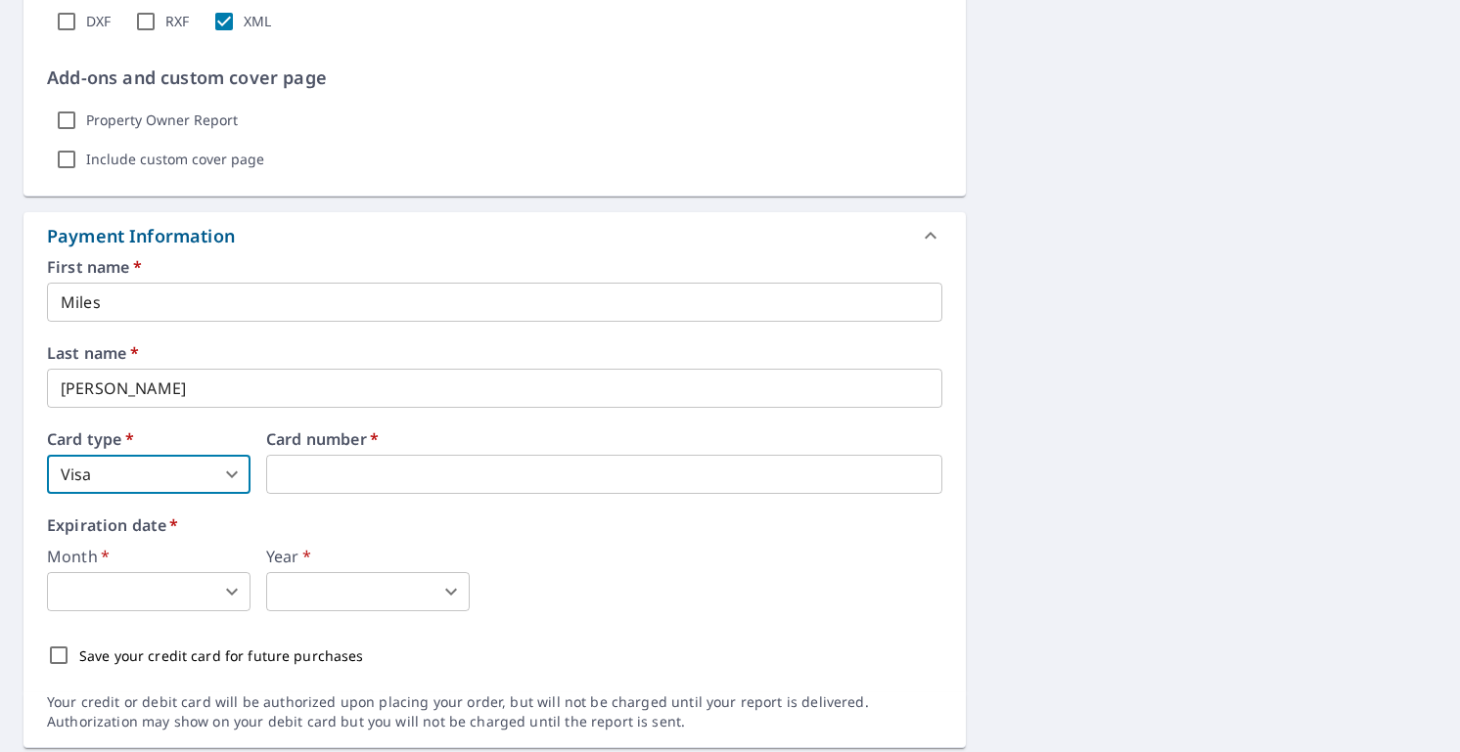
click at [348, 454] on div "Card number   *" at bounding box center [604, 462] width 676 height 63
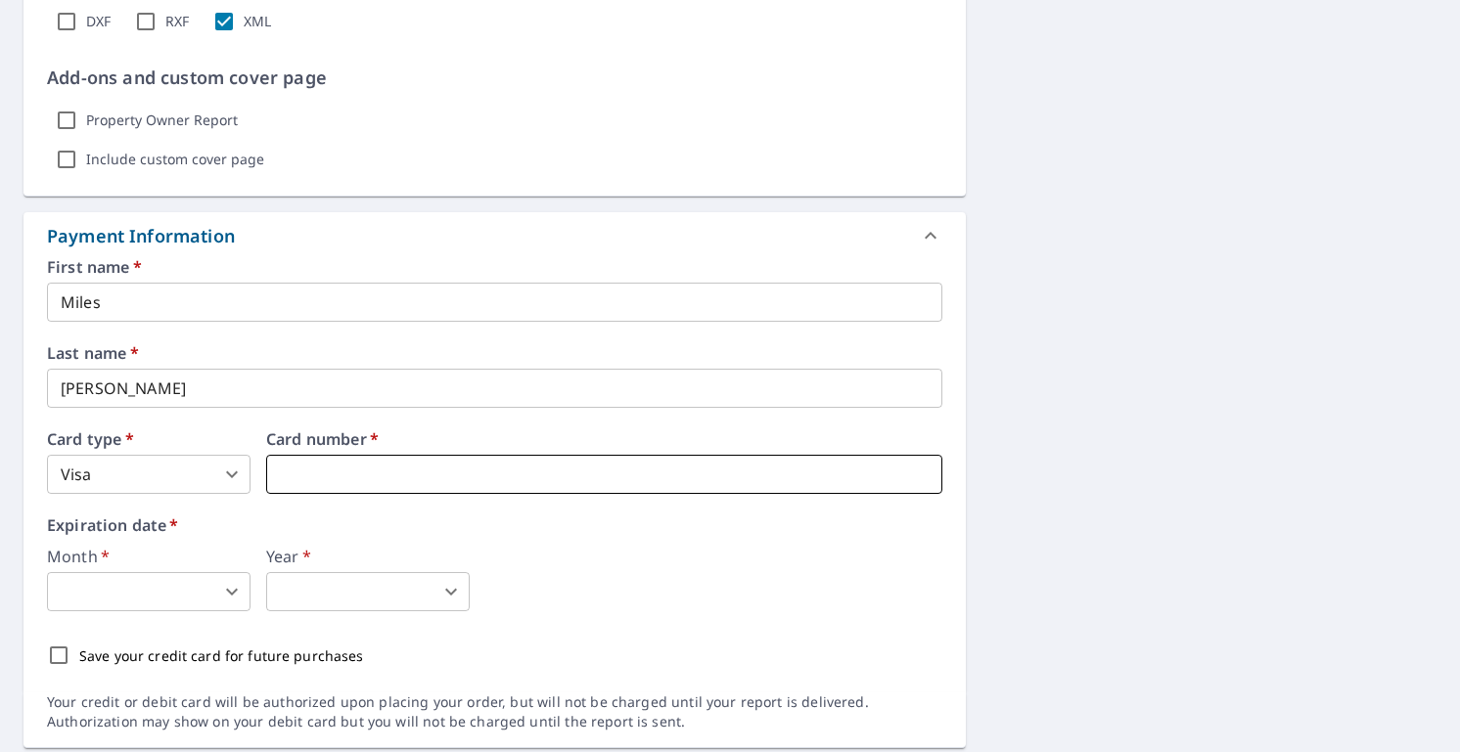
click at [348, 457] on iframe at bounding box center [604, 474] width 676 height 39
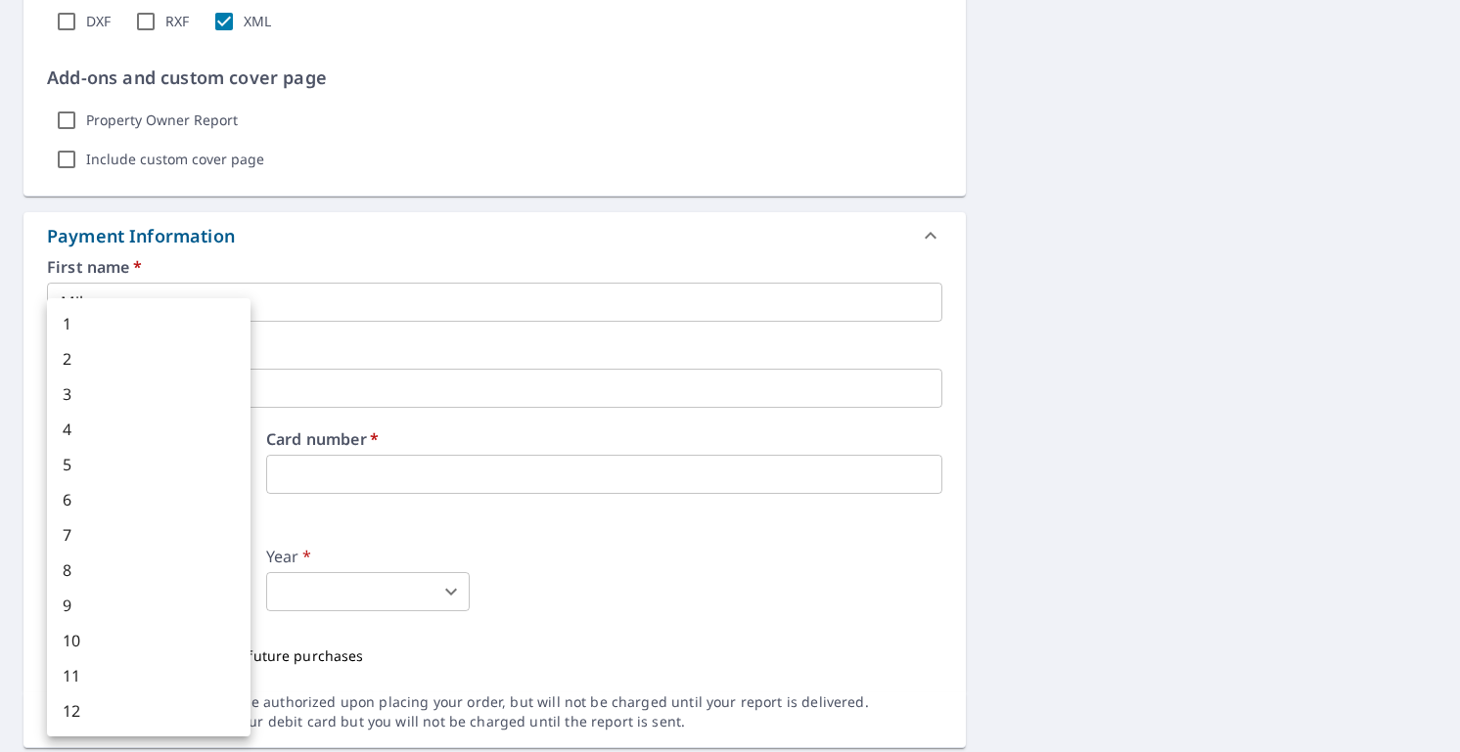
click at [196, 591] on body "MP MP Dashboard Order History Cancel Order MP Dashboard / Finalize Order Finali…" at bounding box center [730, 376] width 1460 height 752
click at [591, 601] on div at bounding box center [730, 376] width 1460 height 752
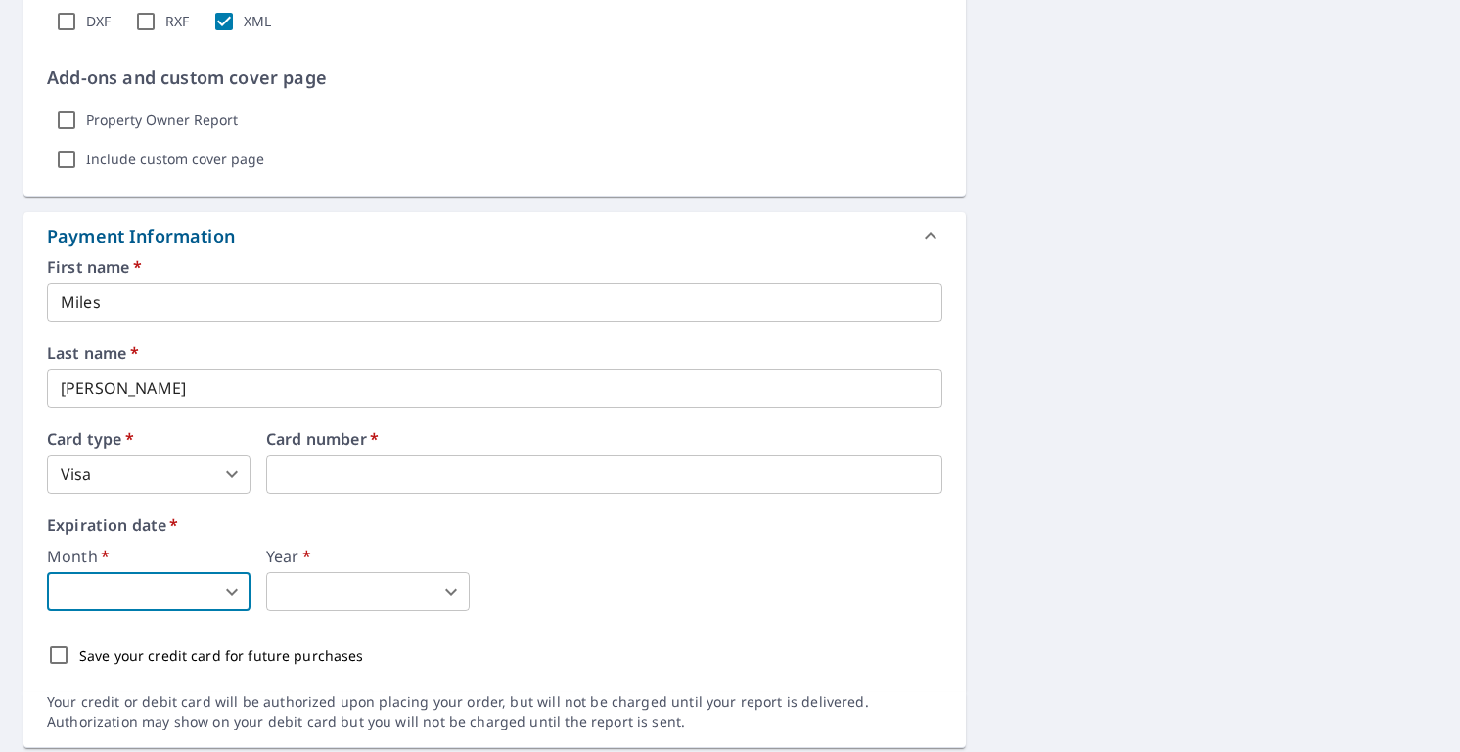
click at [167, 585] on body "MP MP Dashboard Order History Cancel Order MP Dashboard / Finalize Order Finali…" at bounding box center [730, 376] width 1460 height 752
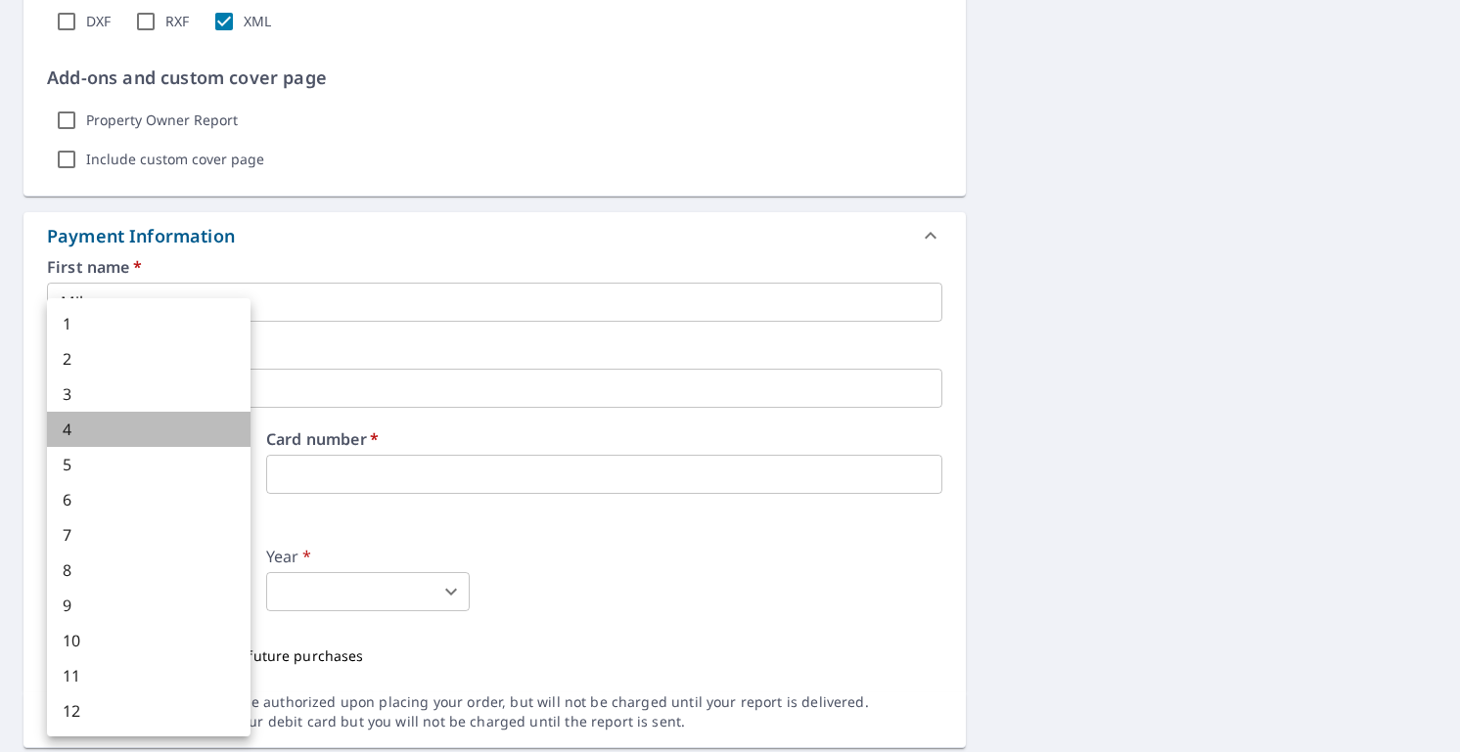
click at [118, 440] on li "4" at bounding box center [148, 429] width 203 height 35
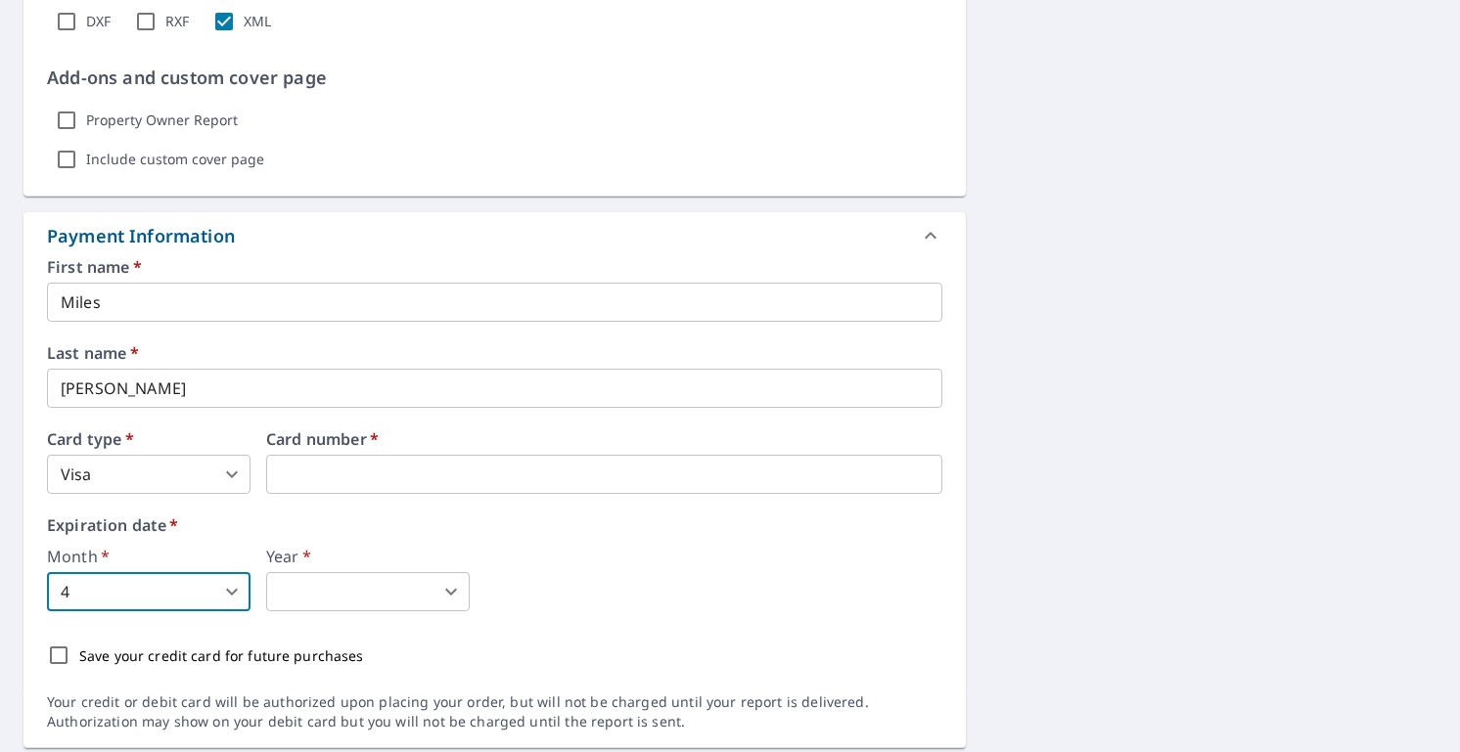
click at [378, 603] on body "MP MP Dashboard Order History Cancel Order MP Dashboard / Finalize Order Finali…" at bounding box center [730, 376] width 1460 height 752
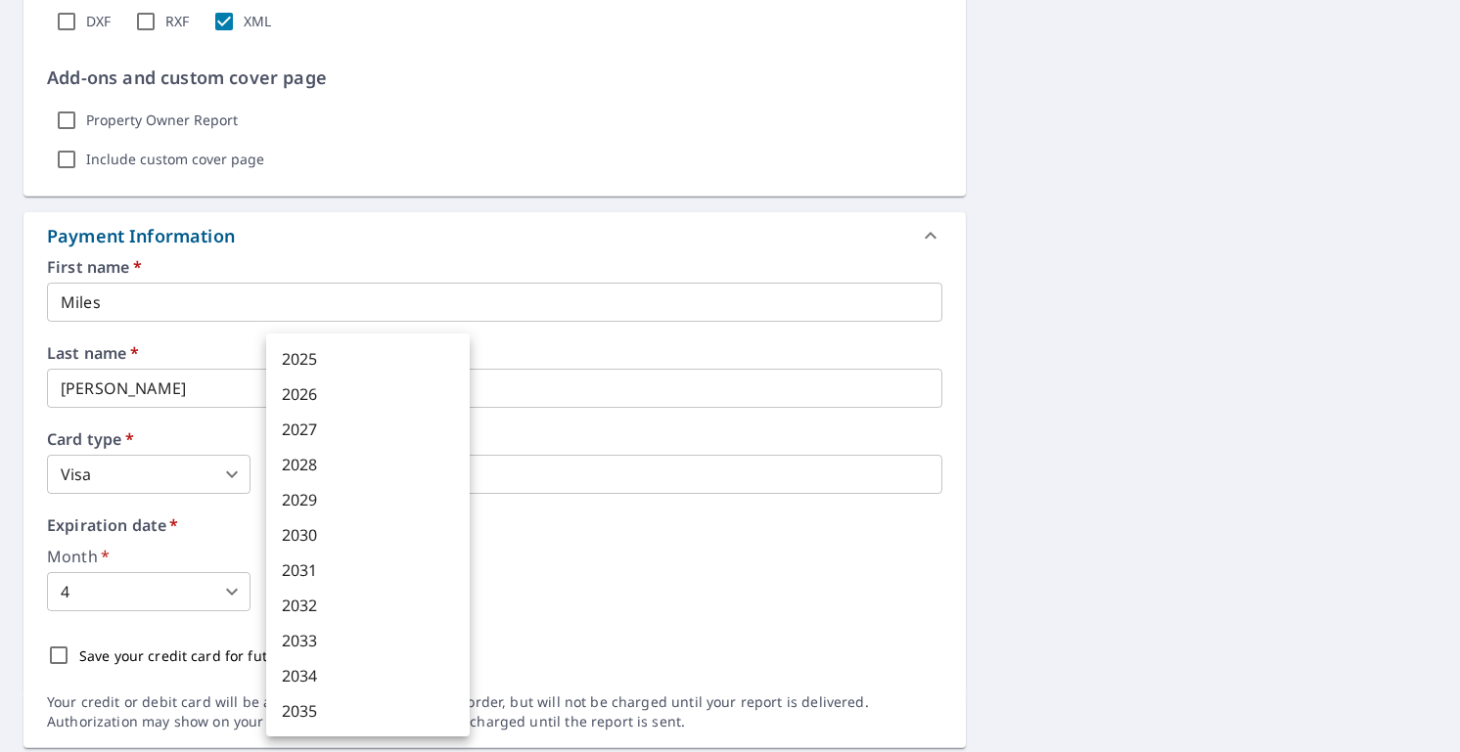
click at [334, 525] on li "2030" at bounding box center [367, 535] width 203 height 35
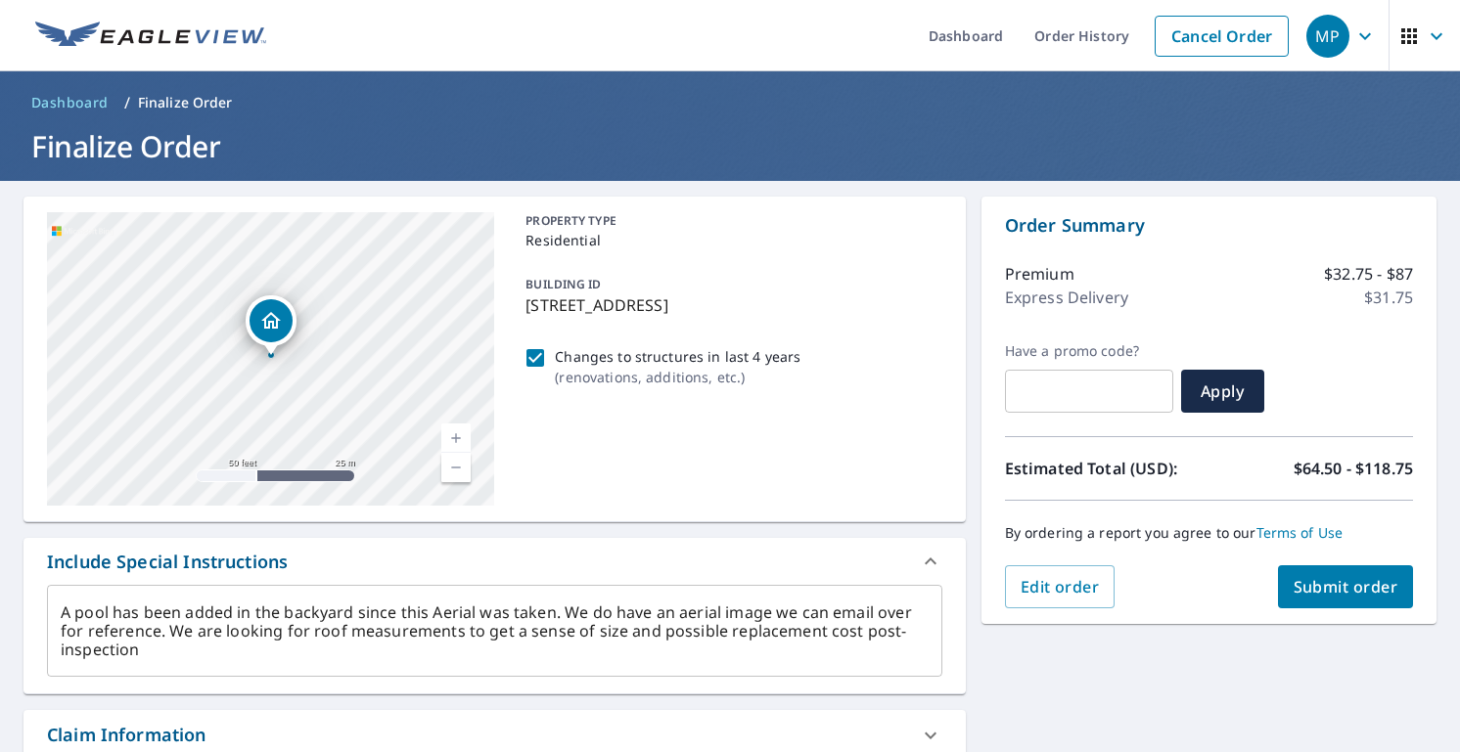
scroll to position [0, 0]
click at [1345, 588] on span "Submit order" at bounding box center [1345, 587] width 105 height 22
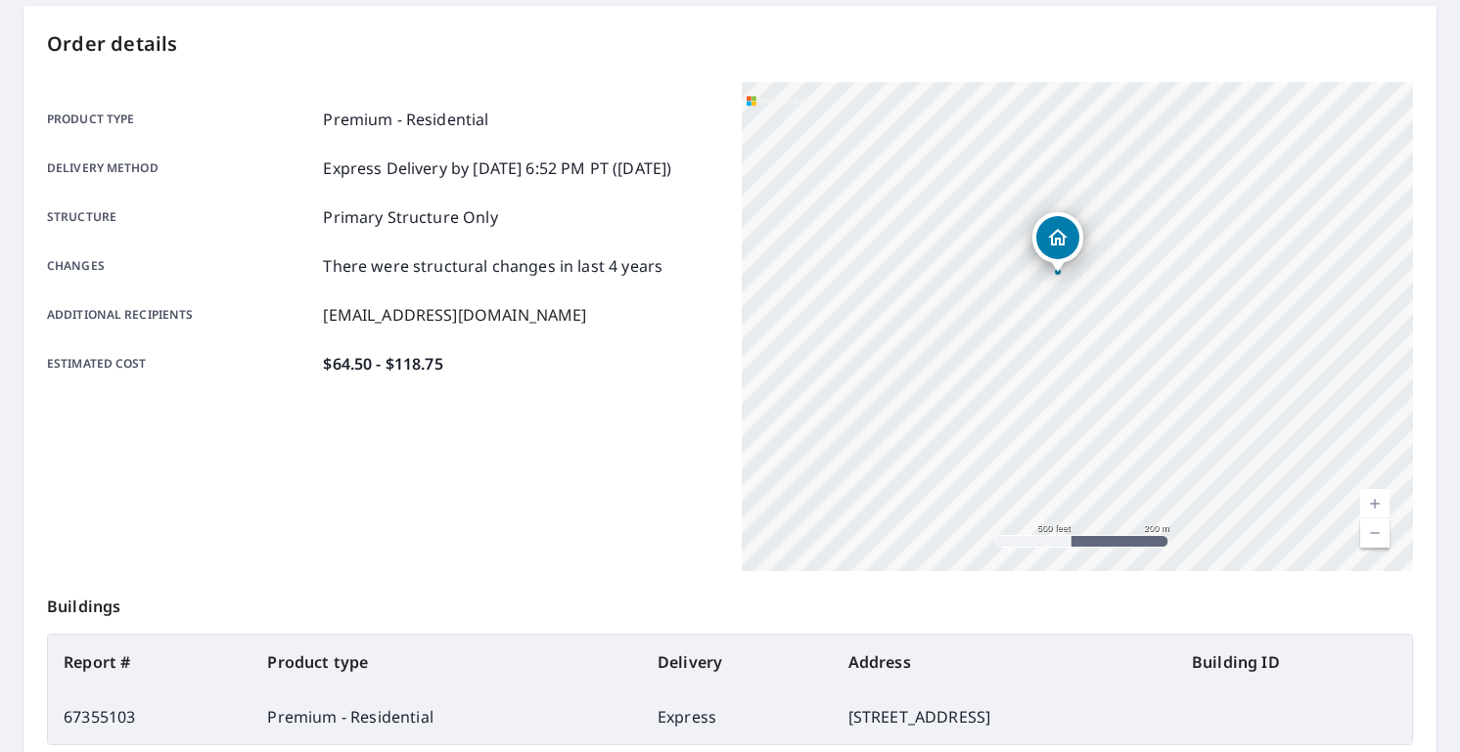
scroll to position [230, 0]
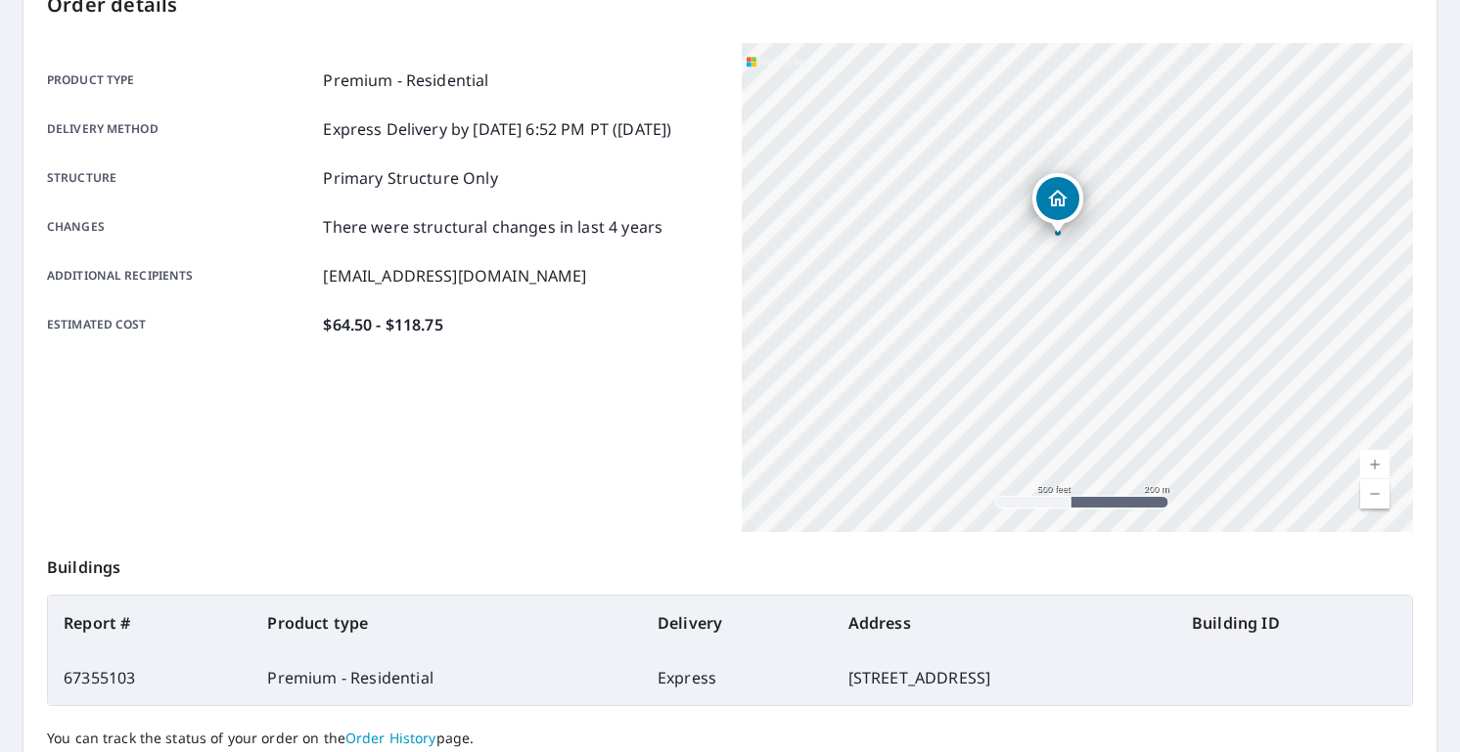
click at [1087, 211] on div "1353 Black River Dr Mount Pleasant, SC 29466" at bounding box center [1077, 287] width 671 height 489
click at [1064, 284] on div "Dropped pin, building 1, Residential property, 1353 Black River Dr Mount Pleasa…" at bounding box center [1076, 274] width 25 height 20
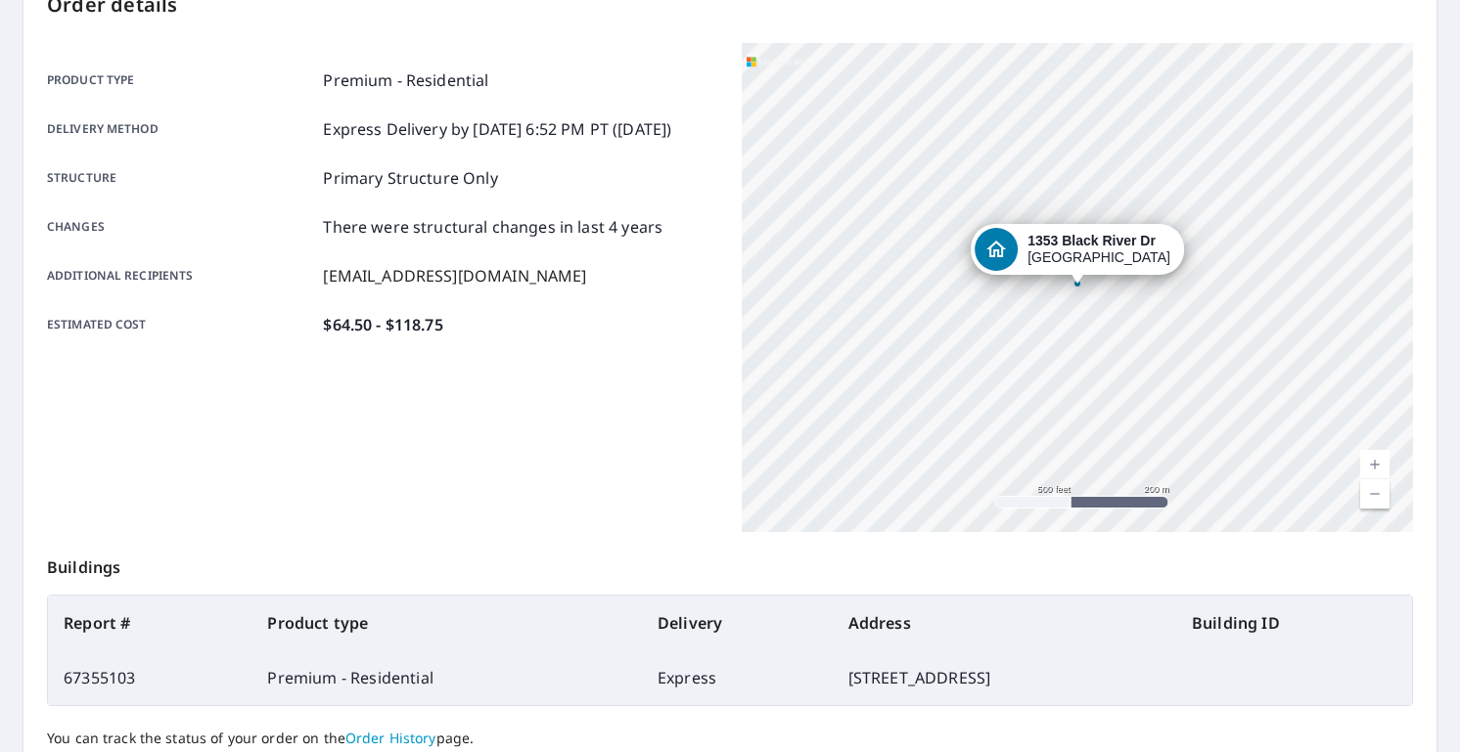
click at [1097, 285] on div "1353 Black River Dr Mount Pleasant, SC 29466" at bounding box center [1077, 287] width 671 height 489
click at [1088, 252] on div "Dropped pin, building 1, Residential property, 1353 Black River Dr Mount Pleasa…" at bounding box center [1077, 249] width 43 height 43
click at [1089, 313] on div "1353 Black River Dr Mount Pleasant, SC 29466" at bounding box center [1077, 287] width 671 height 489
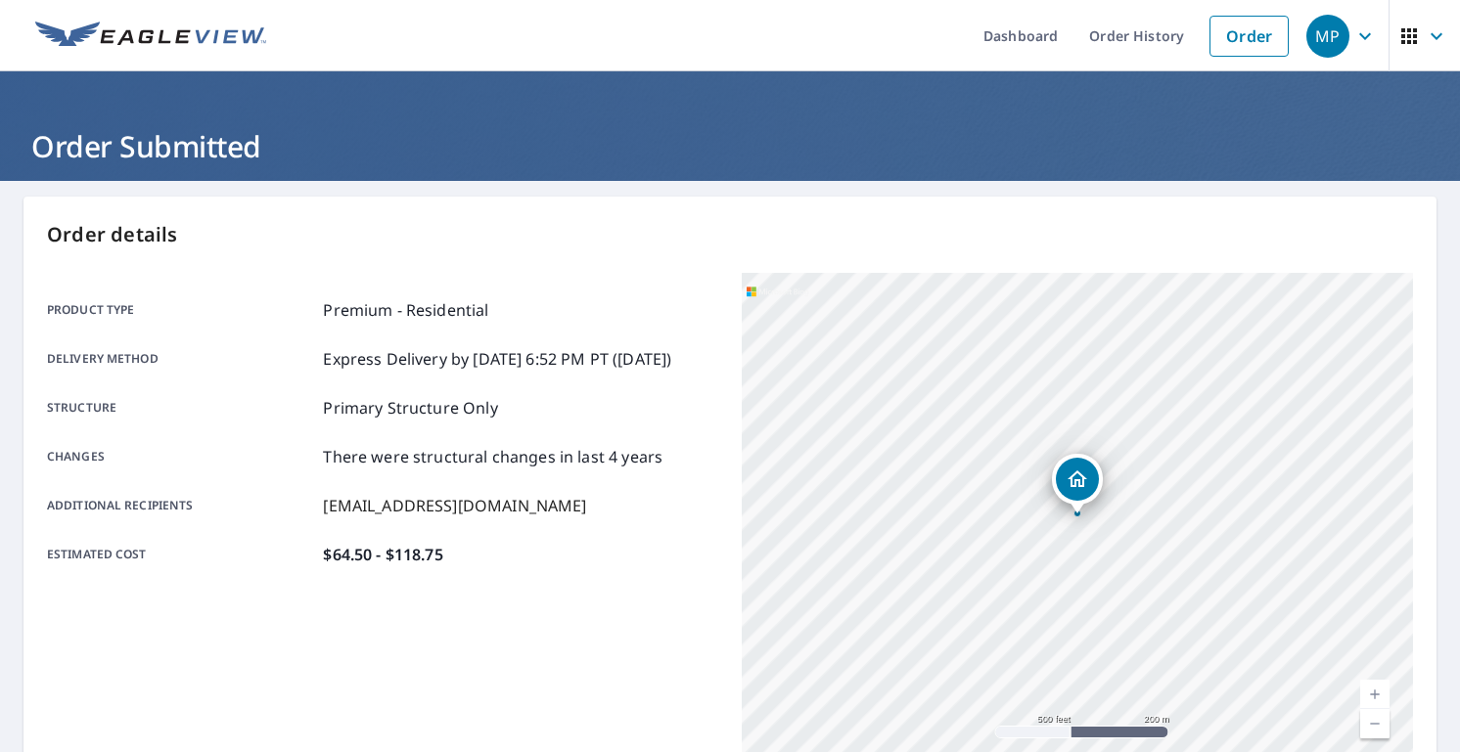
scroll to position [0, 0]
